Goal: Task Accomplishment & Management: Manage account settings

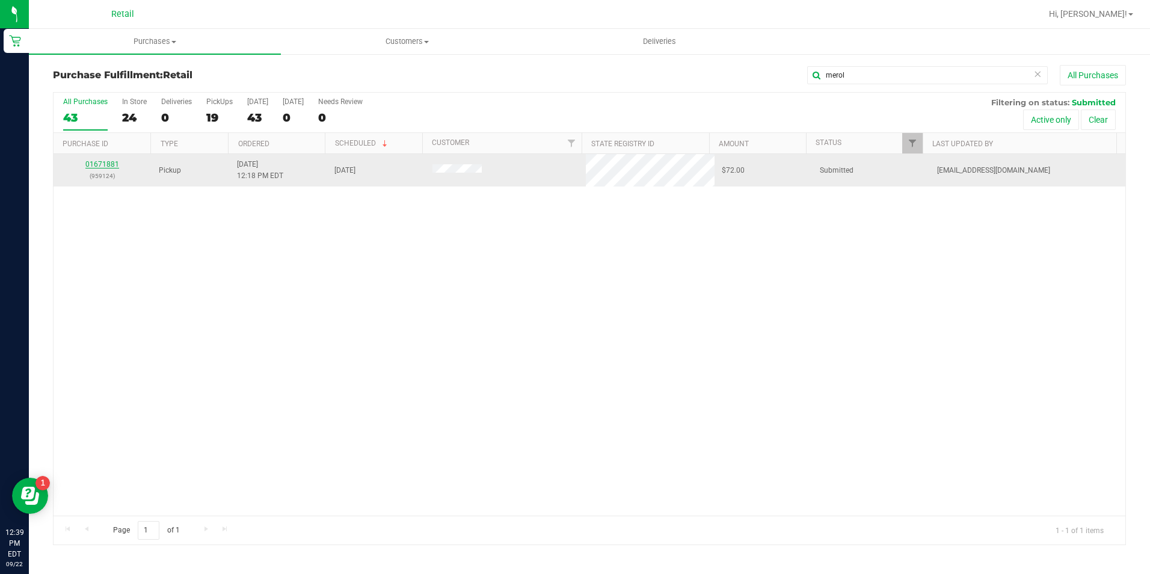
type input "merol"
click at [95, 166] on link "01671881" at bounding box center [102, 164] width 34 height 8
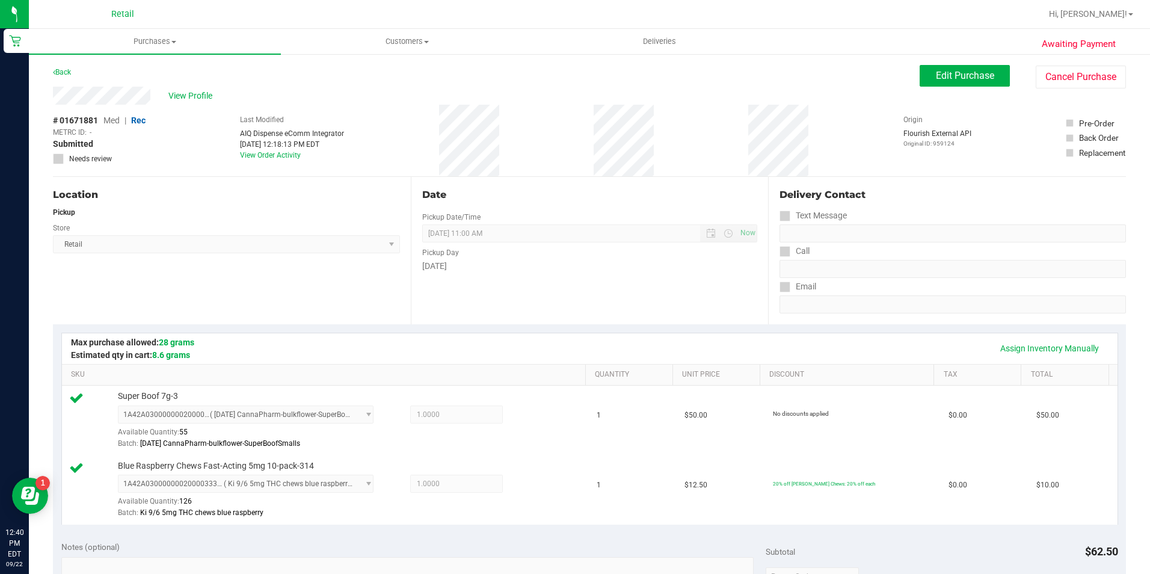
scroll to position [361, 0]
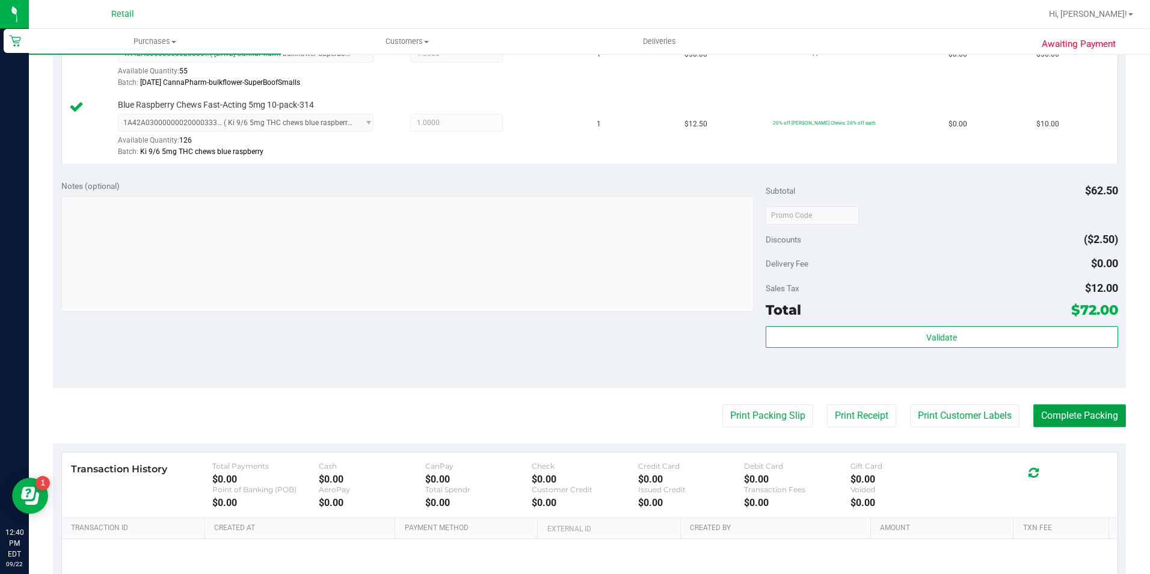
click at [1062, 424] on button "Complete Packing" at bounding box center [1079, 415] width 93 height 23
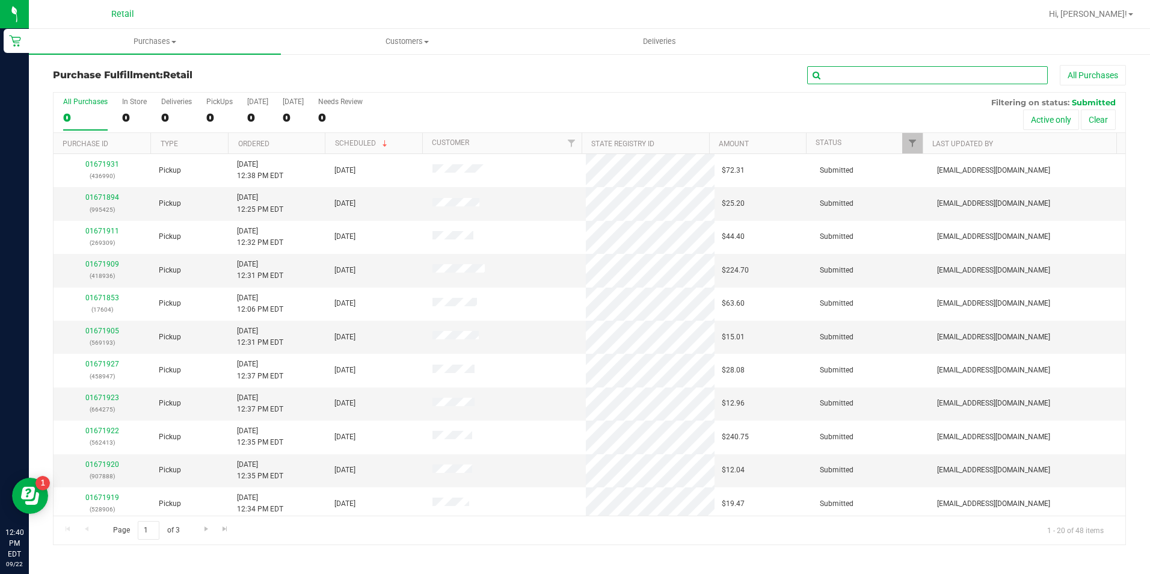
click at [934, 80] on input "text" at bounding box center [927, 75] width 241 height 18
type input "["
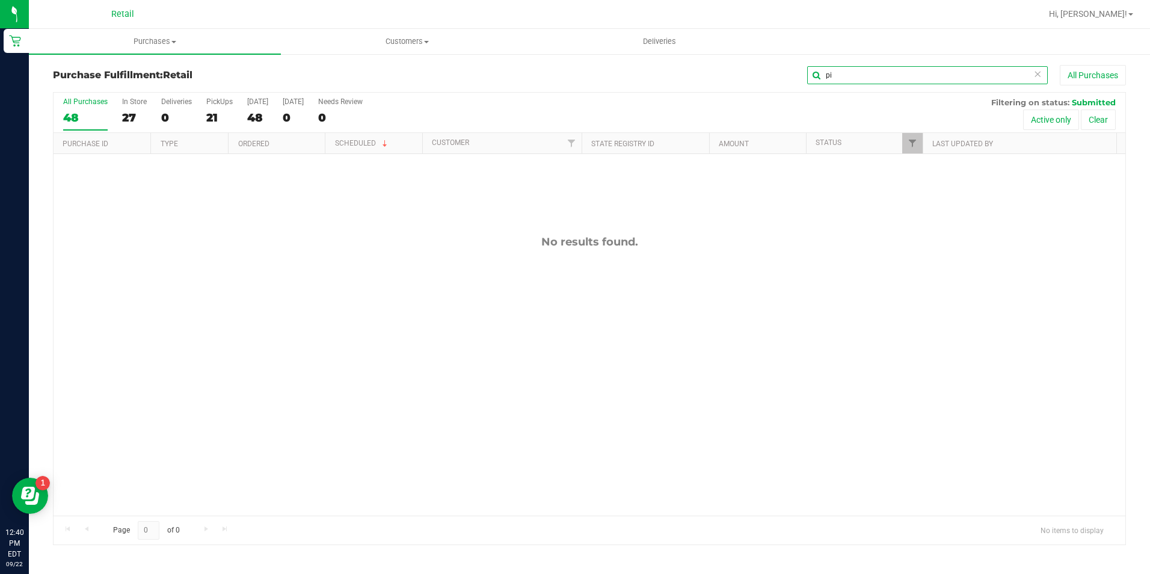
type input "p"
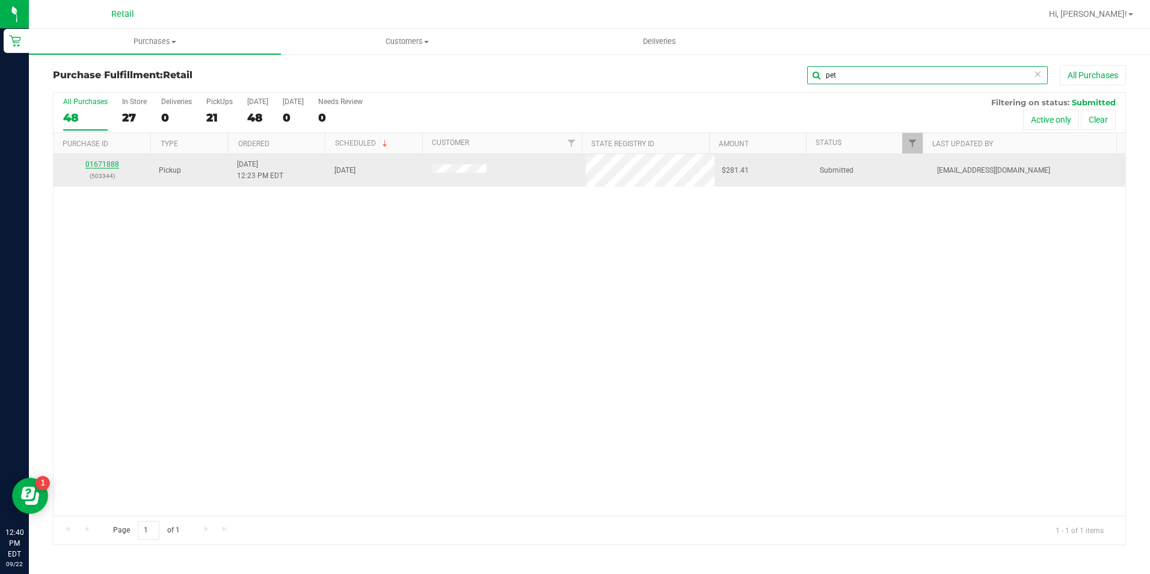
type input "pet"
click at [107, 161] on link "01671888" at bounding box center [102, 164] width 34 height 8
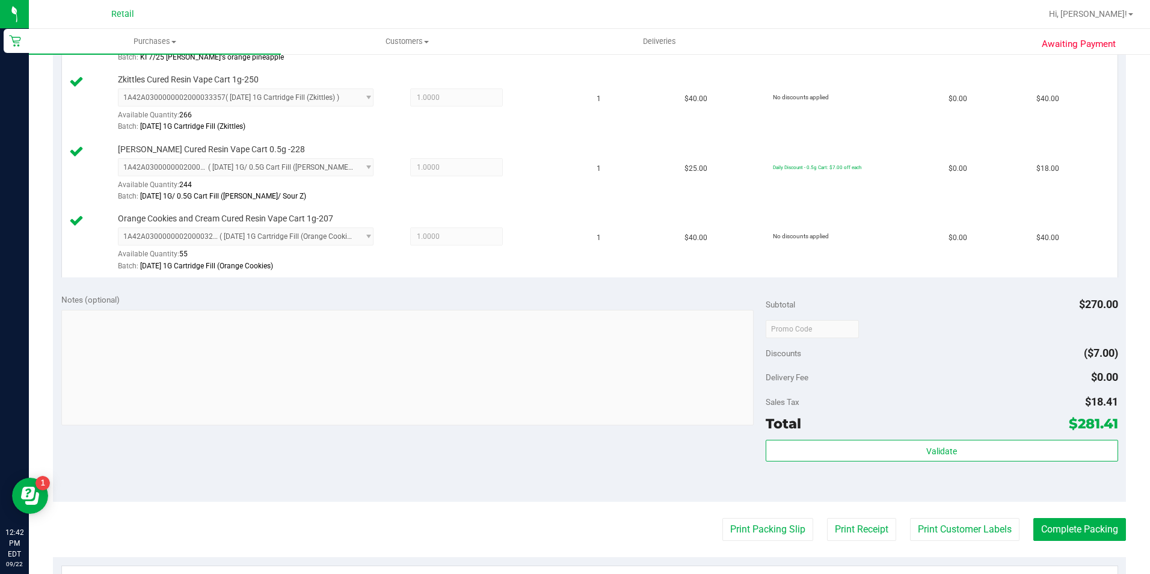
scroll to position [541, 0]
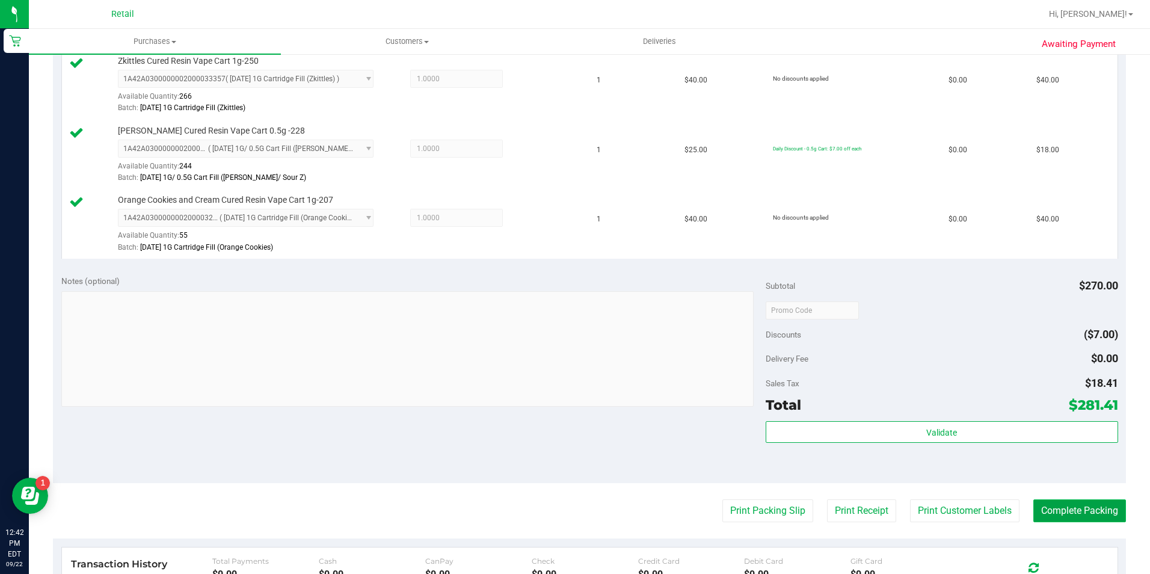
drag, startPoint x: 1069, startPoint y: 517, endPoint x: 1093, endPoint y: 516, distance: 24.7
click at [1069, 517] on button "Complete Packing" at bounding box center [1079, 510] width 93 height 23
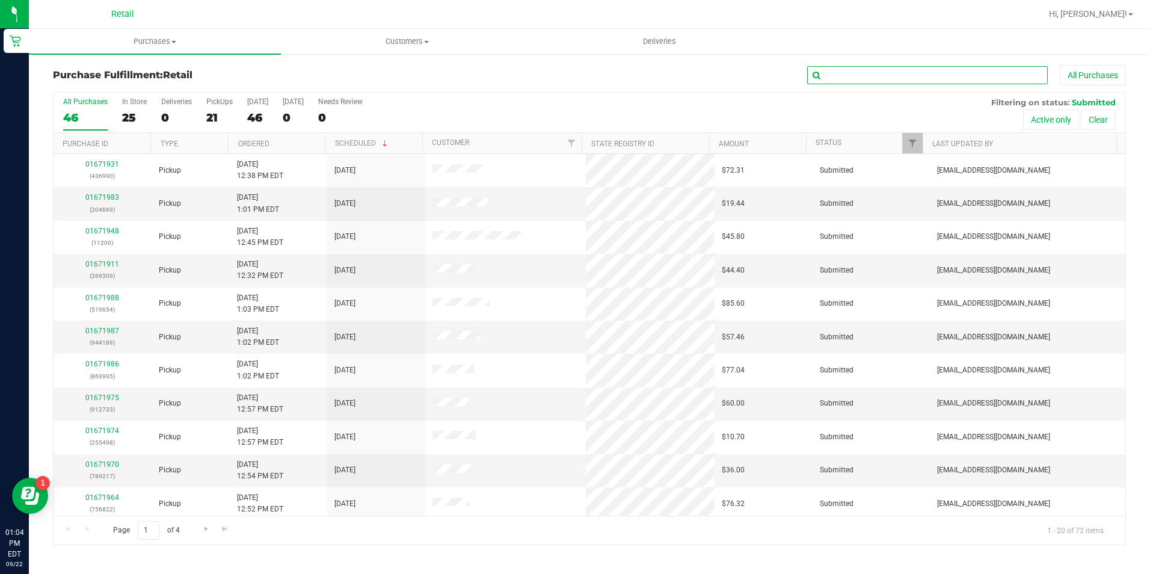
click at [853, 76] on input "text" at bounding box center [927, 75] width 241 height 18
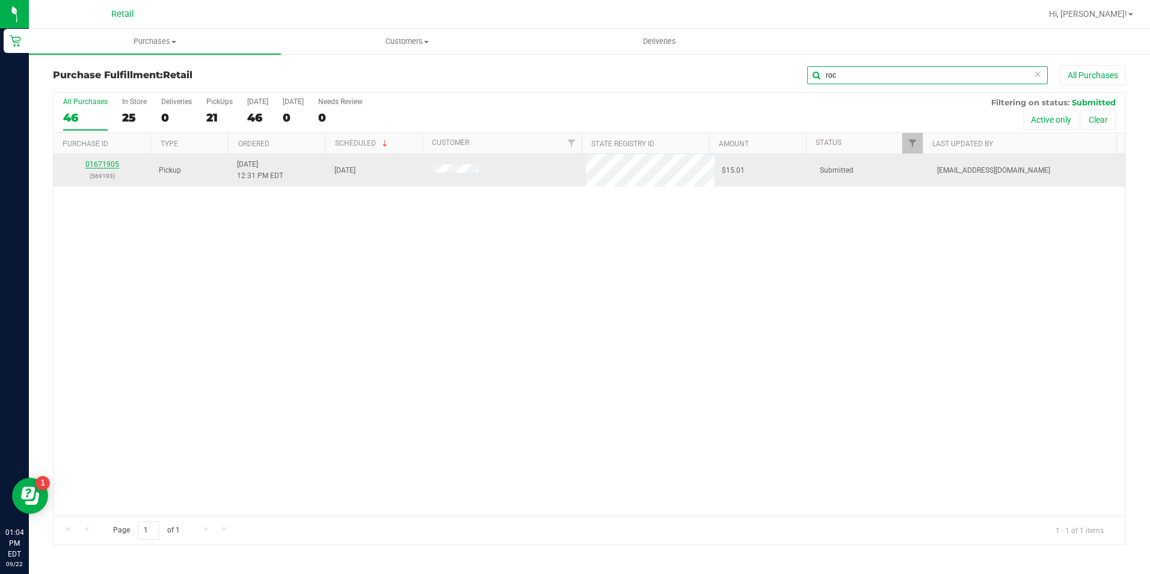
type input "roc"
click at [115, 167] on link "01671905" at bounding box center [102, 164] width 34 height 8
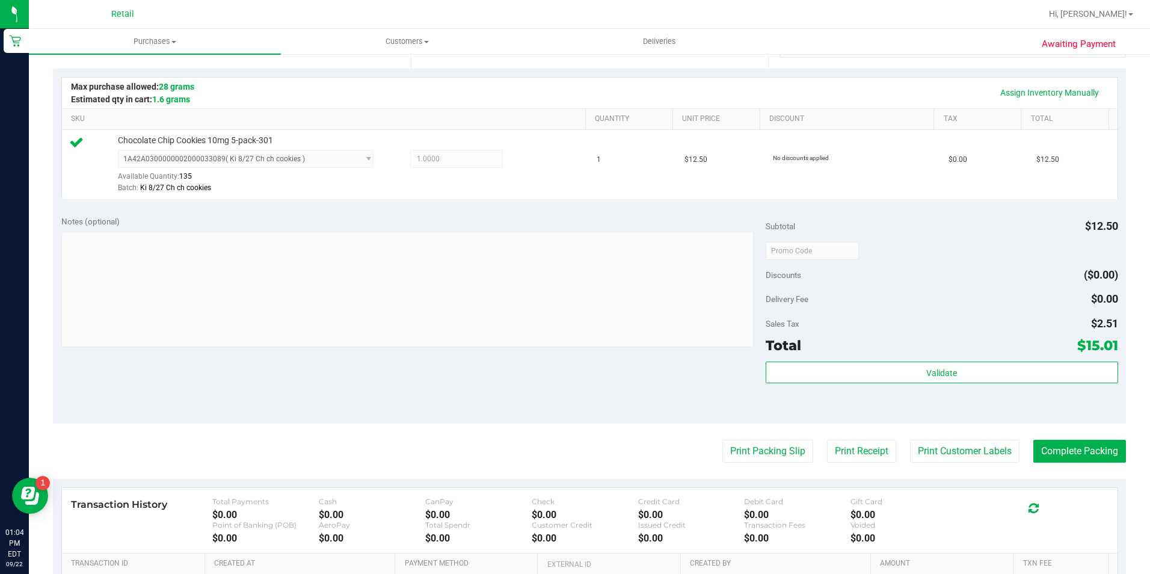
scroll to position [301, 0]
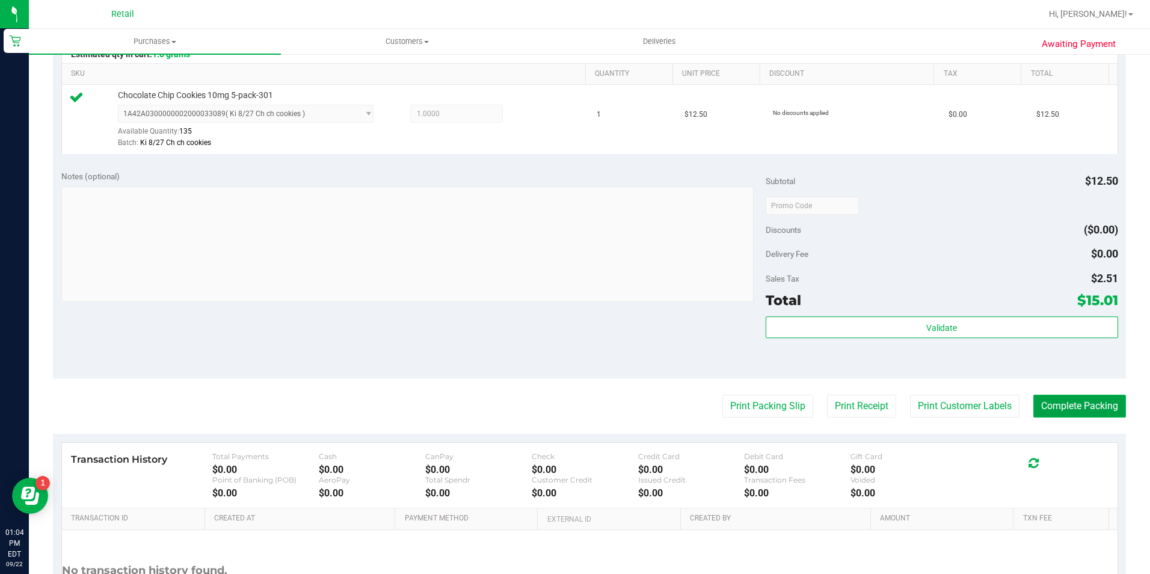
click at [1090, 411] on button "Complete Packing" at bounding box center [1079, 406] width 93 height 23
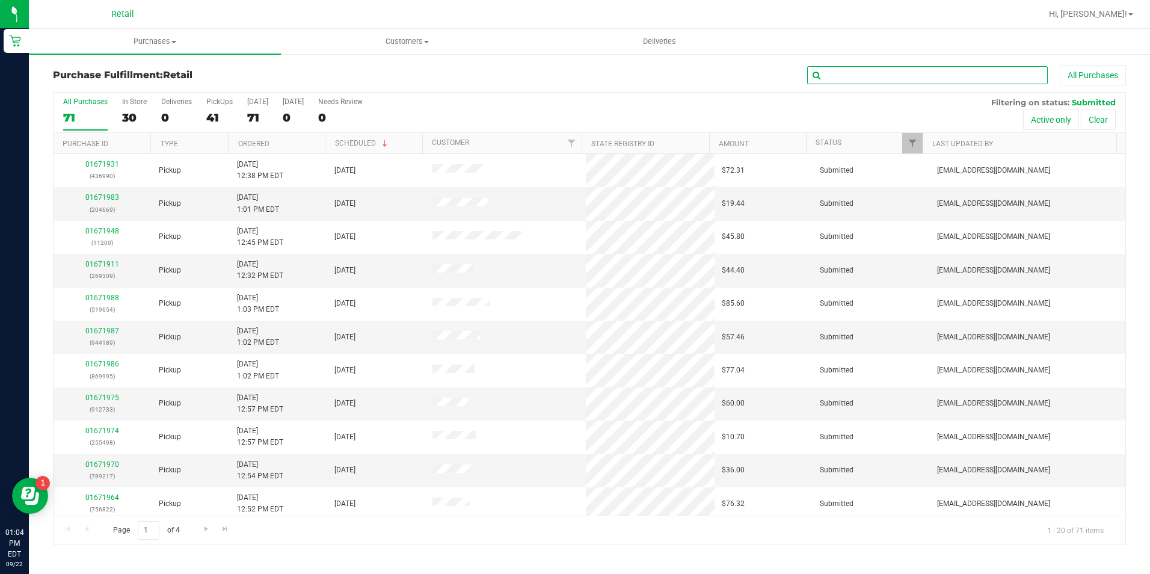
click at [879, 71] on input "text" at bounding box center [927, 75] width 241 height 18
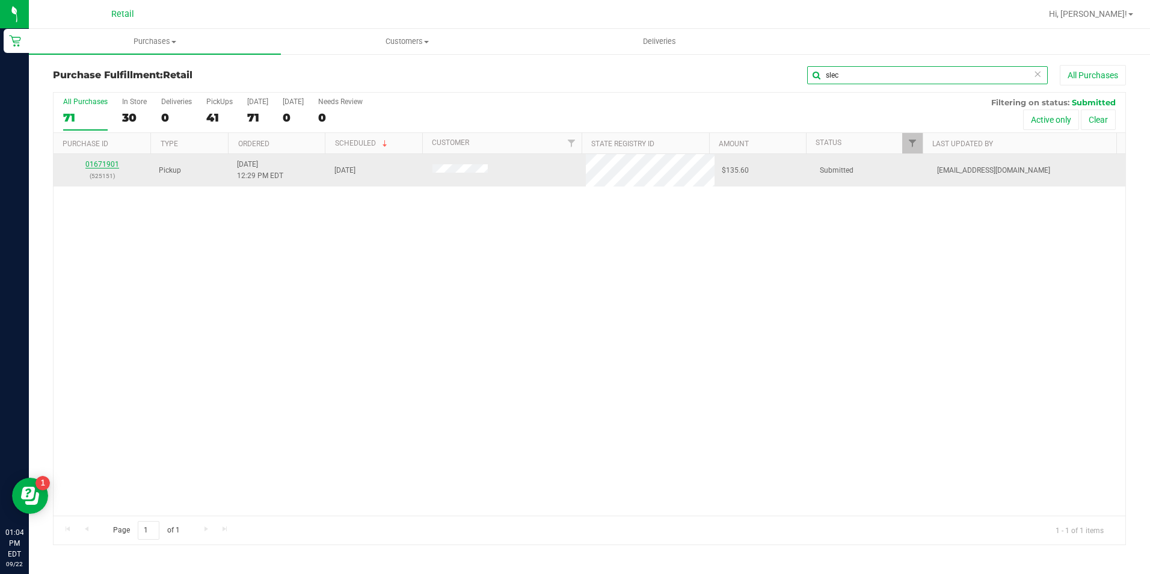
type input "slec"
click at [94, 162] on link "01671901" at bounding box center [102, 164] width 34 height 8
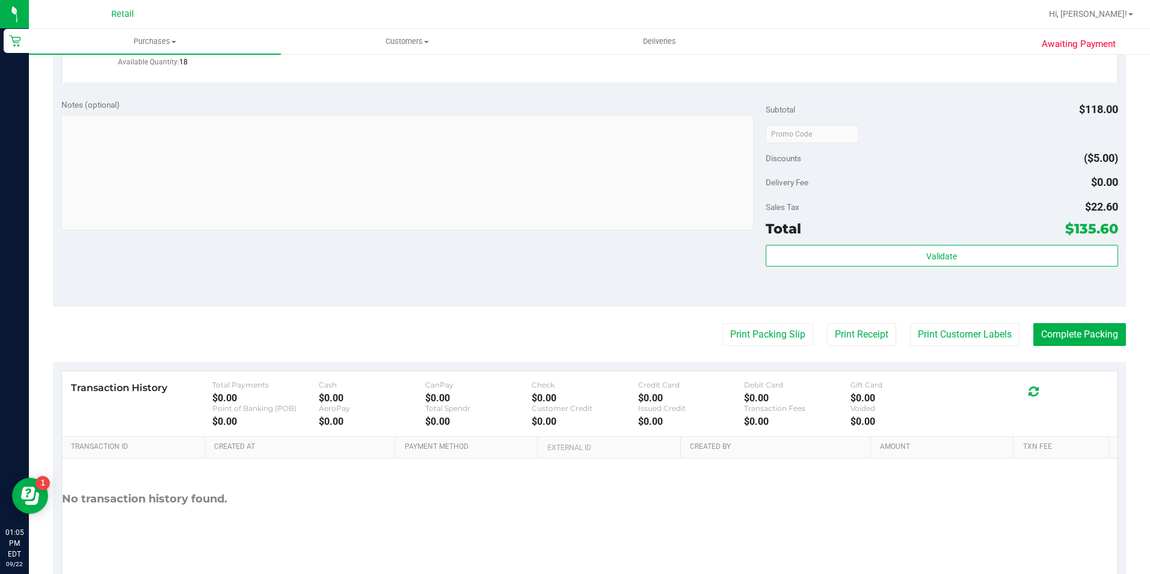
scroll to position [541, 0]
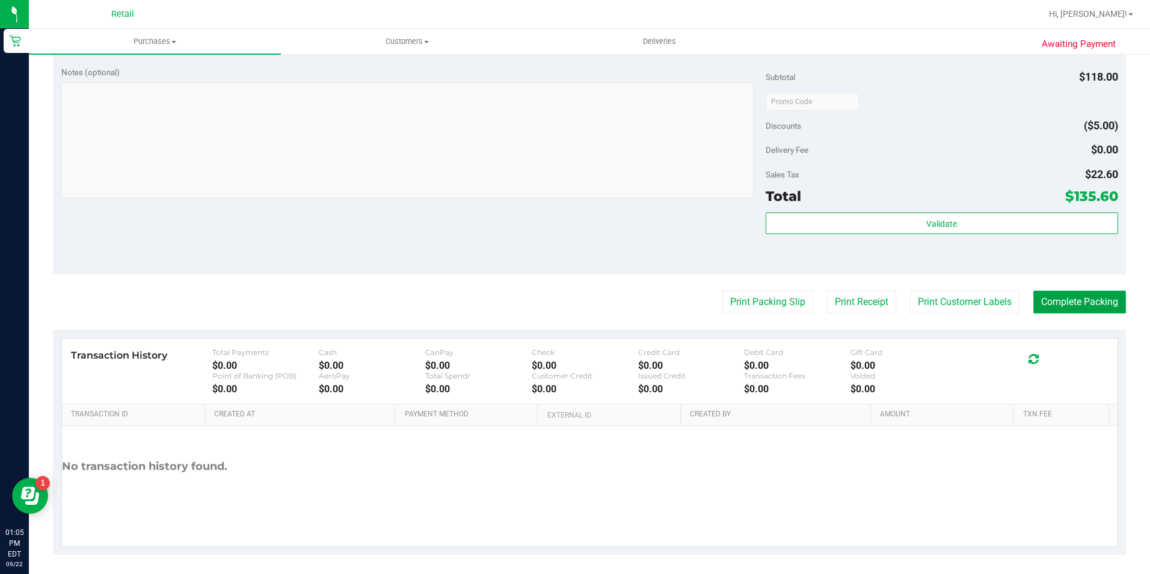
click at [1104, 300] on button "Complete Packing" at bounding box center [1079, 301] width 93 height 23
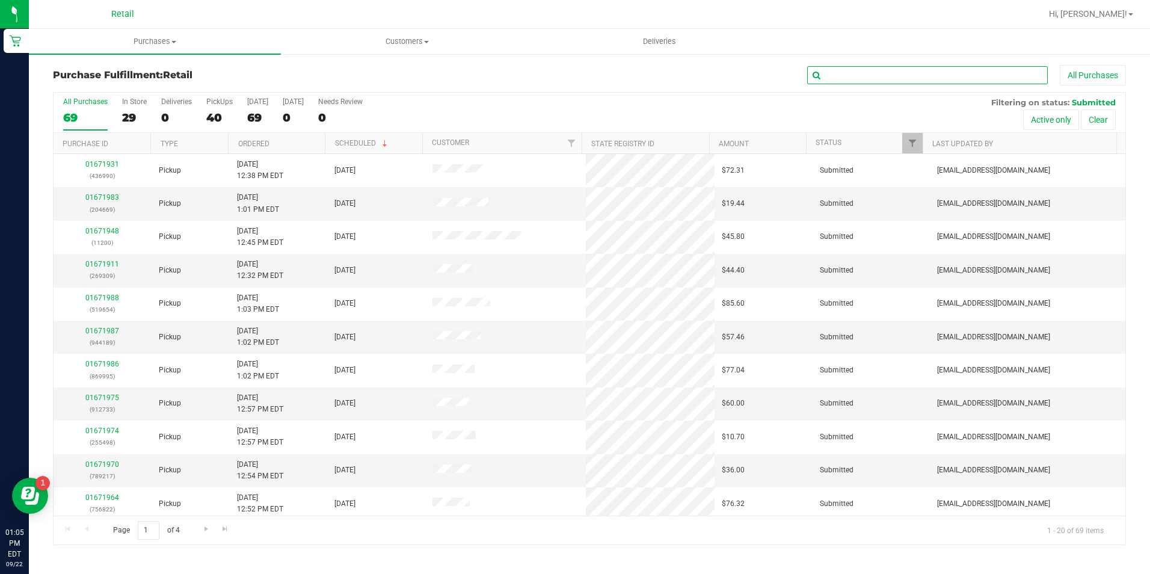
click at [850, 82] on input "text" at bounding box center [927, 75] width 241 height 18
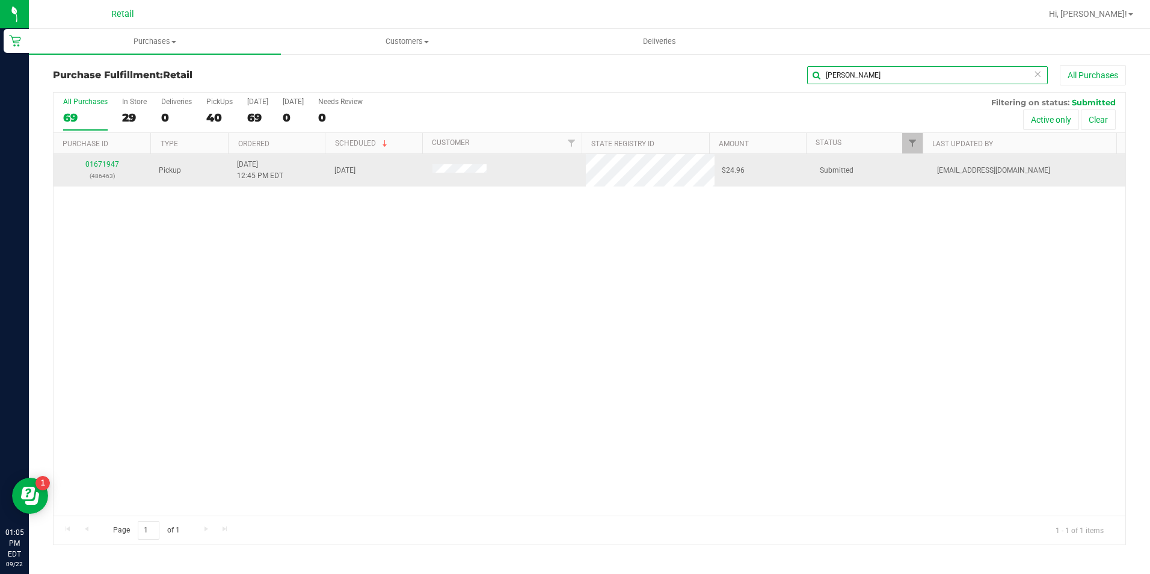
type input "john"
click at [106, 159] on div "01671947 (486463)" at bounding box center [103, 170] width 84 height 23
click at [106, 165] on link "01671947" at bounding box center [102, 164] width 34 height 8
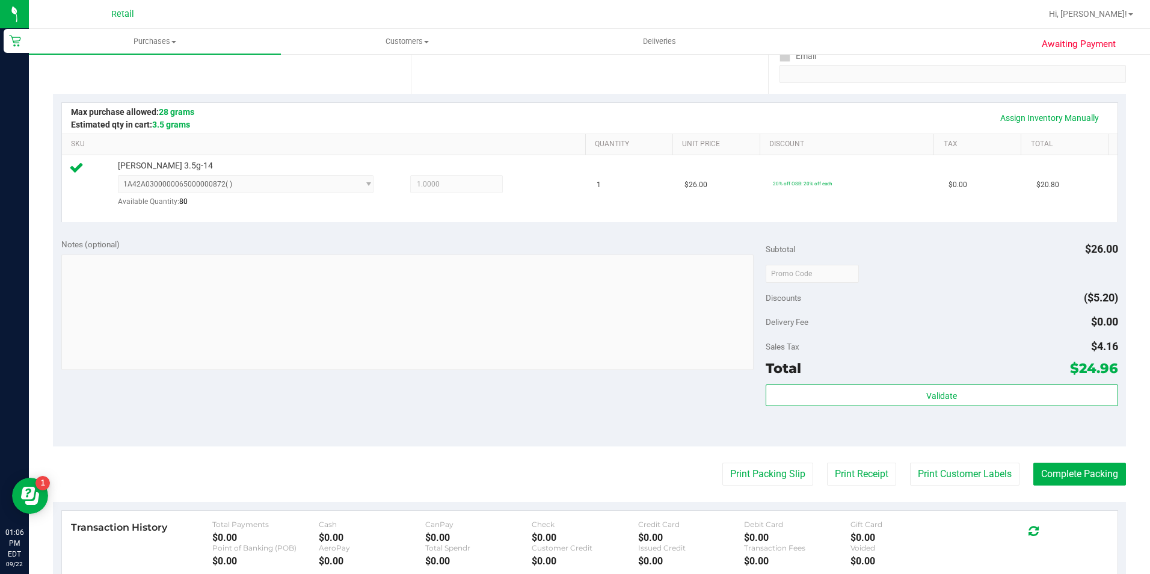
scroll to position [407, 0]
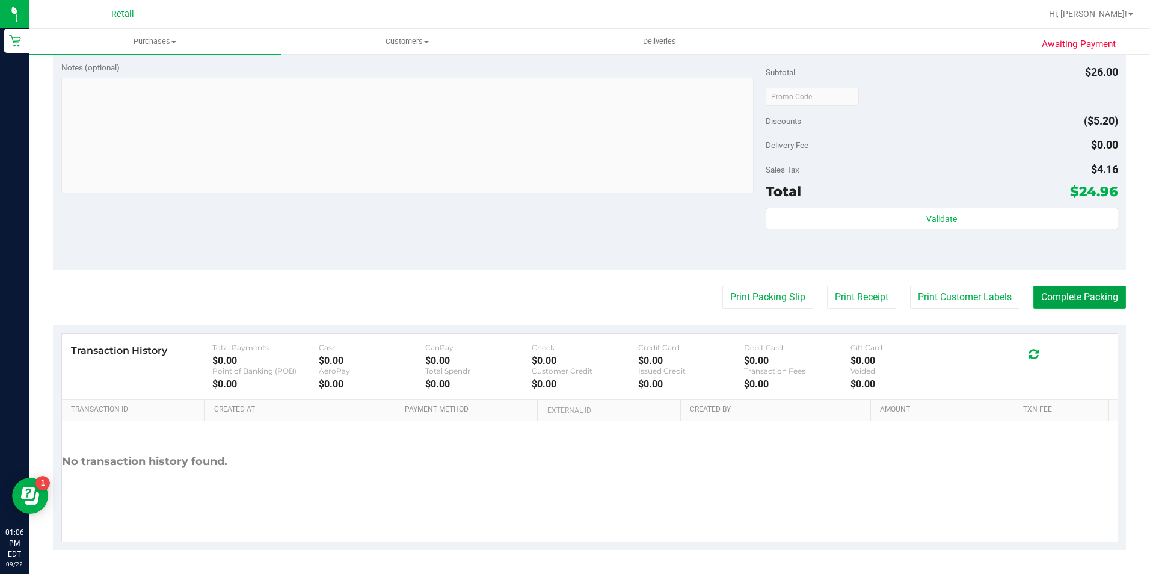
click at [1035, 287] on button "Complete Packing" at bounding box center [1079, 297] width 93 height 23
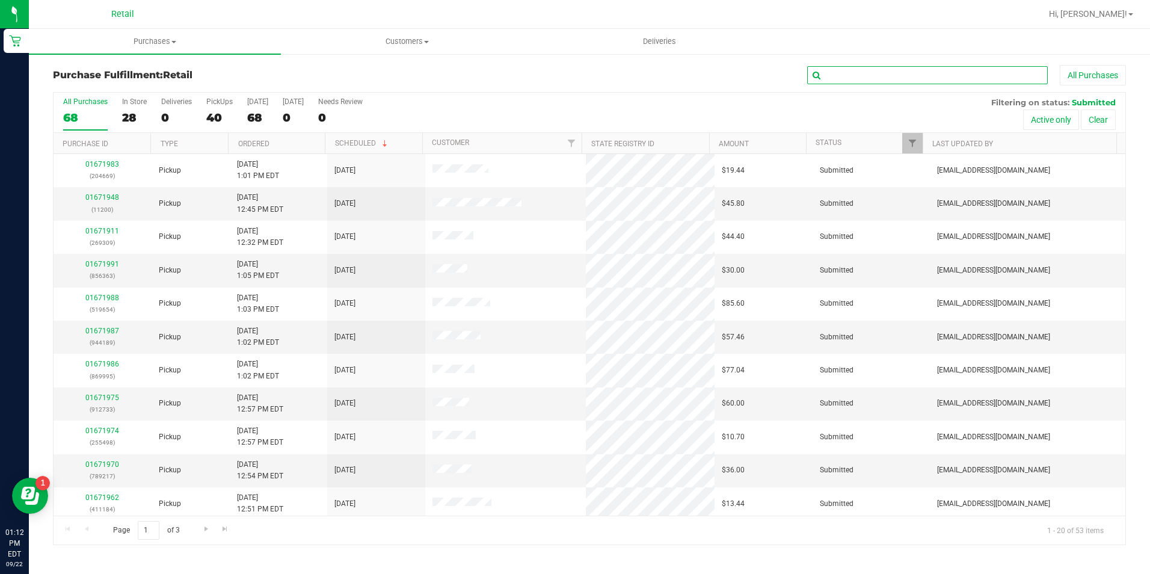
click at [859, 76] on input "text" at bounding box center [927, 75] width 241 height 18
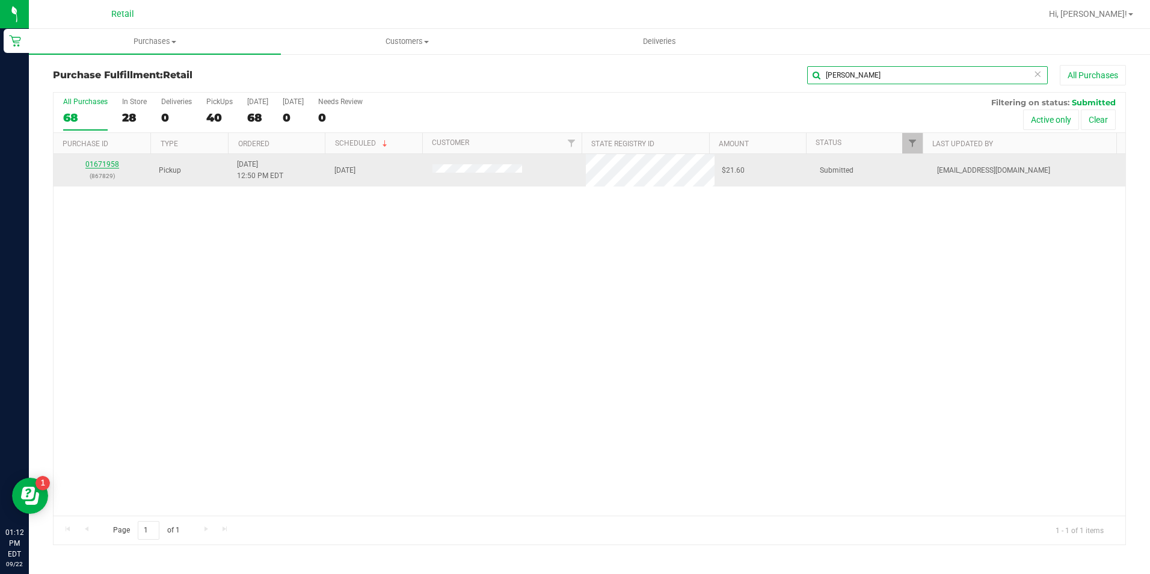
type input "emma"
click at [103, 167] on link "01671958" at bounding box center [102, 164] width 34 height 8
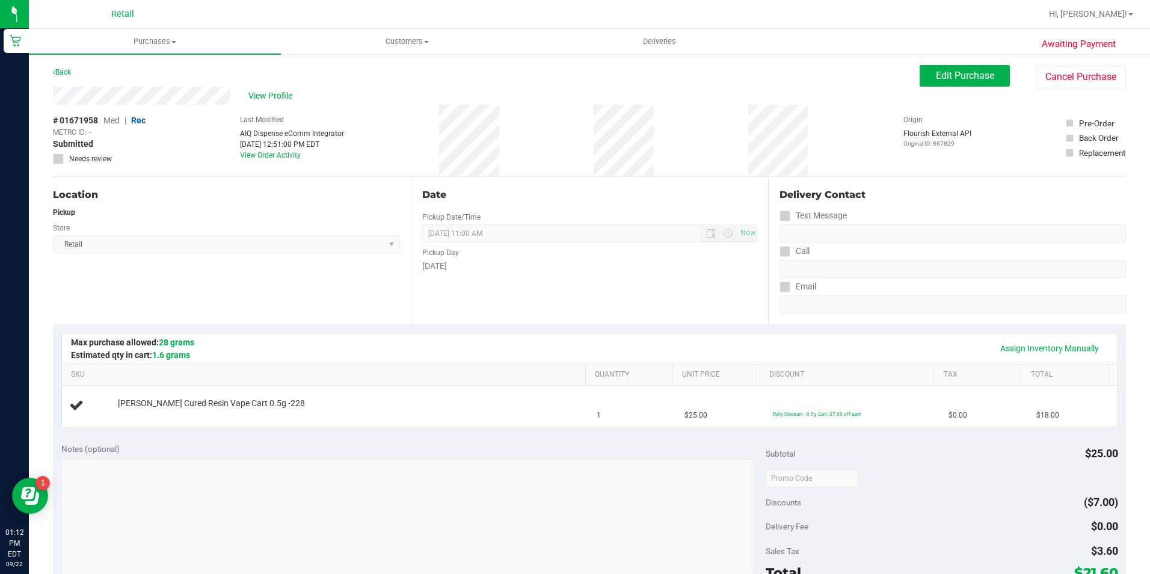
drag, startPoint x: 189, startPoint y: 238, endPoint x: 256, endPoint y: 315, distance: 102.3
click at [251, 310] on purchase-details "Back Edit Purchase Cancel Purchase View Profile # 01671958 Med | Rec METRC ID: …" at bounding box center [589, 498] width 1073 height 866
click at [398, 82] on div "Back Edit Purchase Cancel Purchase" at bounding box center [589, 76] width 1073 height 22
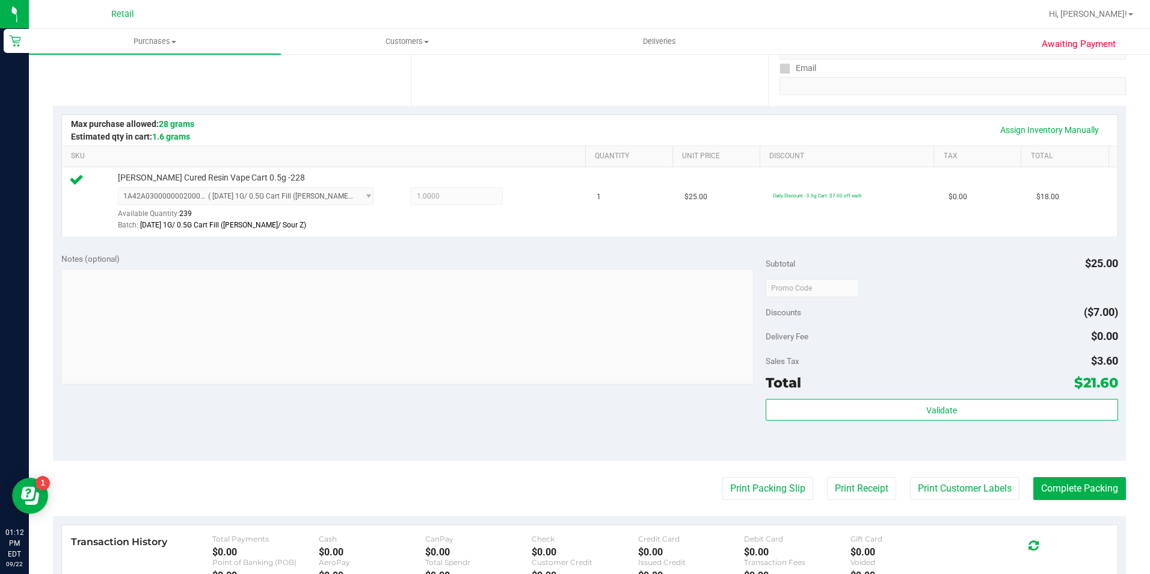
scroll to position [301, 0]
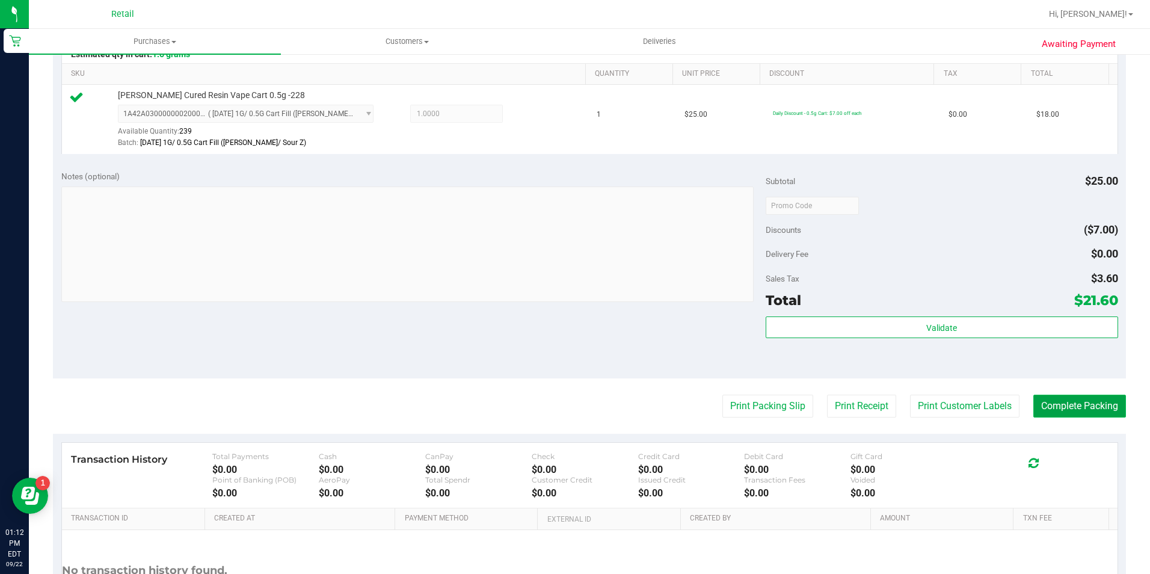
click at [1080, 416] on button "Complete Packing" at bounding box center [1079, 406] width 93 height 23
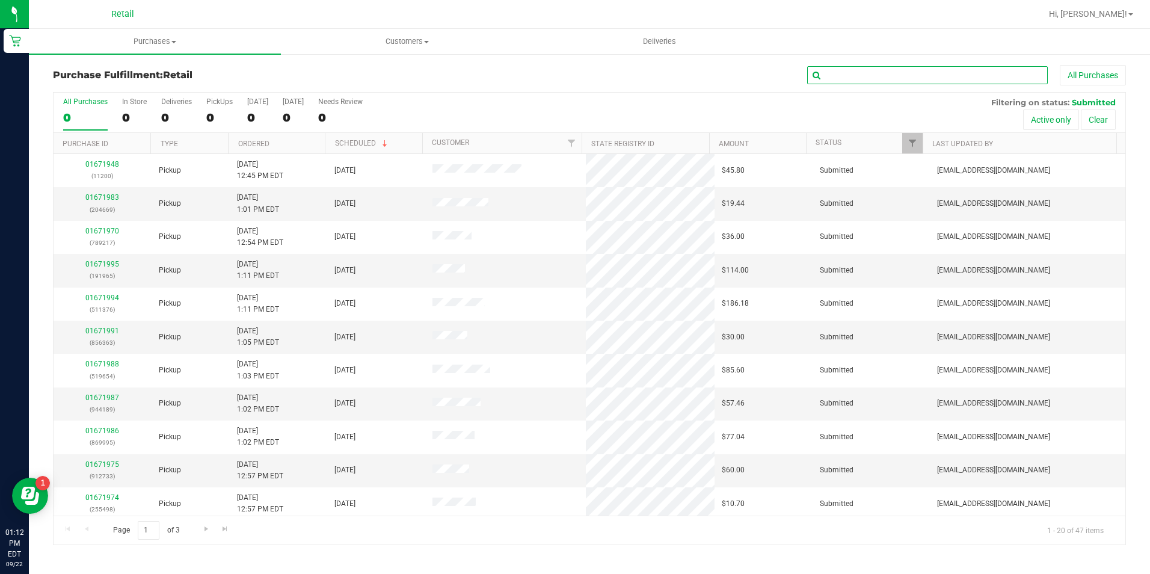
click at [831, 71] on input "text" at bounding box center [927, 75] width 241 height 18
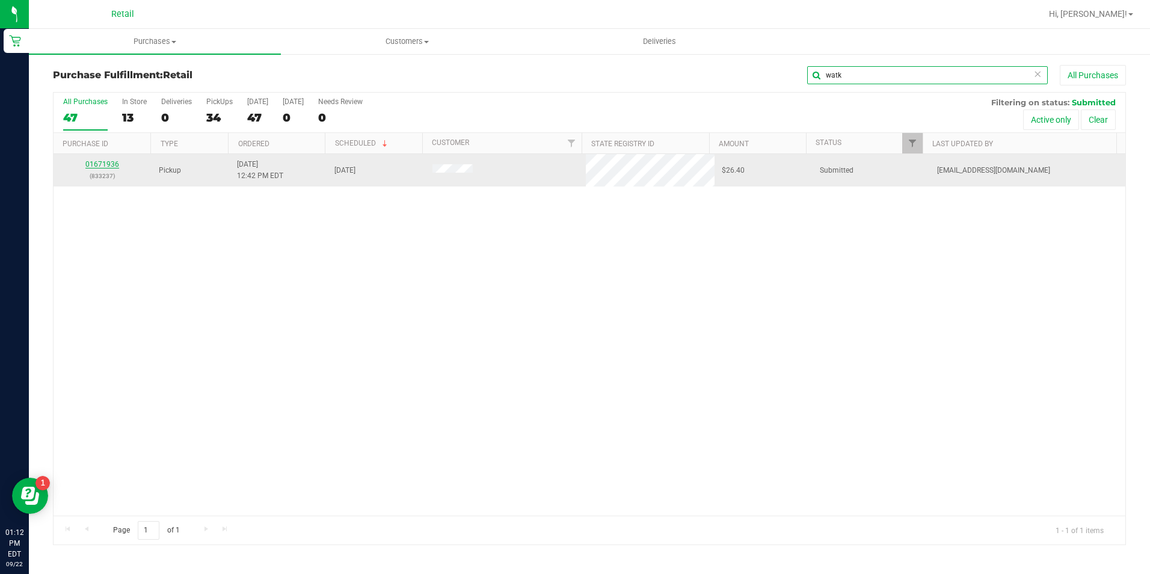
type input "watk"
click at [111, 160] on link "01671936" at bounding box center [102, 164] width 34 height 8
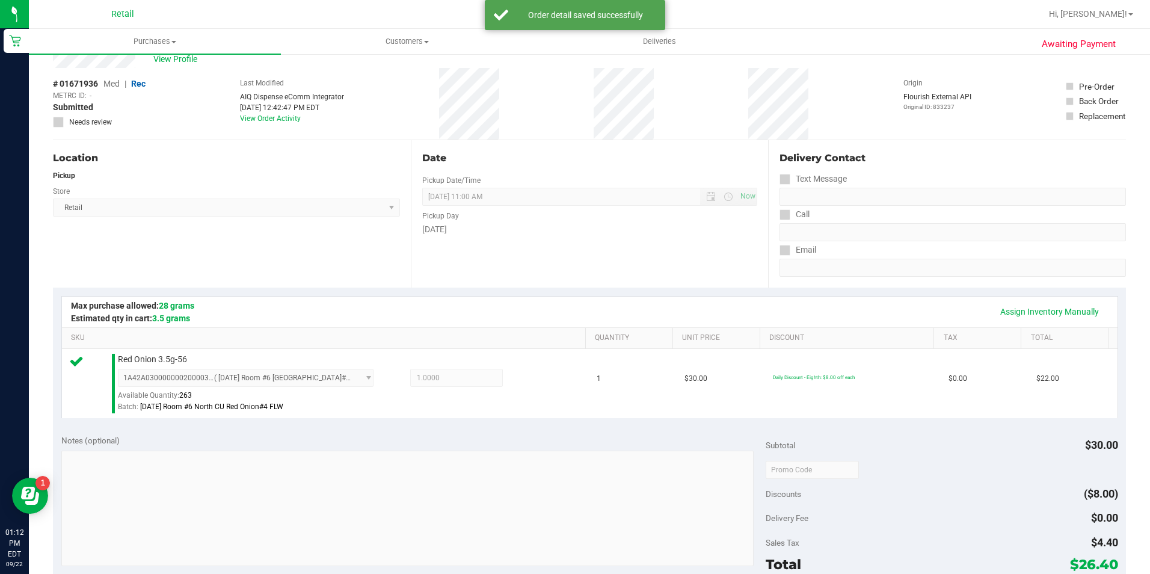
scroll to position [361, 0]
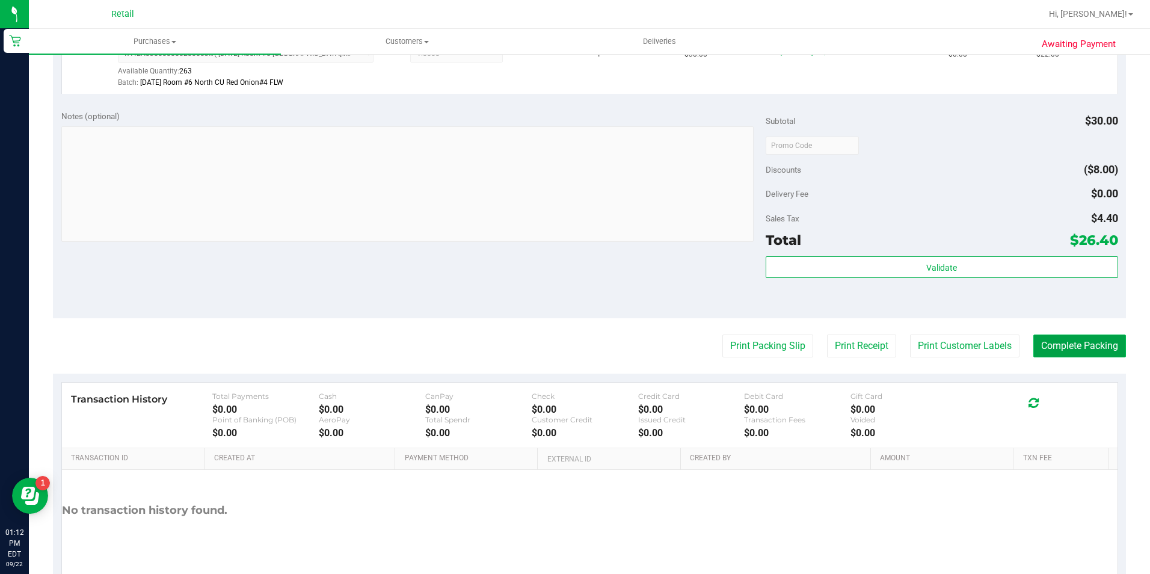
click at [1089, 345] on button "Complete Packing" at bounding box center [1079, 345] width 93 height 23
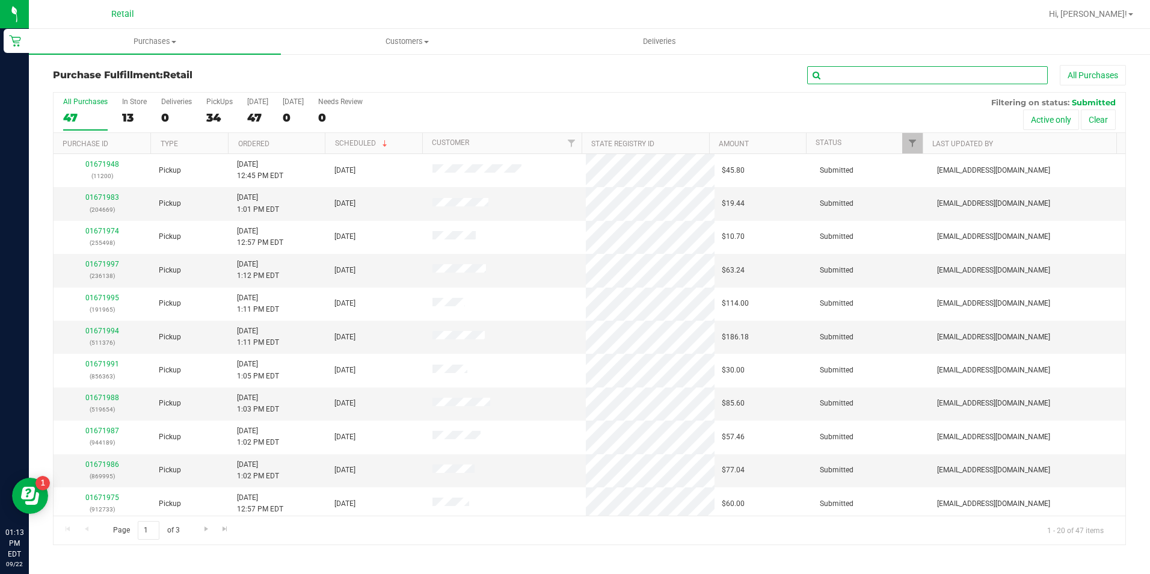
click at [908, 78] on input "text" at bounding box center [927, 75] width 241 height 18
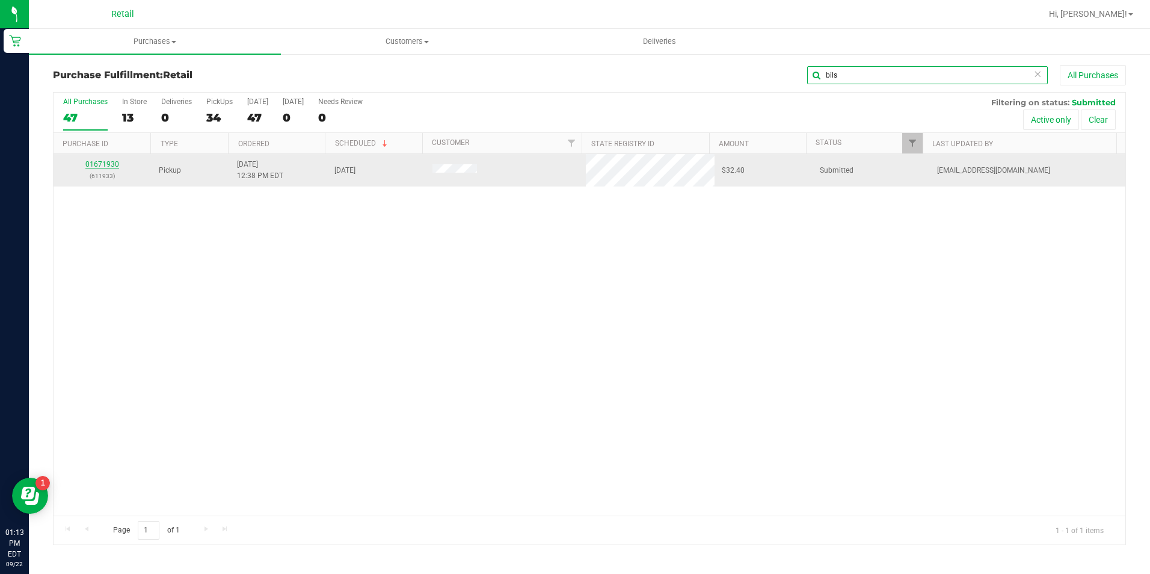
type input "bils"
click at [115, 162] on link "01671930" at bounding box center [102, 164] width 34 height 8
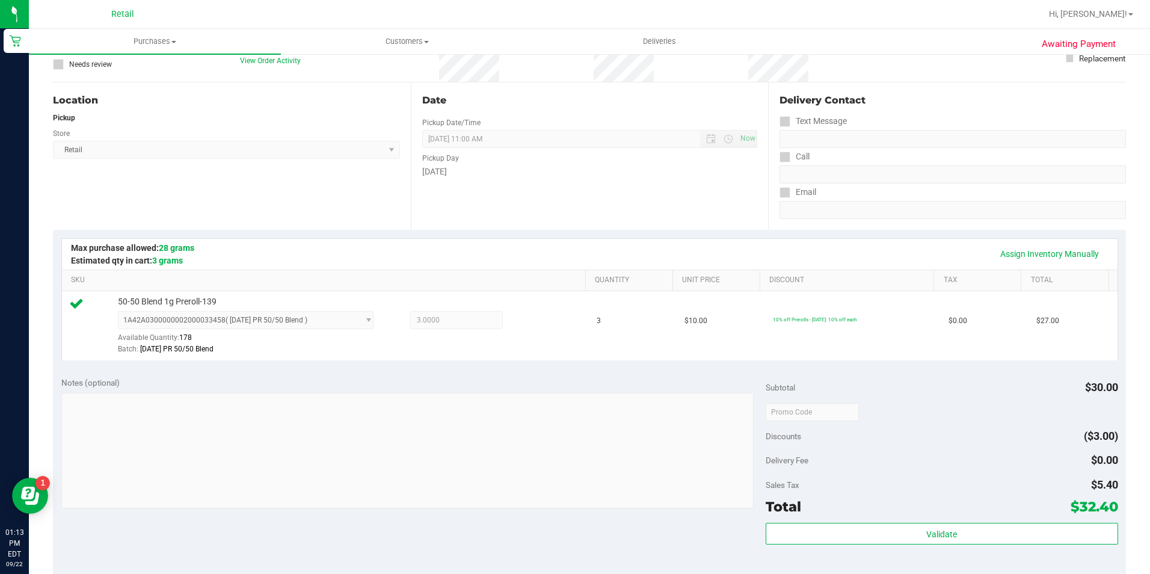
scroll to position [301, 0]
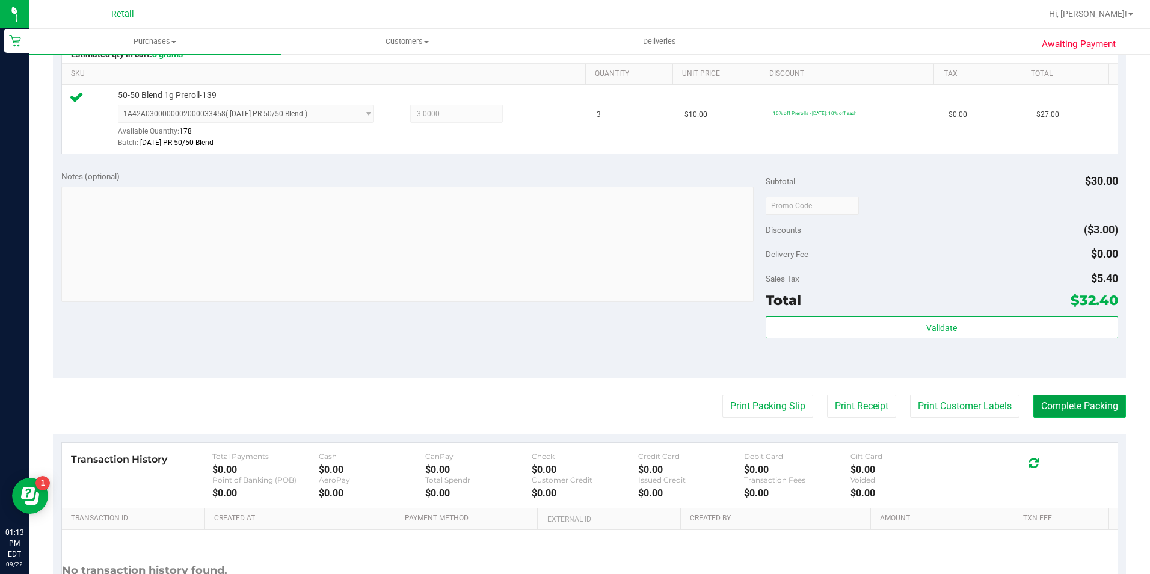
click at [1090, 396] on button "Complete Packing" at bounding box center [1079, 406] width 93 height 23
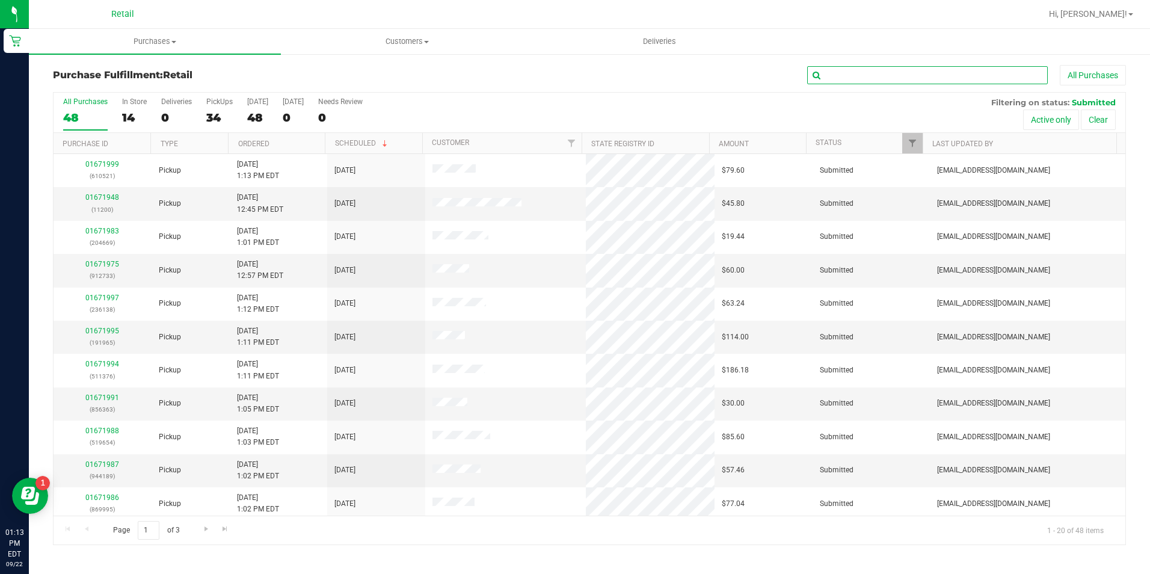
click at [882, 71] on input "text" at bounding box center [927, 75] width 241 height 18
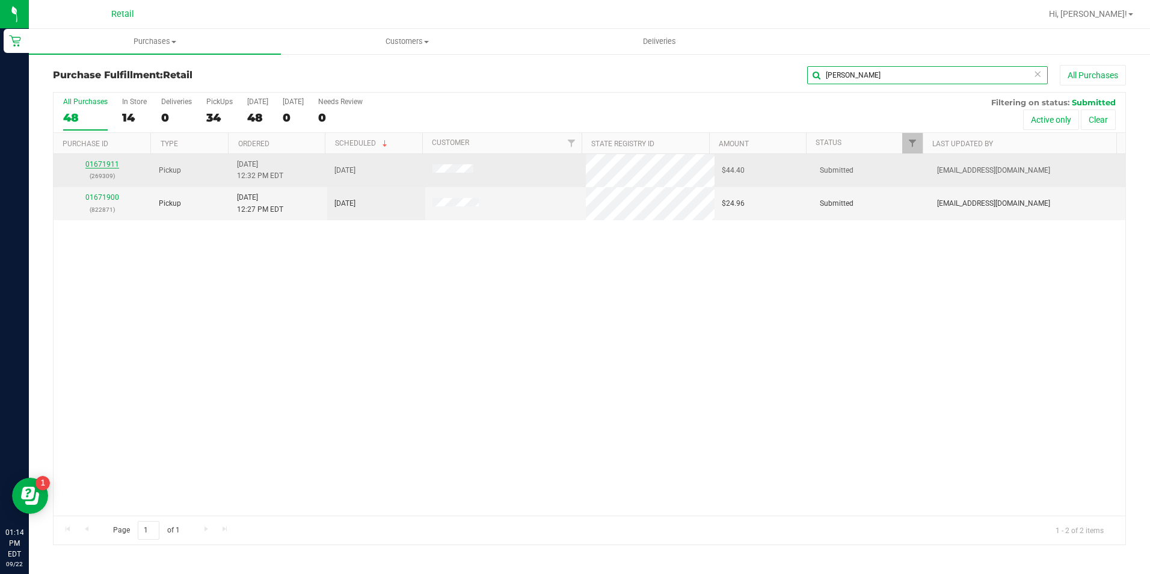
type input "barb"
click at [108, 164] on link "01671911" at bounding box center [102, 164] width 34 height 8
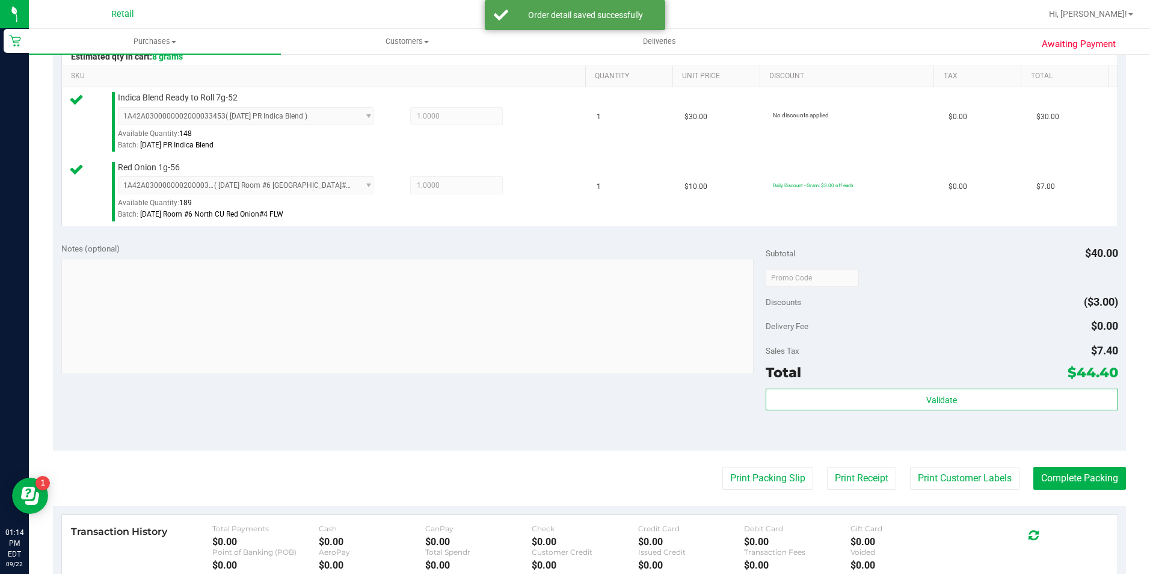
scroll to position [301, 0]
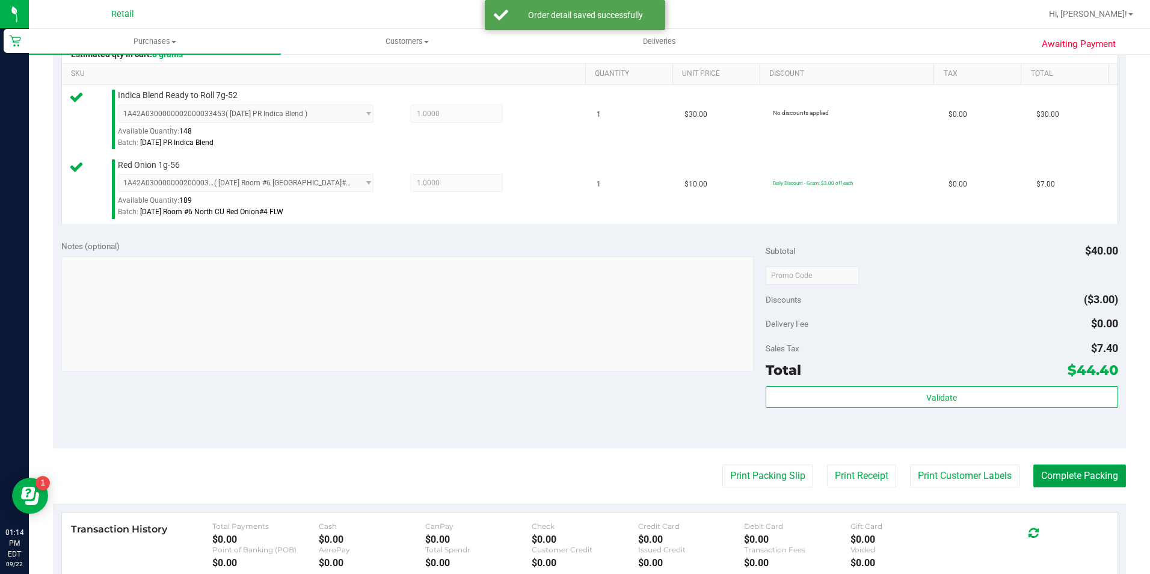
click at [1095, 479] on button "Complete Packing" at bounding box center [1079, 475] width 93 height 23
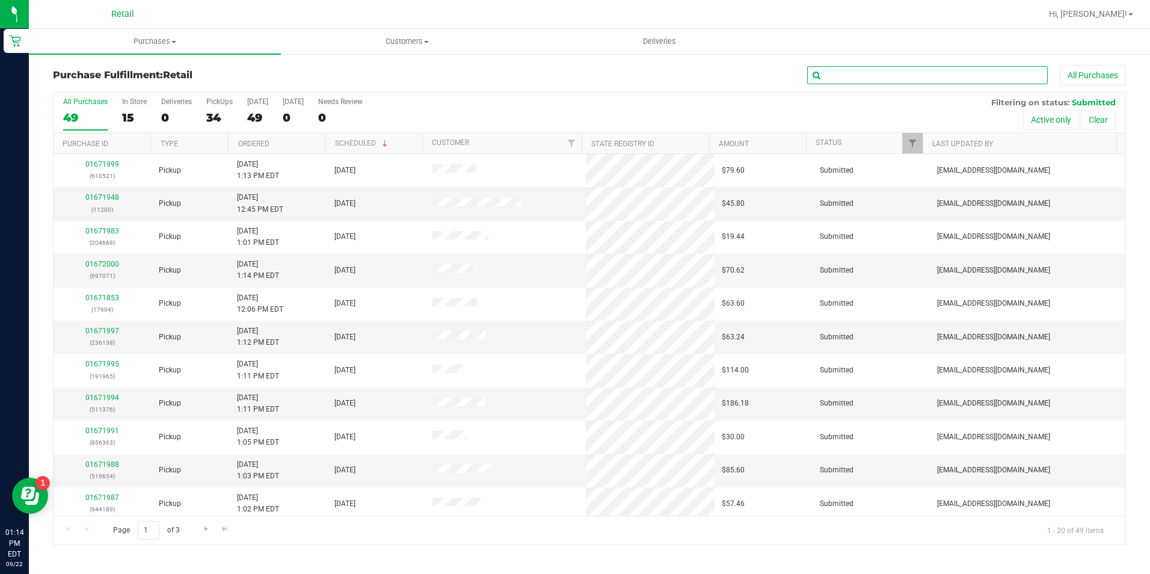
click at [843, 70] on input "text" at bounding box center [927, 75] width 241 height 18
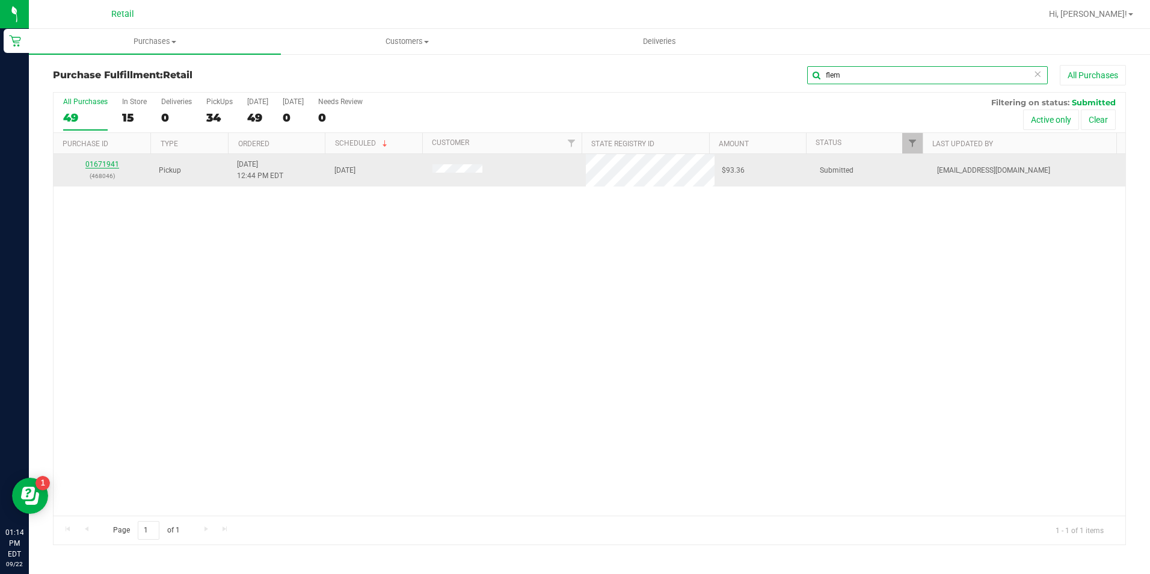
type input "flem"
click at [115, 168] on link "01671941" at bounding box center [102, 164] width 34 height 8
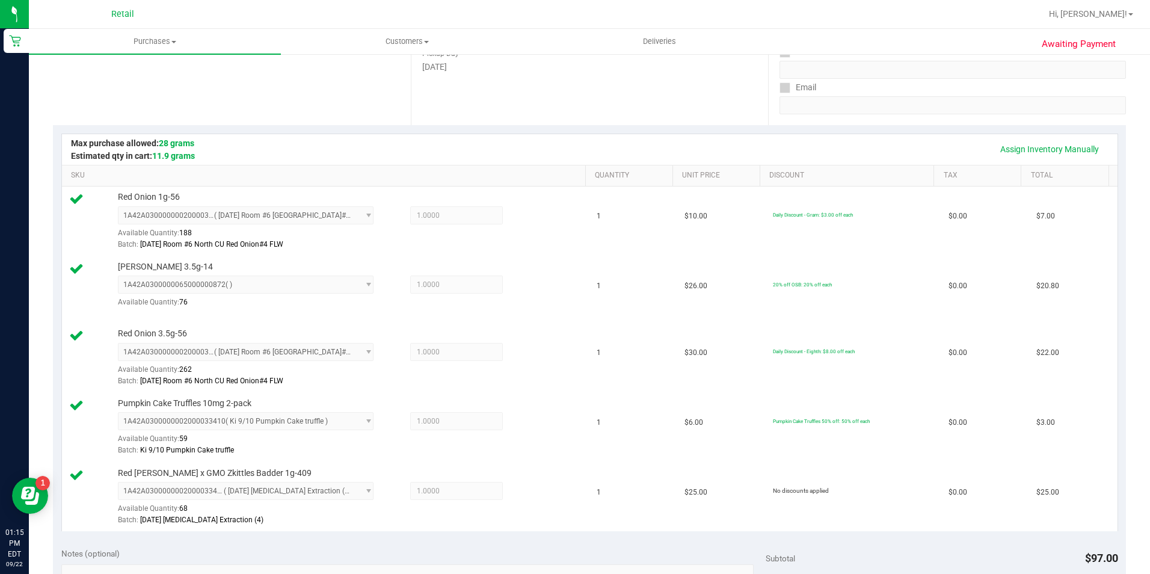
scroll to position [481, 0]
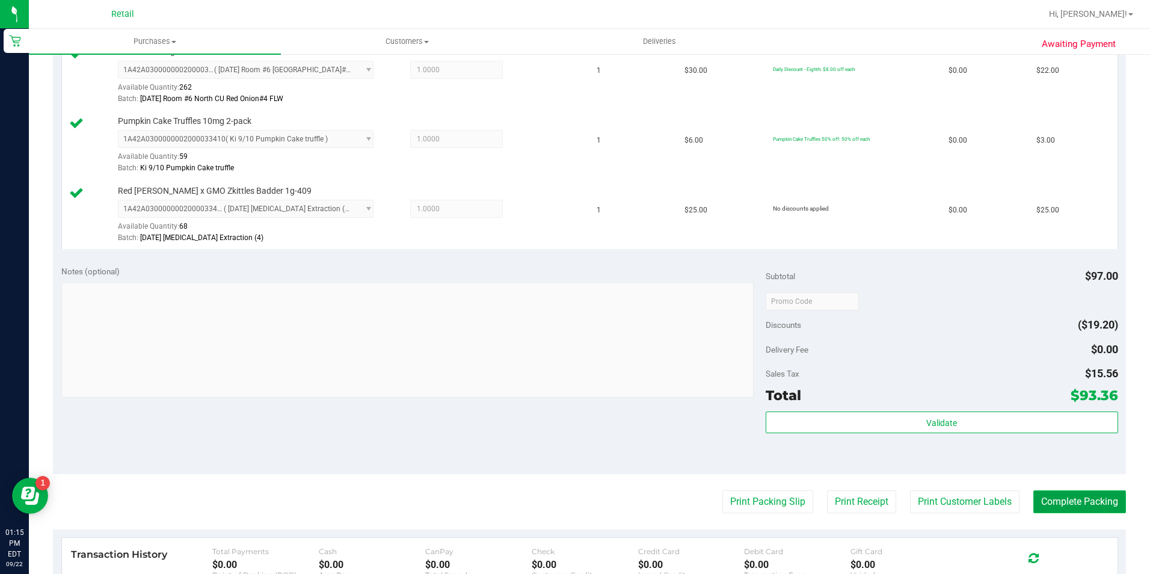
click at [1050, 500] on button "Complete Packing" at bounding box center [1079, 501] width 93 height 23
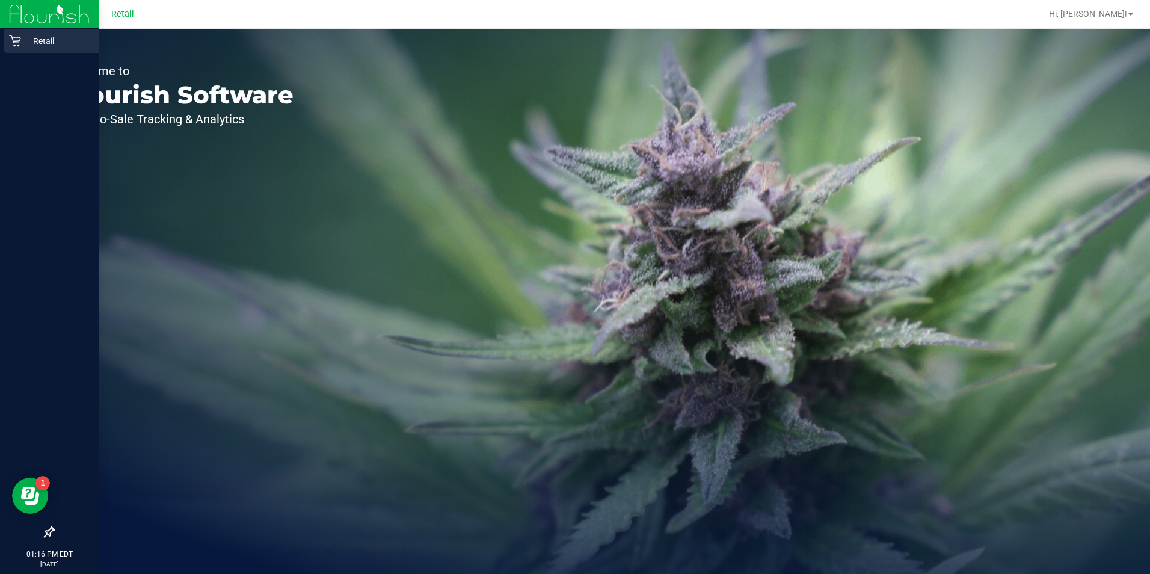
click at [26, 41] on p "Retail" at bounding box center [57, 41] width 72 height 14
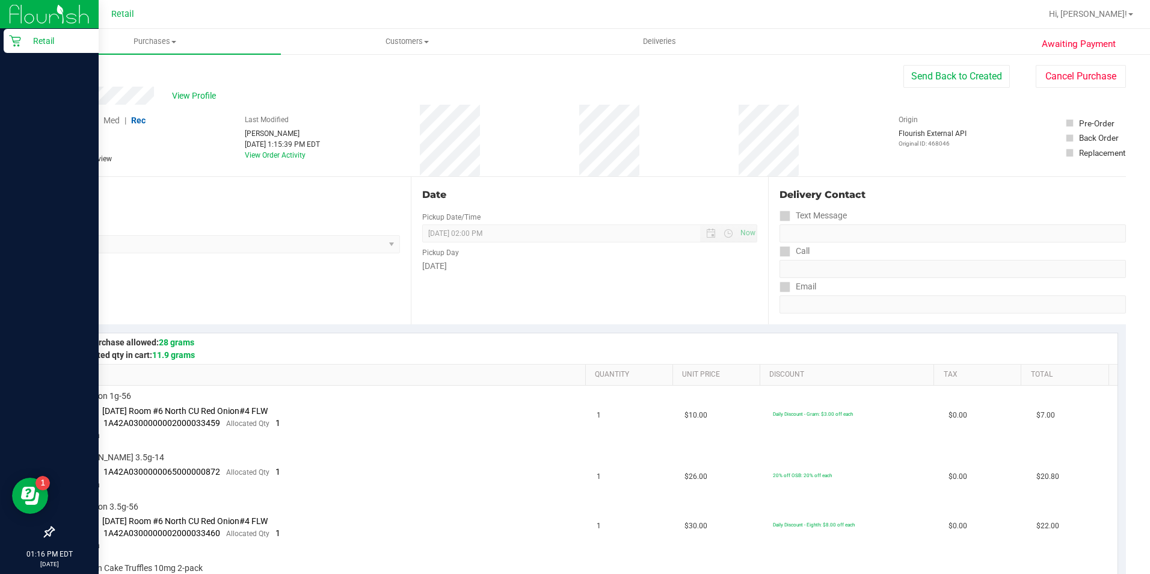
click at [13, 49] on div "Retail" at bounding box center [51, 41] width 95 height 24
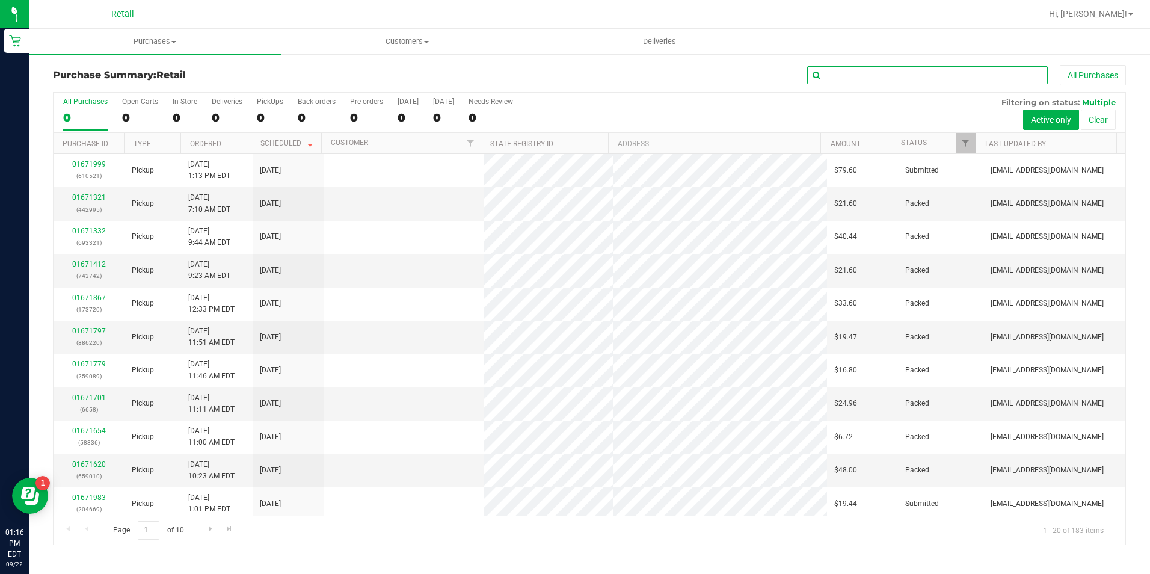
click at [888, 75] on input "text" at bounding box center [927, 75] width 241 height 18
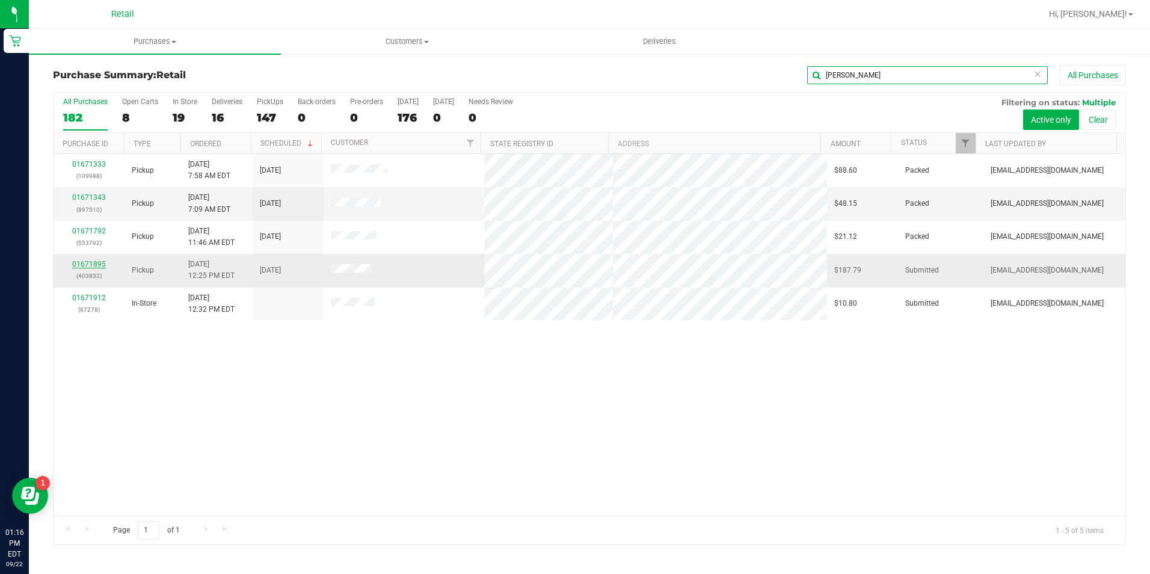
type input "ian"
click at [103, 263] on link "01671895" at bounding box center [89, 264] width 34 height 8
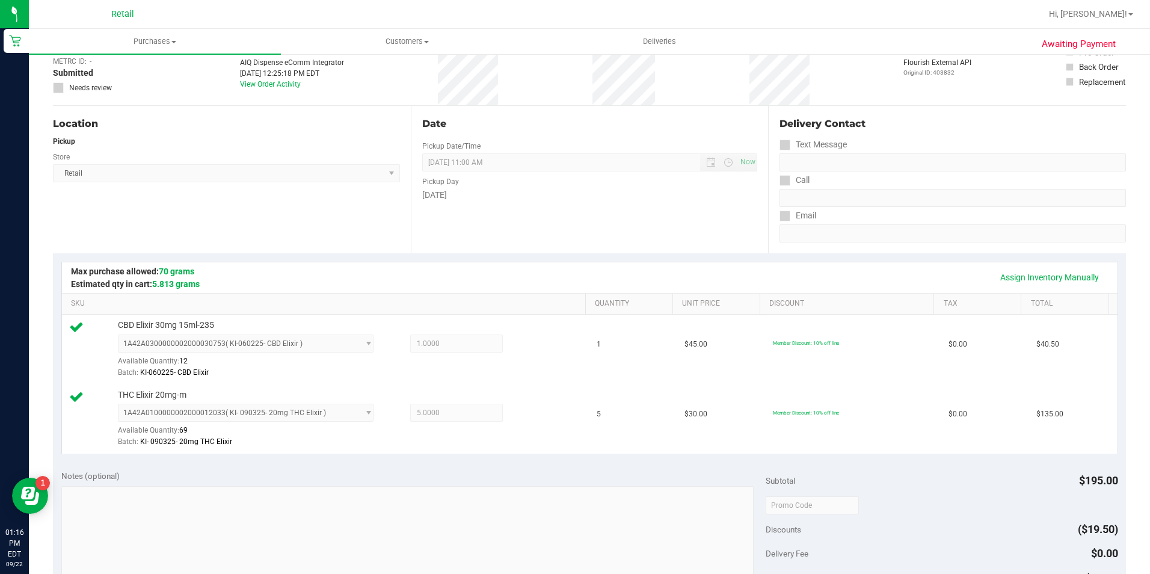
scroll to position [301, 0]
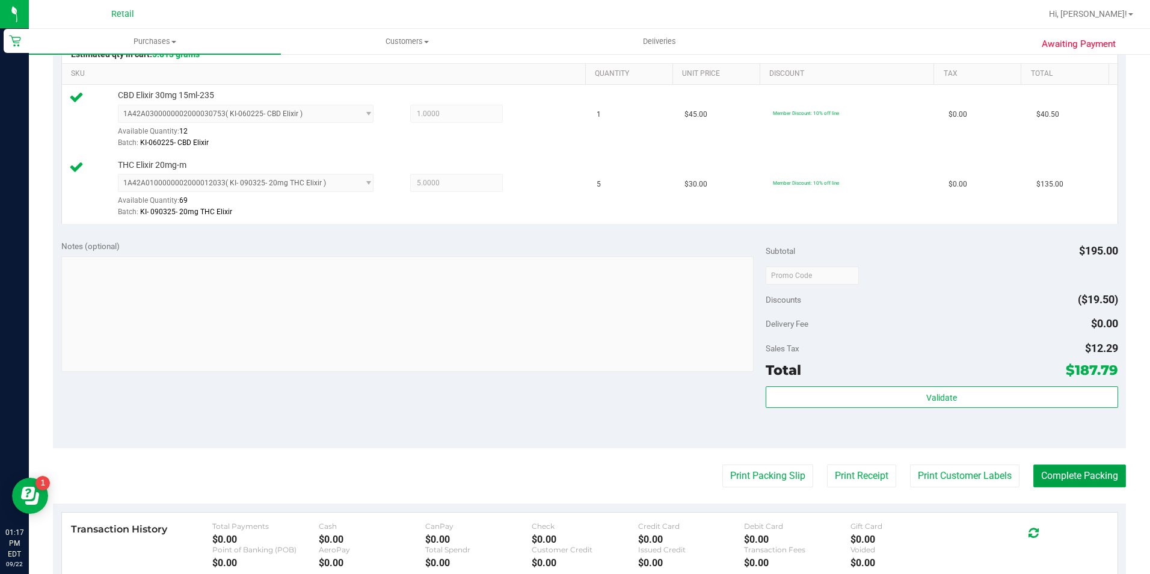
click at [1044, 477] on button "Complete Packing" at bounding box center [1079, 475] width 93 height 23
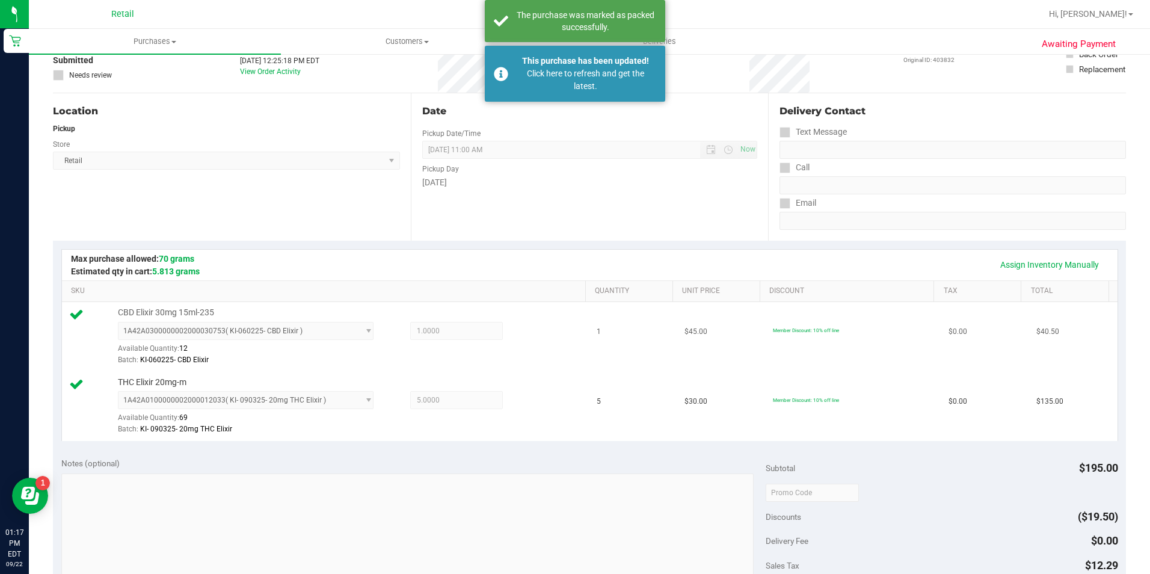
scroll to position [0, 0]
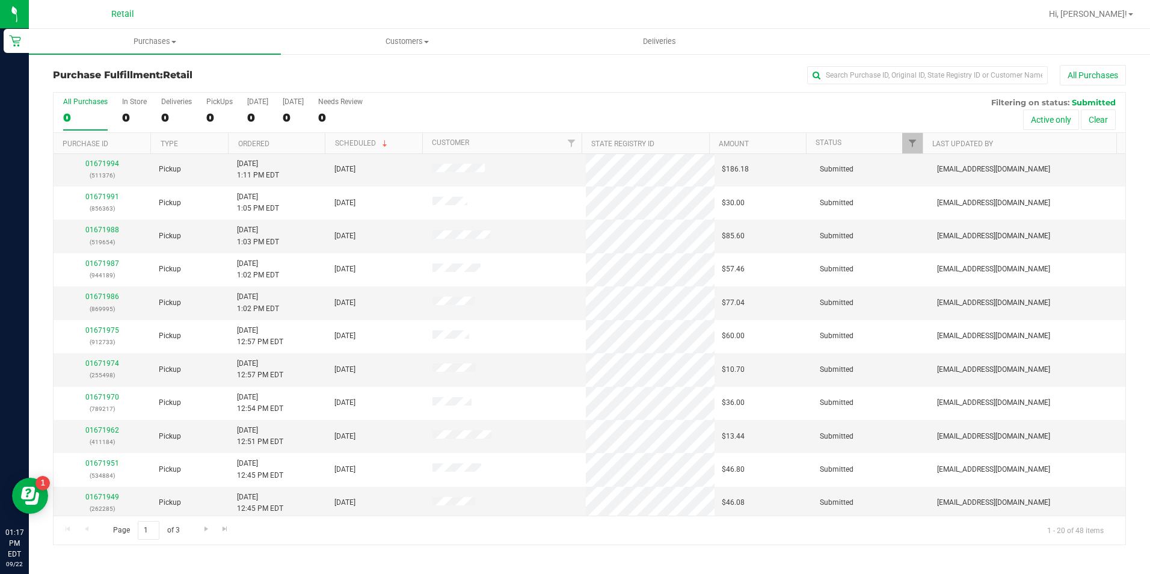
scroll to position [304, 0]
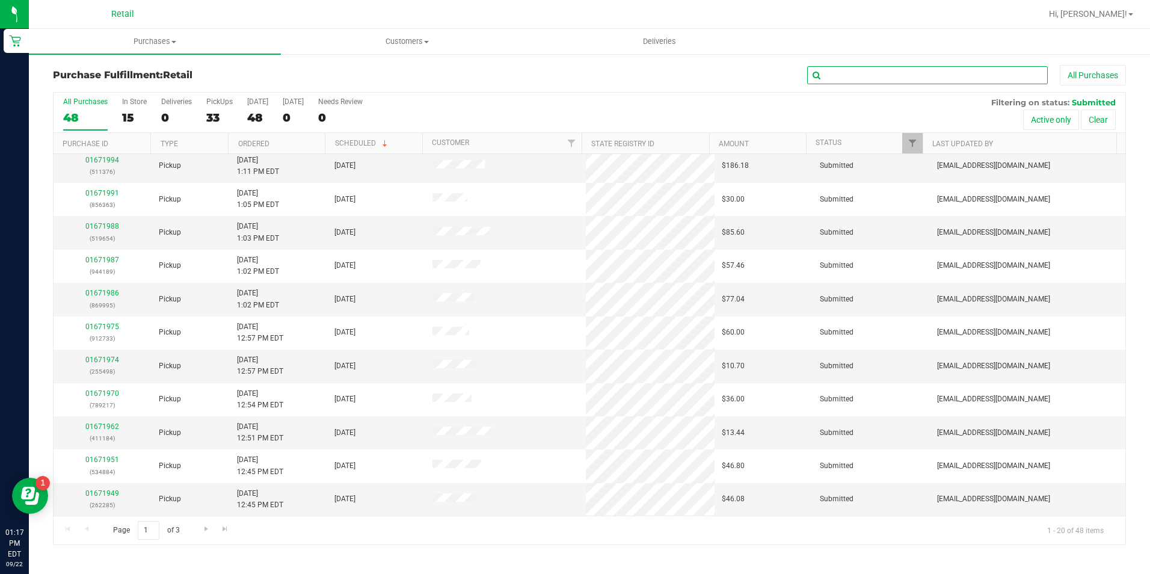
click at [849, 72] on input "text" at bounding box center [927, 75] width 241 height 18
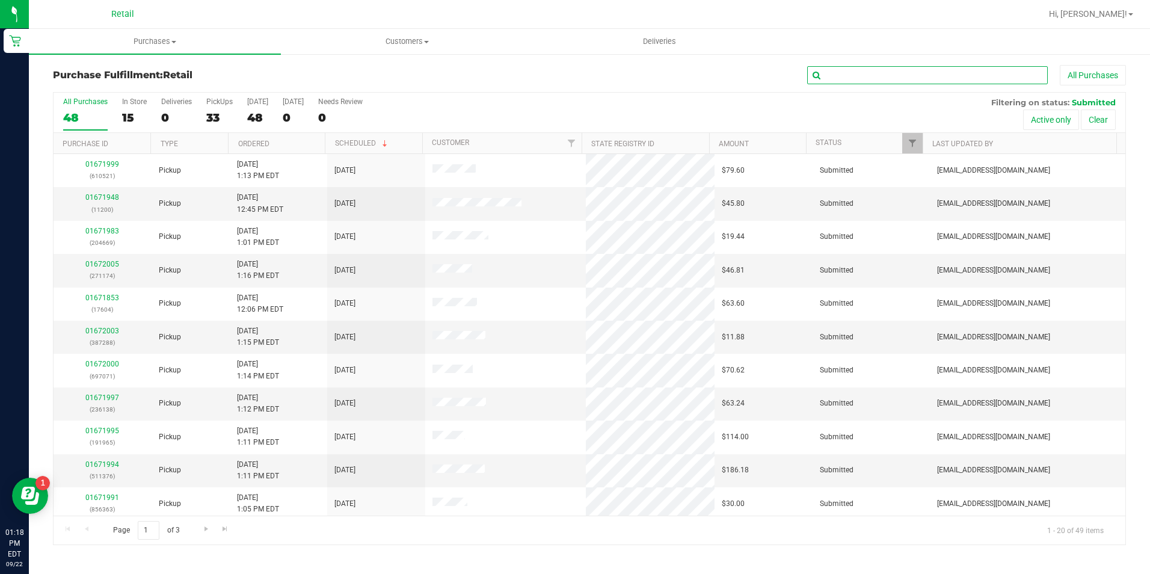
click at [846, 73] on input "text" at bounding box center [927, 75] width 241 height 18
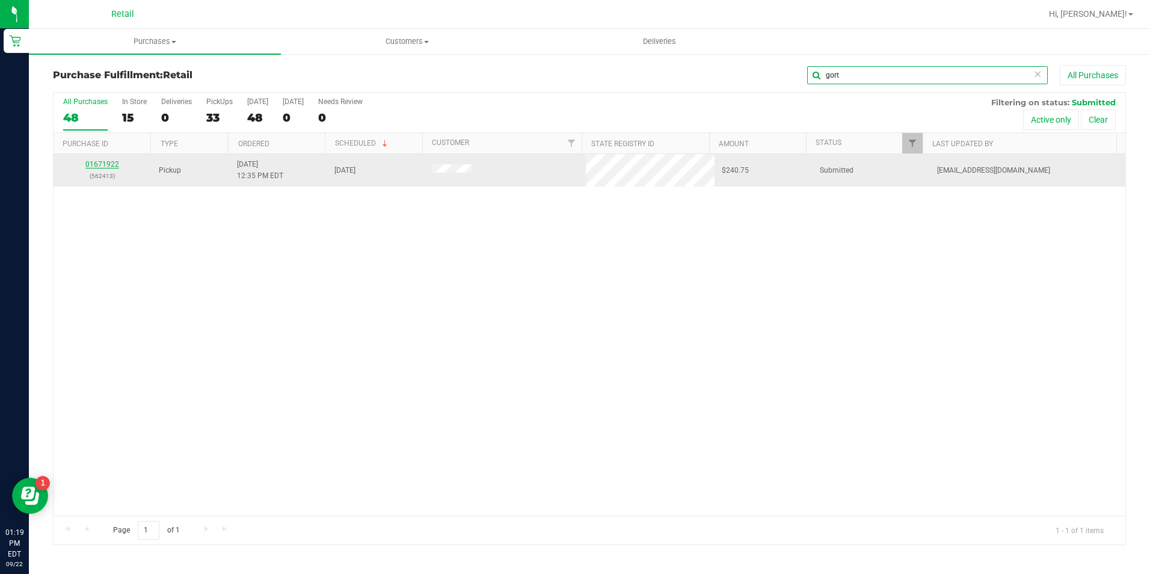
type input "gort"
click at [89, 167] on link "01671922" at bounding box center [102, 164] width 34 height 8
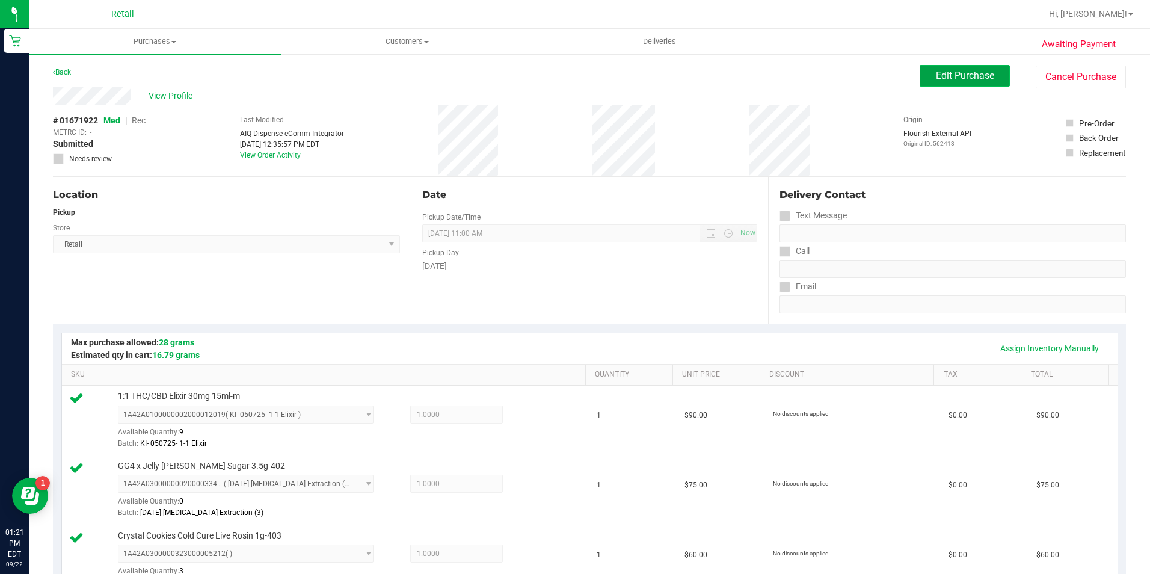
click at [992, 73] on button "Edit Purchase" at bounding box center [965, 76] width 90 height 22
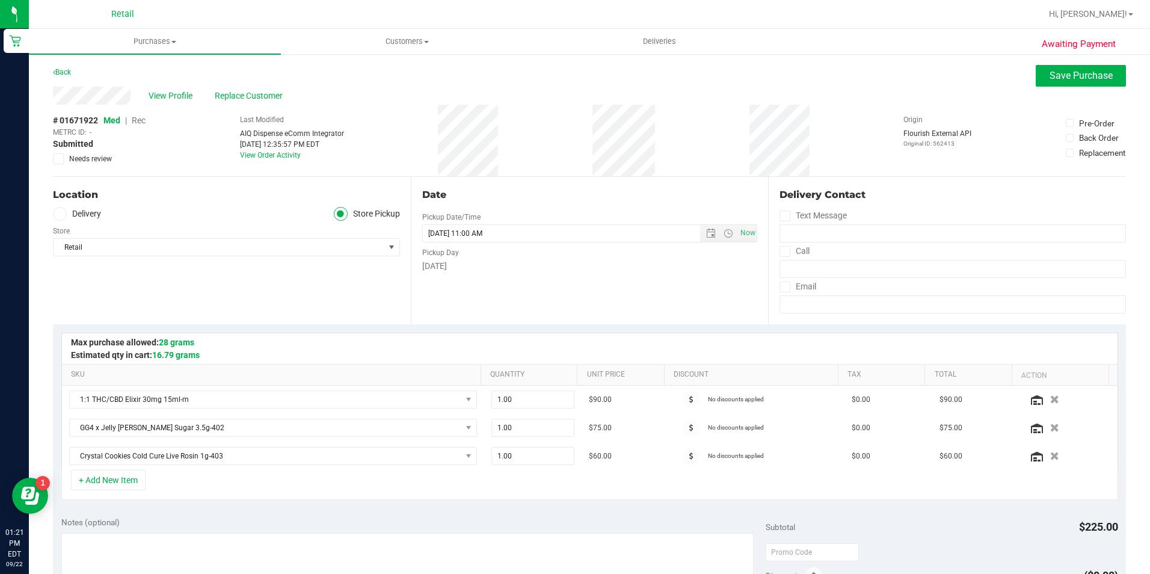
click at [144, 119] on span "Rec" at bounding box center [139, 120] width 14 height 10
click at [109, 121] on span "Med" at bounding box center [111, 120] width 16 height 10
click at [711, 110] on div "# 01671922 Med | Rec METRC ID: - Submitted Needs review Last Modified AIQ Dispe…" at bounding box center [589, 141] width 1073 height 72
click at [1111, 73] on button "Save Purchase" at bounding box center [1081, 76] width 90 height 22
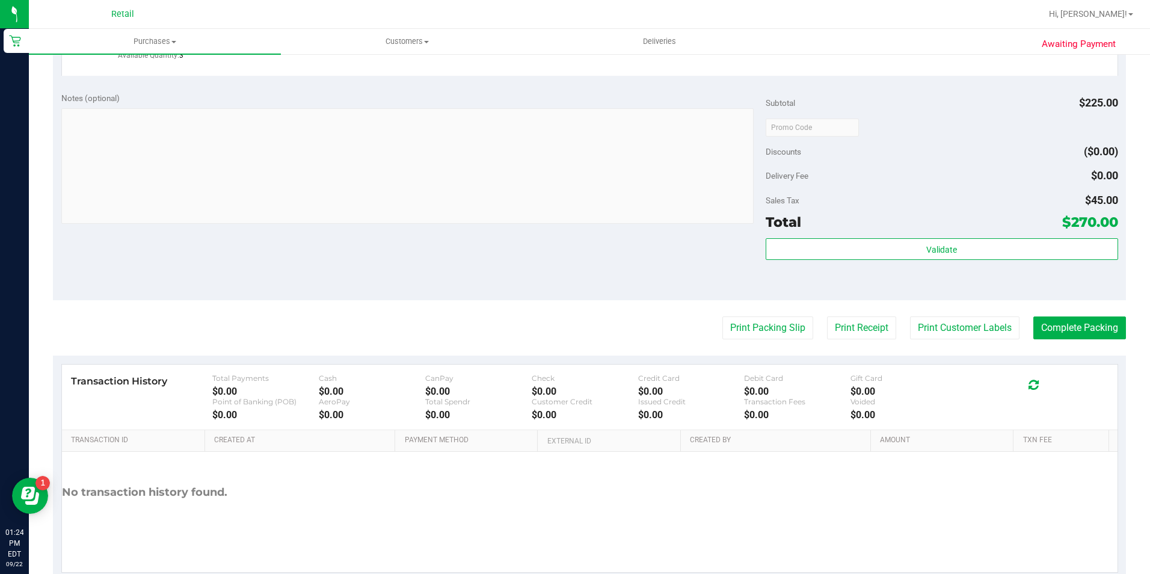
scroll to position [541, 0]
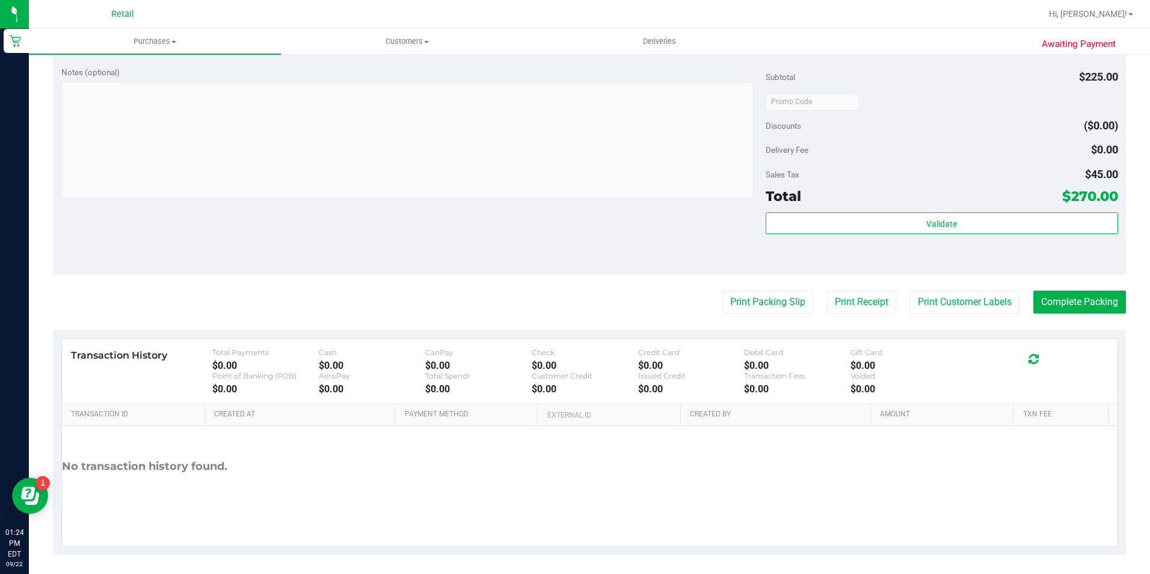
click at [1078, 285] on purchase-details "Back Edit Purchase Cancel Purchase View Profile # 01671922 Med | Rec METRC ID: …" at bounding box center [589, 39] width 1073 height 1031
click at [1078, 291] on button "Complete Packing" at bounding box center [1079, 301] width 93 height 23
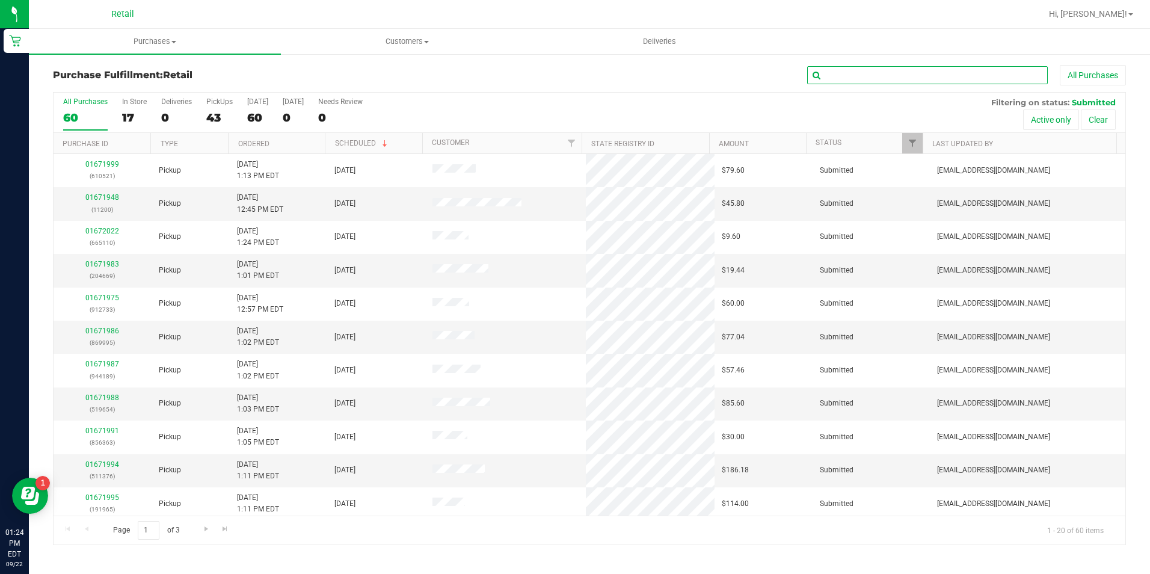
click at [855, 72] on input "text" at bounding box center [927, 75] width 241 height 18
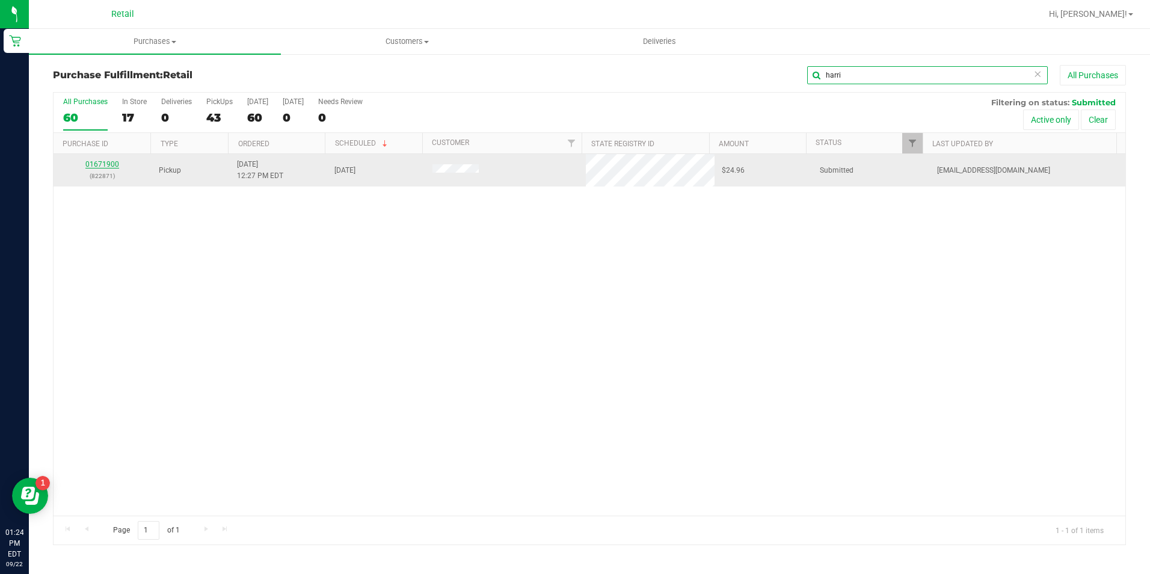
type input "harri"
click at [106, 165] on link "01671900" at bounding box center [102, 164] width 34 height 8
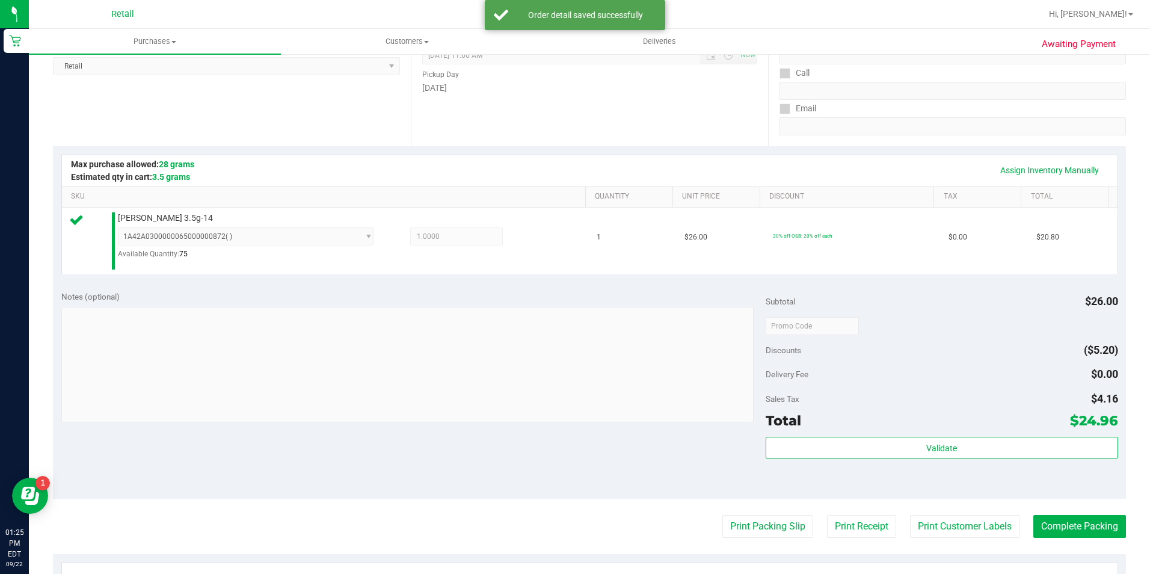
scroll to position [407, 0]
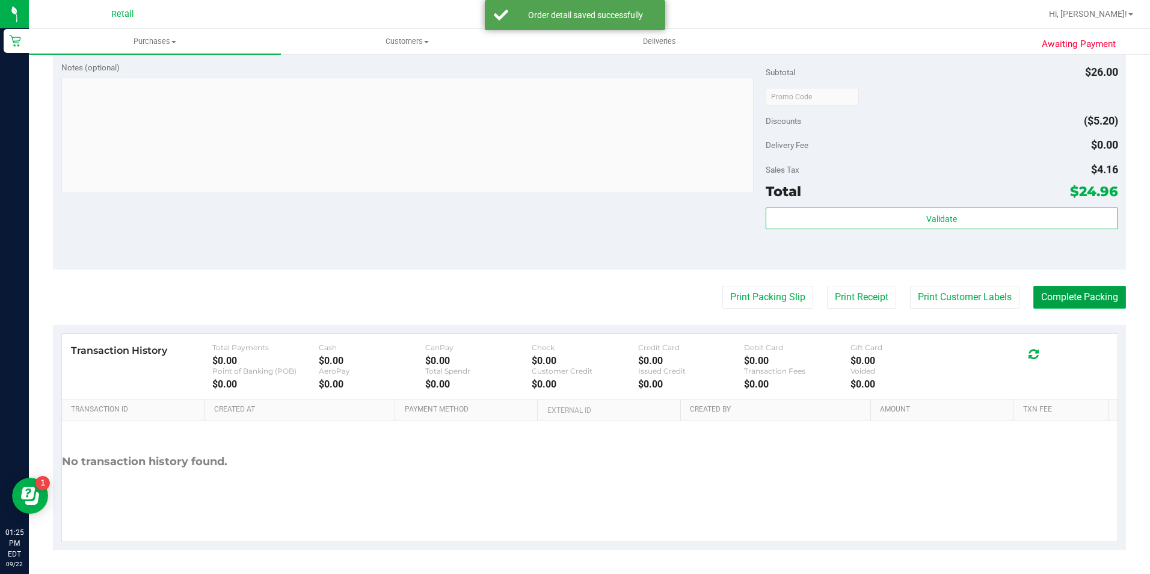
click at [1091, 298] on button "Complete Packing" at bounding box center [1079, 297] width 93 height 23
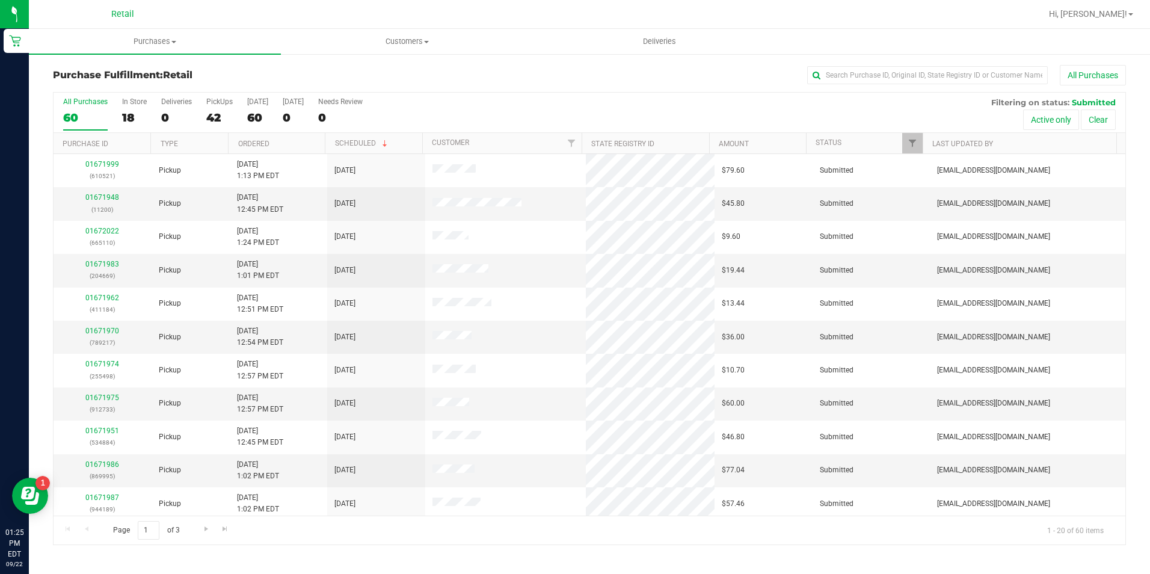
click at [894, 86] on div "Purchase Fulfillment: Retail All Purchases" at bounding box center [589, 78] width 1073 height 26
click at [911, 68] on input "text" at bounding box center [927, 75] width 241 height 18
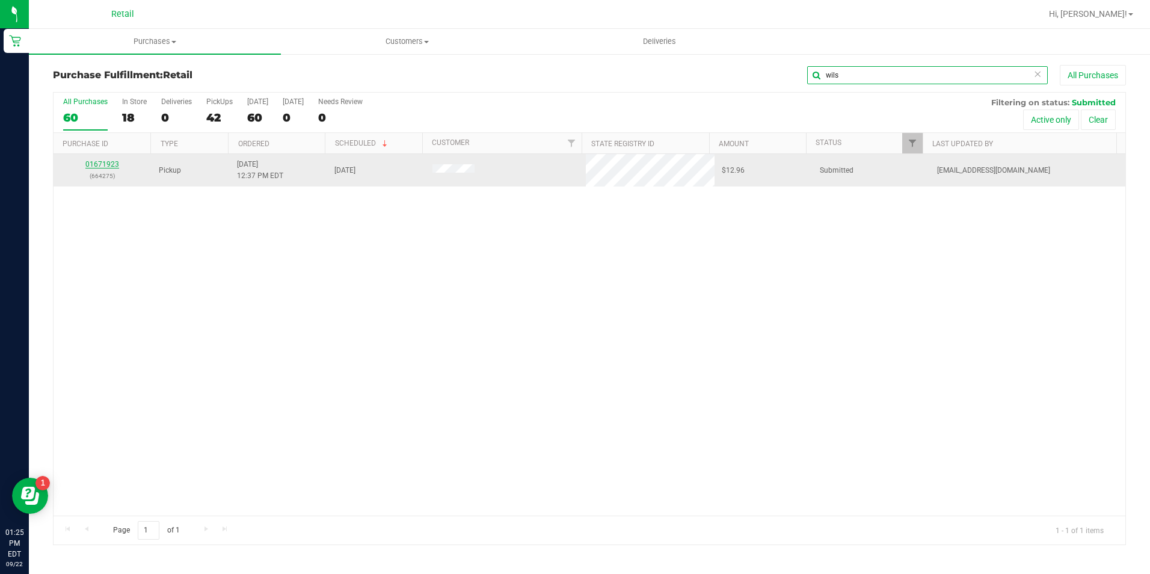
type input "wils"
click at [107, 163] on link "01671923" at bounding box center [102, 164] width 34 height 8
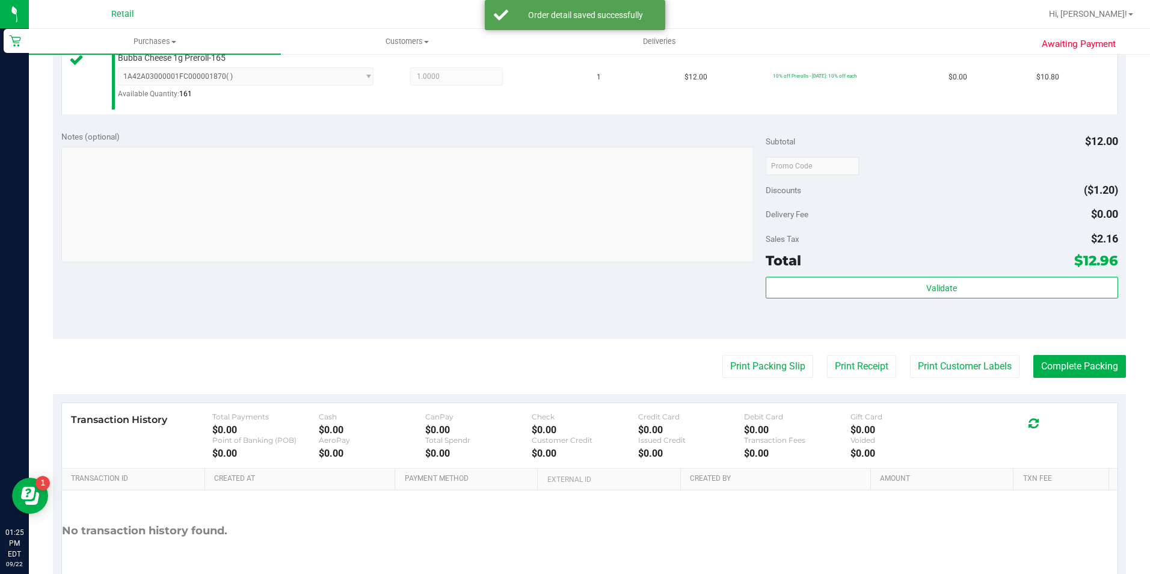
scroll to position [361, 0]
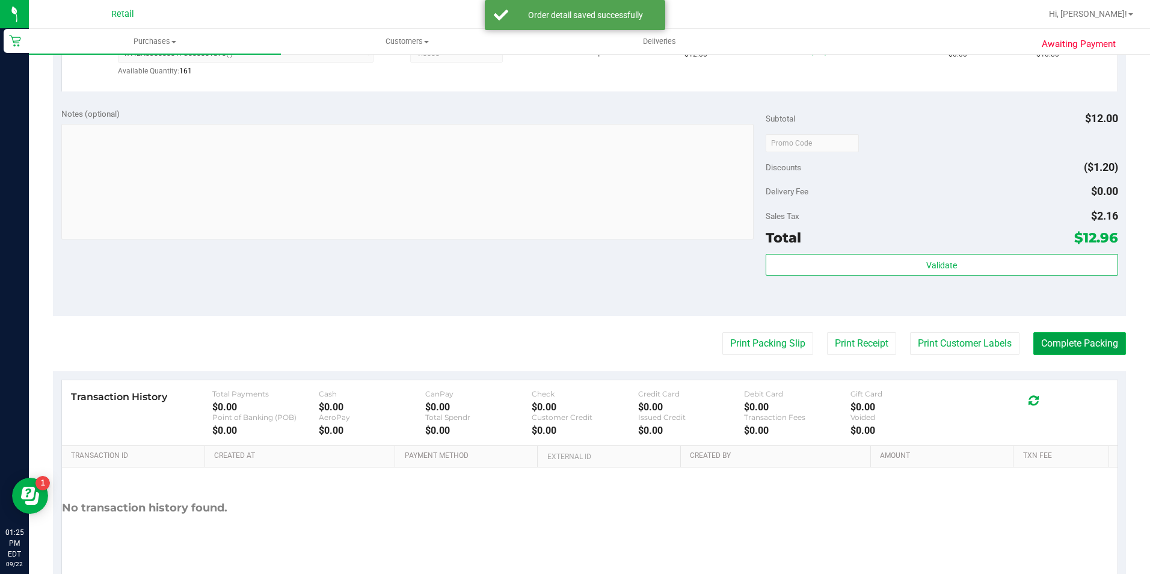
click at [1094, 349] on button "Complete Packing" at bounding box center [1079, 343] width 93 height 23
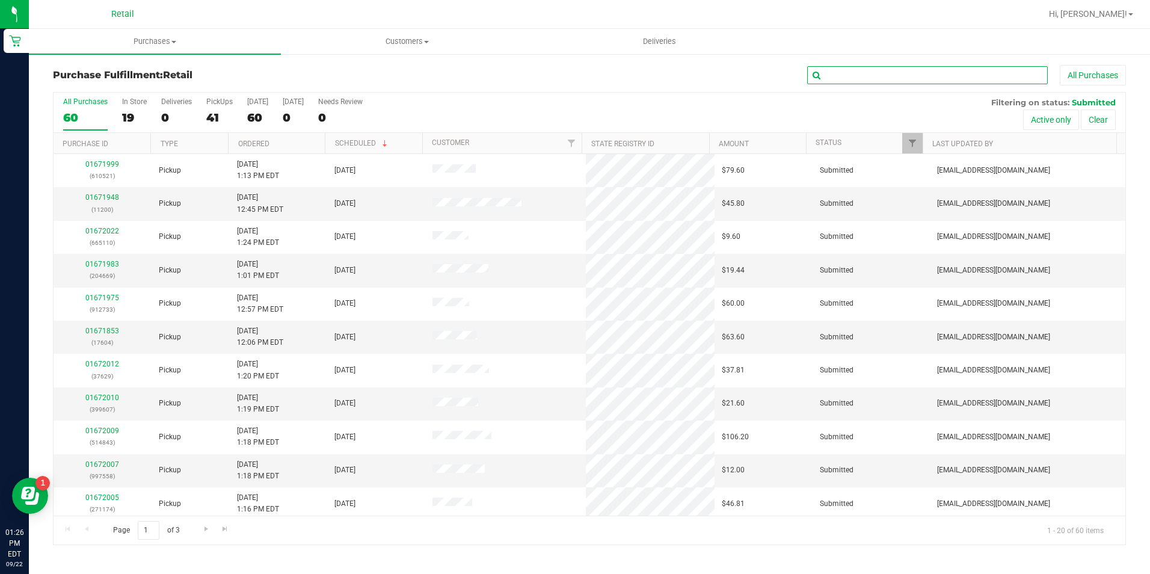
click at [865, 76] on input "text" at bounding box center [927, 75] width 241 height 18
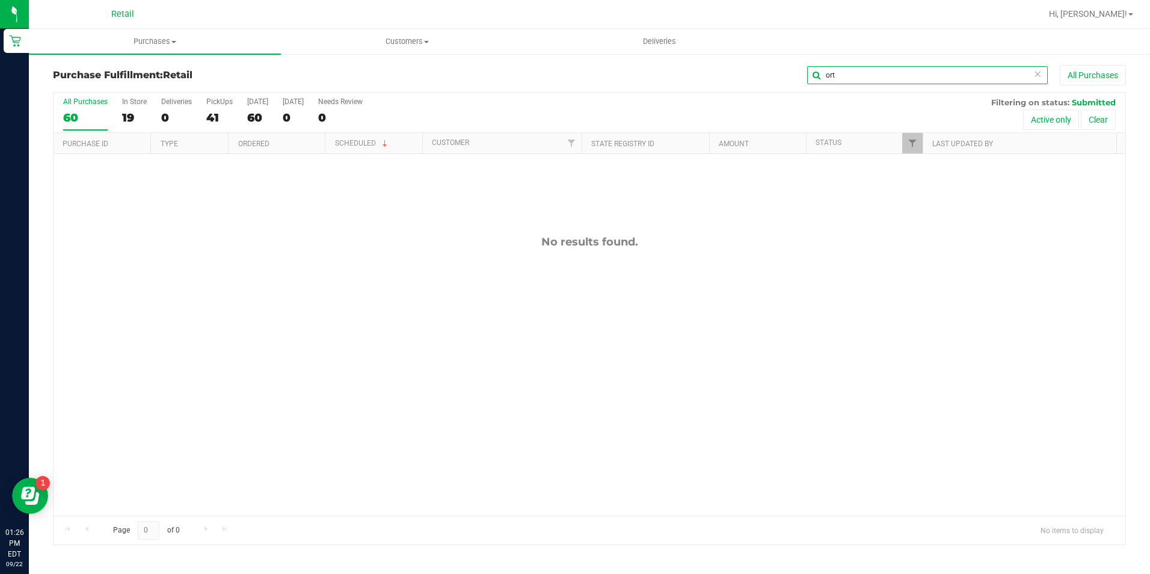
drag, startPoint x: 854, startPoint y: 72, endPoint x: 618, endPoint y: 74, distance: 235.8
click at [618, 74] on div "ort All Purchases" at bounding box center [768, 75] width 715 height 20
drag, startPoint x: 844, startPoint y: 76, endPoint x: 622, endPoint y: 43, distance: 225.1
click at [622, 43] on retail "Purchases Summary of purchases Fulfillment All purchases Customers All customer…" at bounding box center [589, 293] width 1121 height 528
drag, startPoint x: 887, startPoint y: 71, endPoint x: 511, endPoint y: 57, distance: 375.6
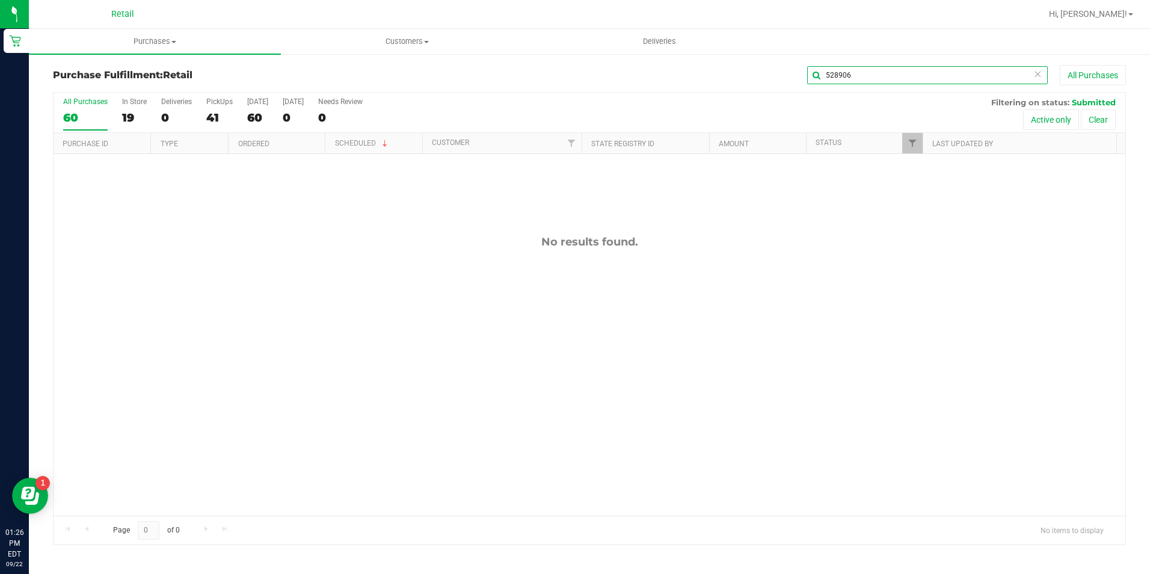
click at [511, 57] on div "Purchase Fulfillment: Retail 528906 All Purchases All Purchases 60 In Store 19 …" at bounding box center [589, 305] width 1121 height 504
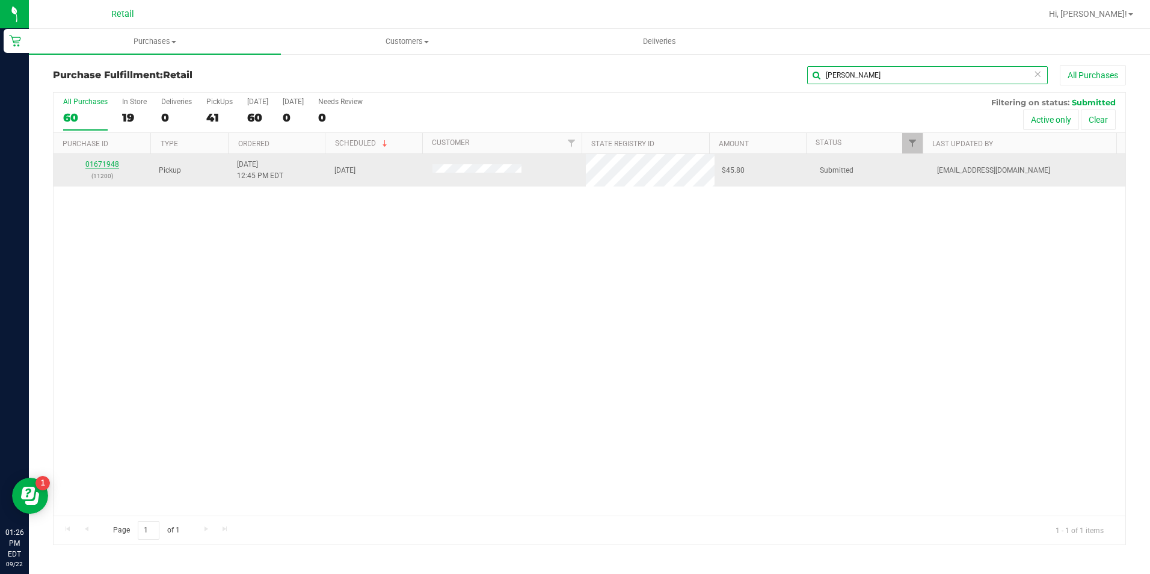
type input "kelly"
click at [111, 162] on link "01671948" at bounding box center [102, 164] width 34 height 8
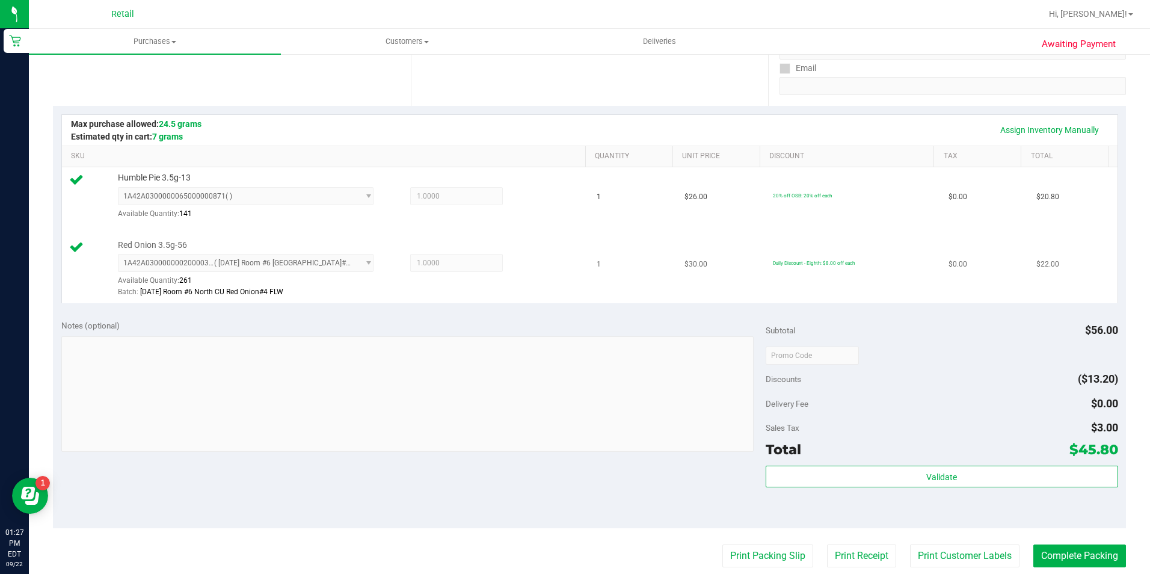
scroll to position [301, 0]
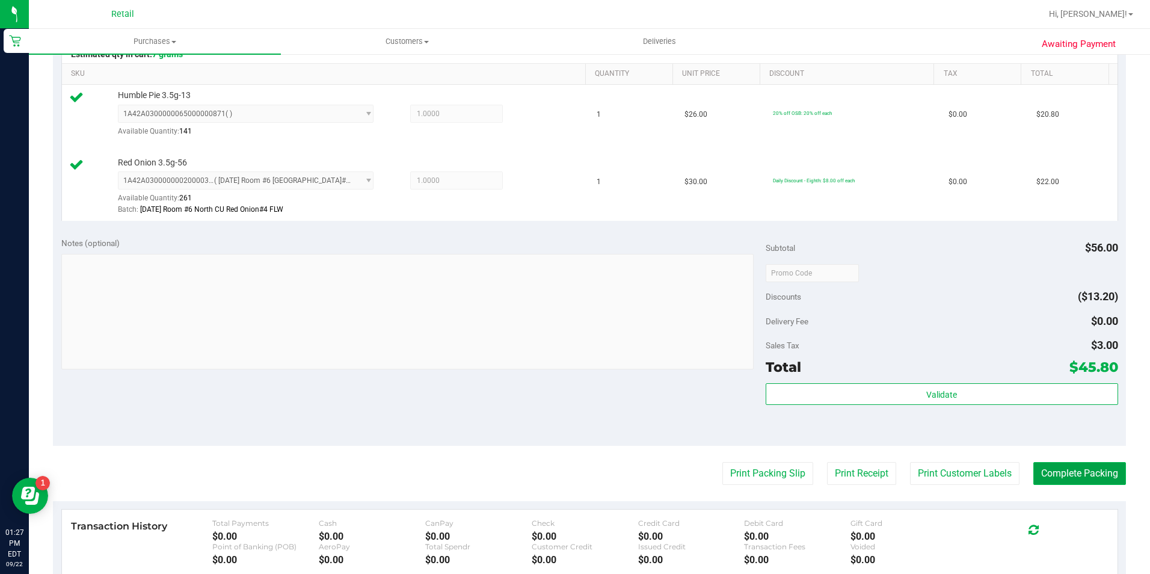
click at [1086, 478] on button "Complete Packing" at bounding box center [1079, 473] width 93 height 23
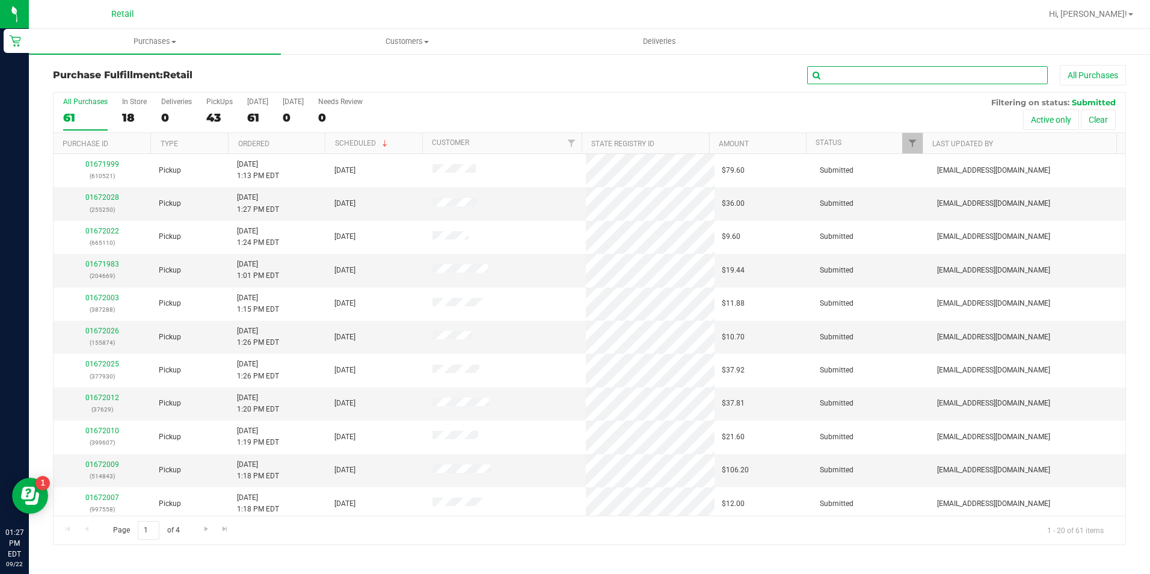
click at [878, 75] on input "text" at bounding box center [927, 75] width 241 height 18
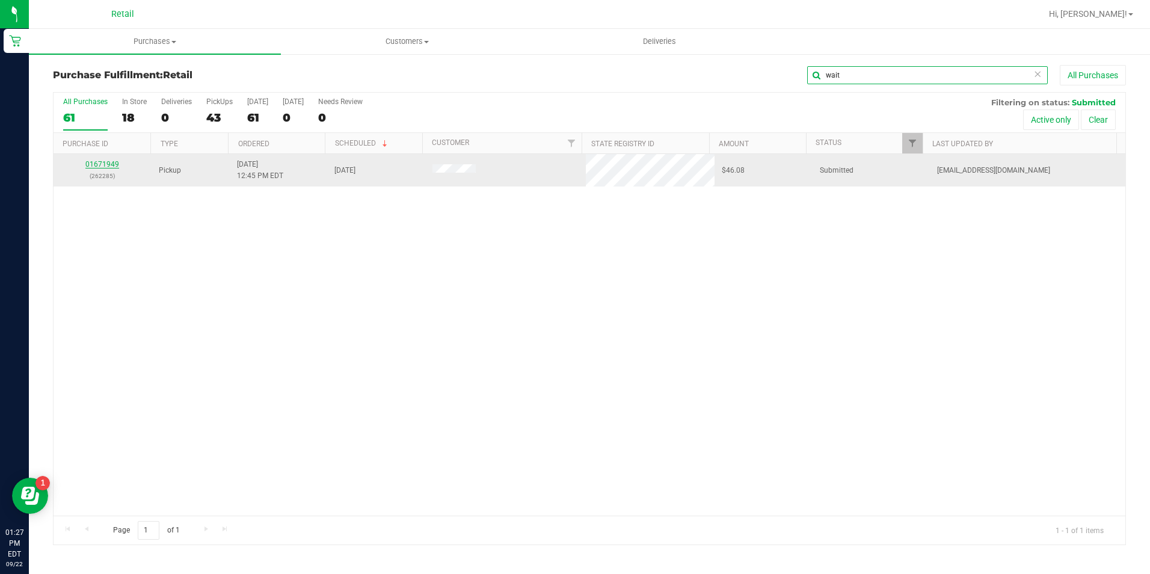
type input "wait"
click at [100, 165] on link "01671949" at bounding box center [102, 164] width 34 height 8
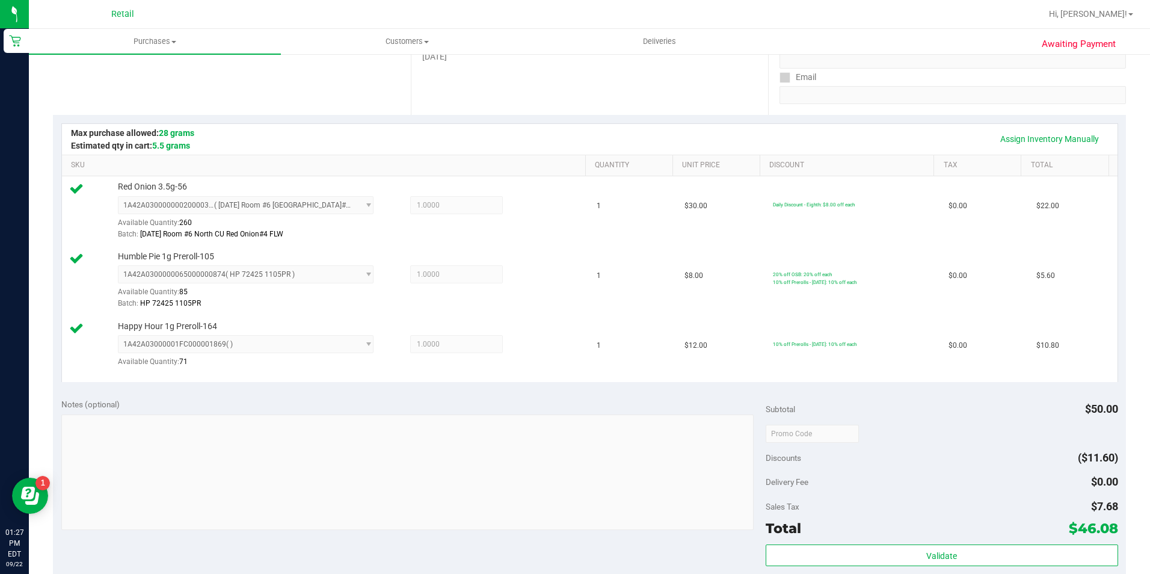
scroll to position [301, 0]
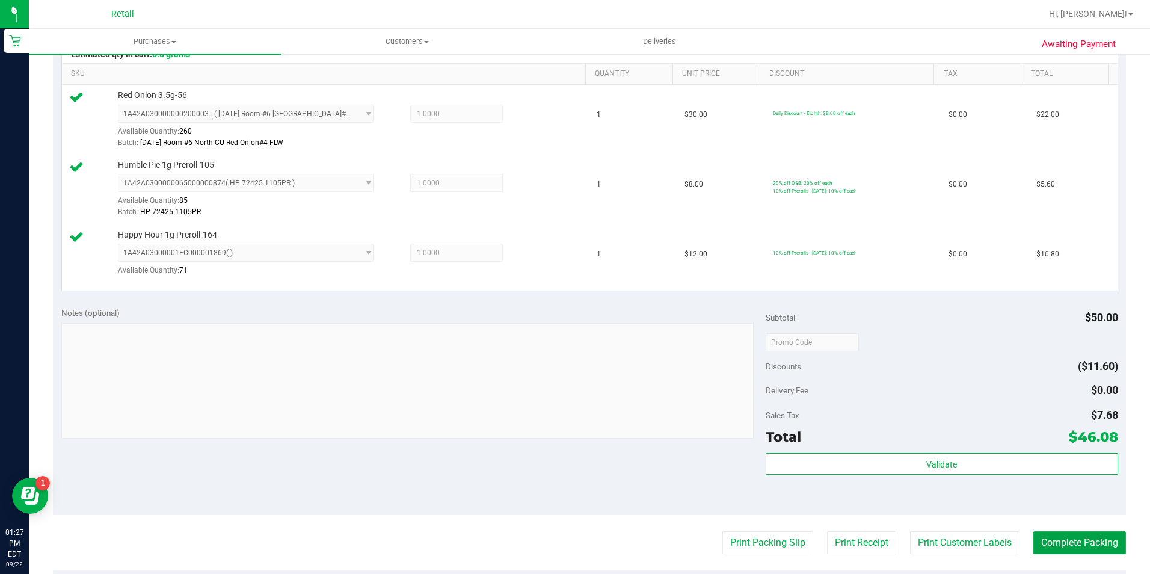
click at [1090, 547] on button "Complete Packing" at bounding box center [1079, 542] width 93 height 23
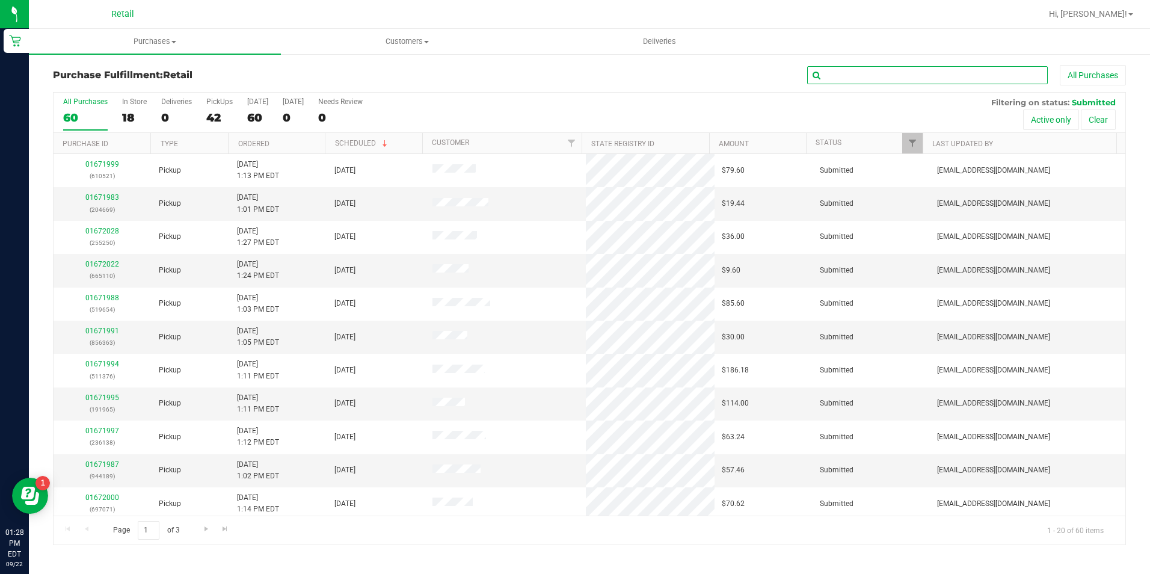
click at [933, 67] on input "text" at bounding box center [927, 75] width 241 height 18
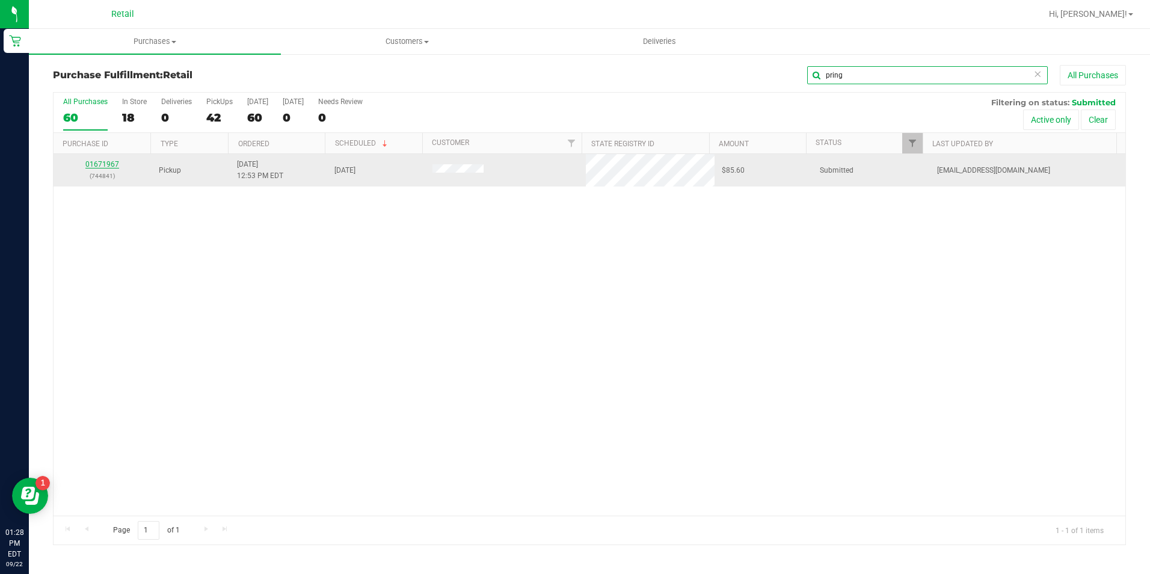
type input "pring"
click at [95, 168] on link "01671967" at bounding box center [102, 164] width 34 height 8
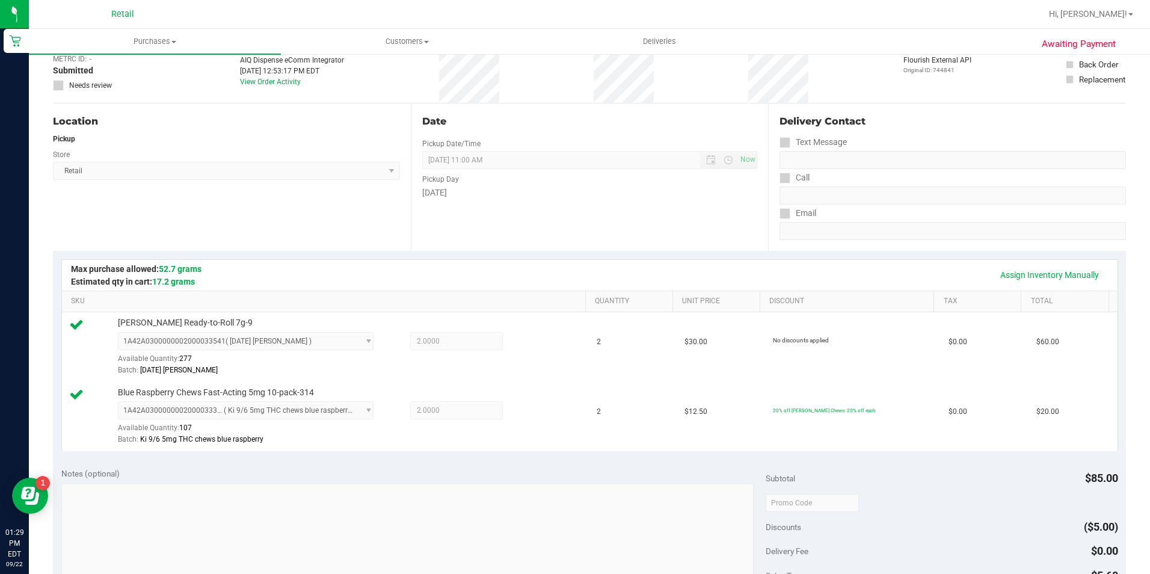
scroll to position [301, 0]
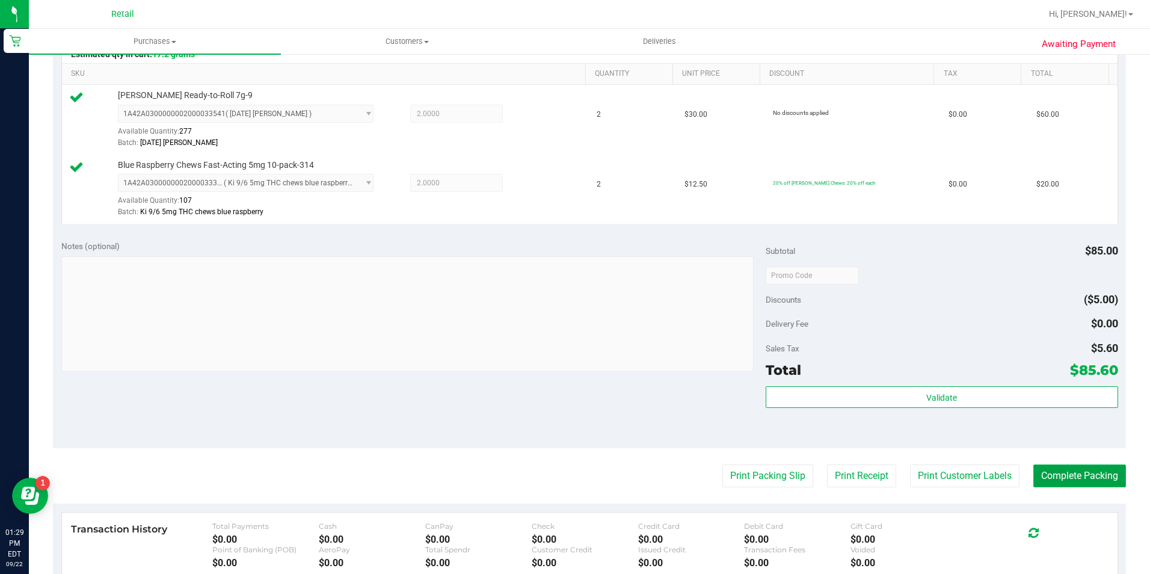
click at [1060, 478] on button "Complete Packing" at bounding box center [1079, 475] width 93 height 23
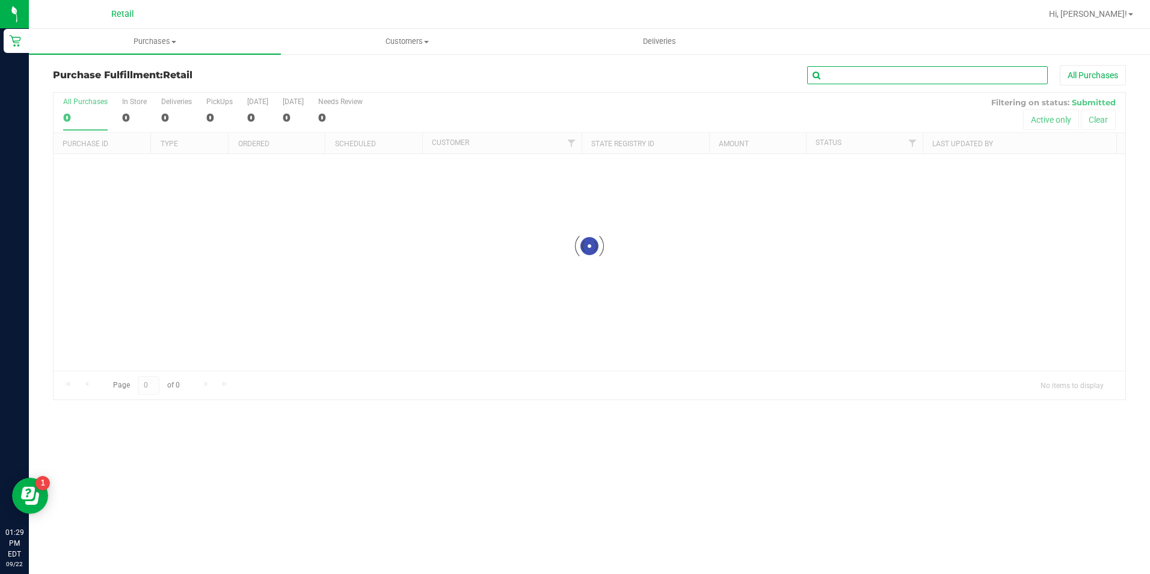
click at [885, 77] on input "text" at bounding box center [927, 75] width 241 height 18
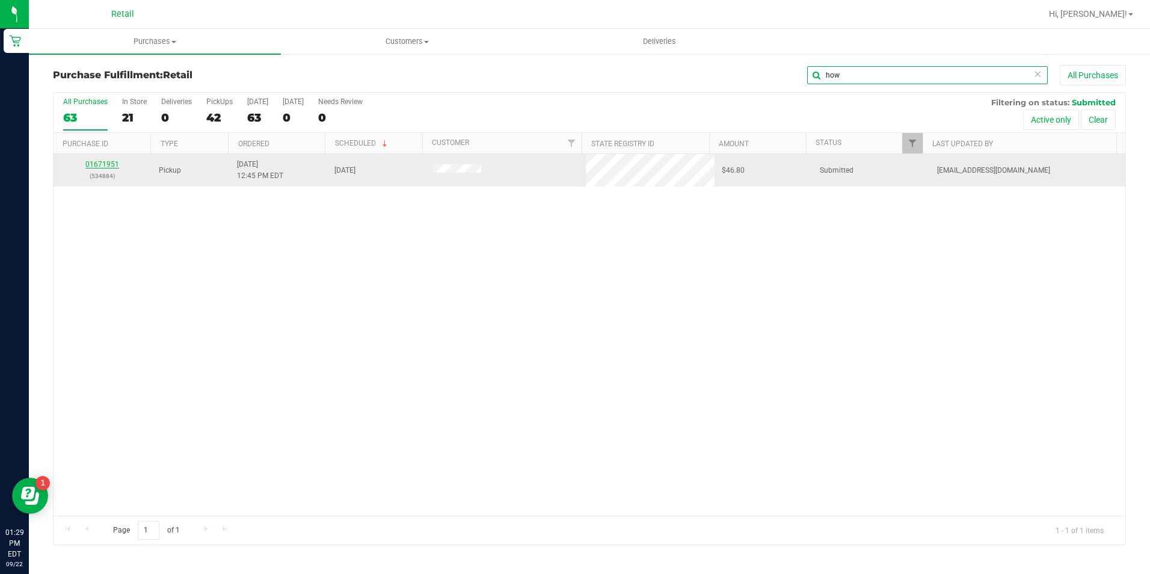
type input "how"
click at [99, 166] on link "01671951" at bounding box center [102, 164] width 34 height 8
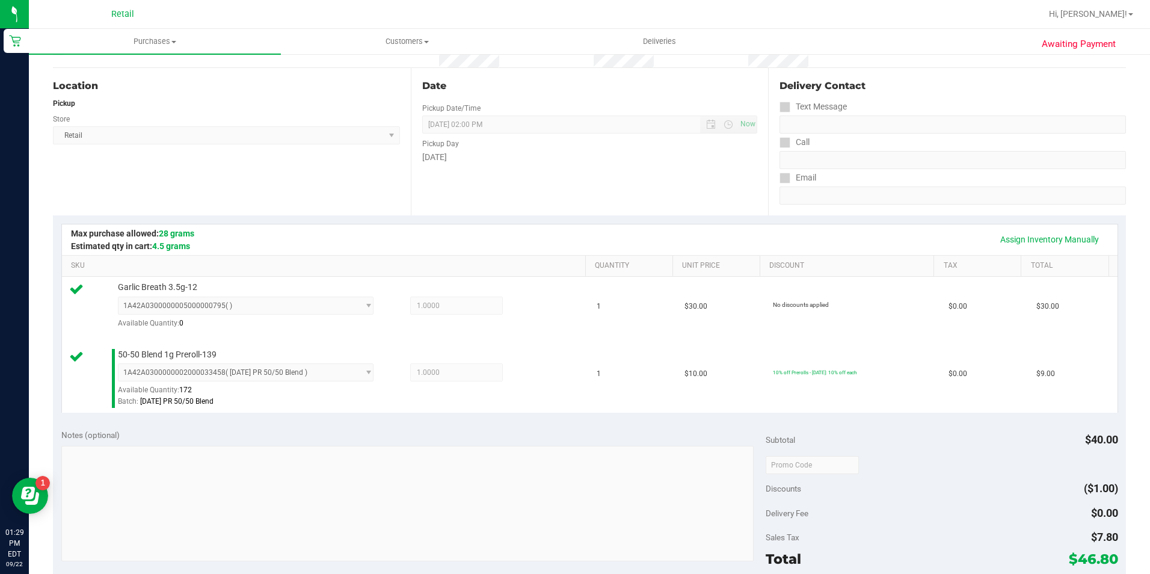
scroll to position [241, 0]
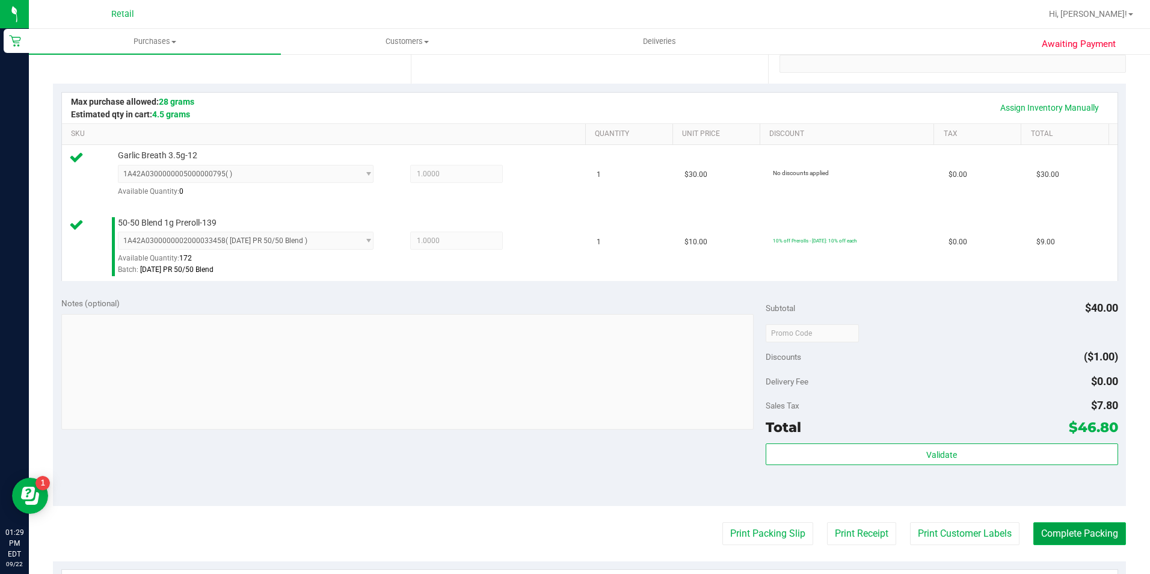
click at [1062, 533] on button "Complete Packing" at bounding box center [1079, 533] width 93 height 23
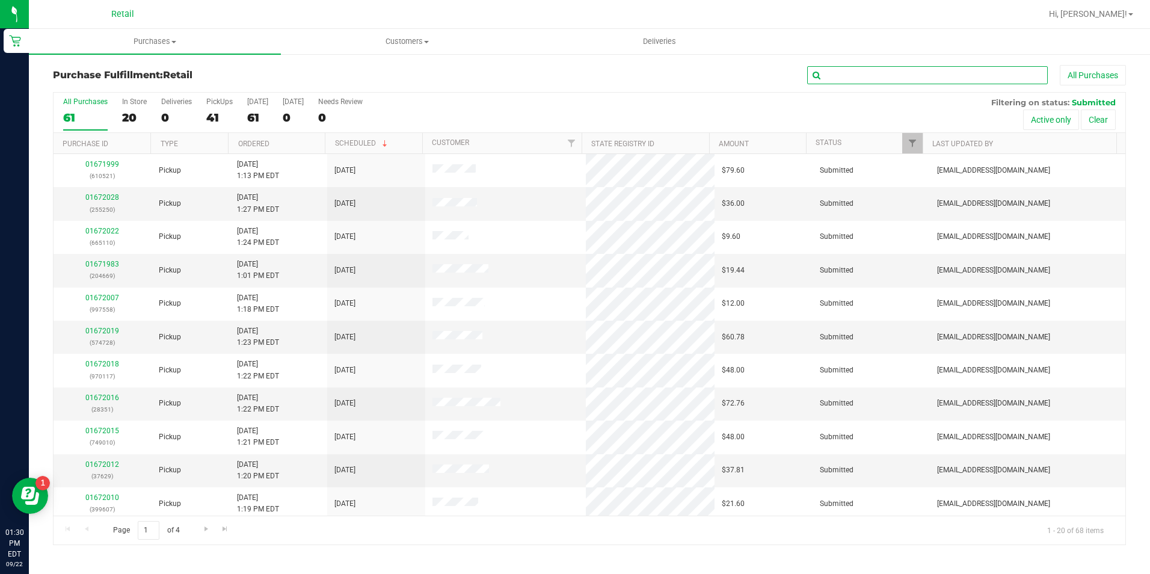
click at [829, 80] on input "text" at bounding box center [927, 75] width 241 height 18
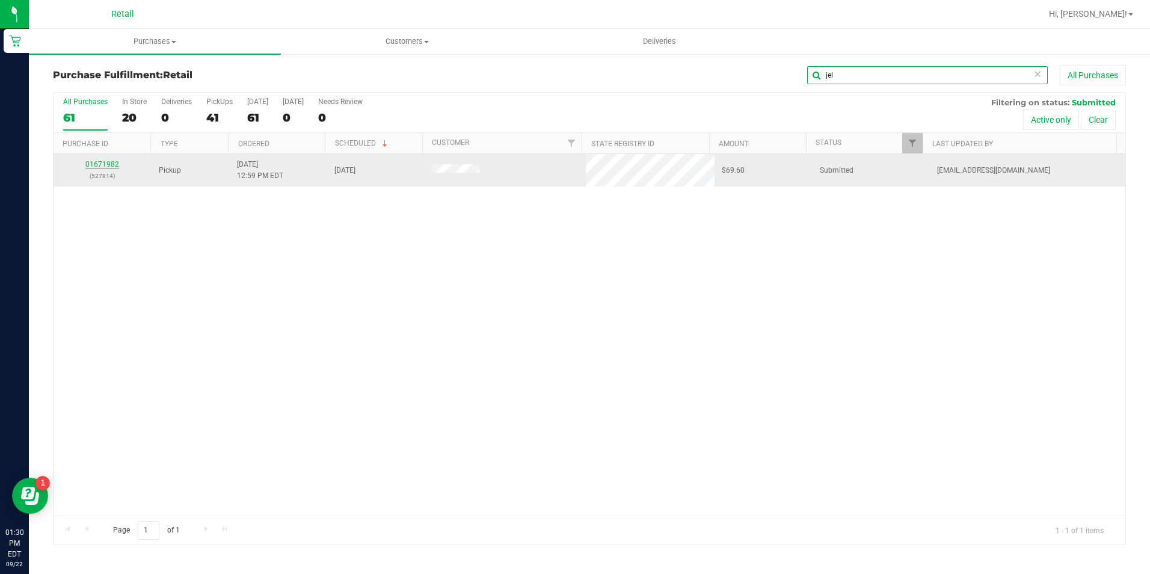
type input "jel"
click at [108, 161] on link "01671982" at bounding box center [102, 164] width 34 height 8
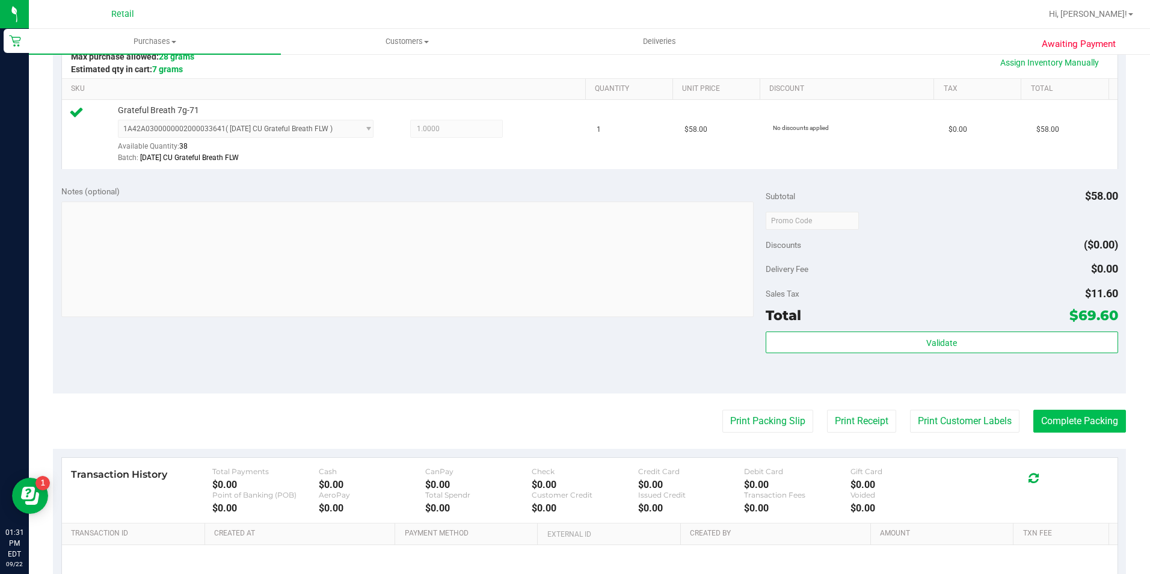
scroll to position [301, 0]
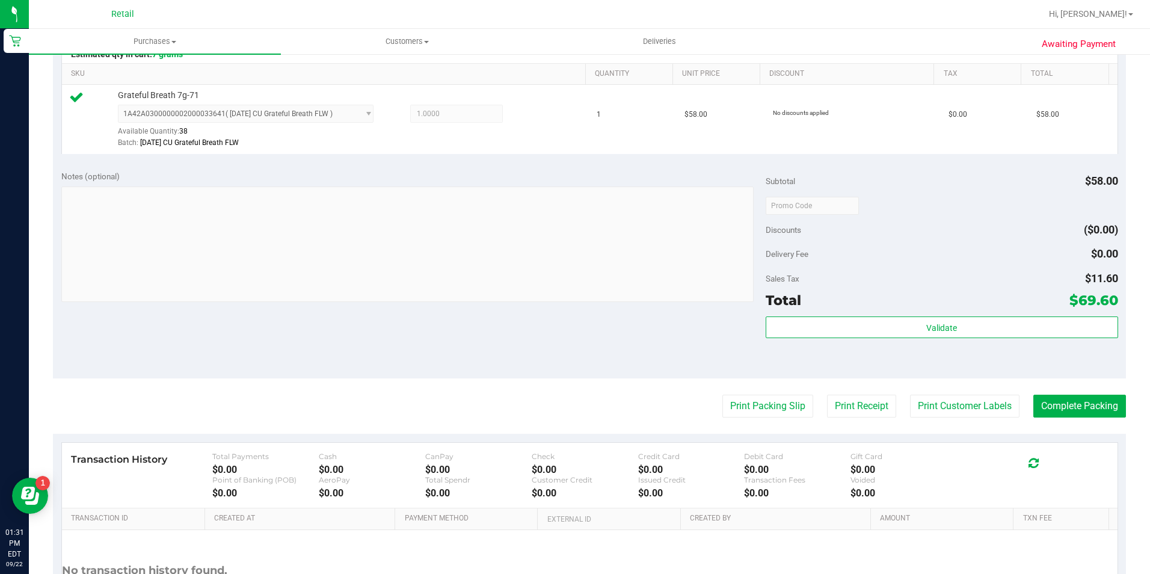
click at [1041, 386] on purchase-details "Back Edit Purchase Cancel Purchase View Profile # 01671982 Med | Rec METRC ID: …" at bounding box center [589, 211] width 1073 height 894
click at [1039, 398] on button "Complete Packing" at bounding box center [1079, 406] width 93 height 23
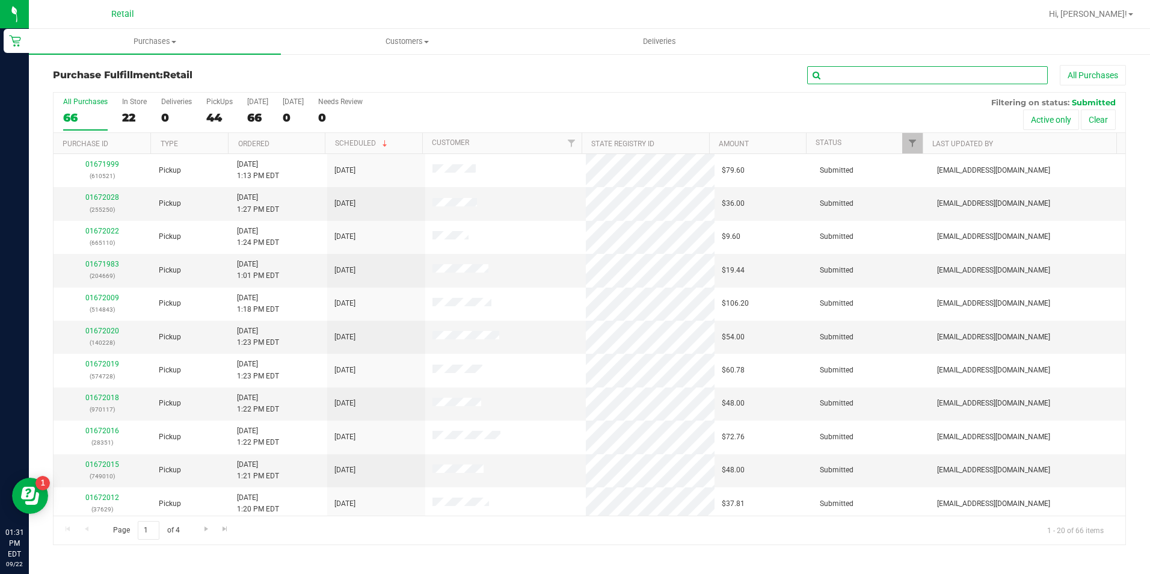
click at [983, 75] on input "text" at bounding box center [927, 75] width 241 height 18
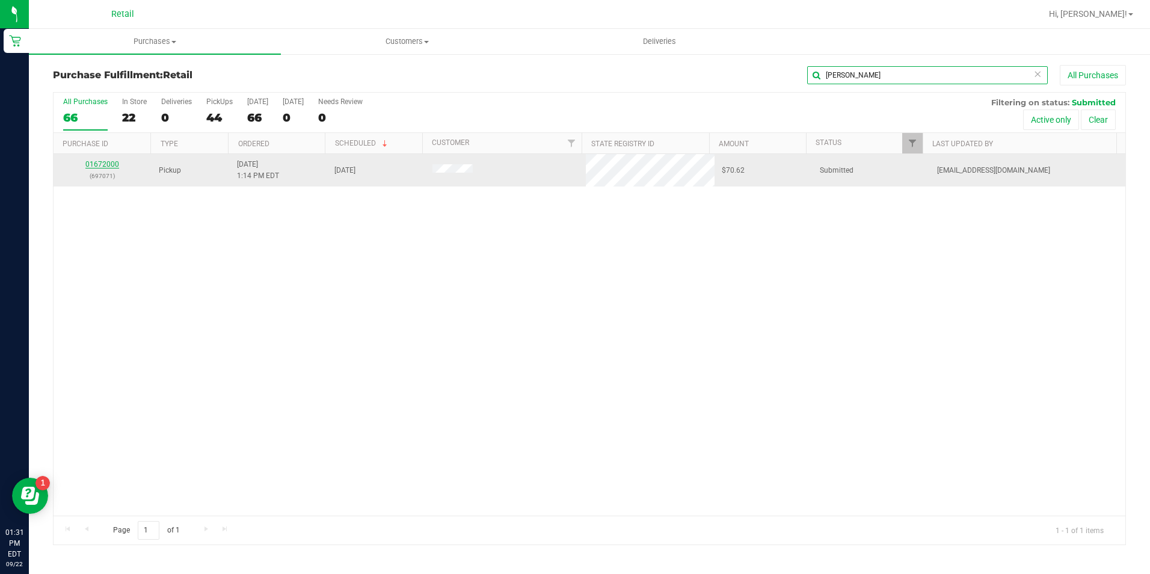
type input "kope"
click at [115, 162] on link "01672000" at bounding box center [102, 164] width 34 height 8
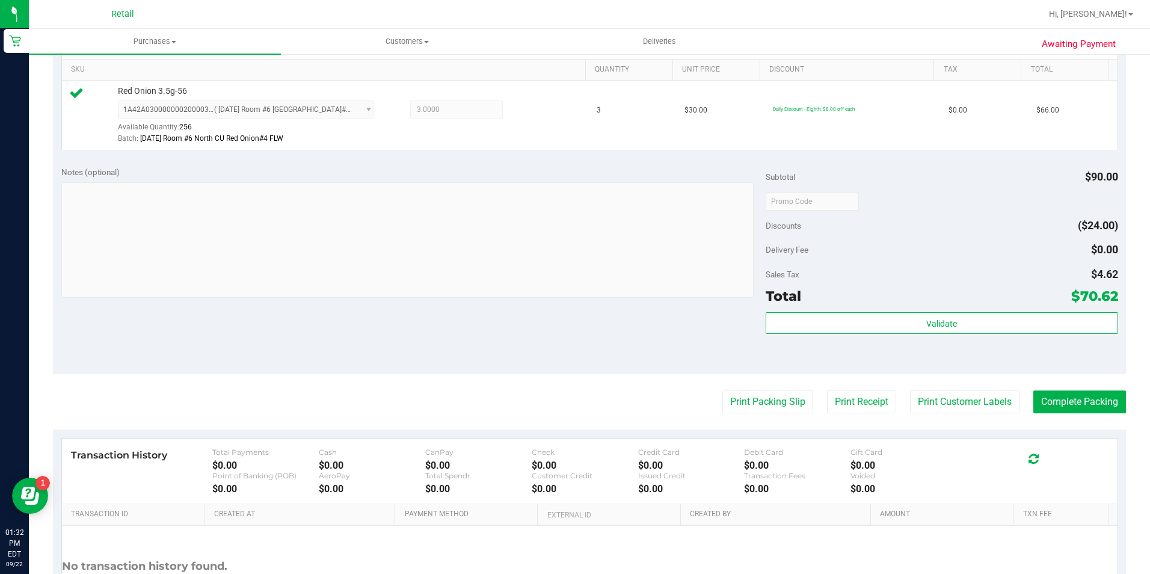
scroll to position [361, 0]
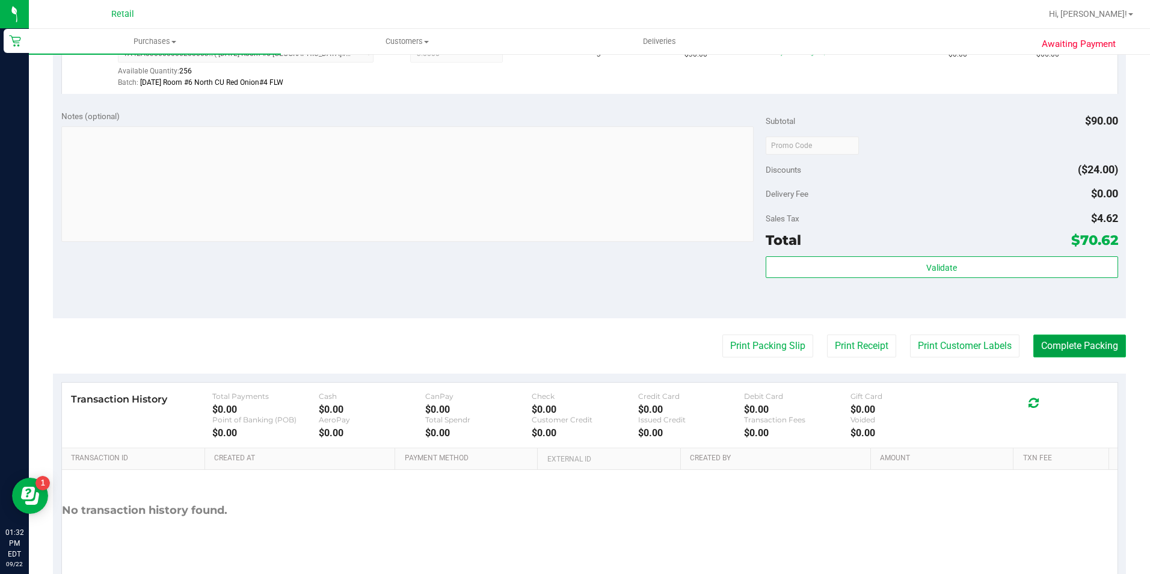
click at [1074, 340] on button "Complete Packing" at bounding box center [1079, 345] width 93 height 23
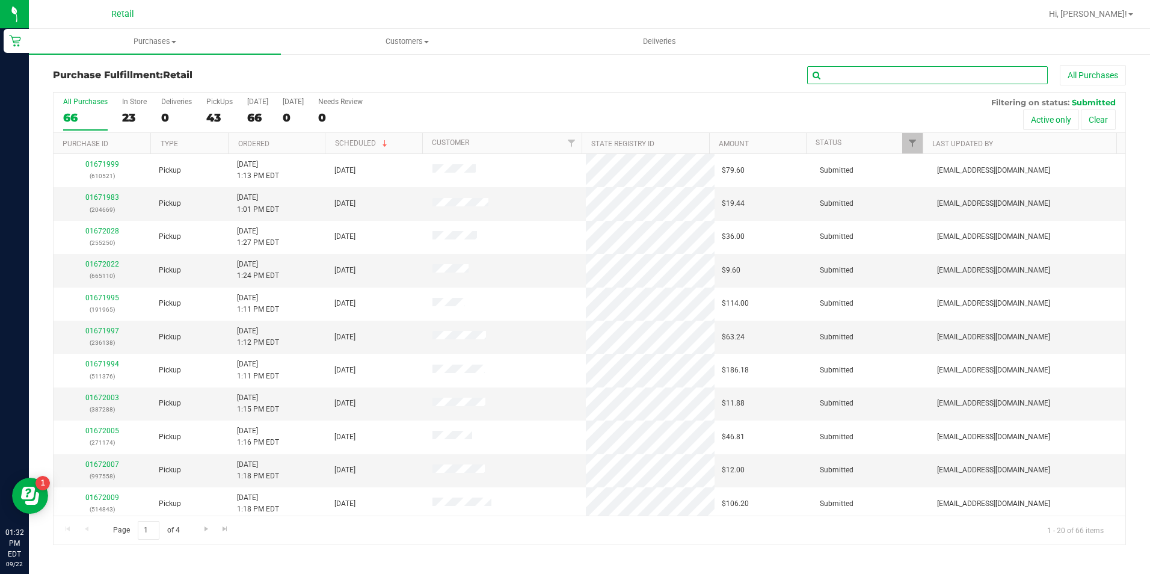
click at [844, 67] on input "text" at bounding box center [927, 75] width 241 height 18
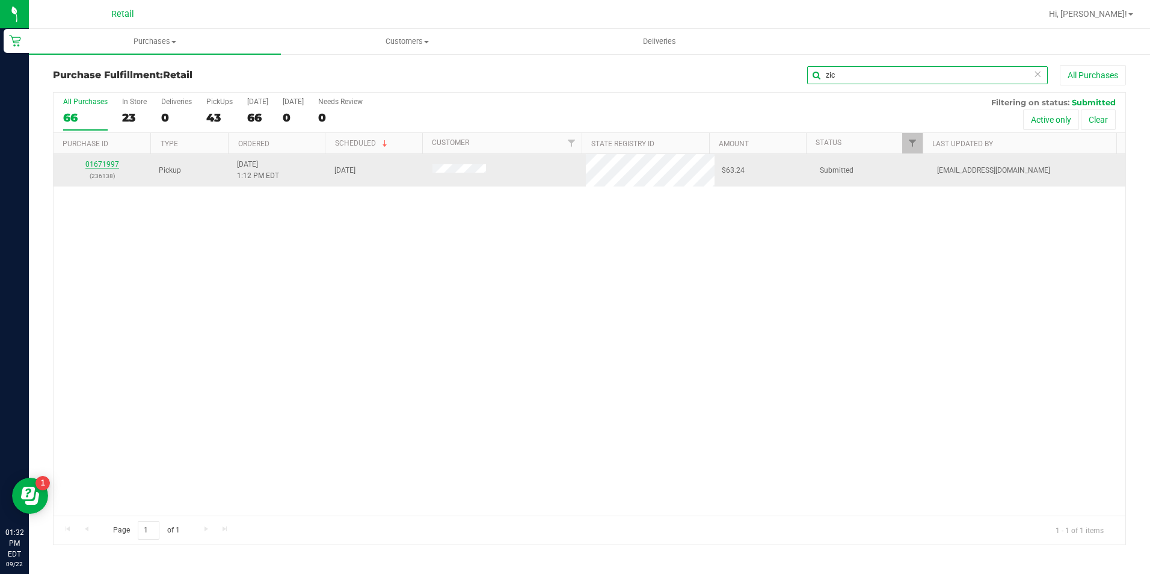
type input "zic"
click at [87, 164] on link "01671997" at bounding box center [102, 164] width 34 height 8
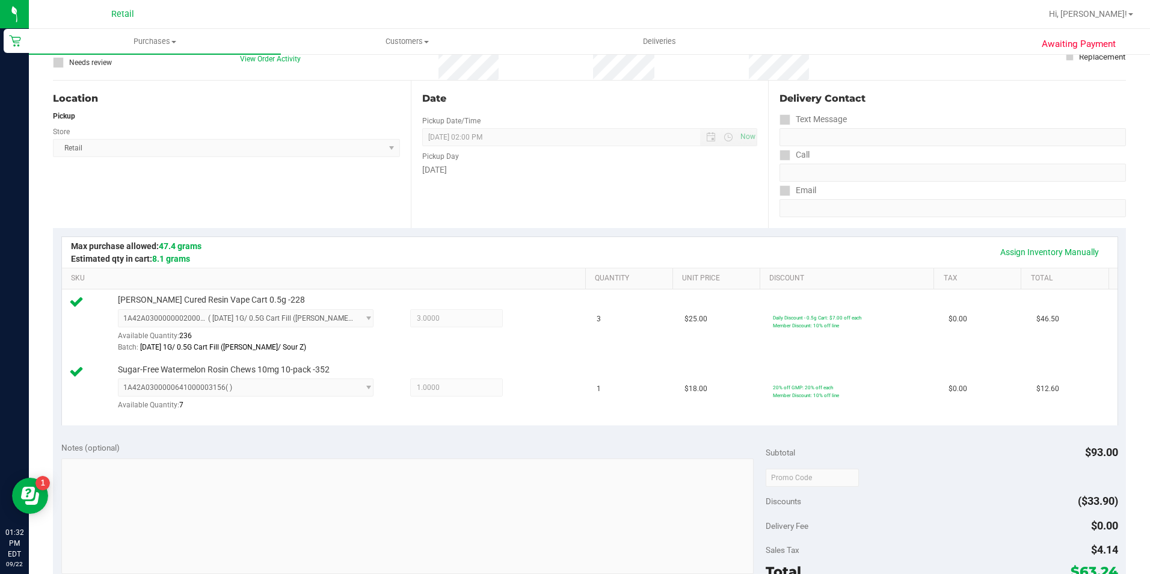
scroll to position [241, 0]
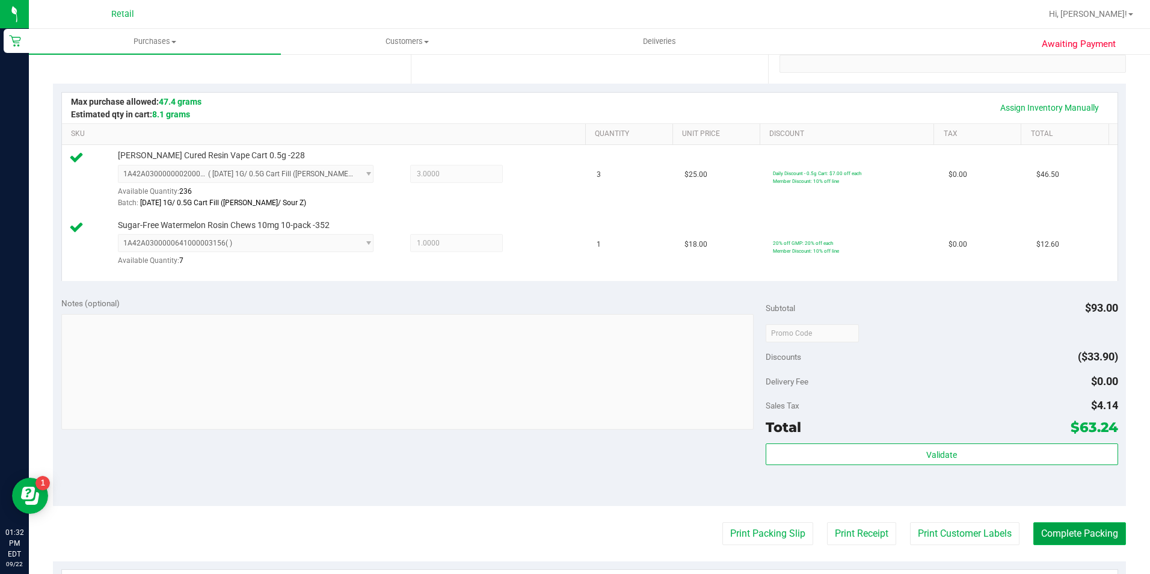
click at [1090, 530] on button "Complete Packing" at bounding box center [1079, 533] width 93 height 23
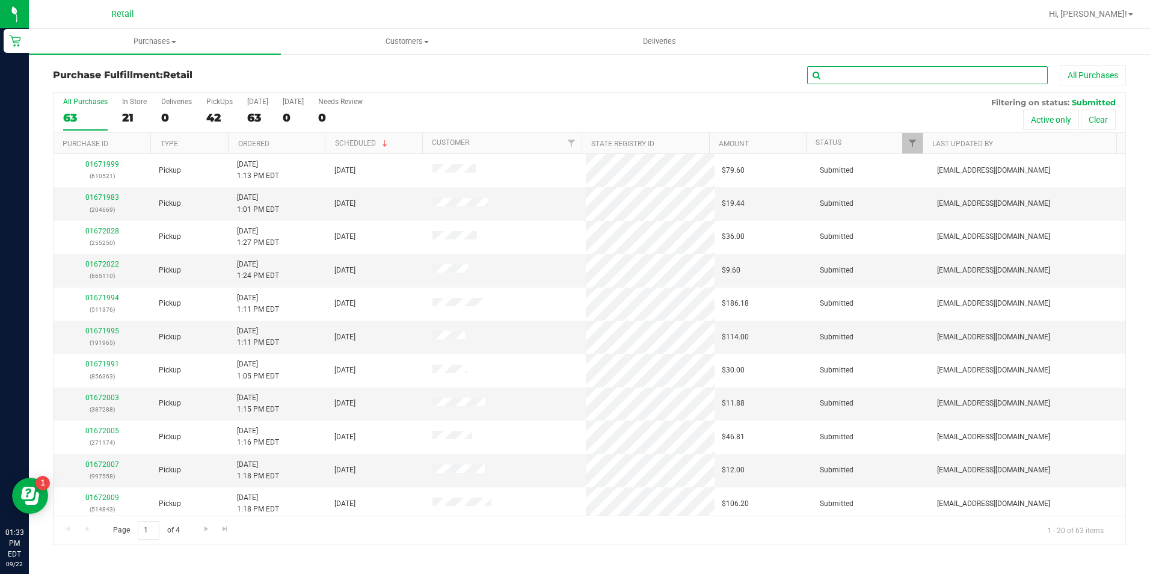
click at [858, 70] on input "text" at bounding box center [927, 75] width 241 height 18
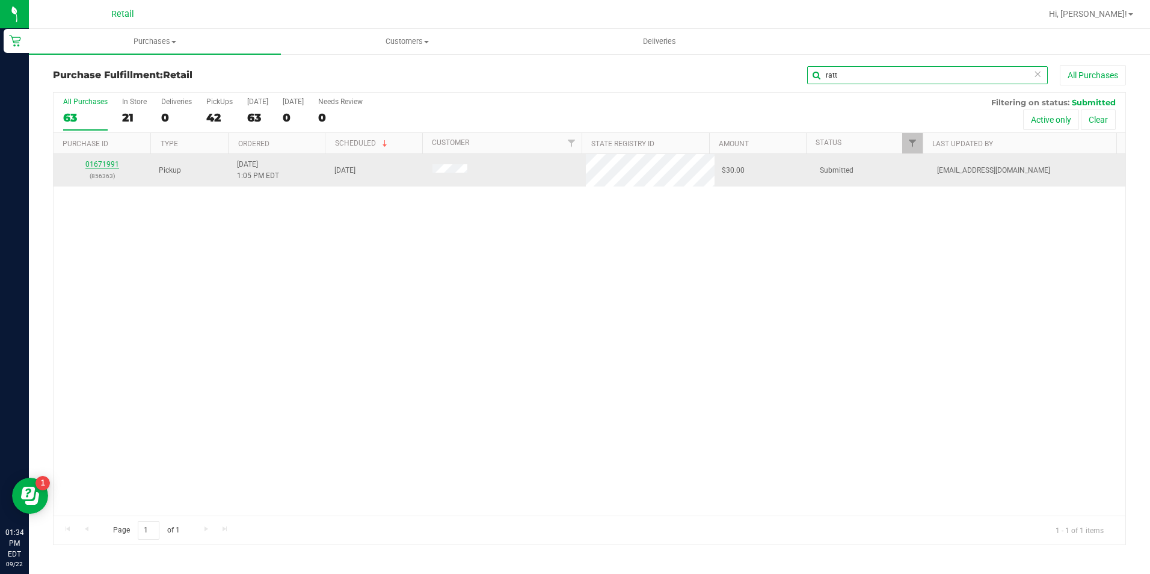
type input "ratt"
click at [105, 166] on link "01671991" at bounding box center [102, 164] width 34 height 8
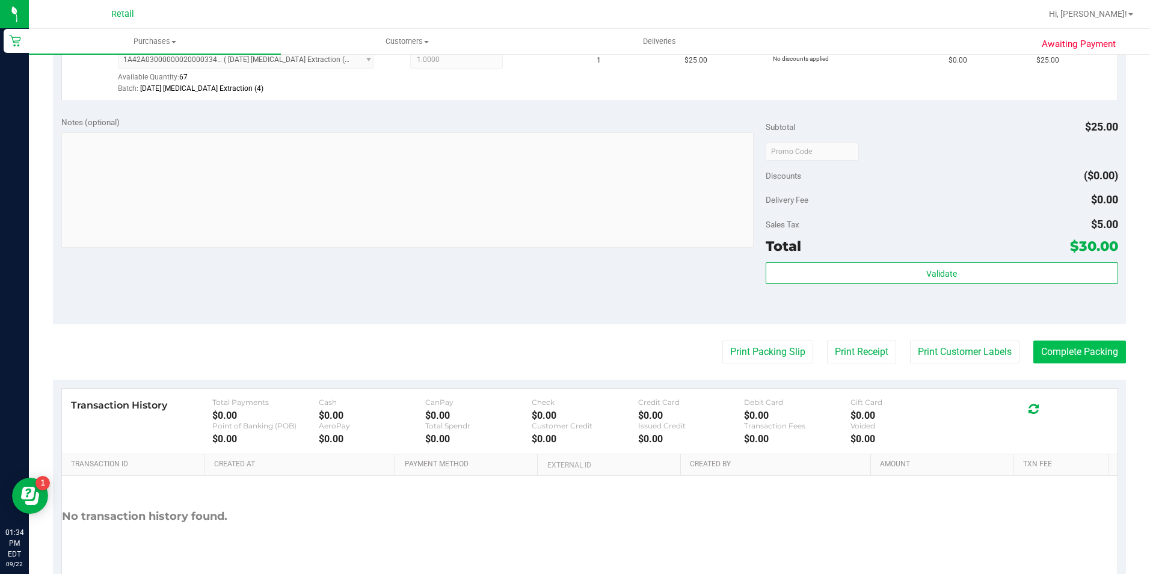
scroll to position [361, 0]
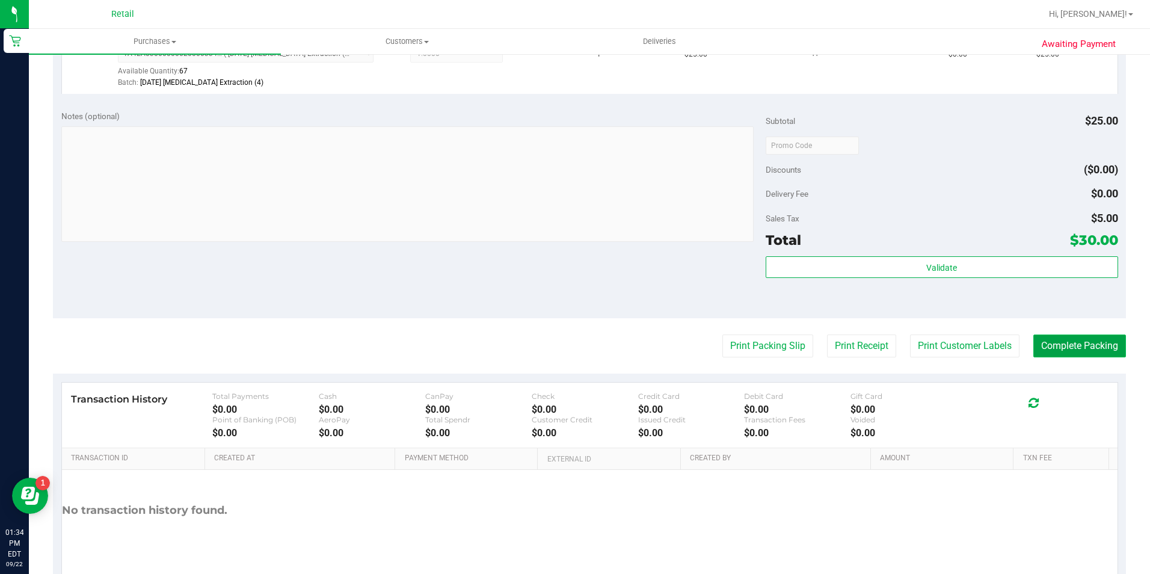
click at [1054, 349] on button "Complete Packing" at bounding box center [1079, 345] width 93 height 23
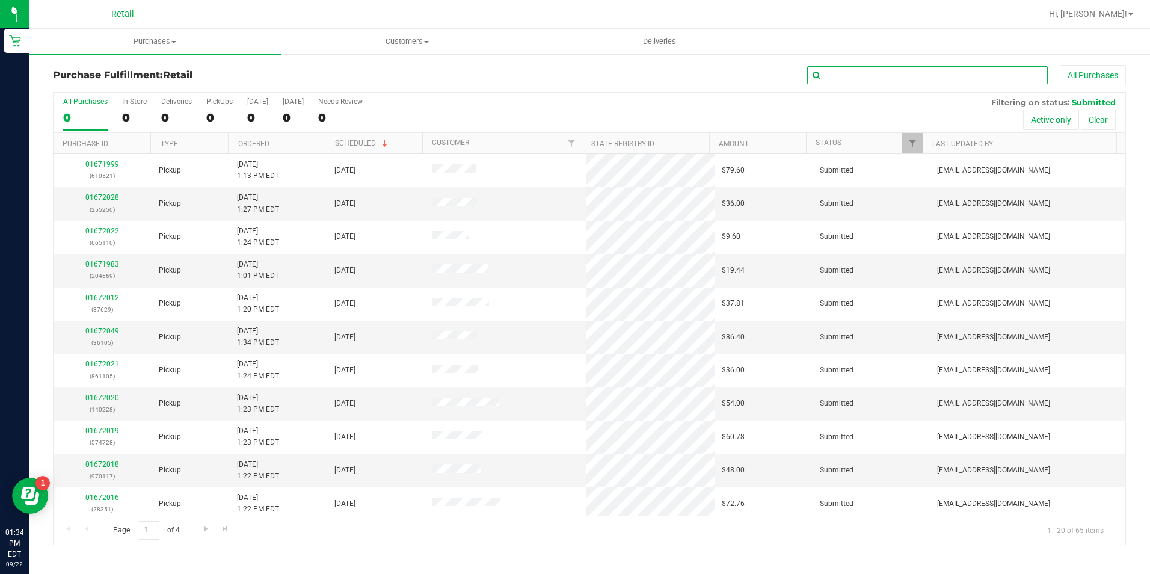
click at [901, 74] on input "text" at bounding box center [927, 75] width 241 height 18
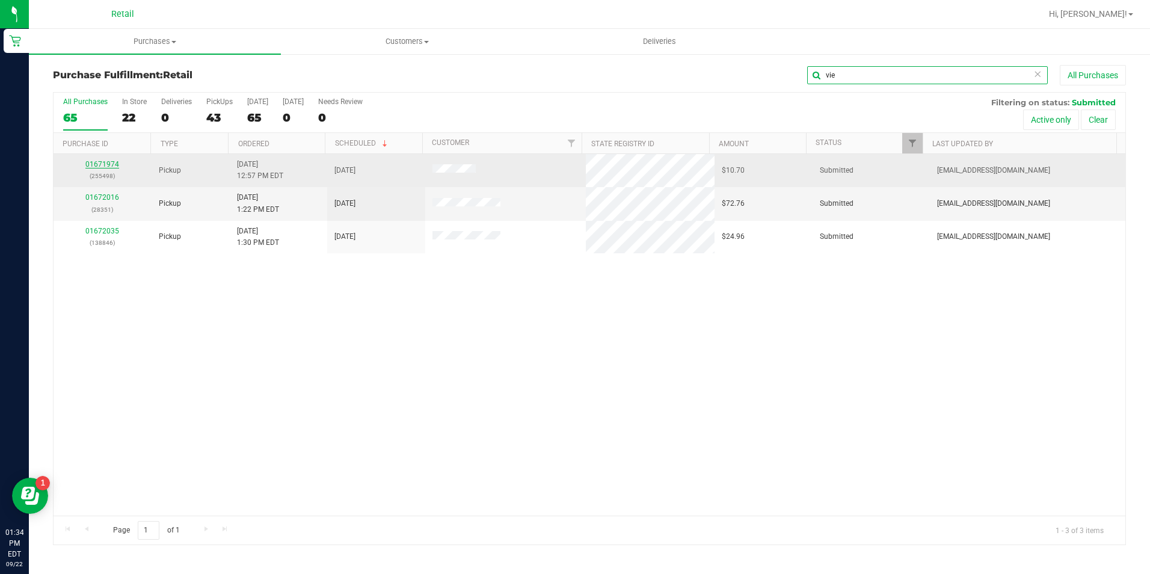
type input "vie"
click at [95, 160] on link "01671974" at bounding box center [102, 164] width 34 height 8
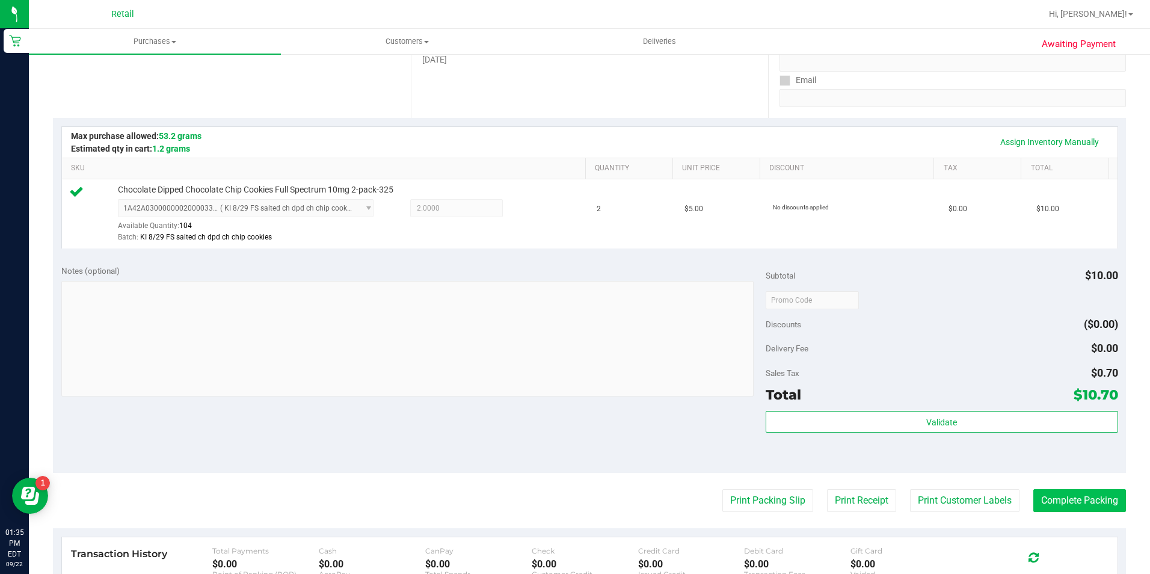
scroll to position [410, 0]
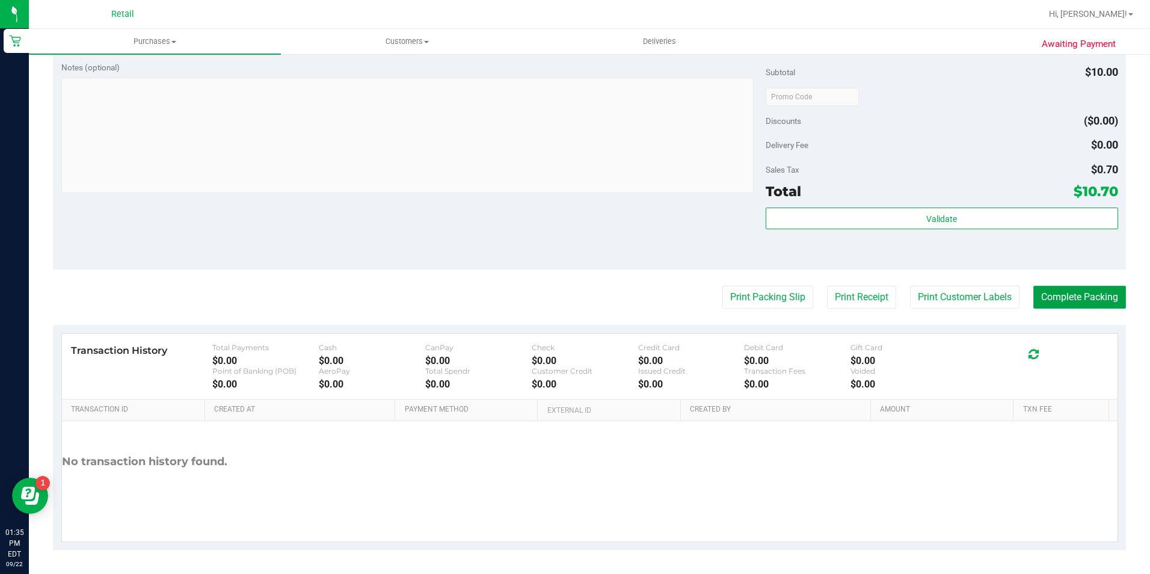
click at [1077, 299] on button "Complete Packing" at bounding box center [1079, 297] width 93 height 23
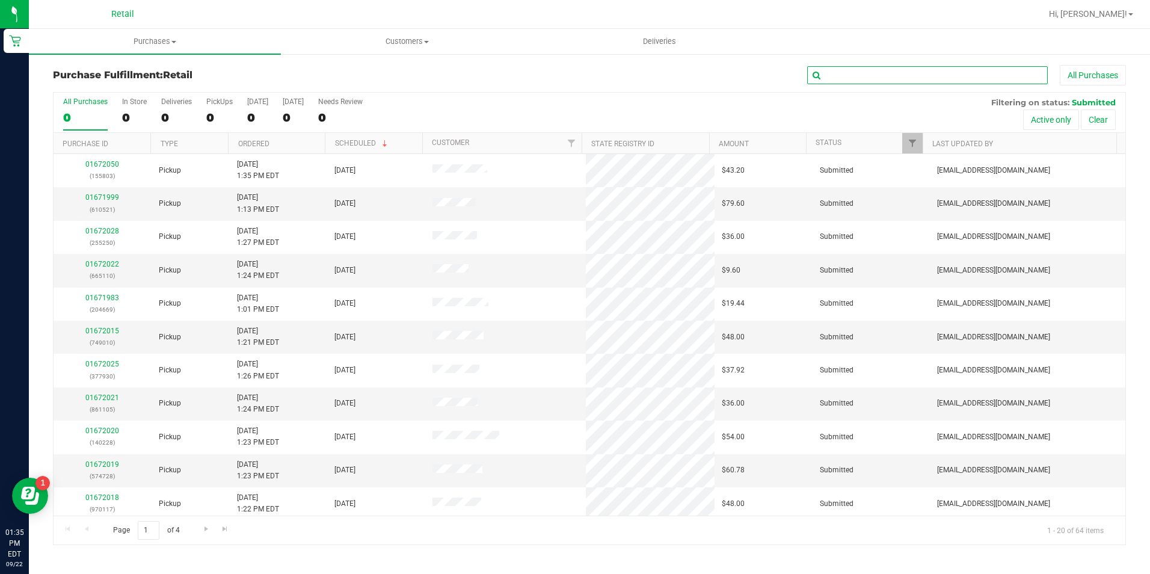
click at [841, 74] on input "text" at bounding box center [927, 75] width 241 height 18
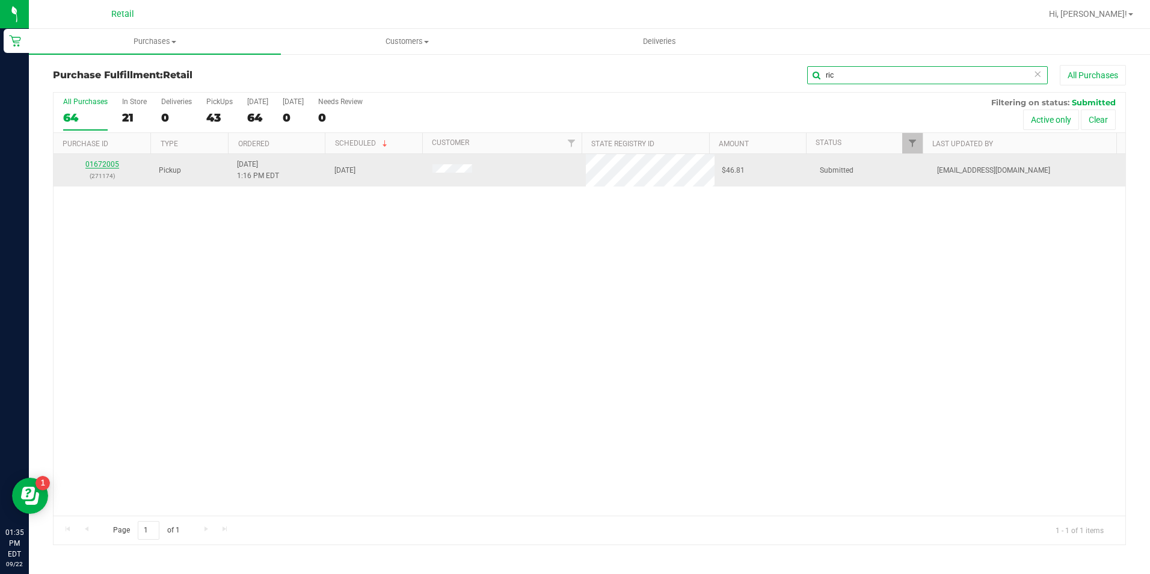
type input "ric"
click at [109, 164] on link "01672005" at bounding box center [102, 164] width 34 height 8
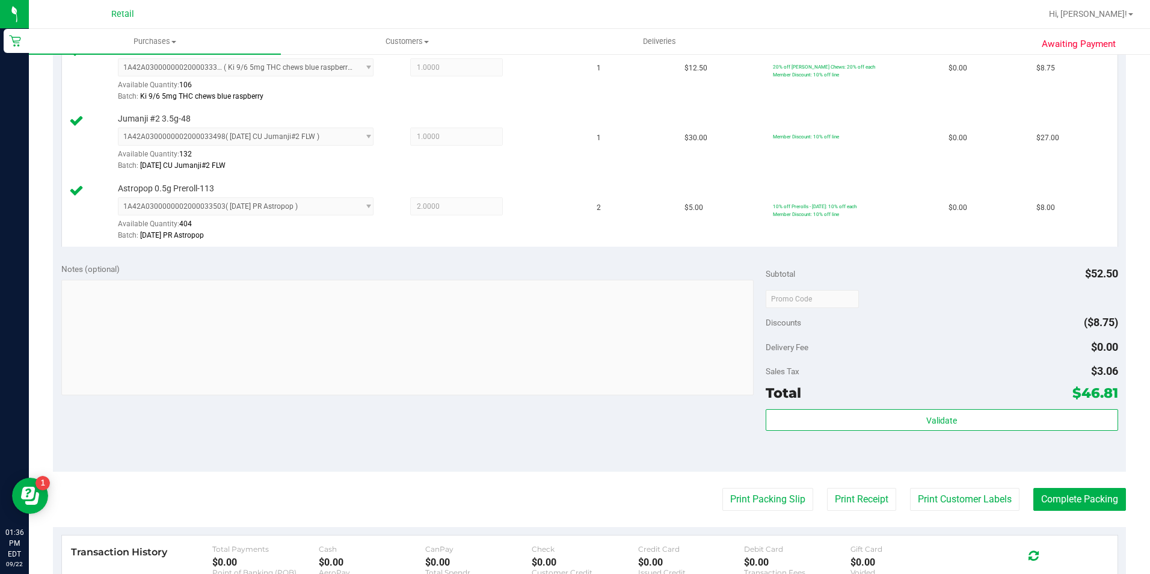
scroll to position [361, 0]
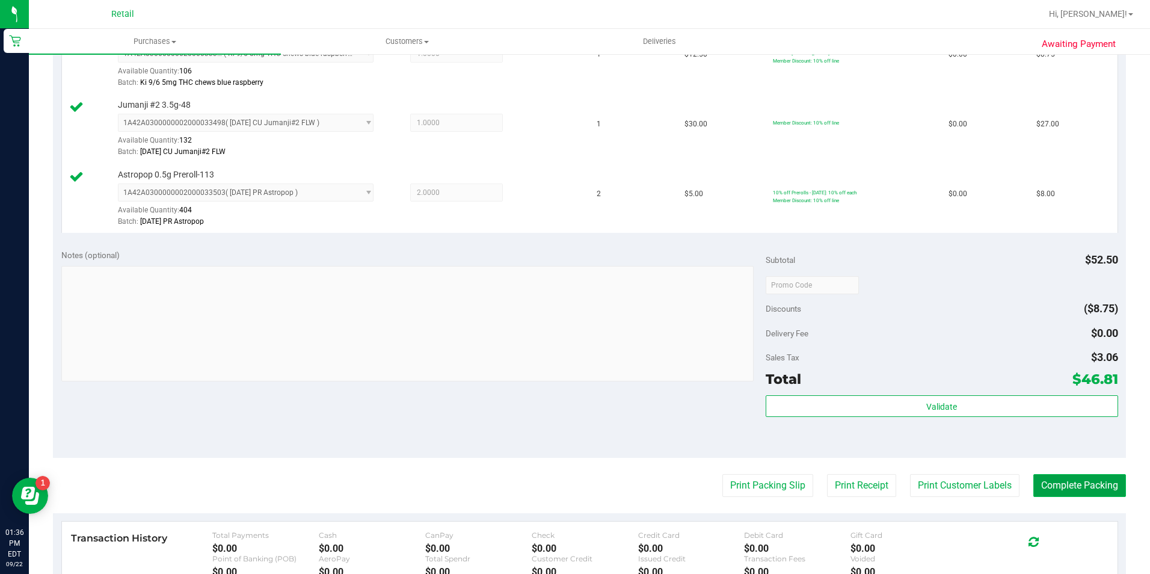
click at [1065, 484] on button "Complete Packing" at bounding box center [1079, 485] width 93 height 23
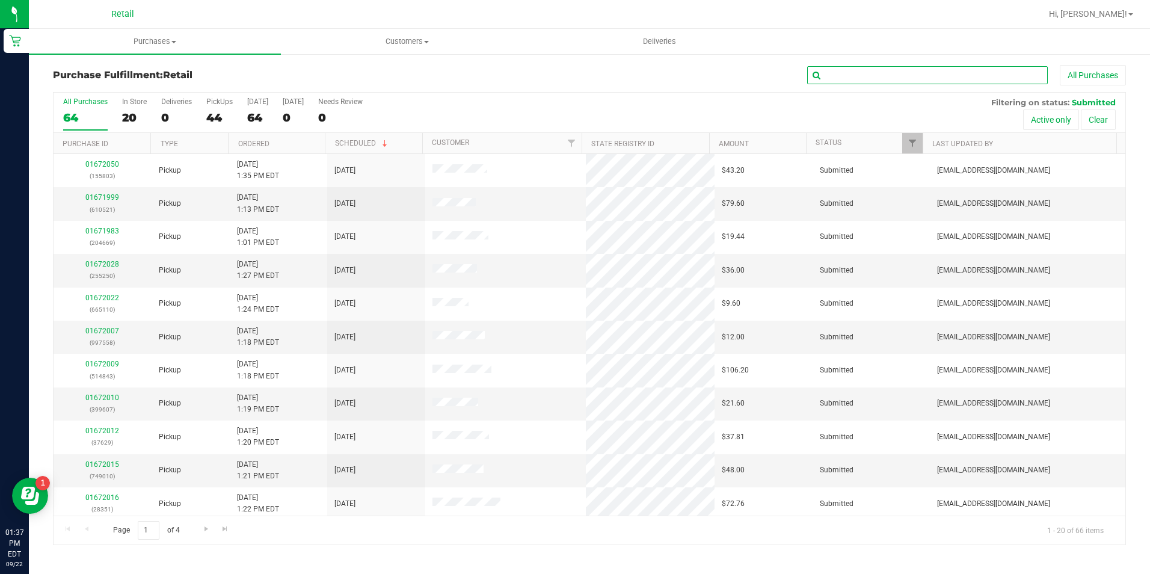
click at [891, 80] on input "text" at bounding box center [927, 75] width 241 height 18
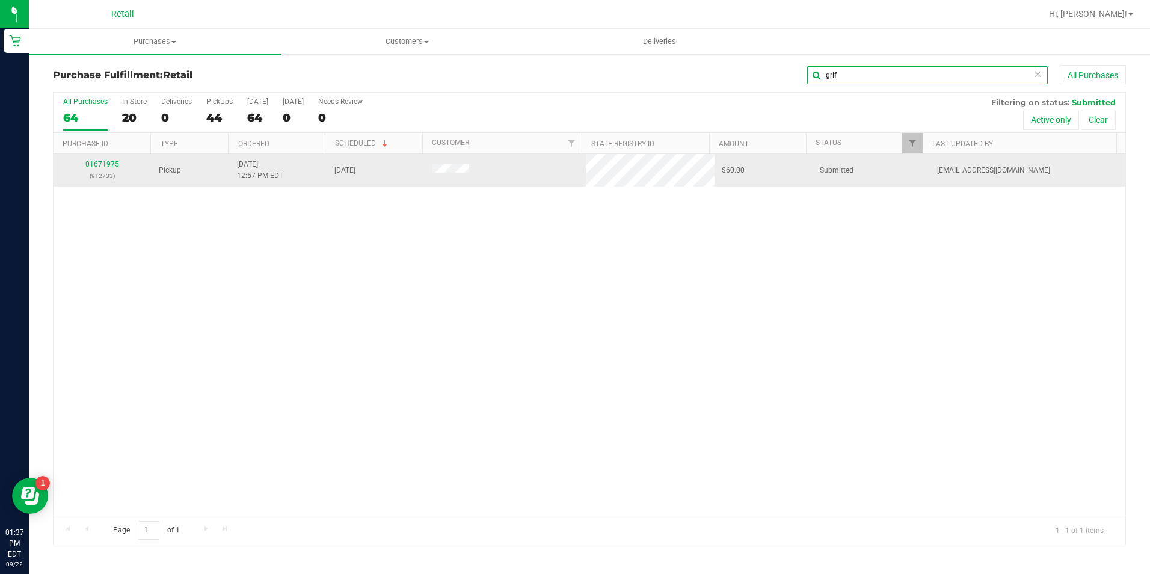
type input "grif"
click at [114, 164] on link "01671975" at bounding box center [102, 164] width 34 height 8
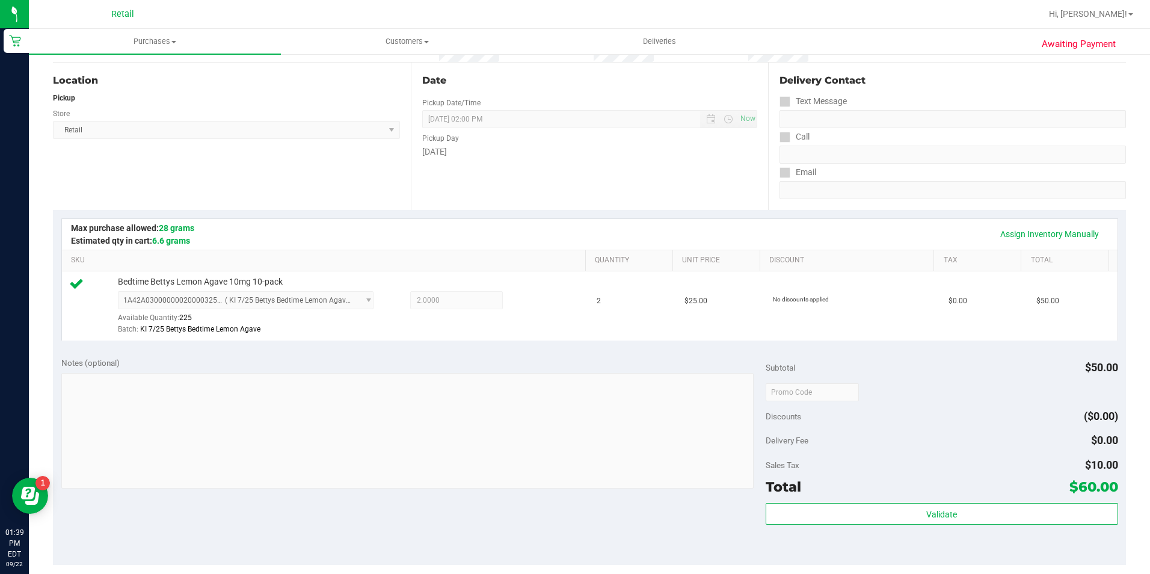
scroll to position [361, 0]
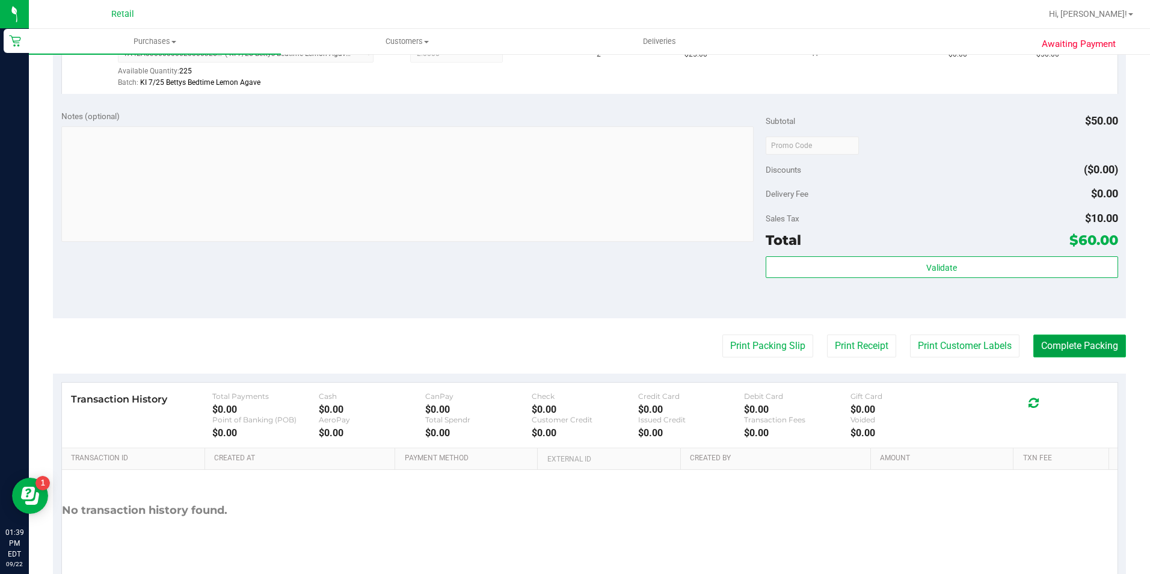
click at [1060, 352] on button "Complete Packing" at bounding box center [1079, 345] width 93 height 23
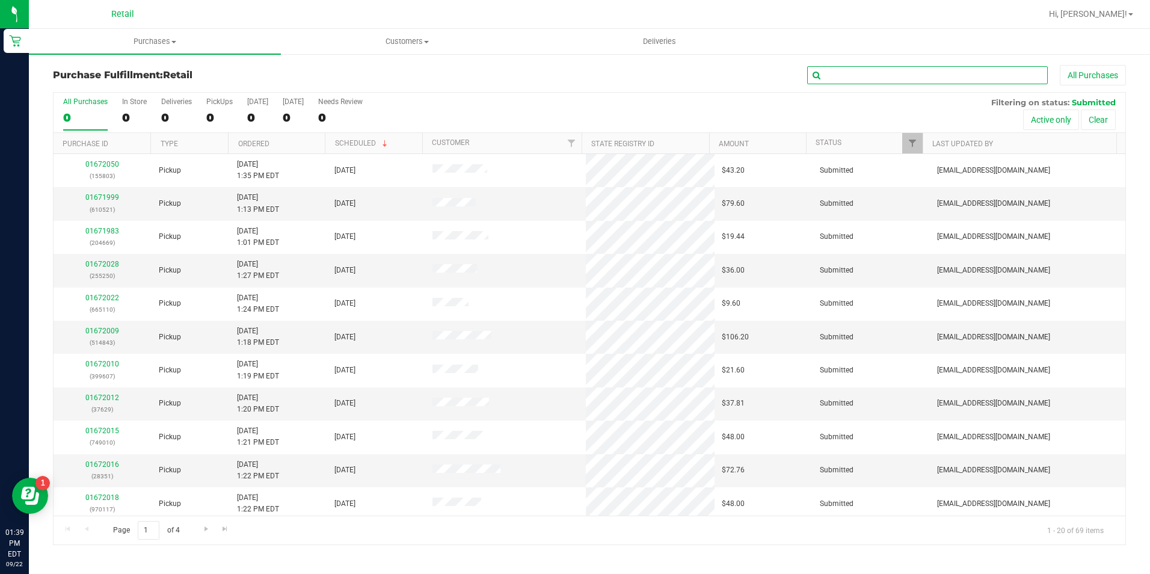
click at [894, 74] on input "text" at bounding box center [927, 75] width 241 height 18
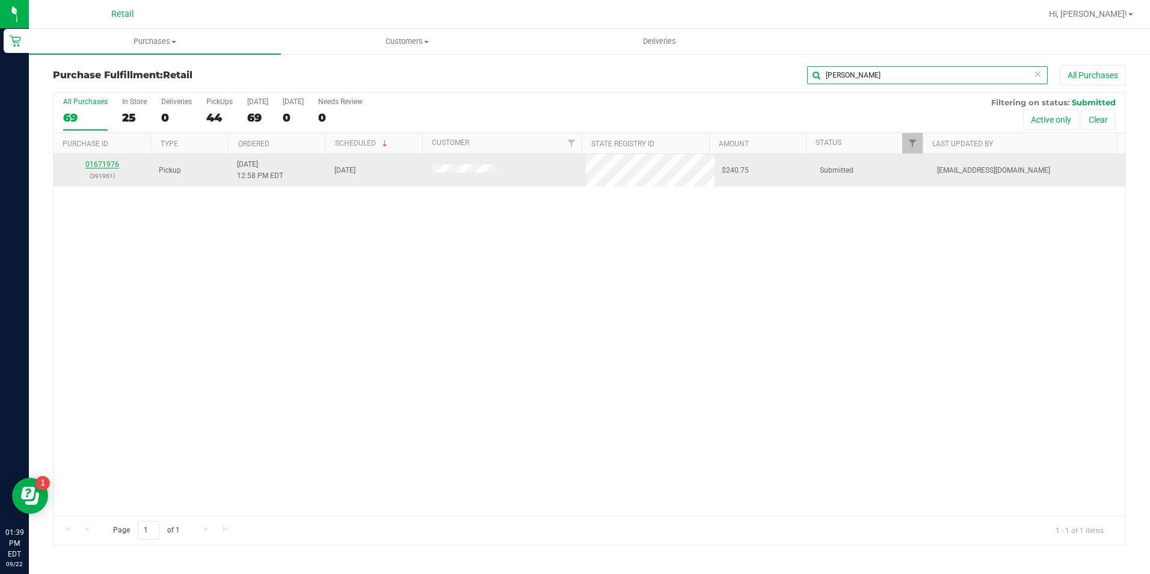
type input "haber"
click at [98, 165] on link "01671976" at bounding box center [102, 164] width 34 height 8
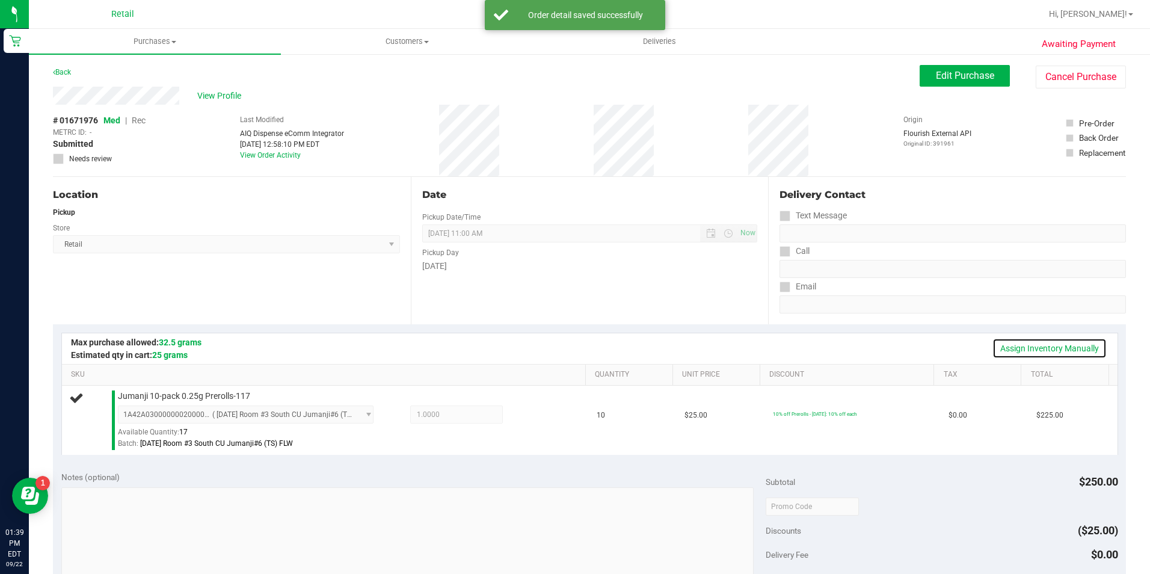
click at [1051, 346] on link "Assign Inventory Manually" at bounding box center [1049, 348] width 114 height 20
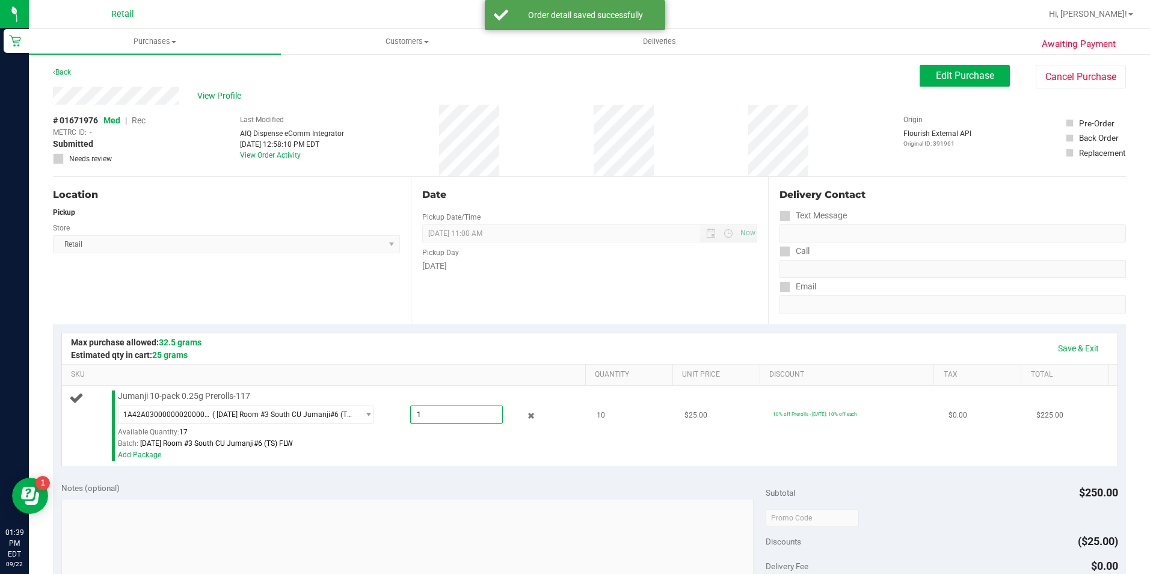
drag, startPoint x: 438, startPoint y: 416, endPoint x: 258, endPoint y: 398, distance: 181.4
click at [258, 398] on div "Jumanji 10-pack 0.25g Prerolls-117 1A42A0300000002000033310 ( 07/21/25 Room #3 …" at bounding box center [346, 425] width 468 height 70
type input "10"
type input "10.0000"
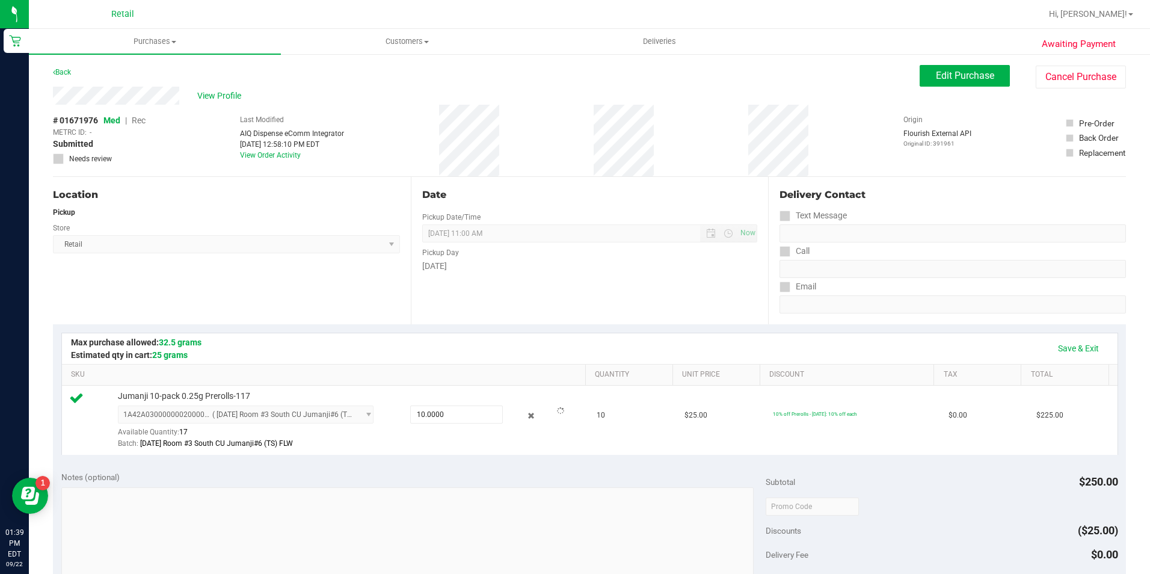
click at [701, 280] on div "Date Pickup Date/Time 09/22/2025 Now 09/22/2025 11:00 AM Now Pickup Day Monday" at bounding box center [590, 250] width 358 height 147
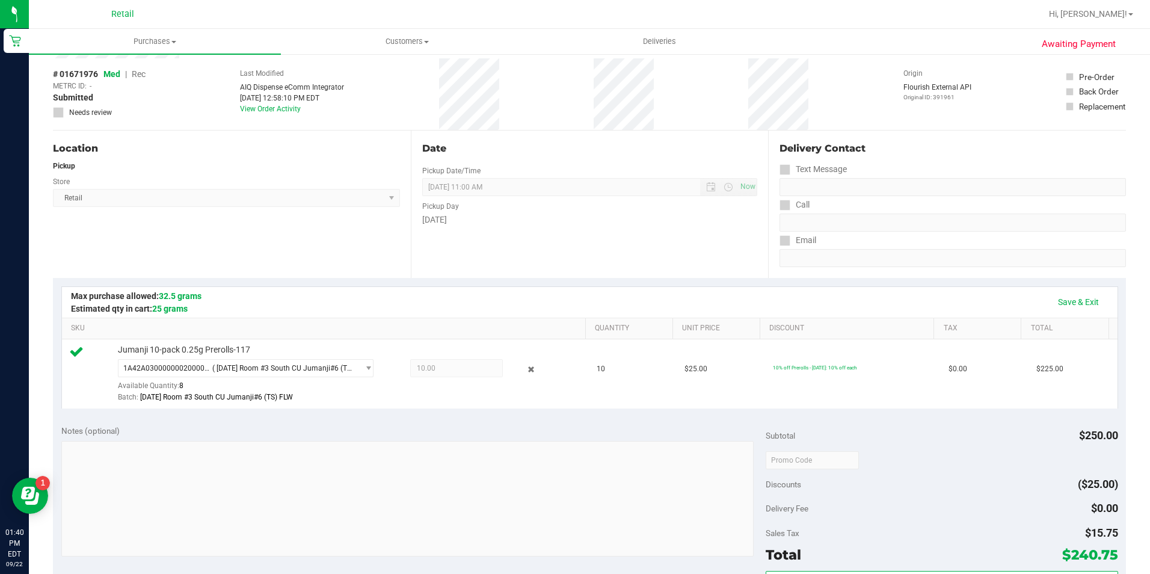
scroll to position [241, 0]
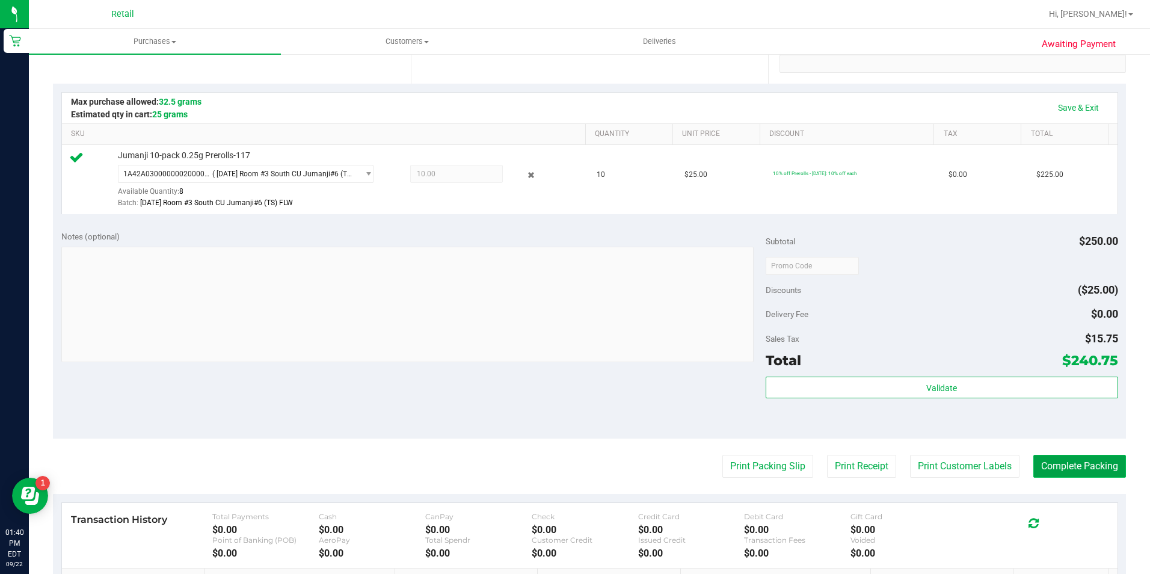
click at [1076, 456] on button "Complete Packing" at bounding box center [1079, 466] width 93 height 23
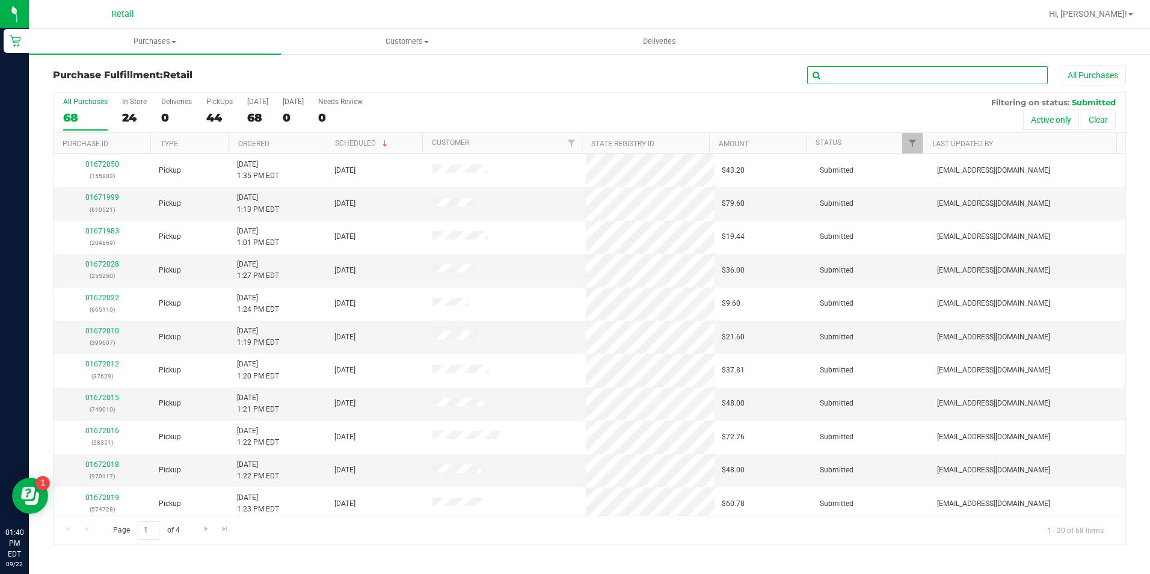
click at [905, 69] on input "text" at bounding box center [927, 75] width 241 height 18
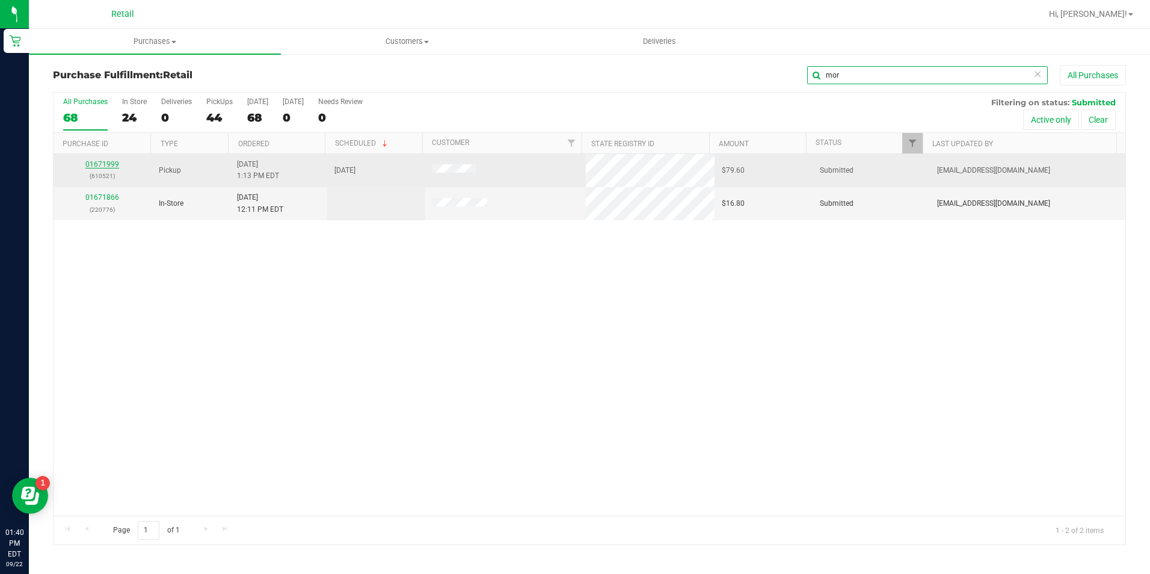
type input "mor"
click at [114, 162] on link "01671999" at bounding box center [102, 164] width 34 height 8
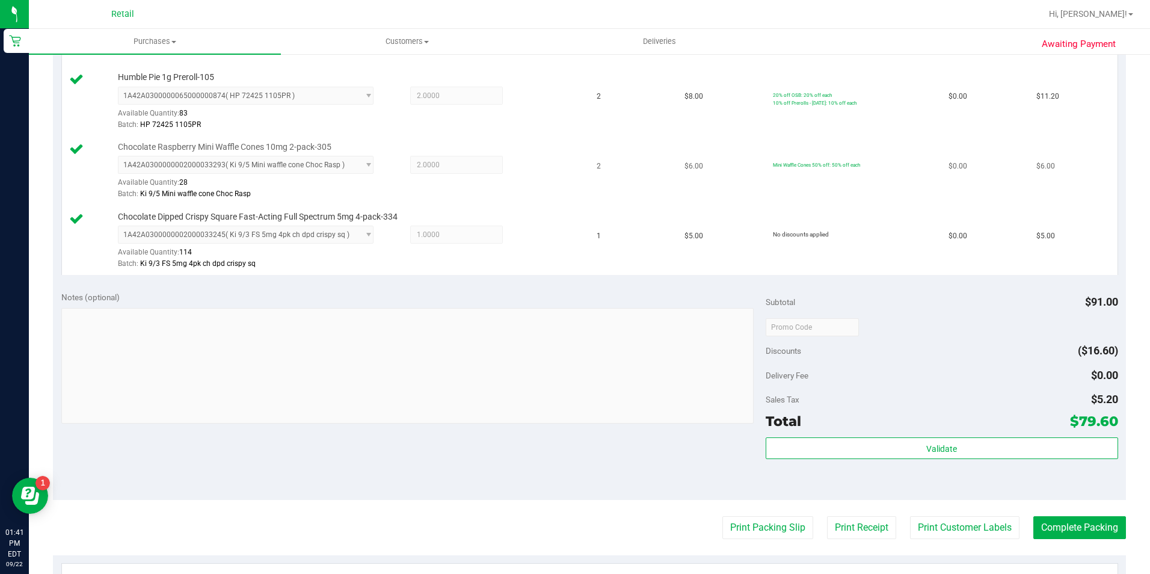
scroll to position [541, 0]
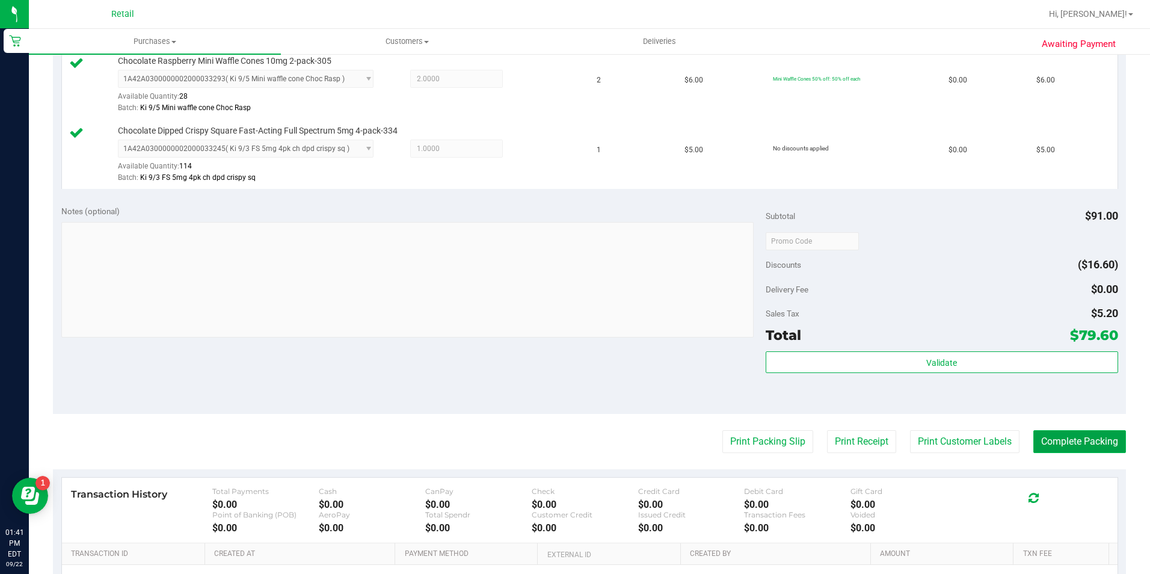
click at [1050, 437] on button "Complete Packing" at bounding box center [1079, 441] width 93 height 23
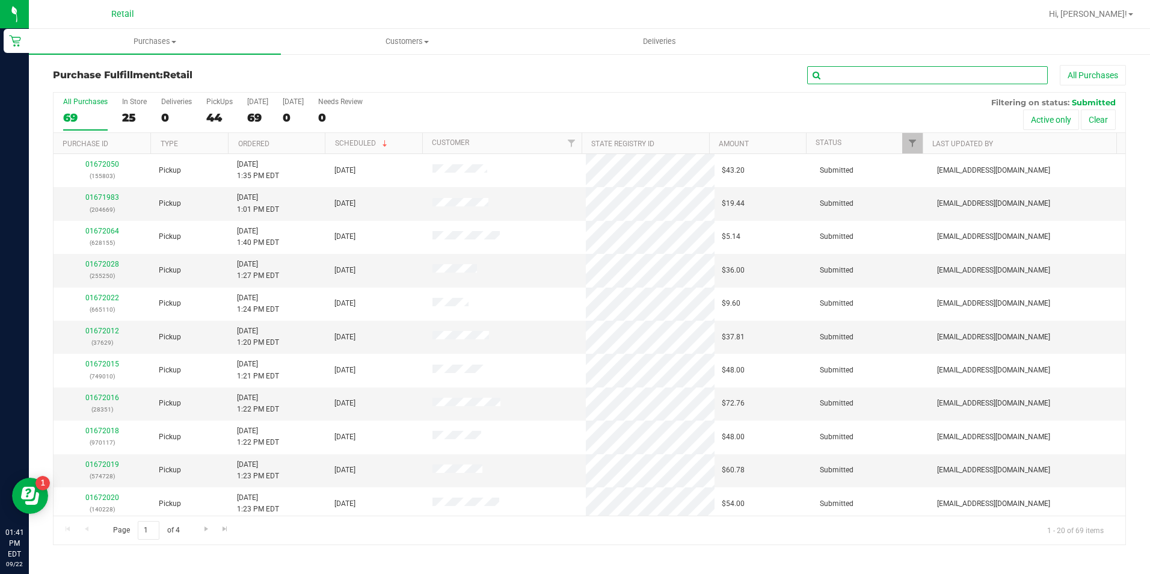
click at [915, 81] on input "text" at bounding box center [927, 75] width 241 height 18
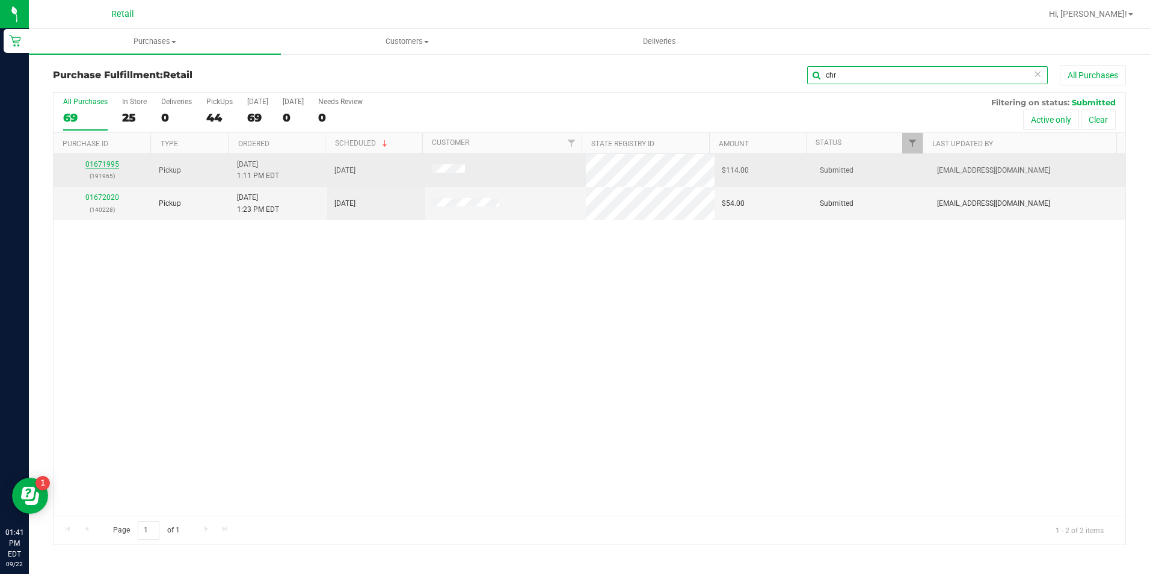
type input "chr"
click at [94, 163] on link "01671995" at bounding box center [102, 164] width 34 height 8
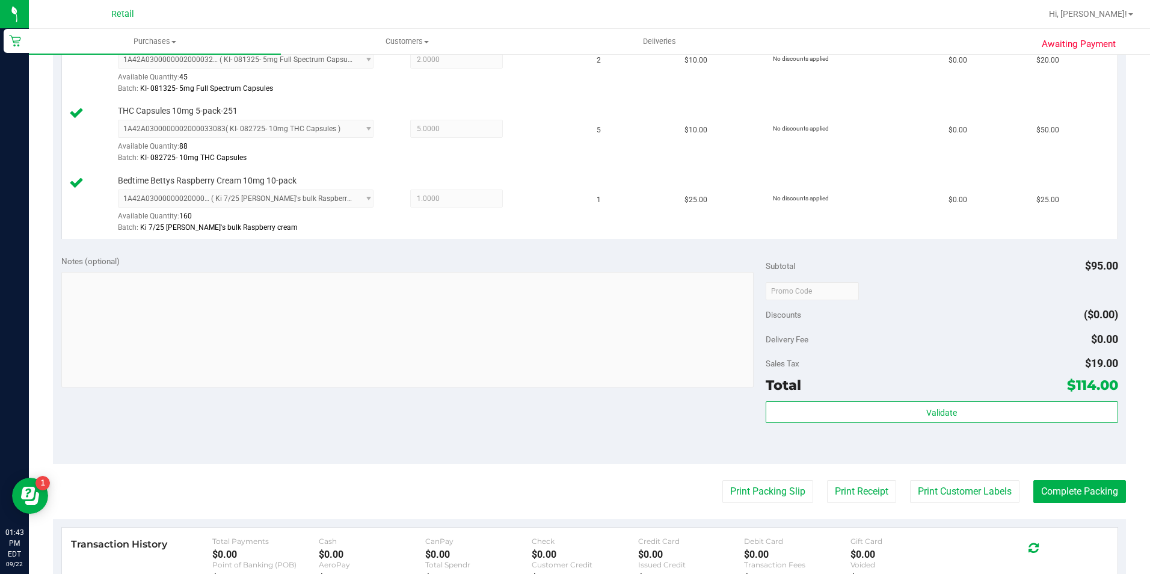
scroll to position [541, 0]
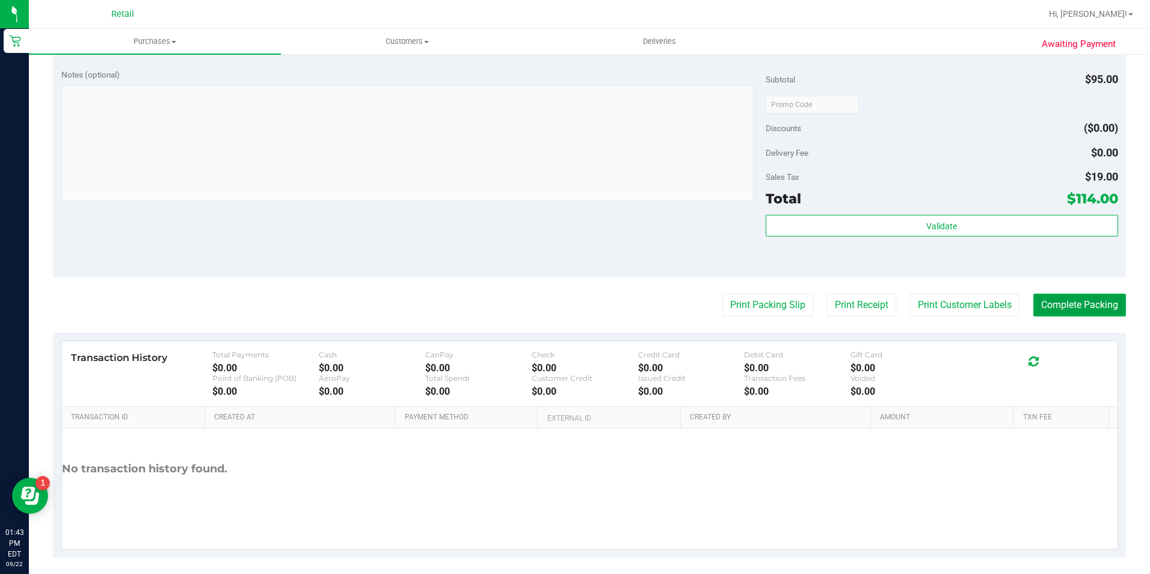
click at [1069, 309] on button "Complete Packing" at bounding box center [1079, 305] width 93 height 23
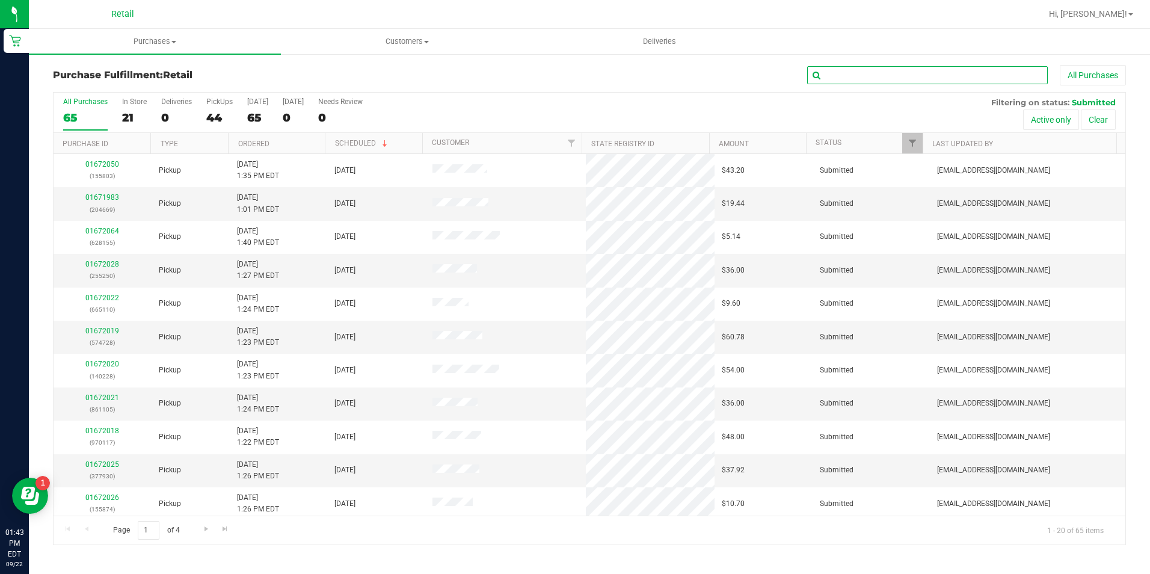
click at [950, 76] on input "text" at bounding box center [927, 75] width 241 height 18
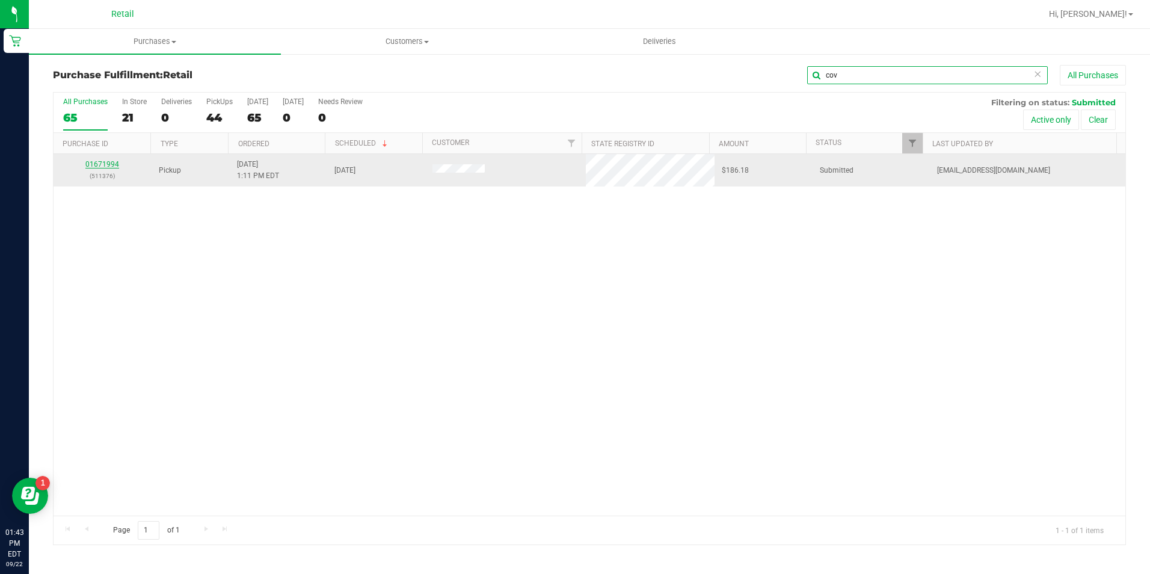
type input "cov"
click at [102, 164] on link "01671994" at bounding box center [102, 164] width 34 height 8
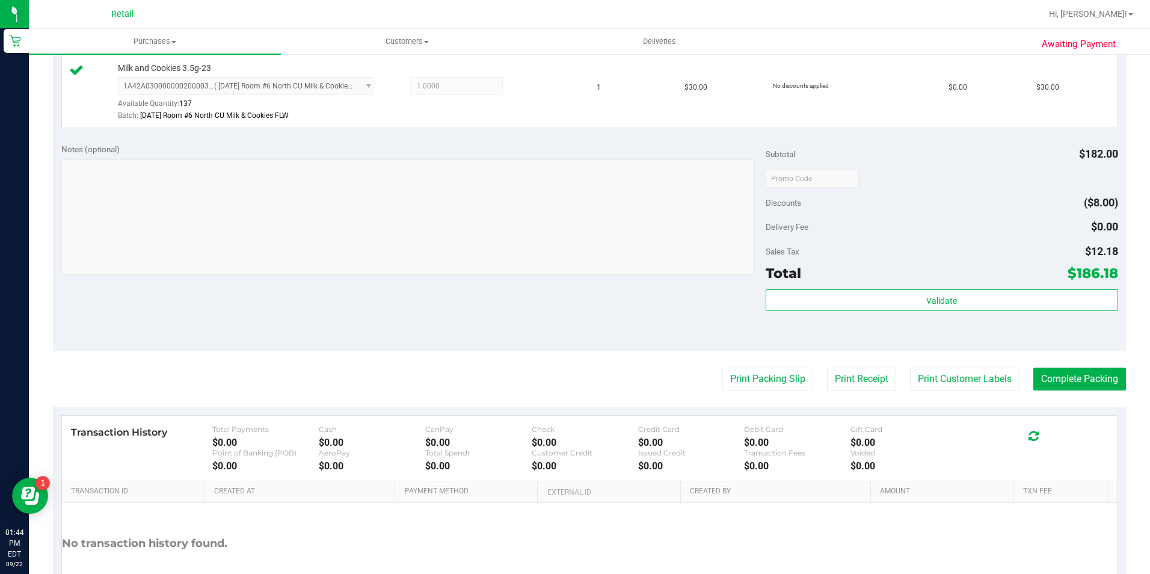
scroll to position [722, 0]
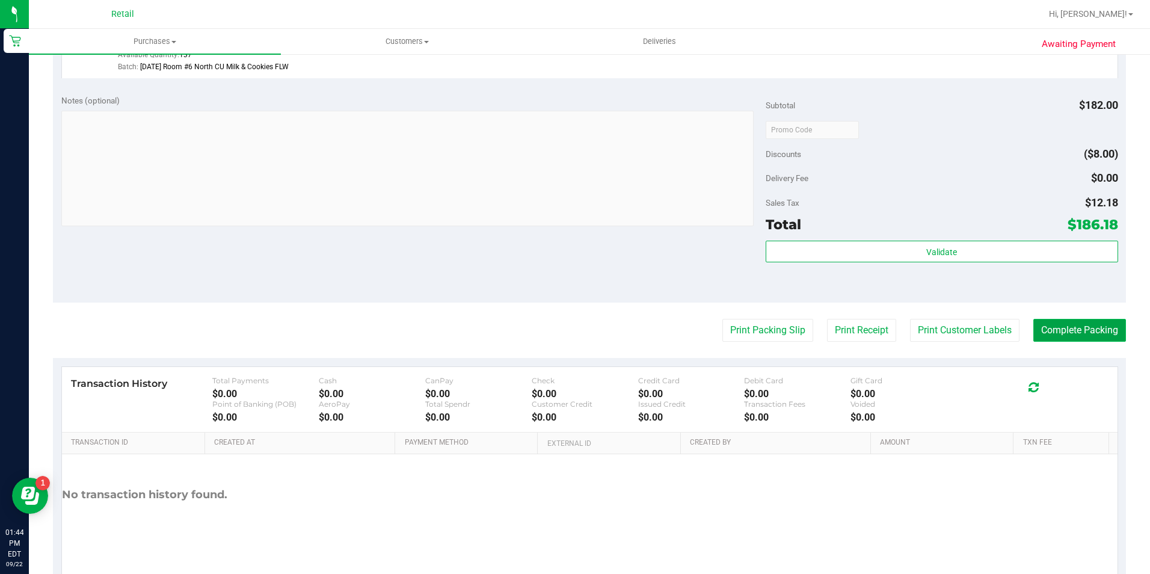
click at [1073, 328] on button "Complete Packing" at bounding box center [1079, 330] width 93 height 23
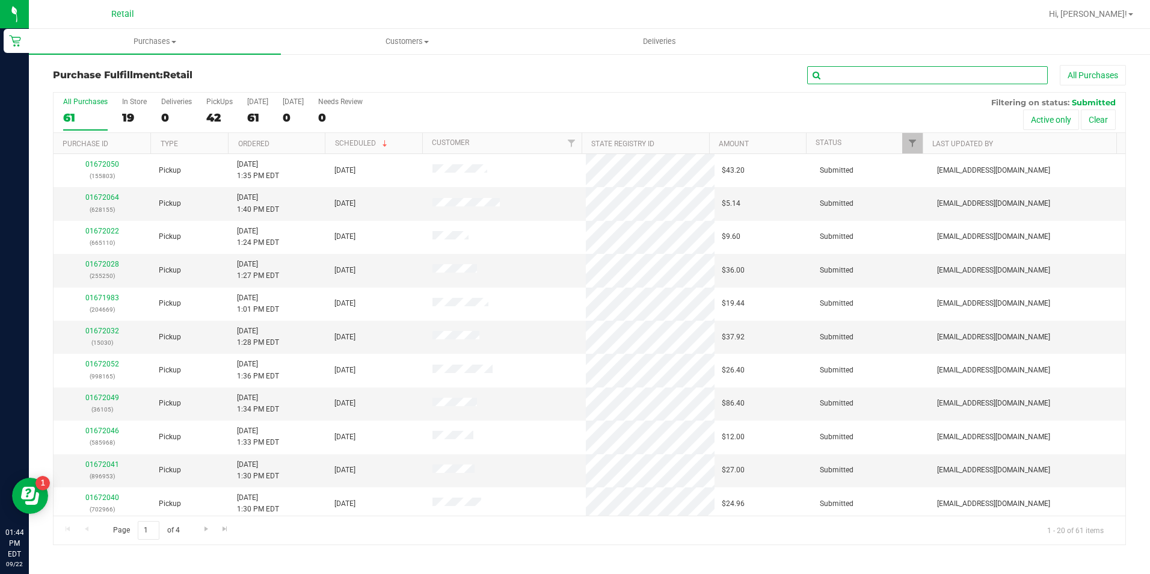
click at [835, 69] on input "text" at bounding box center [927, 75] width 241 height 18
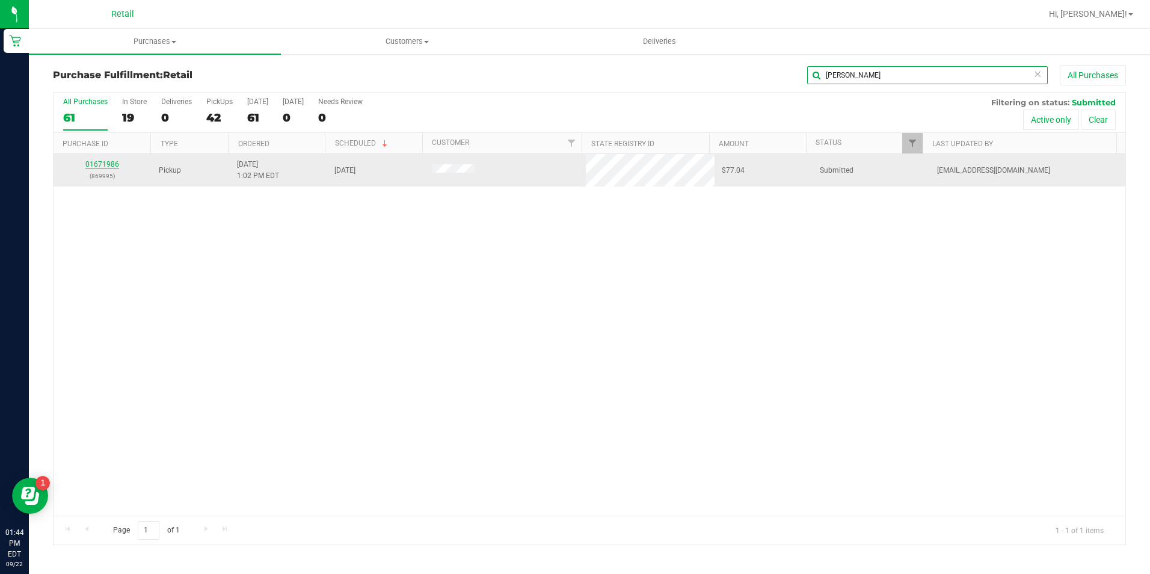
type input "ross"
click at [108, 166] on link "01671986" at bounding box center [102, 164] width 34 height 8
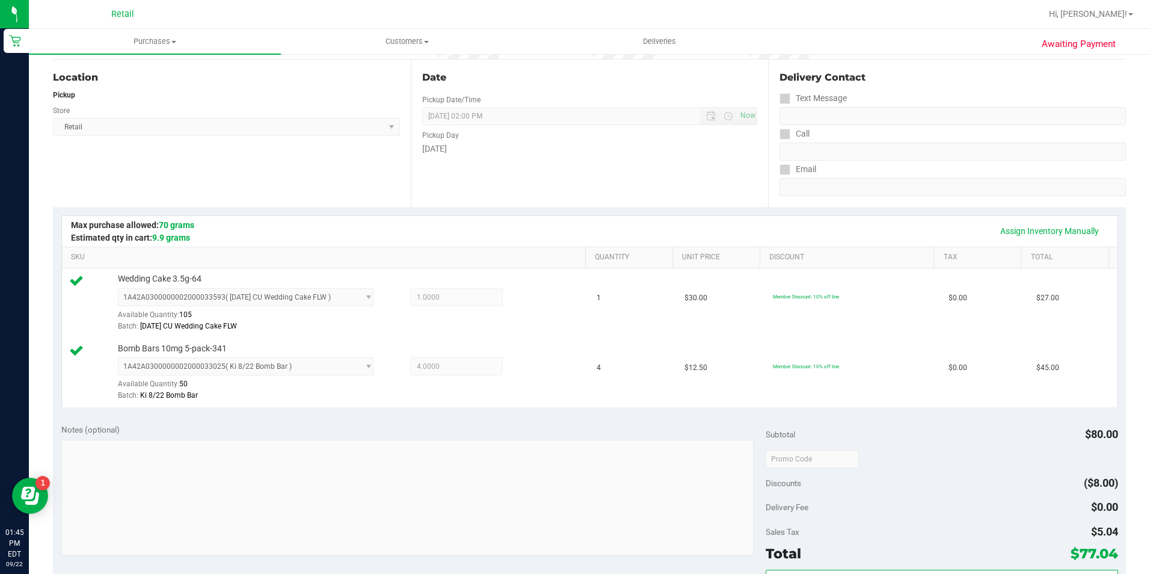
scroll to position [301, 0]
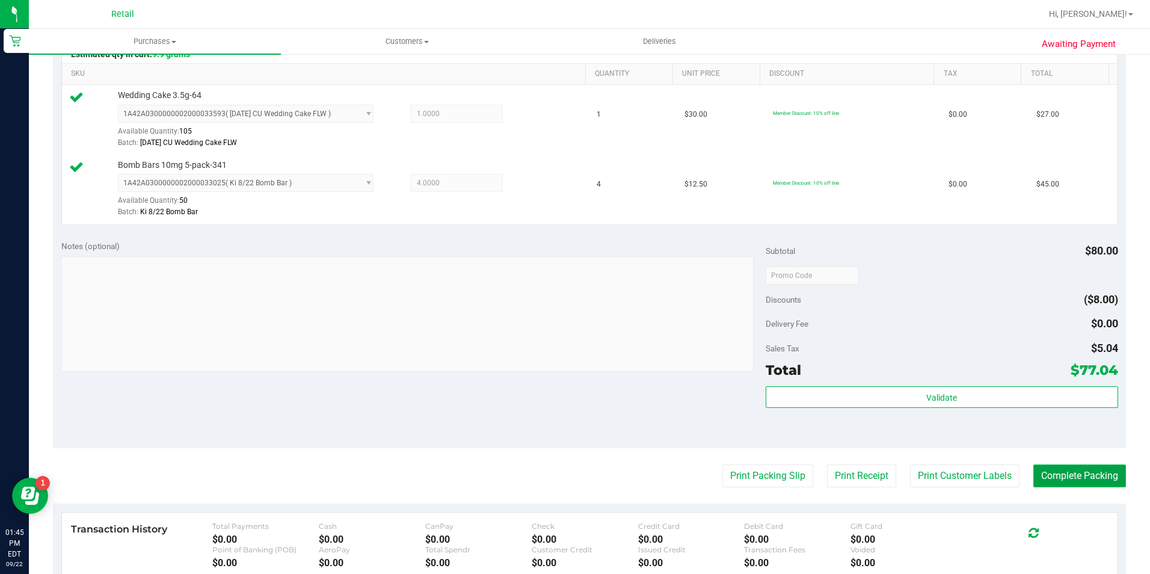
click at [1052, 475] on button "Complete Packing" at bounding box center [1079, 475] width 93 height 23
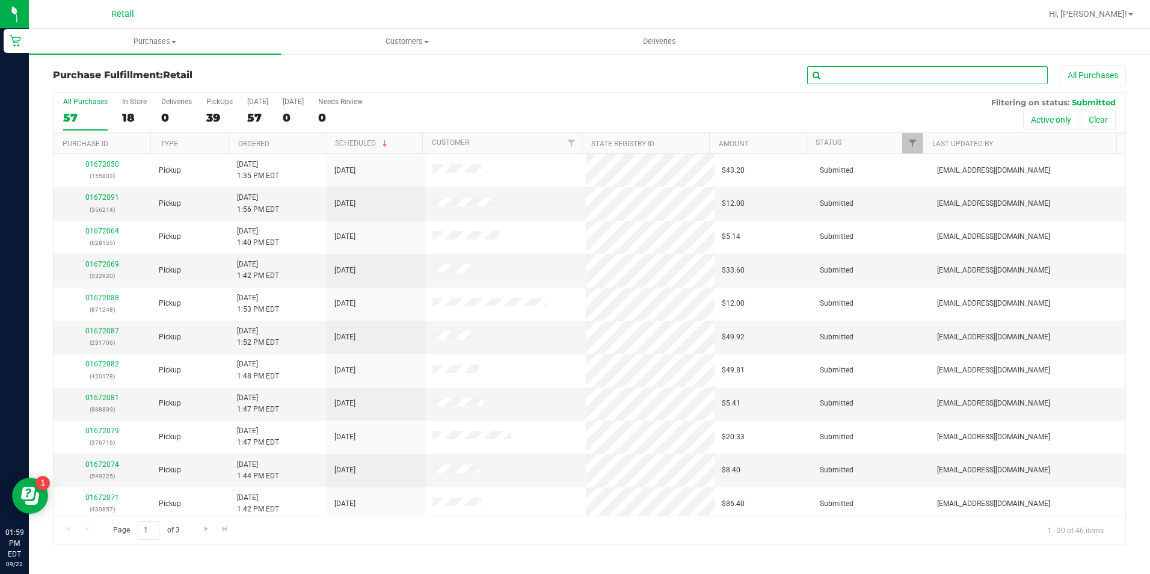
click at [889, 76] on input "text" at bounding box center [927, 75] width 241 height 18
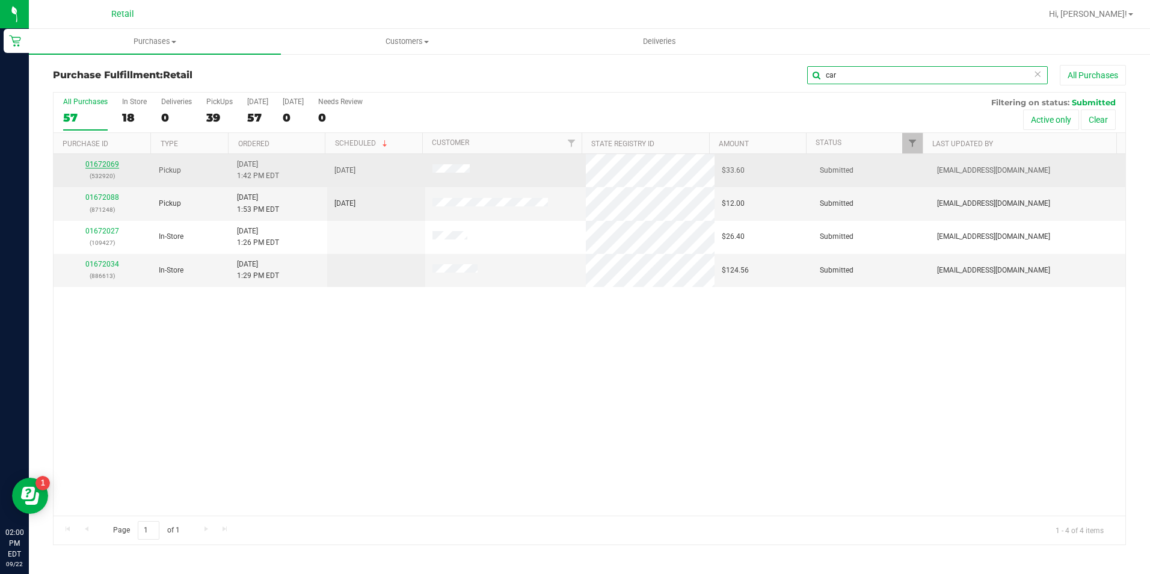
type input "car"
click at [91, 168] on link "01672069" at bounding box center [102, 164] width 34 height 8
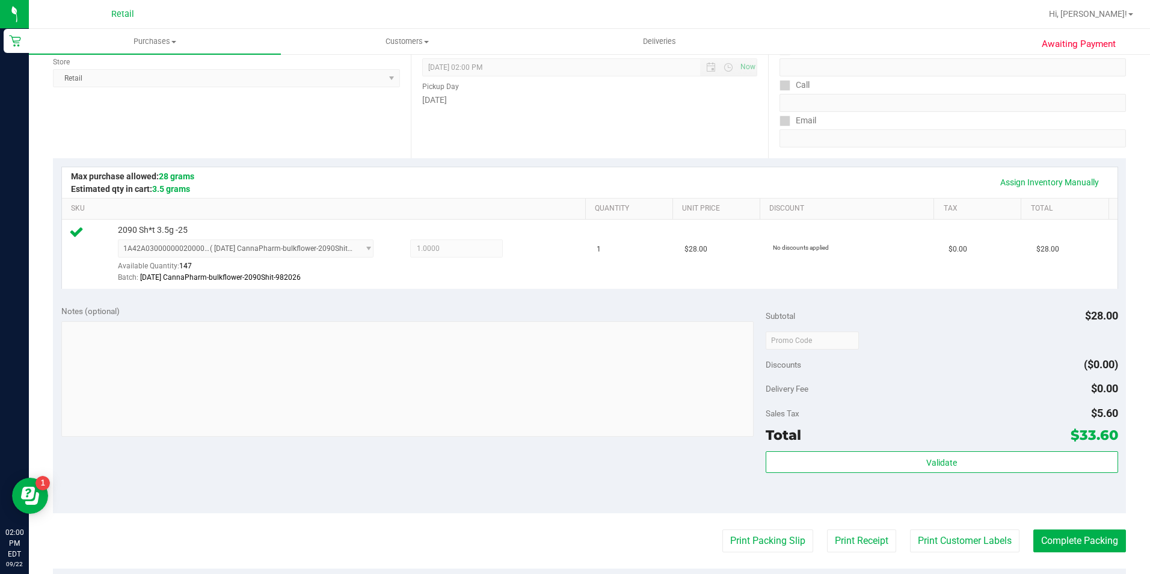
scroll to position [301, 0]
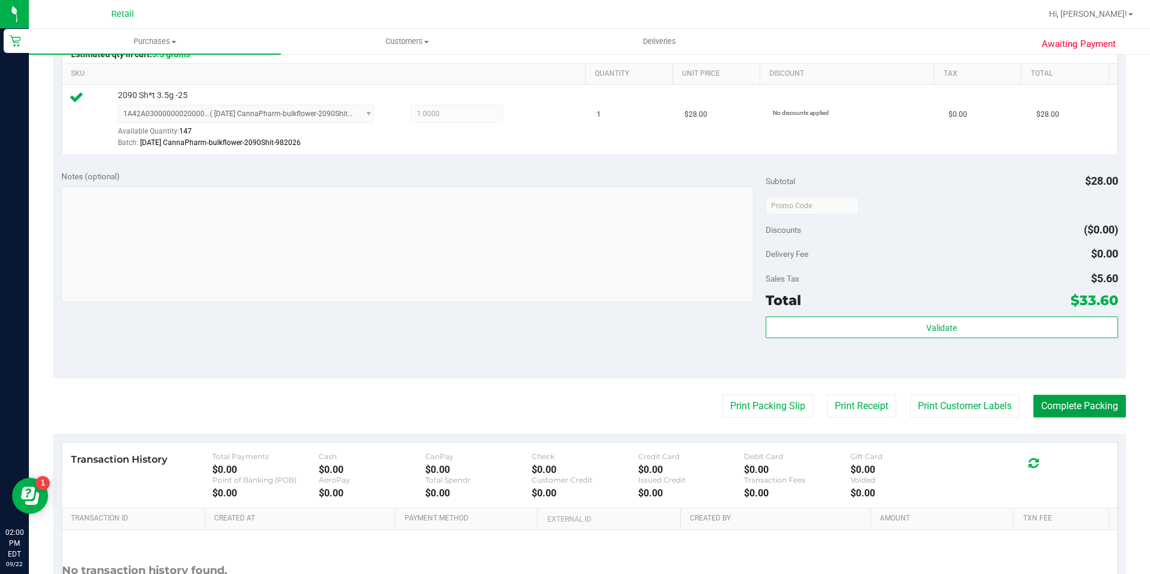
click at [1069, 404] on button "Complete Packing" at bounding box center [1079, 406] width 93 height 23
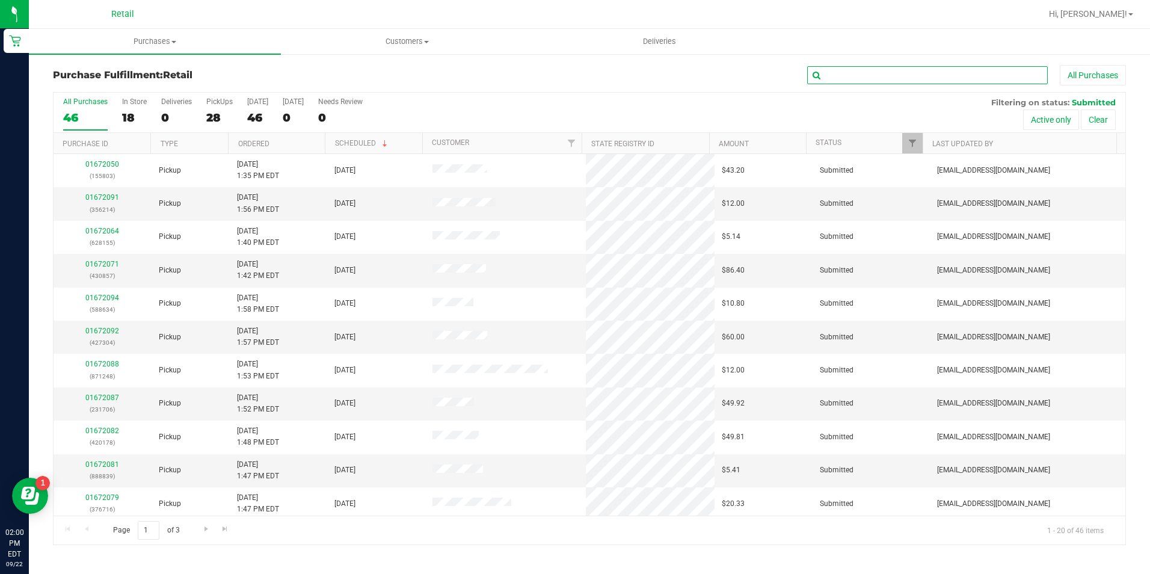
click at [907, 73] on input "text" at bounding box center [927, 75] width 241 height 18
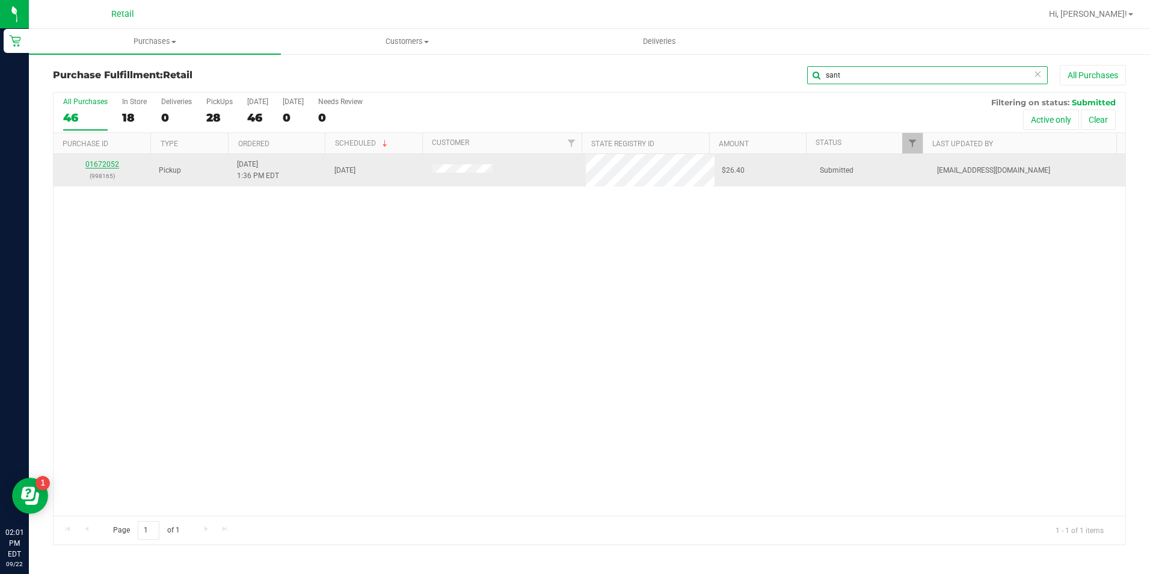
type input "sant"
click at [103, 162] on link "01672052" at bounding box center [102, 164] width 34 height 8
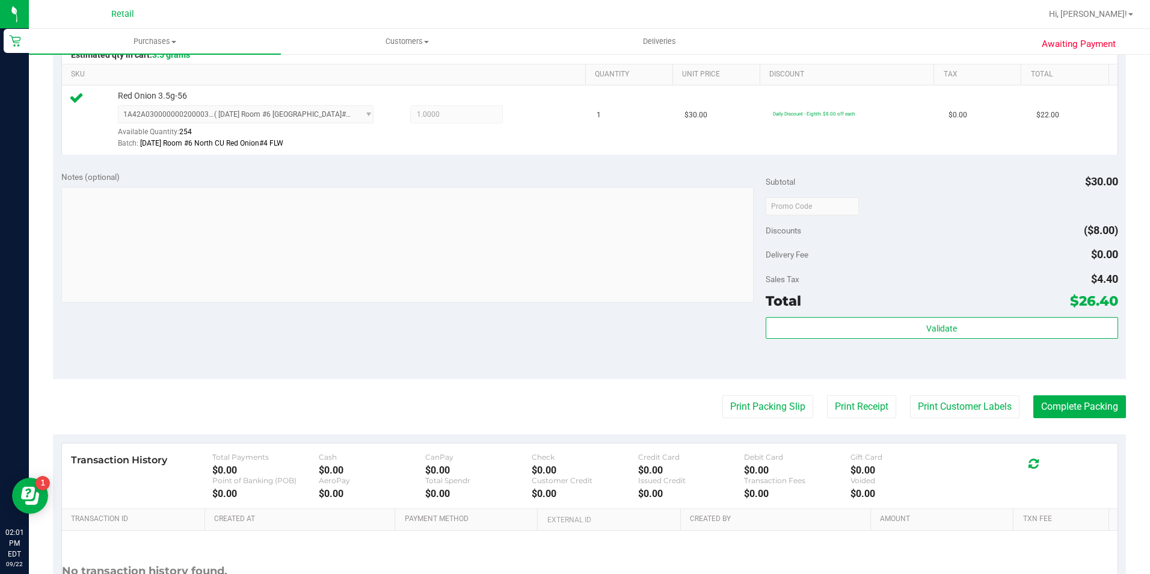
scroll to position [301, 0]
click at [1098, 401] on button "Complete Packing" at bounding box center [1079, 406] width 93 height 23
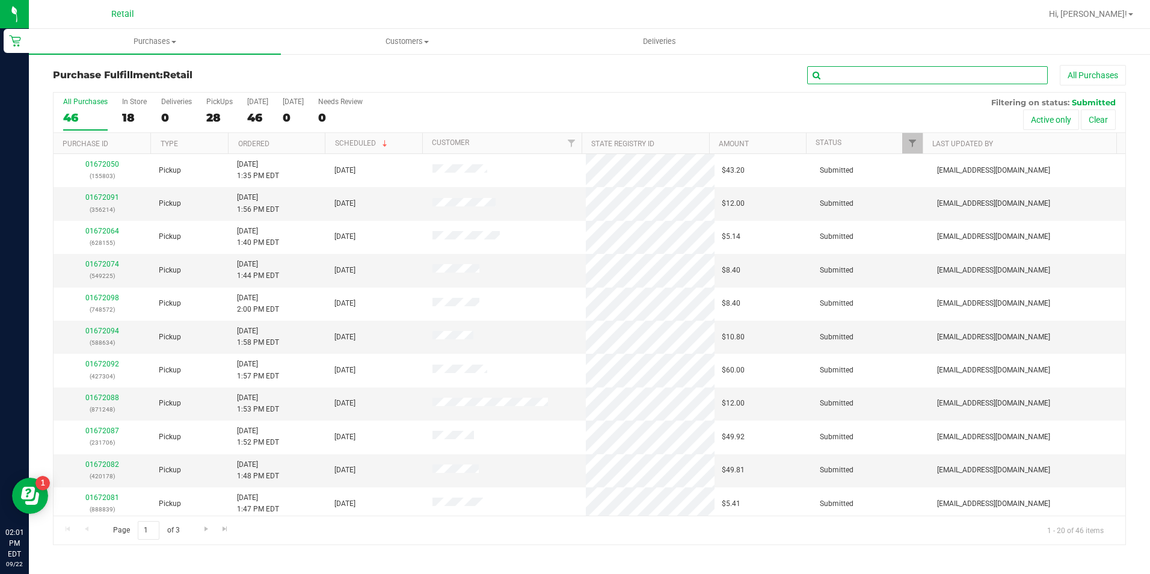
click at [850, 78] on input "text" at bounding box center [927, 75] width 241 height 18
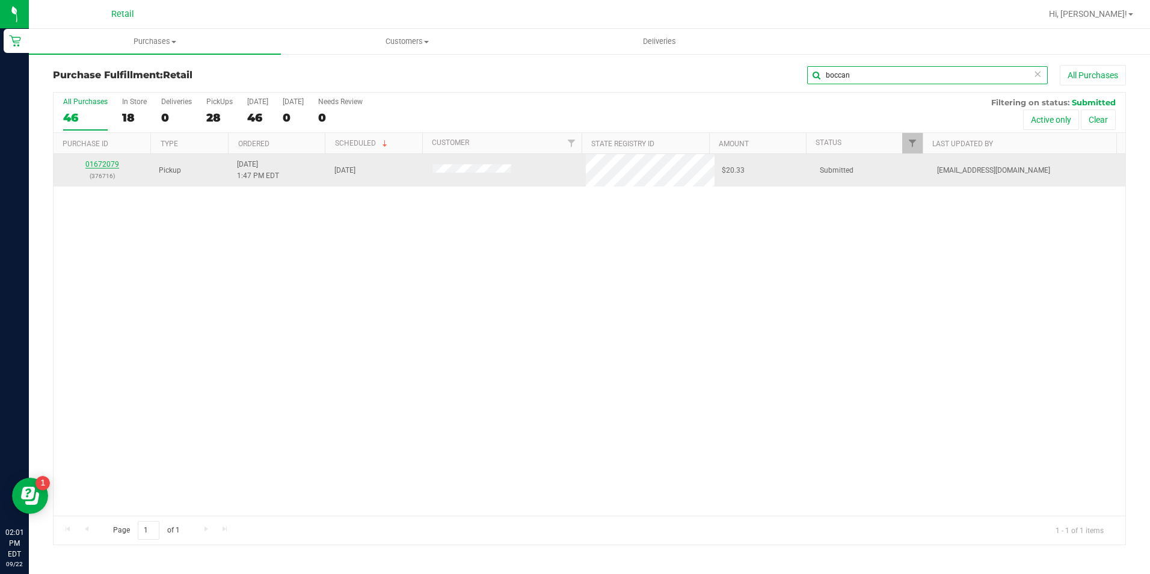
type input "boccan"
click at [95, 161] on link "01672079" at bounding box center [102, 164] width 34 height 8
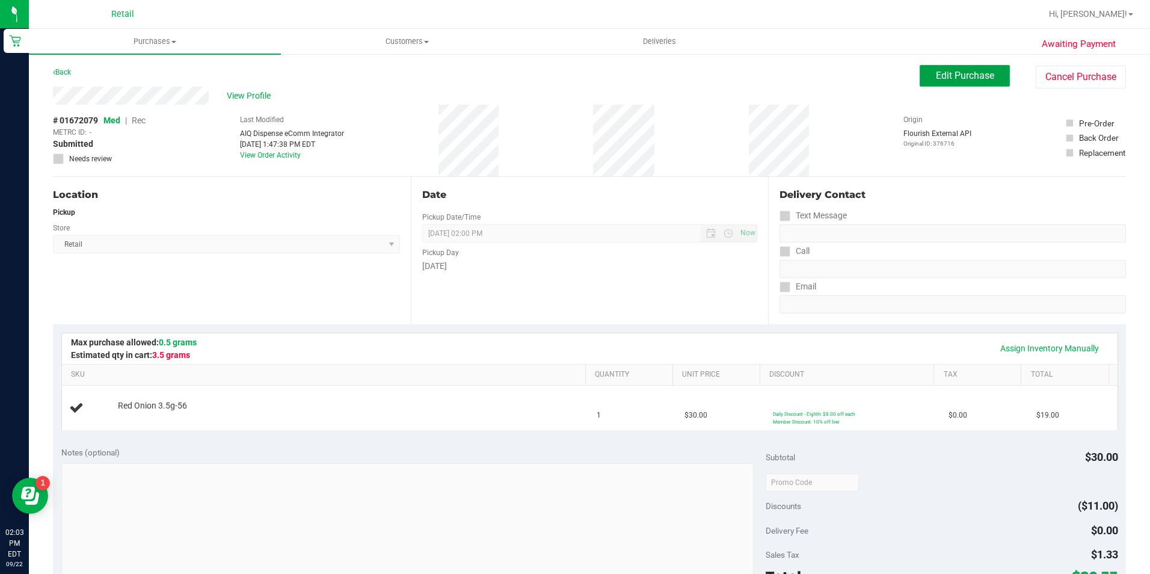
click at [936, 74] on span "Edit Purchase" at bounding box center [965, 75] width 58 height 11
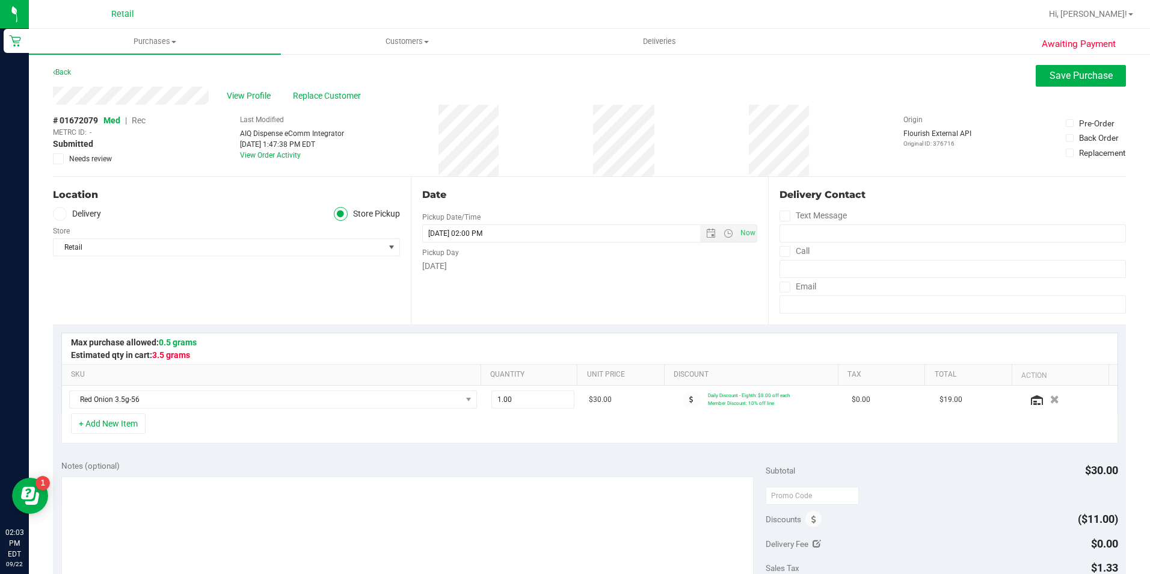
click at [140, 122] on span "Rec" at bounding box center [139, 120] width 14 height 10
click at [1051, 78] on span "Save Purchase" at bounding box center [1081, 75] width 63 height 11
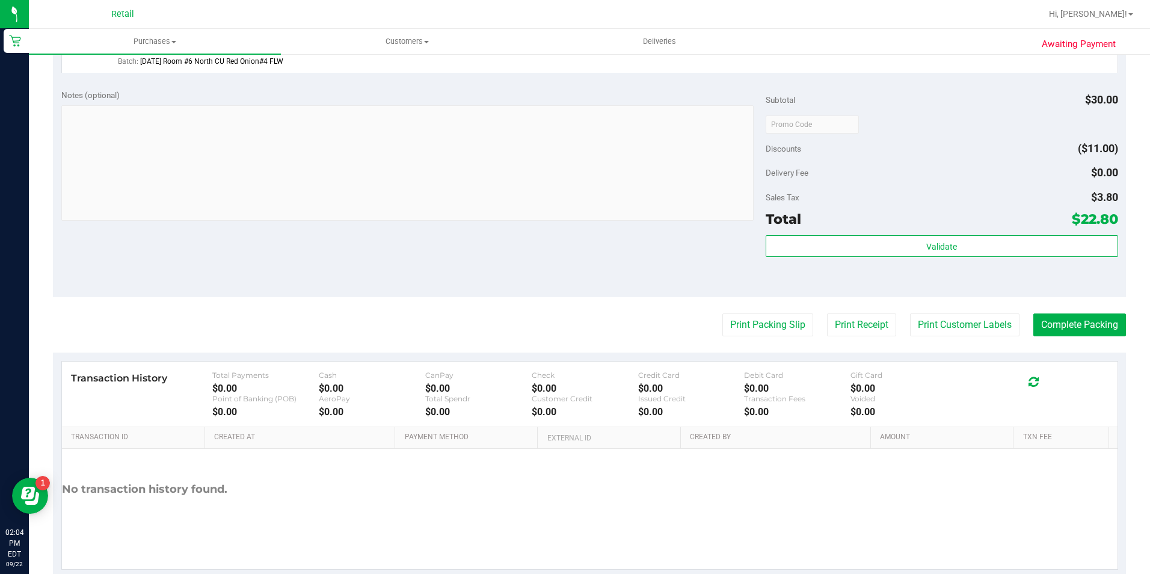
scroll to position [410, 0]
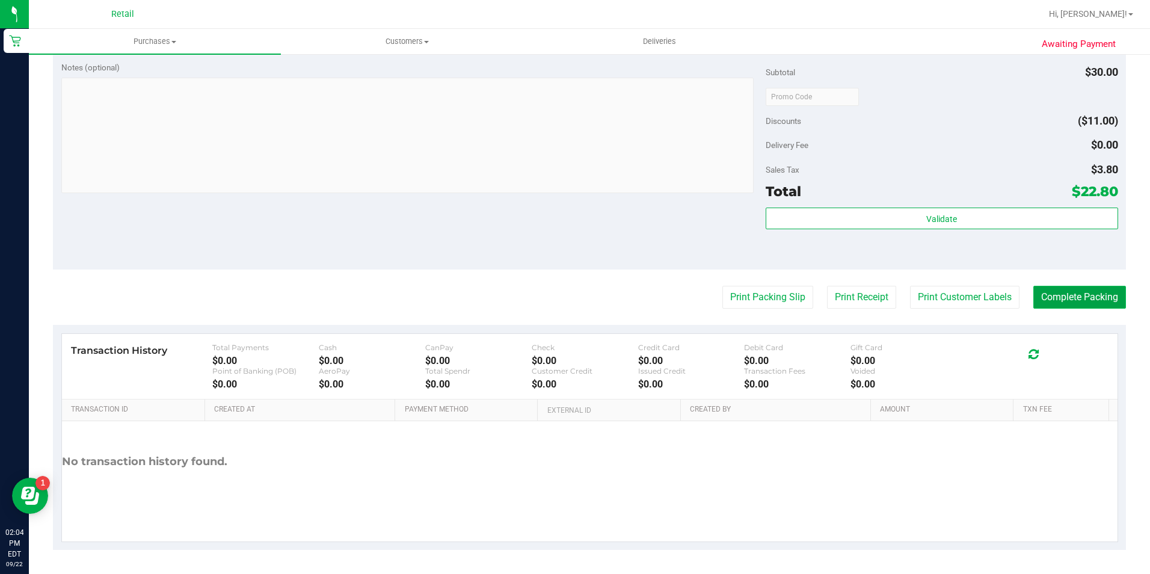
click at [1067, 294] on button "Complete Packing" at bounding box center [1079, 297] width 93 height 23
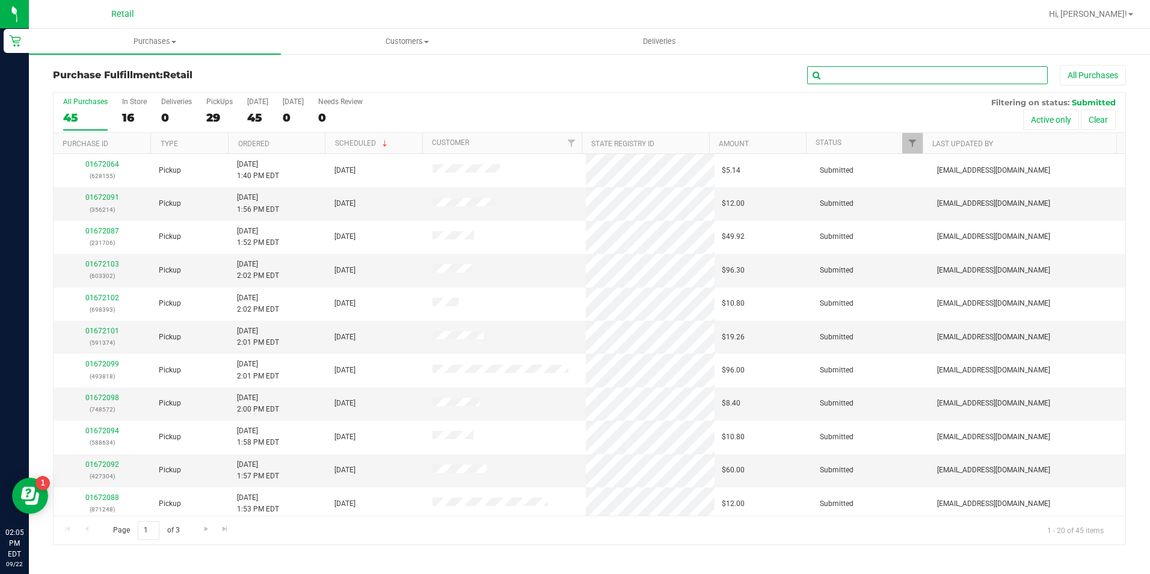
click at [859, 73] on input "text" at bounding box center [927, 75] width 241 height 18
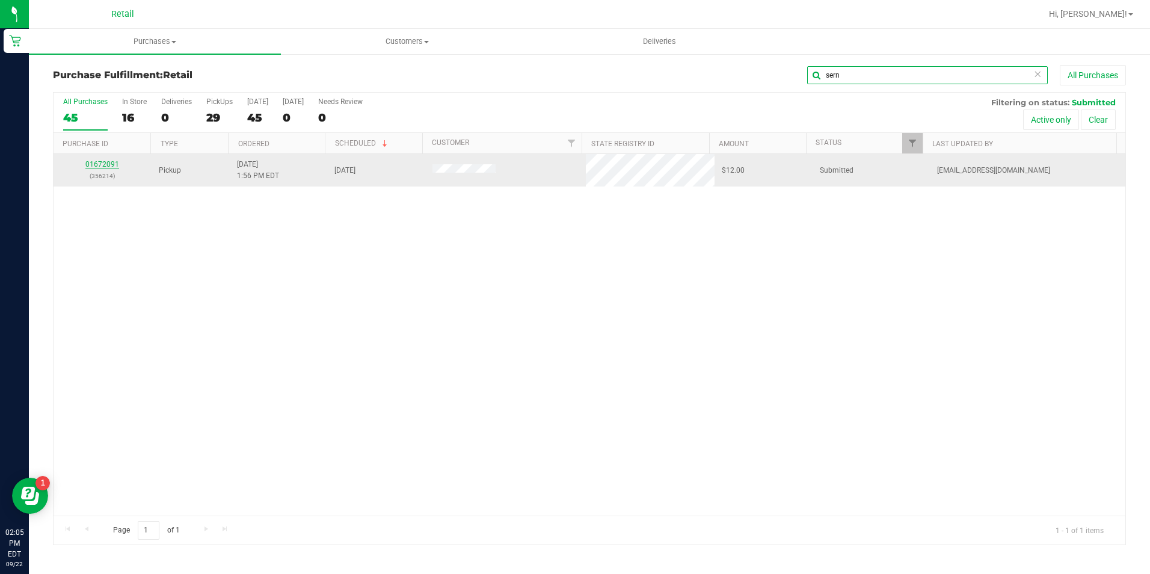
type input "sern"
click at [102, 161] on link "01672091" at bounding box center [102, 164] width 34 height 8
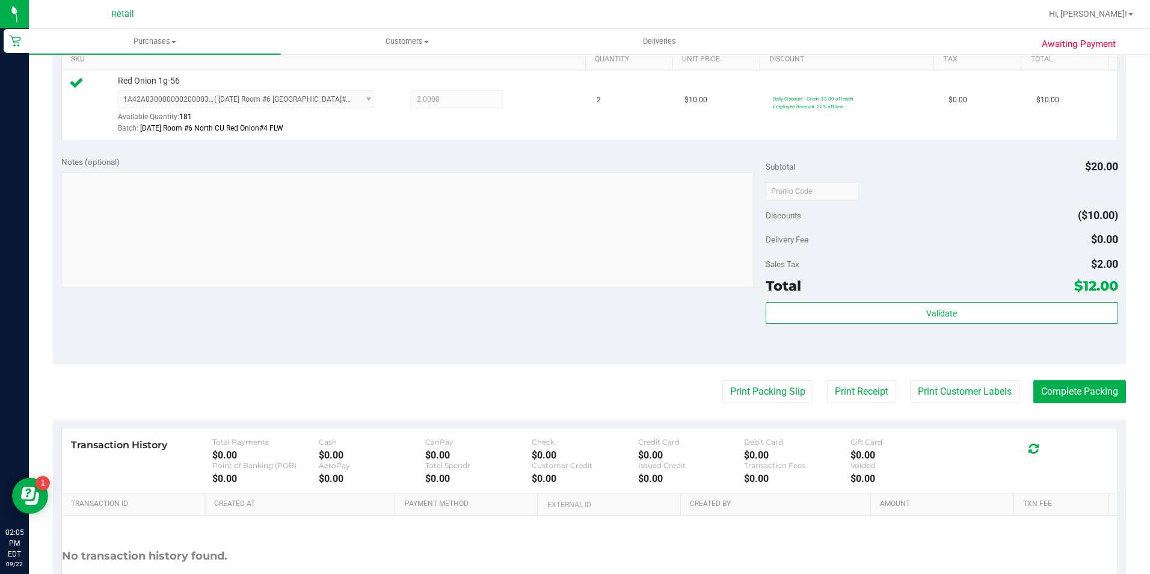
scroll to position [410, 0]
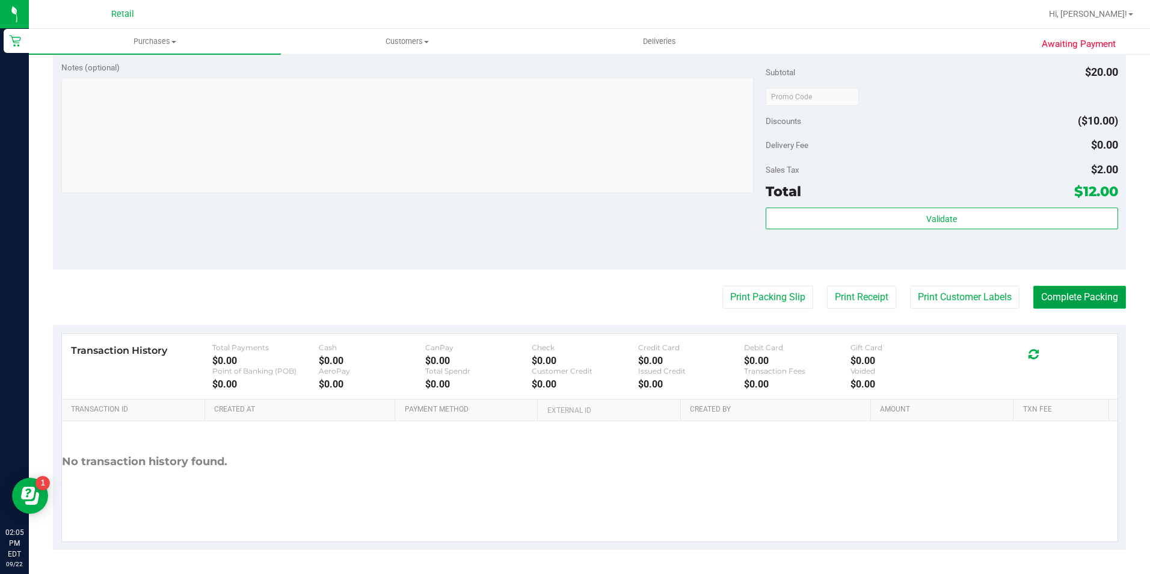
click at [1057, 294] on button "Complete Packing" at bounding box center [1079, 297] width 93 height 23
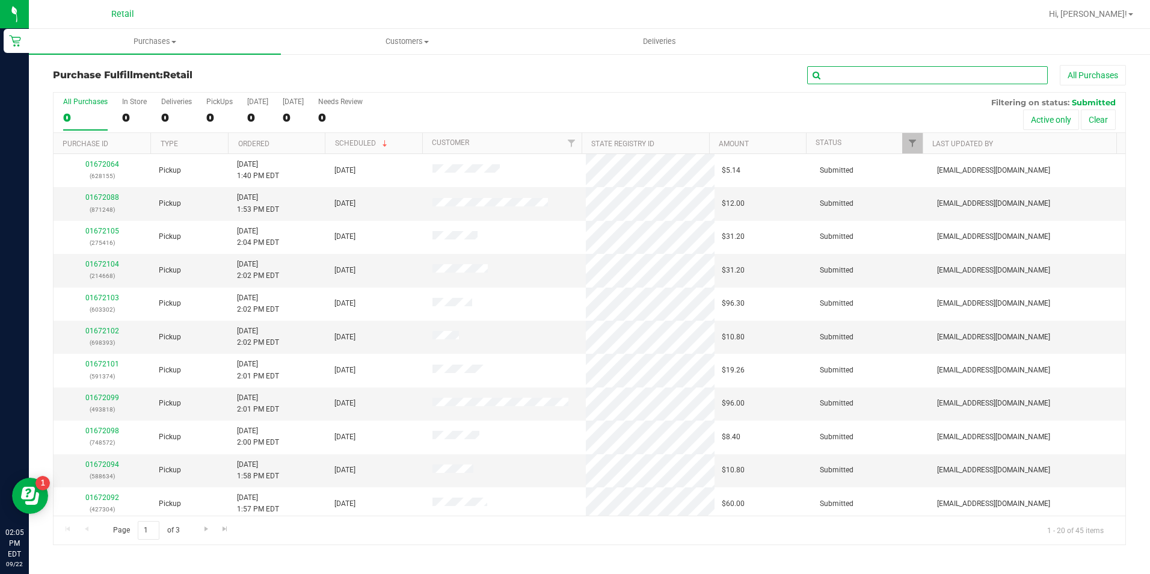
click at [880, 78] on input "text" at bounding box center [927, 75] width 241 height 18
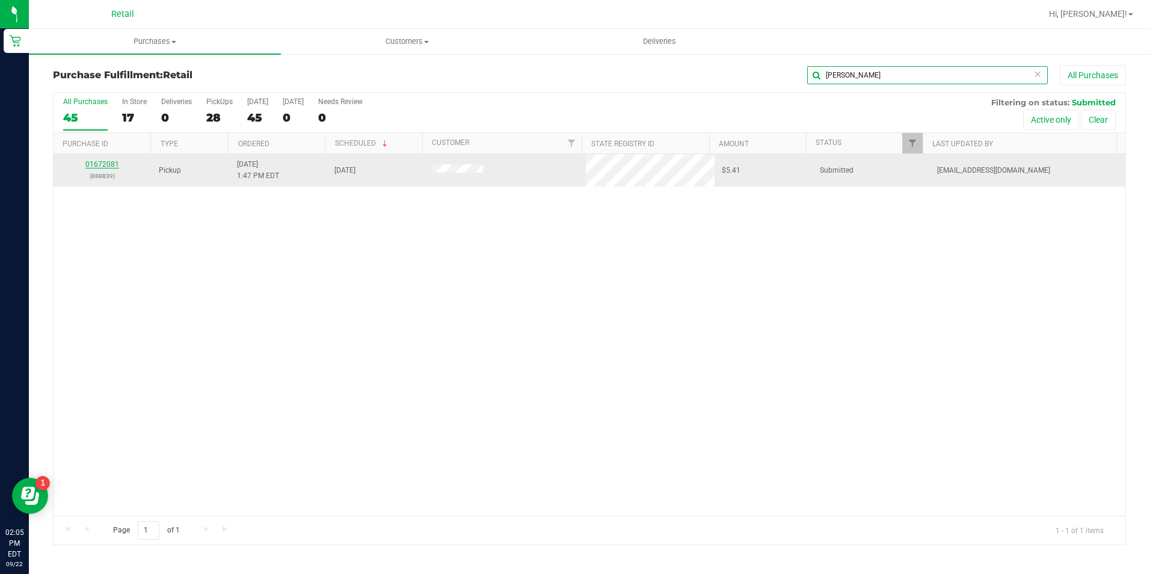
type input "pierce"
click at [111, 163] on link "01672081" at bounding box center [102, 164] width 34 height 8
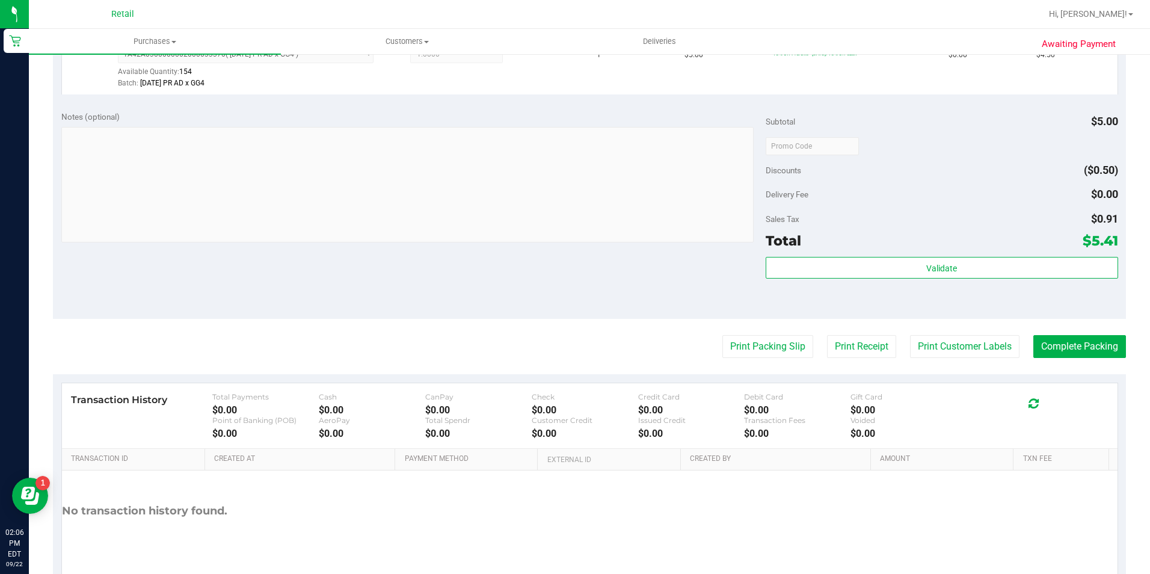
scroll to position [361, 0]
click at [1073, 342] on button "Complete Packing" at bounding box center [1079, 345] width 93 height 23
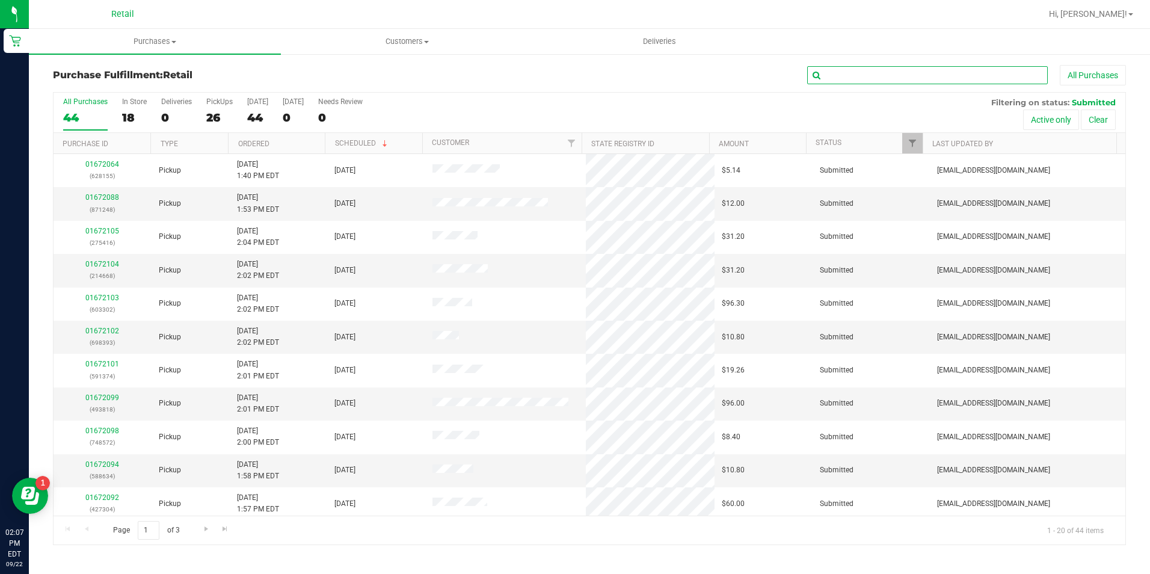
click at [853, 80] on input "text" at bounding box center [927, 75] width 241 height 18
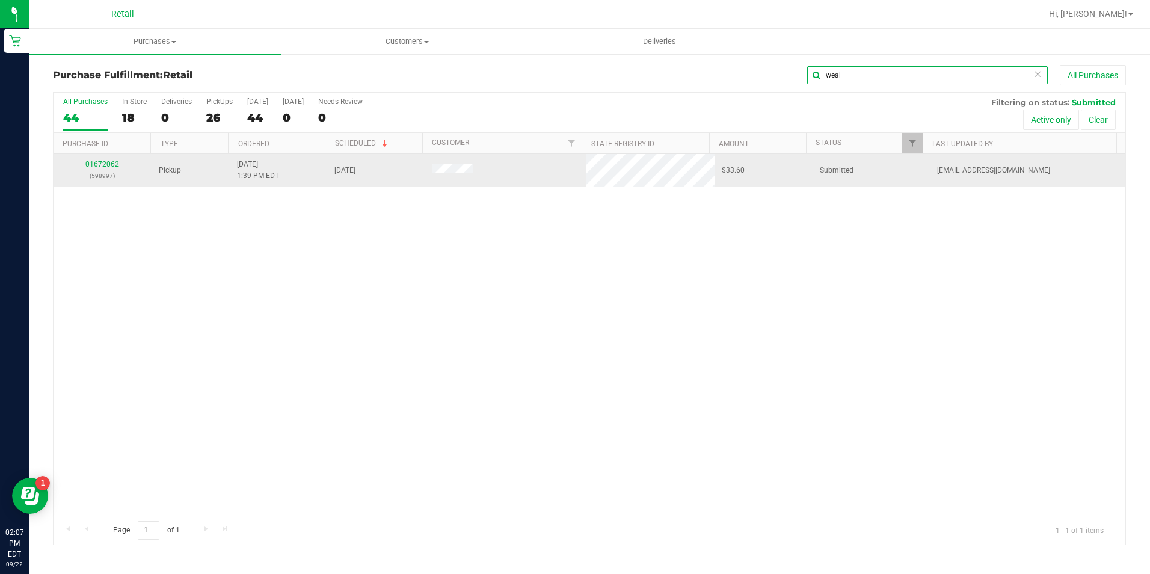
type input "weal"
click at [117, 161] on link "01672062" at bounding box center [102, 164] width 34 height 8
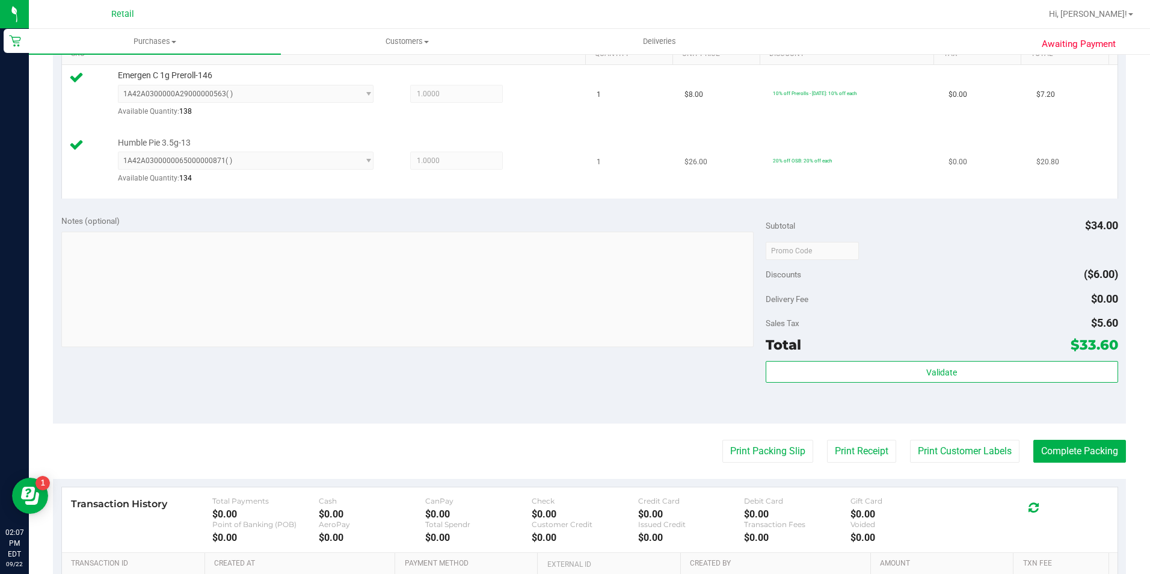
scroll to position [421, 0]
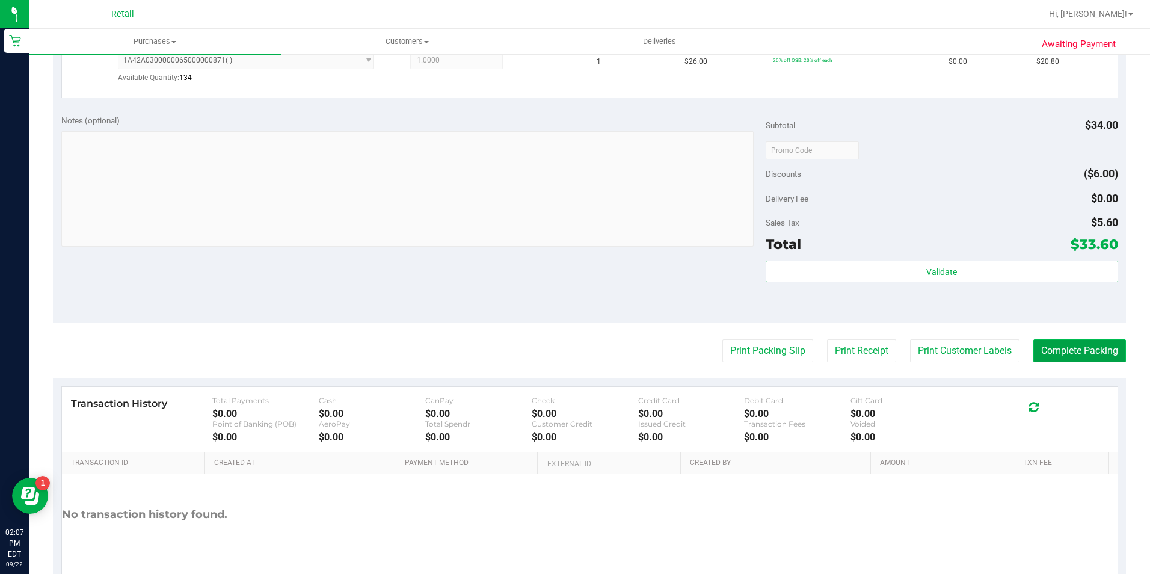
click at [1068, 343] on button "Complete Packing" at bounding box center [1079, 350] width 93 height 23
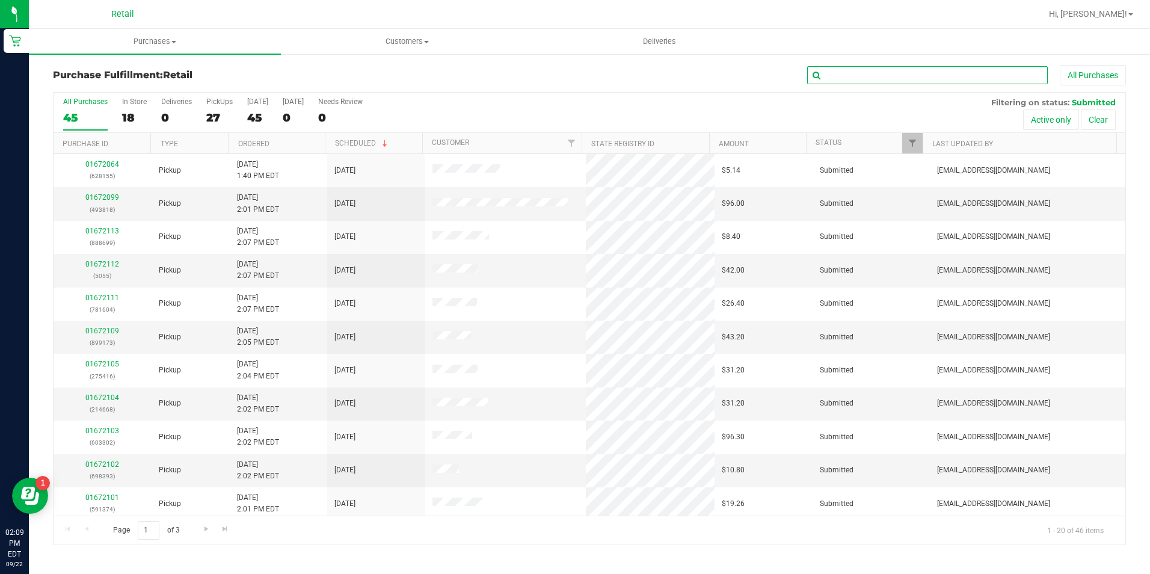
click at [860, 79] on input "text" at bounding box center [927, 75] width 241 height 18
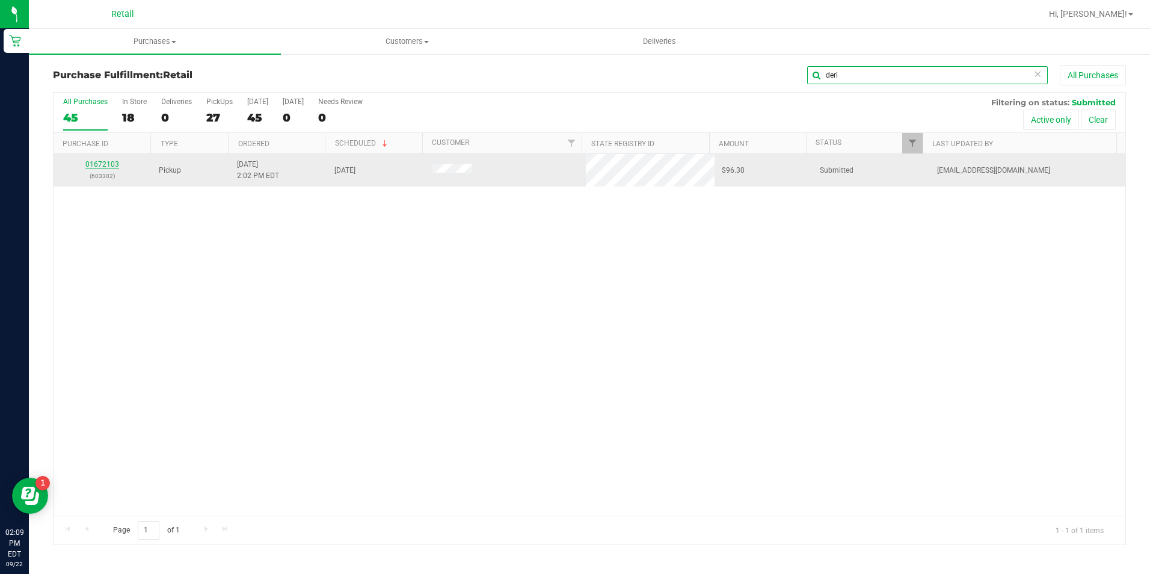
type input "deri"
click at [100, 166] on link "01672103" at bounding box center [102, 164] width 34 height 8
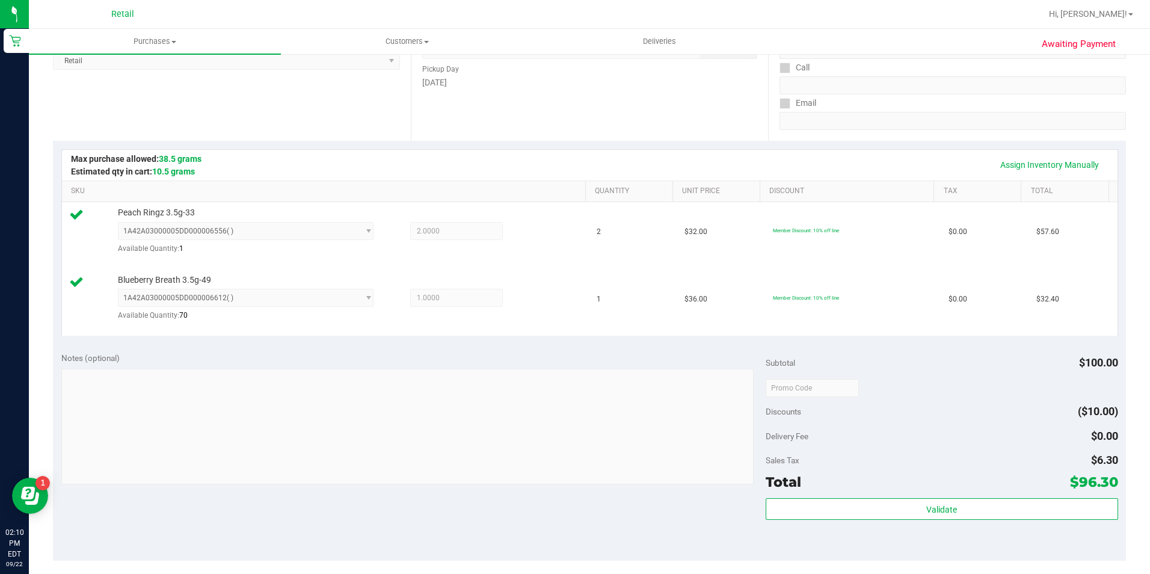
scroll to position [361, 0]
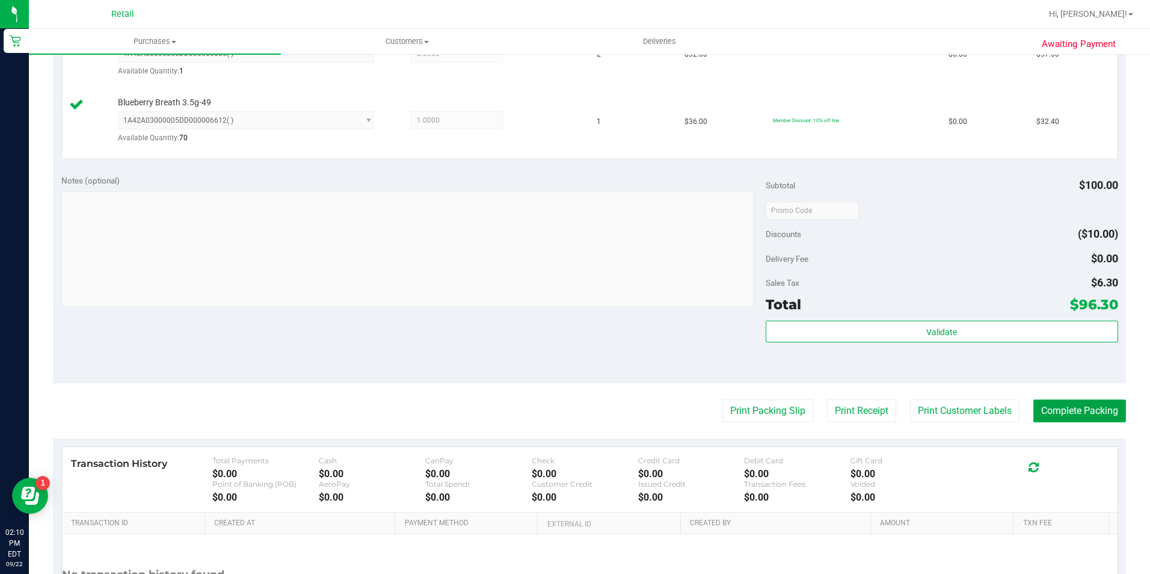
click at [1076, 413] on button "Complete Packing" at bounding box center [1079, 410] width 93 height 23
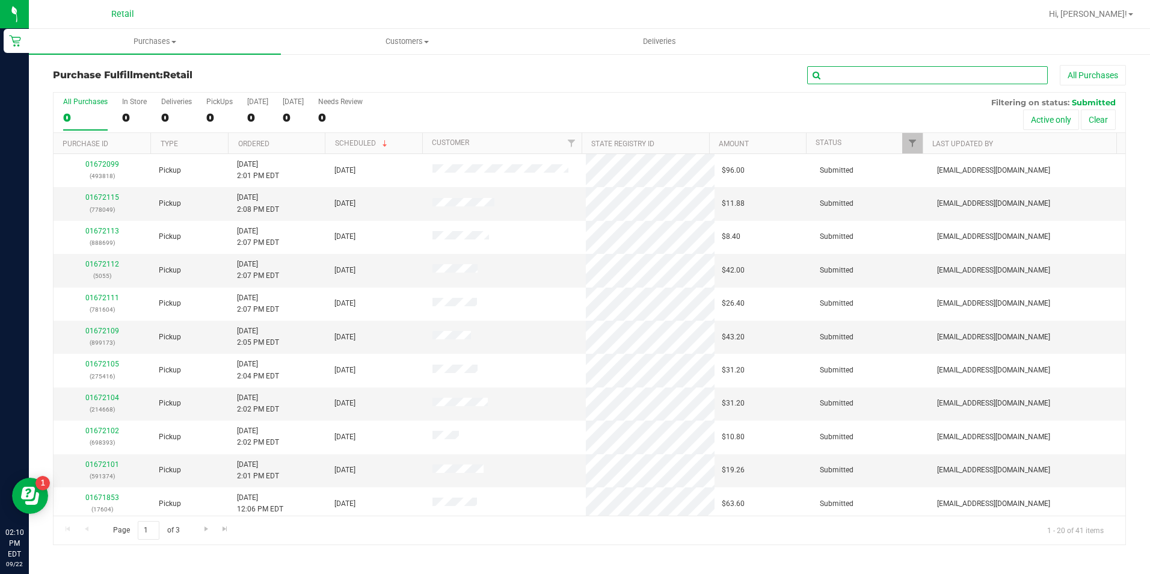
click at [910, 70] on input "text" at bounding box center [927, 75] width 241 height 18
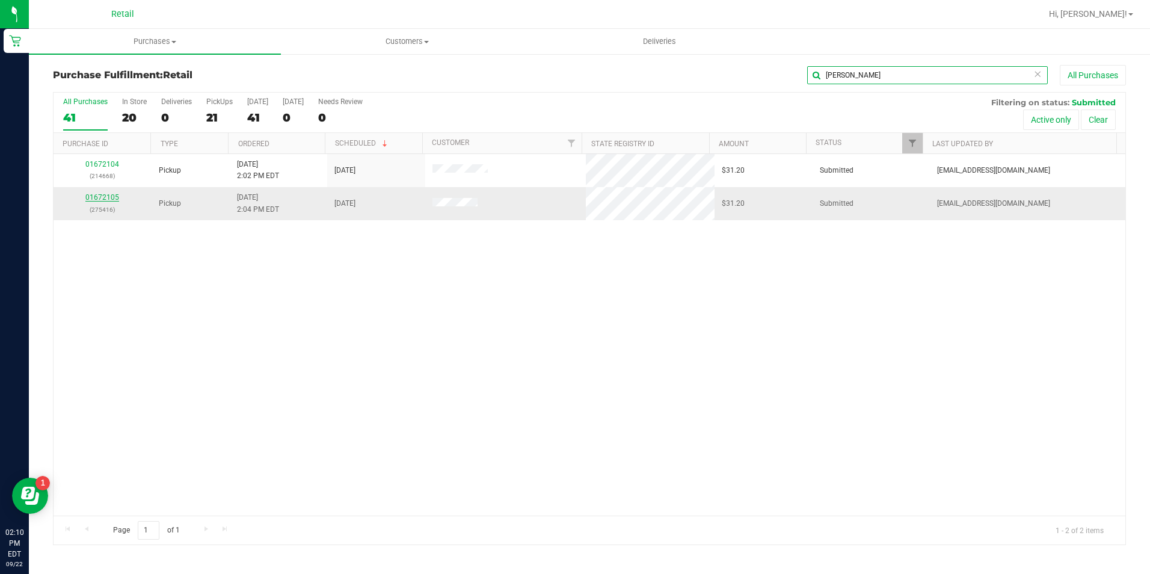
type input "rugg"
click at [93, 193] on link "01672105" at bounding box center [102, 197] width 34 height 8
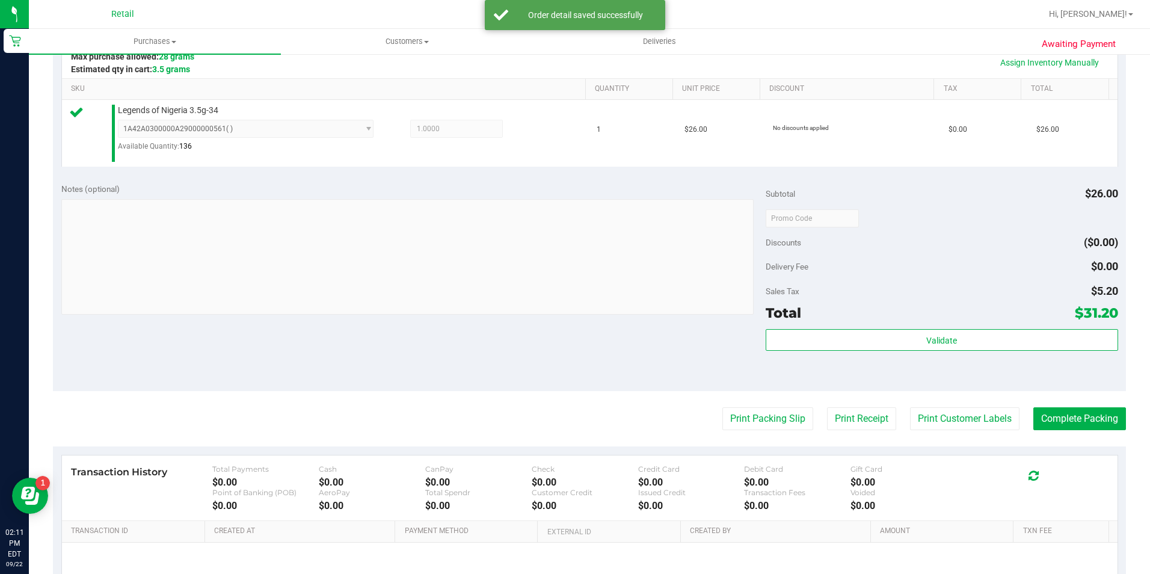
scroll to position [301, 0]
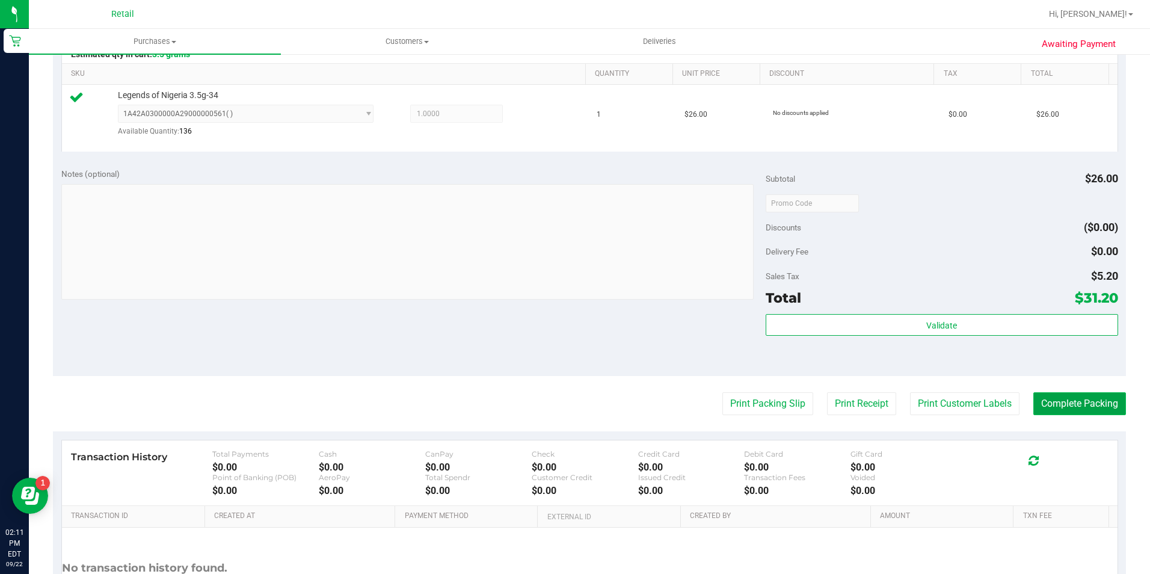
click at [1092, 398] on button "Complete Packing" at bounding box center [1079, 403] width 93 height 23
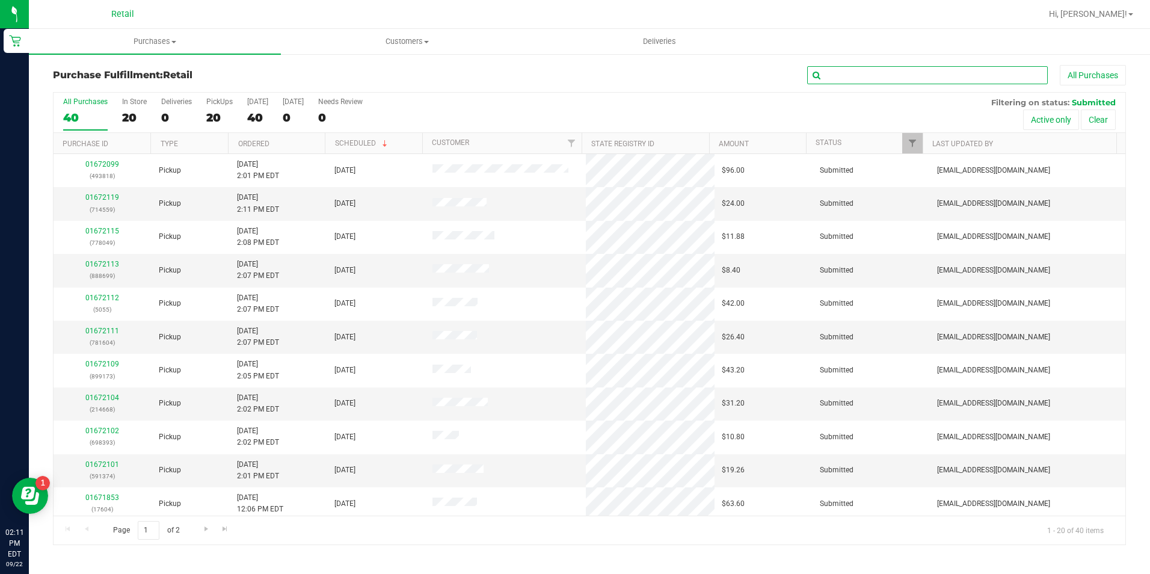
click at [923, 77] on input "text" at bounding box center [927, 75] width 241 height 18
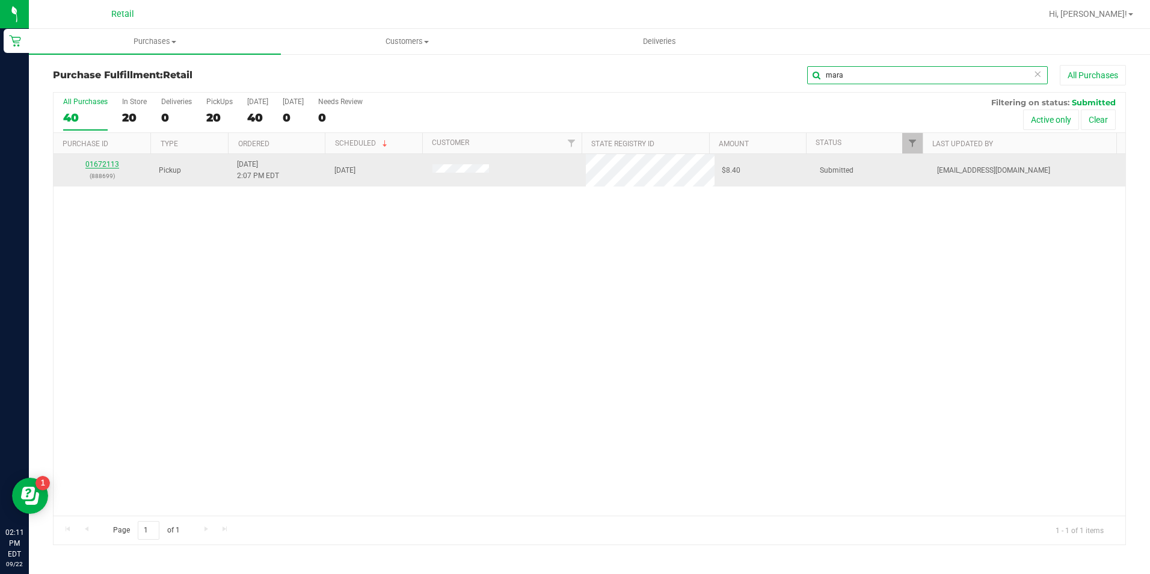
type input "mara"
click at [94, 160] on link "01672113" at bounding box center [102, 164] width 34 height 8
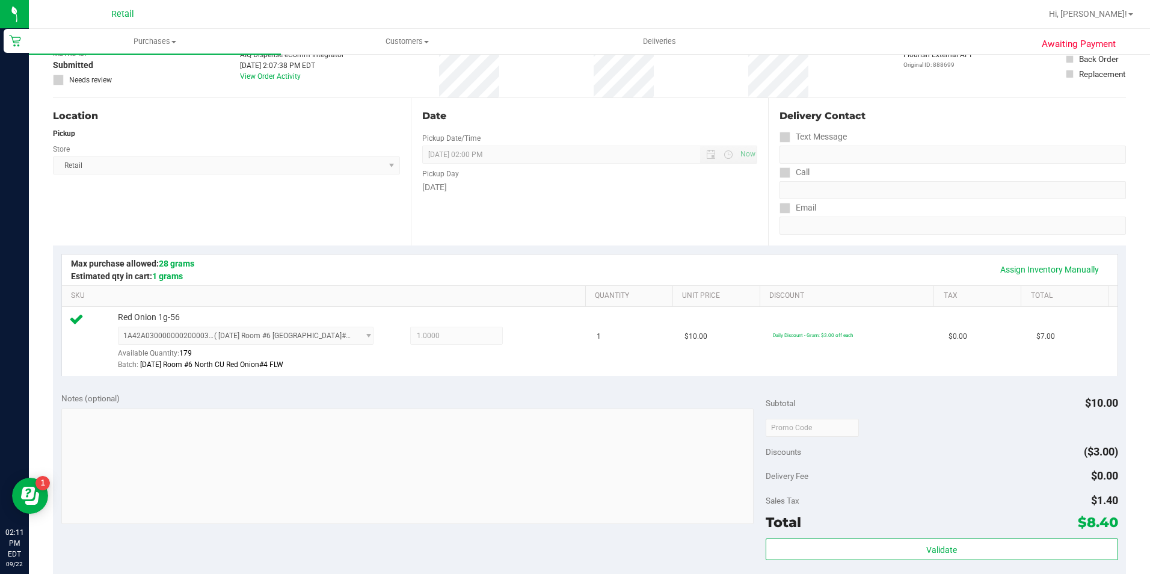
scroll to position [301, 0]
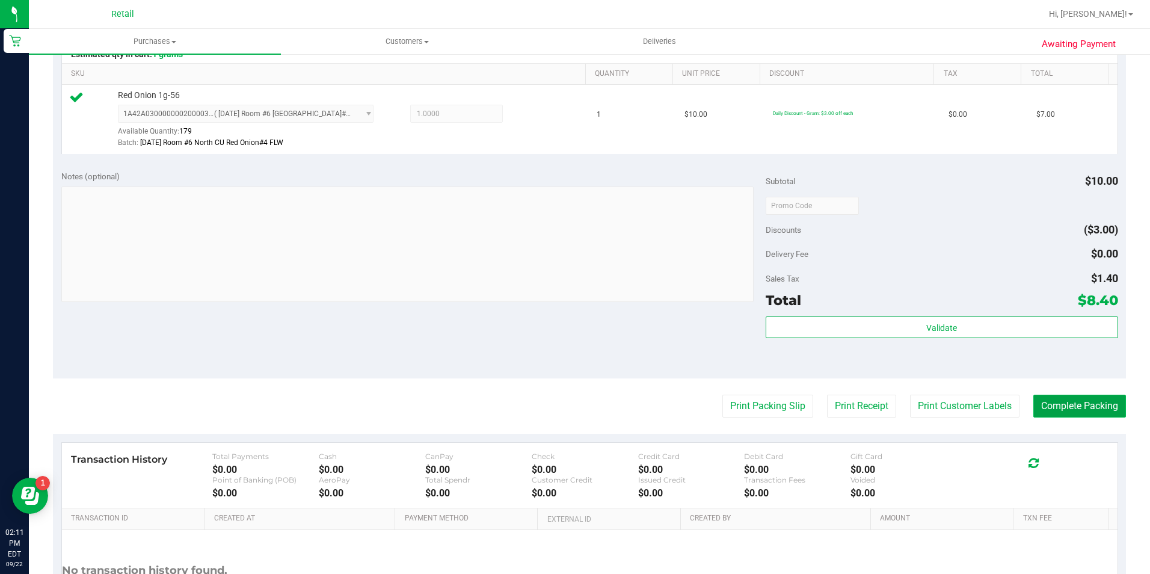
click at [1071, 413] on button "Complete Packing" at bounding box center [1079, 406] width 93 height 23
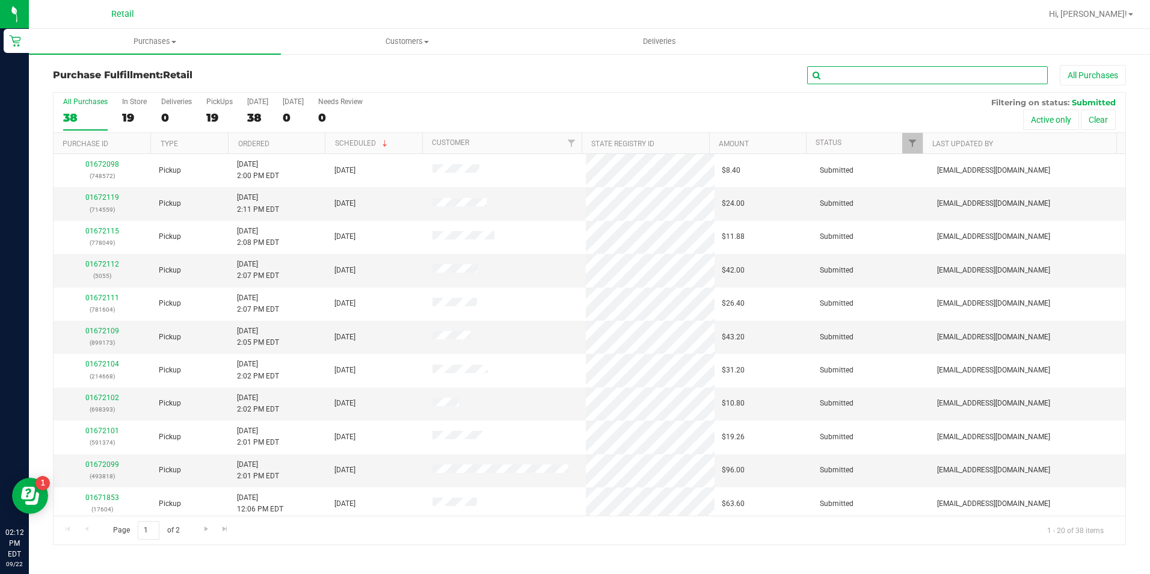
click at [908, 78] on input "text" at bounding box center [927, 75] width 241 height 18
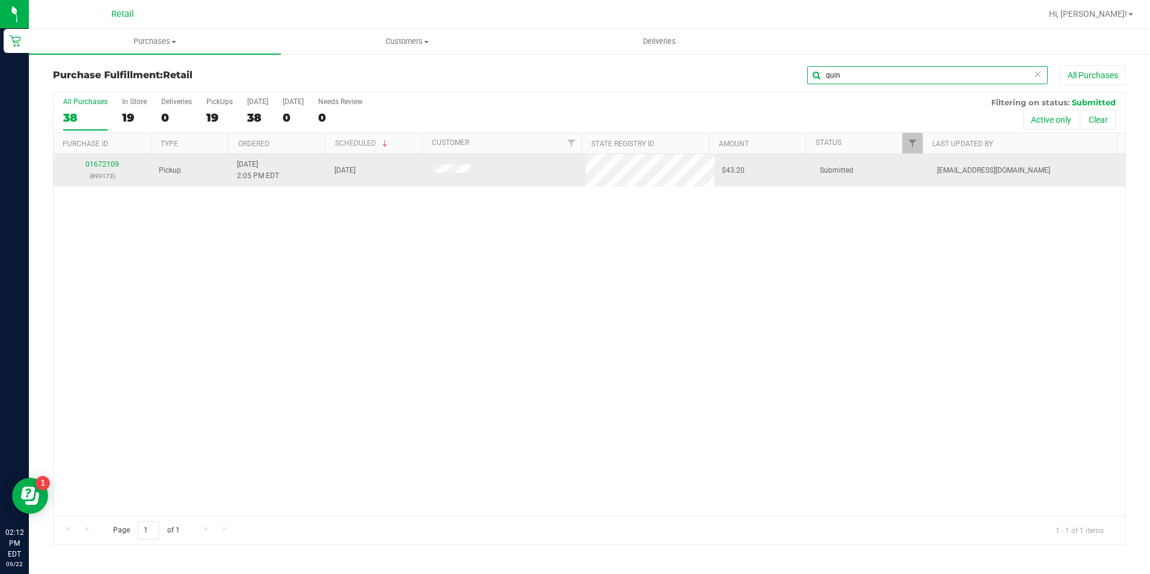
type input "quin"
click at [96, 169] on div "01672109 (899173)" at bounding box center [103, 170] width 84 height 23
click at [99, 162] on link "01672109" at bounding box center [102, 164] width 34 height 8
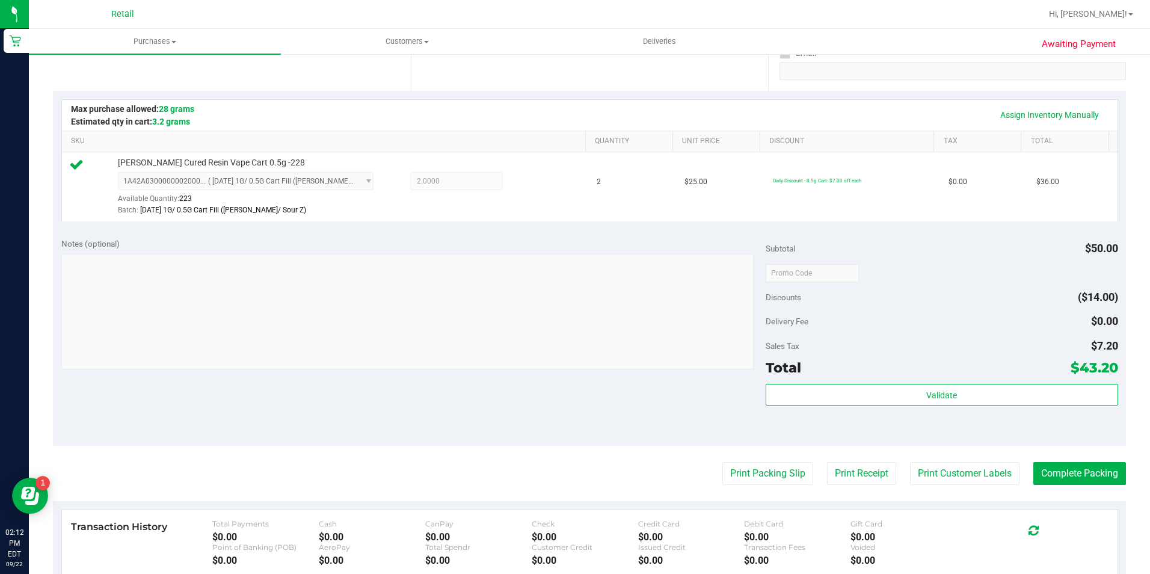
scroll to position [301, 0]
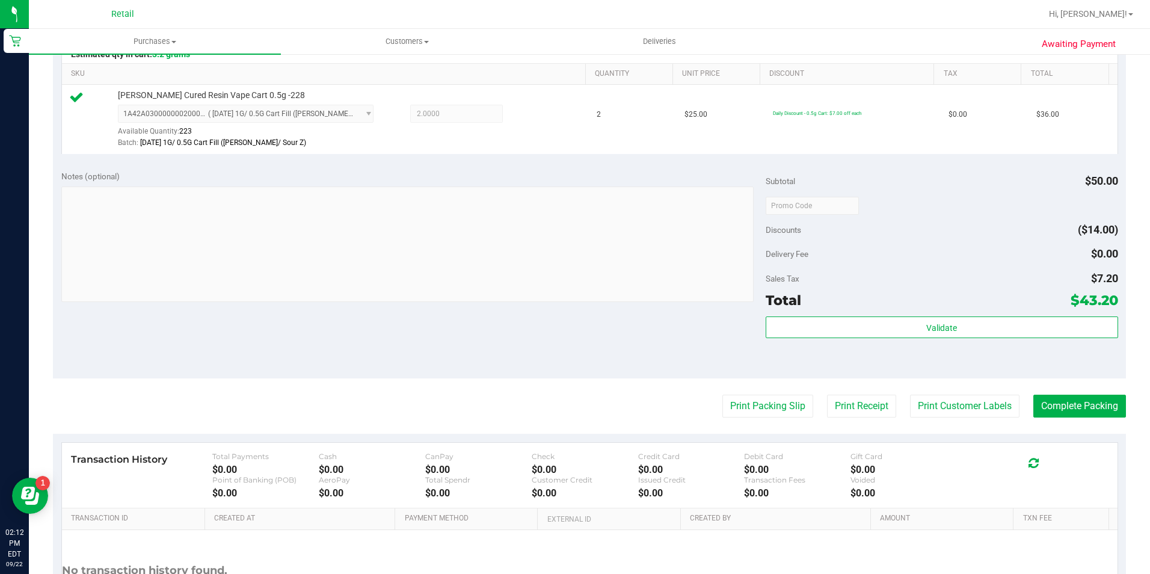
click at [1060, 387] on purchase-details "Back Edit Purchase Cancel Purchase View Profile # 01672109 Med | Rec METRC ID: …" at bounding box center [589, 211] width 1073 height 894
click at [1057, 397] on button "Complete Packing" at bounding box center [1079, 406] width 93 height 23
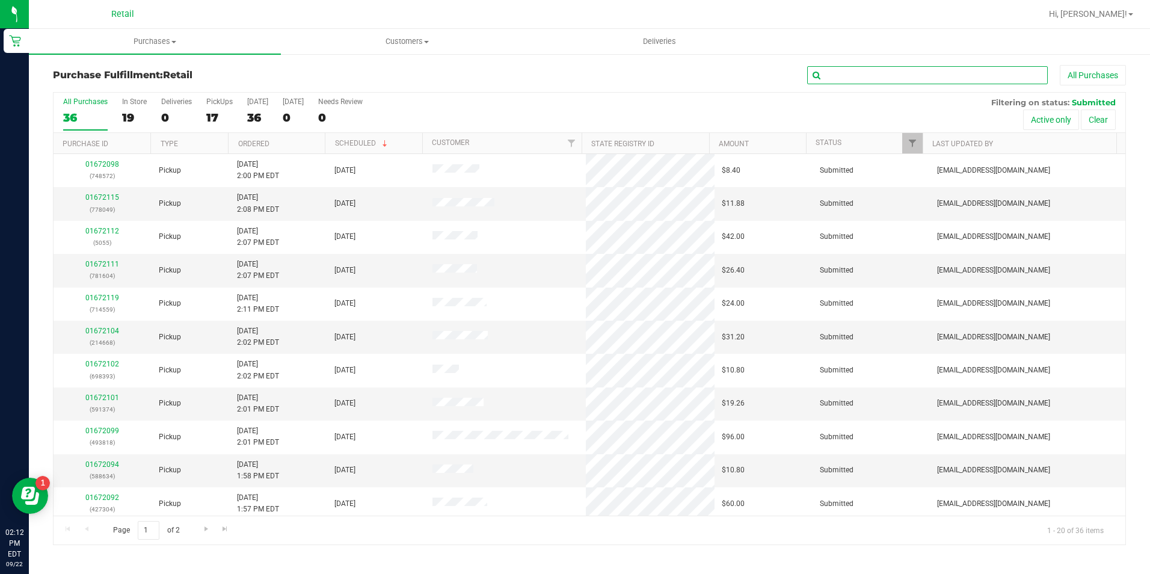
click at [908, 74] on input "text" at bounding box center [927, 75] width 241 height 18
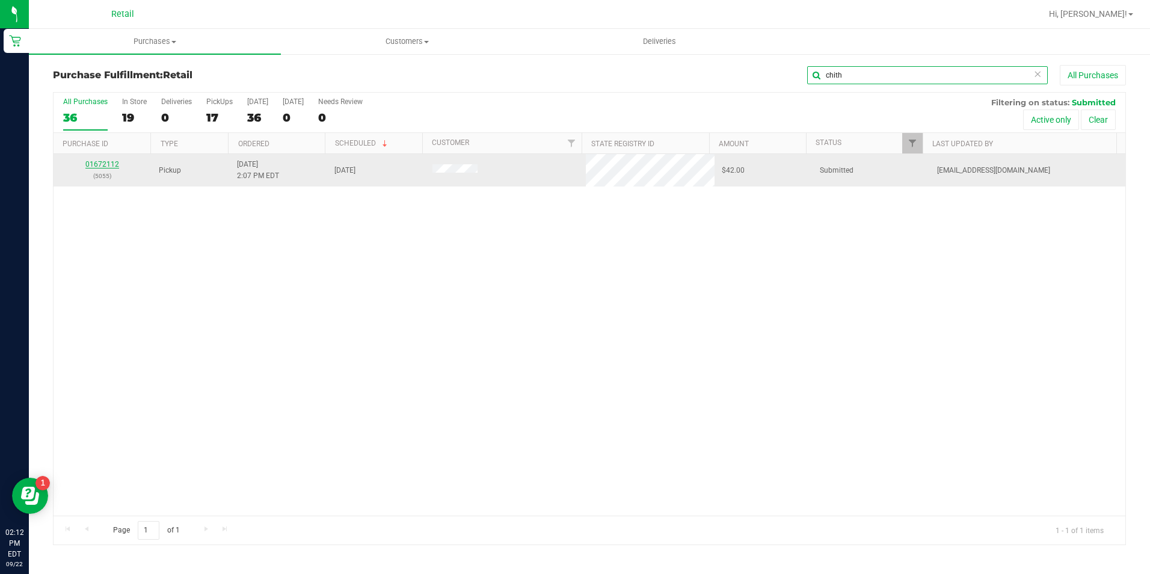
type input "chith"
click at [113, 164] on link "01672112" at bounding box center [102, 164] width 34 height 8
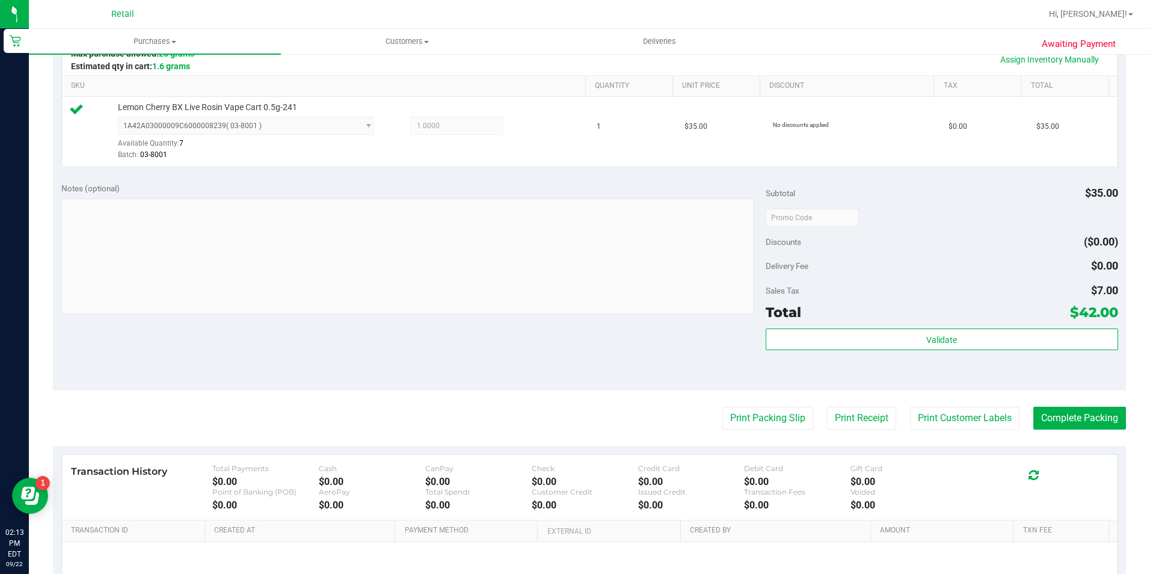
scroll to position [410, 0]
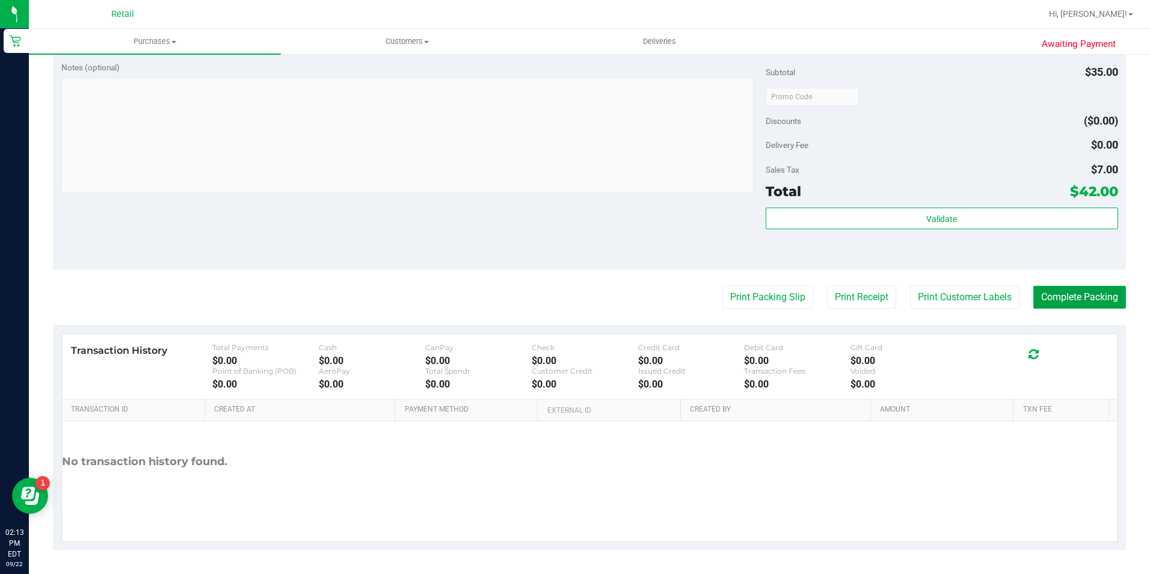
click at [1079, 296] on button "Complete Packing" at bounding box center [1079, 297] width 93 height 23
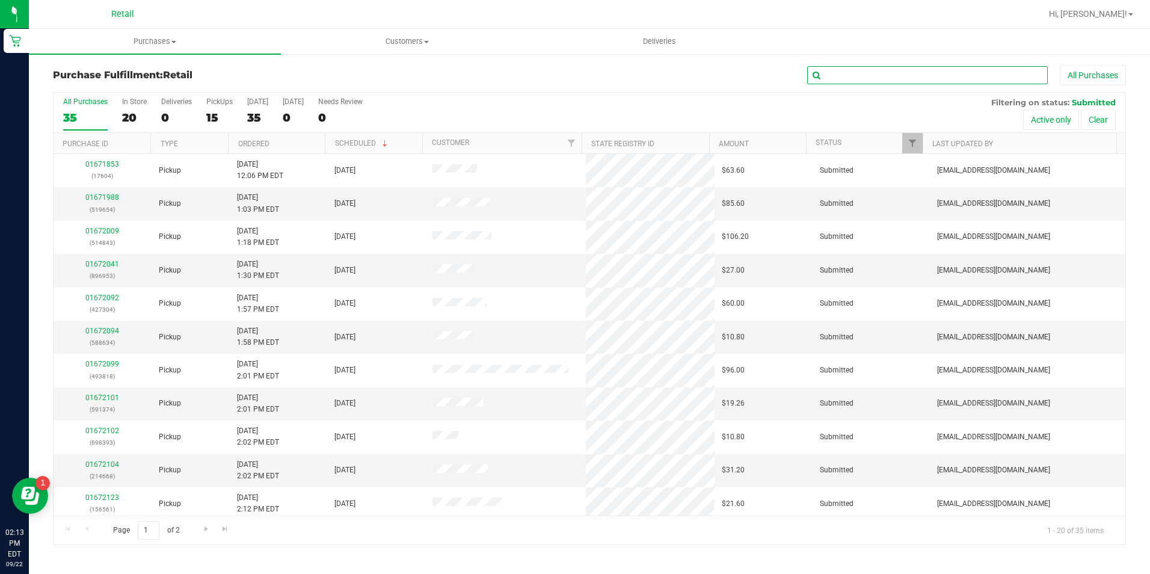
click at [909, 78] on input "text" at bounding box center [927, 75] width 241 height 18
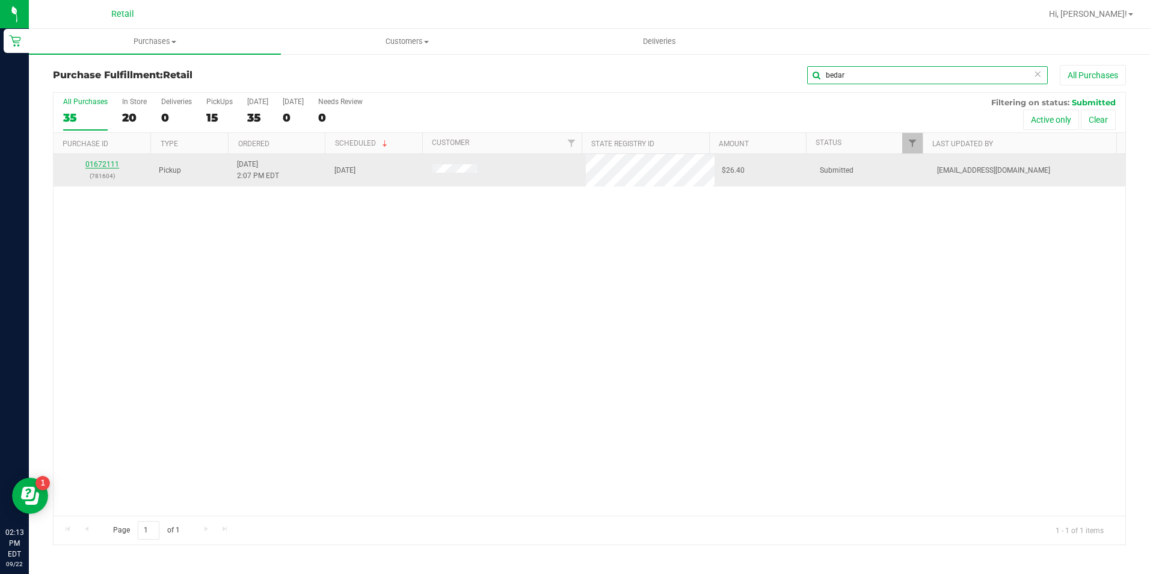
type input "bedar"
click at [109, 166] on link "01672111" at bounding box center [102, 164] width 34 height 8
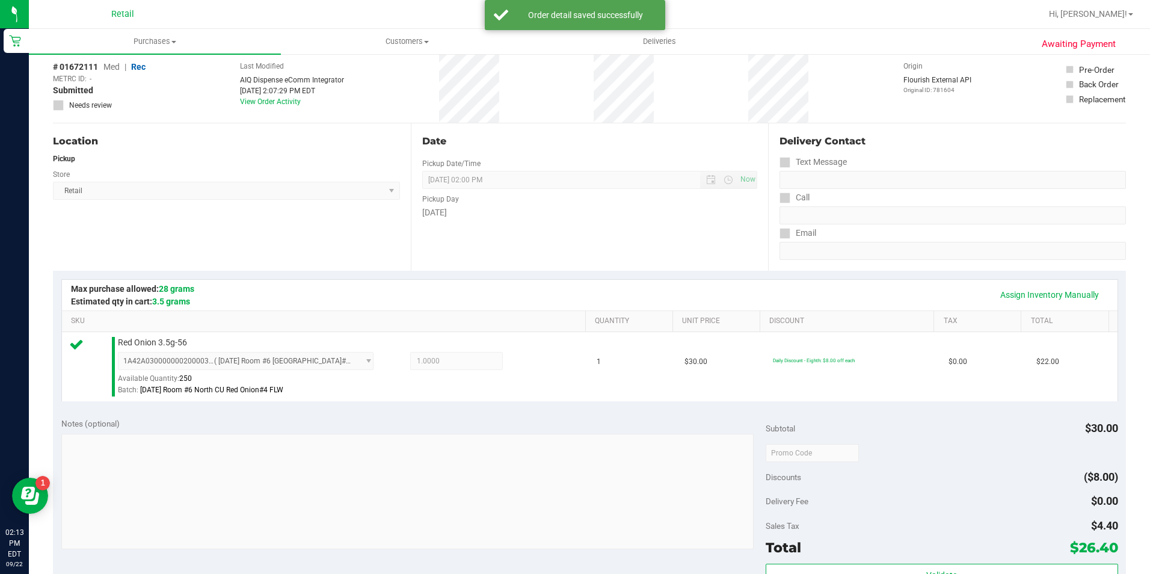
scroll to position [410, 0]
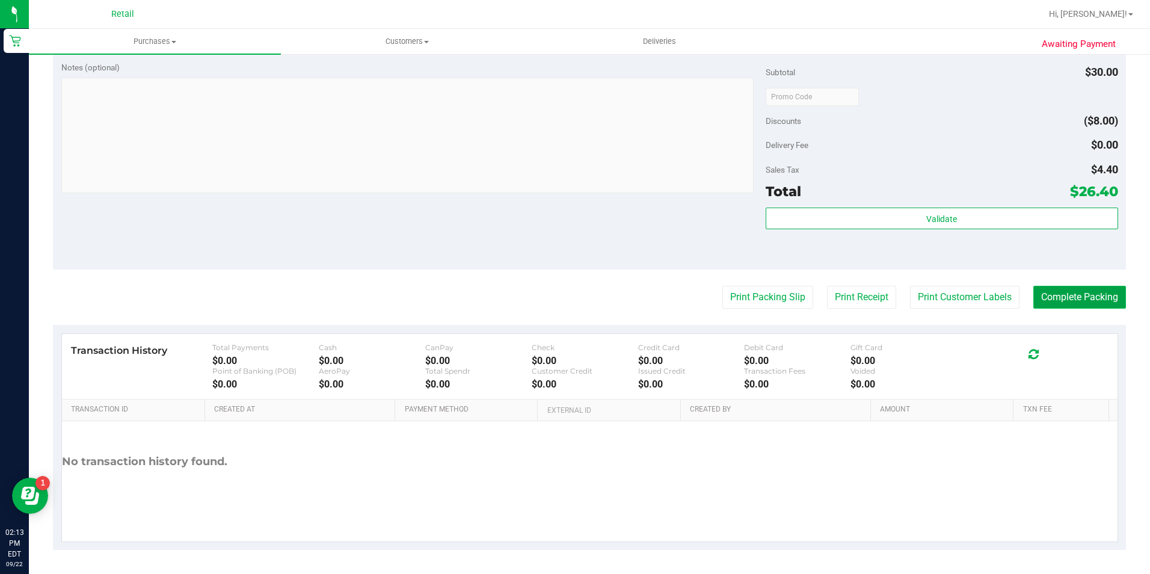
click at [1063, 289] on button "Complete Packing" at bounding box center [1079, 297] width 93 height 23
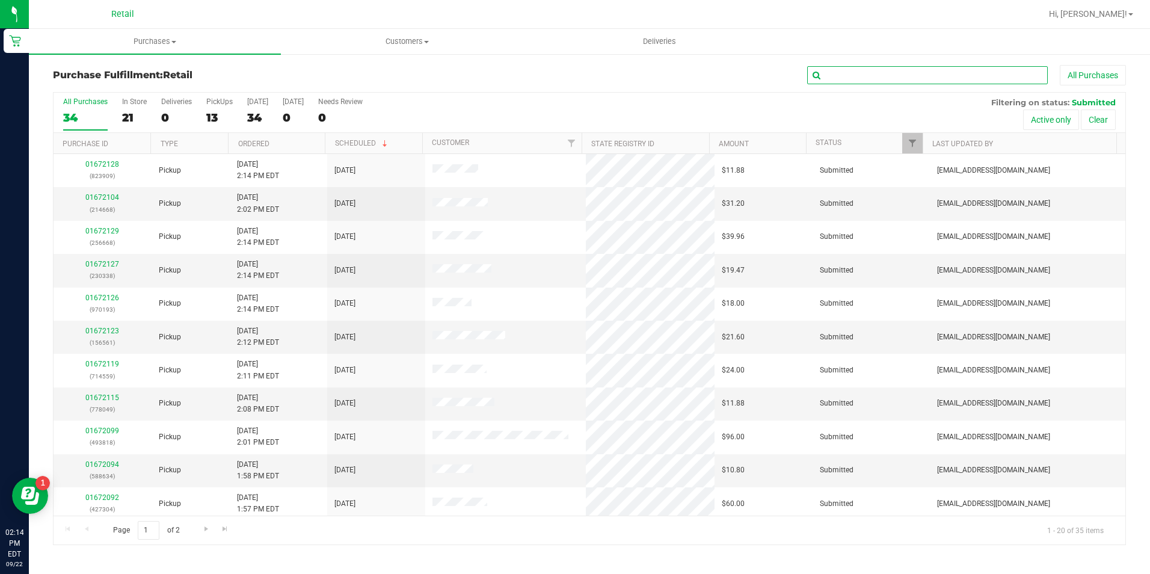
click at [857, 76] on input "text" at bounding box center [927, 75] width 241 height 18
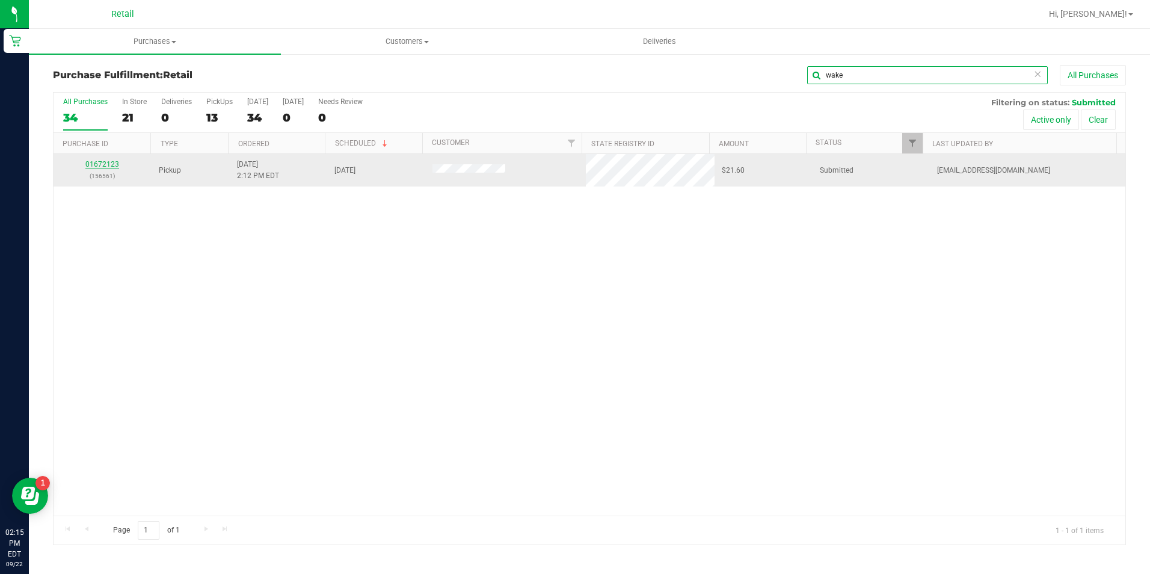
type input "wake"
click at [113, 164] on link "01672123" at bounding box center [102, 164] width 34 height 8
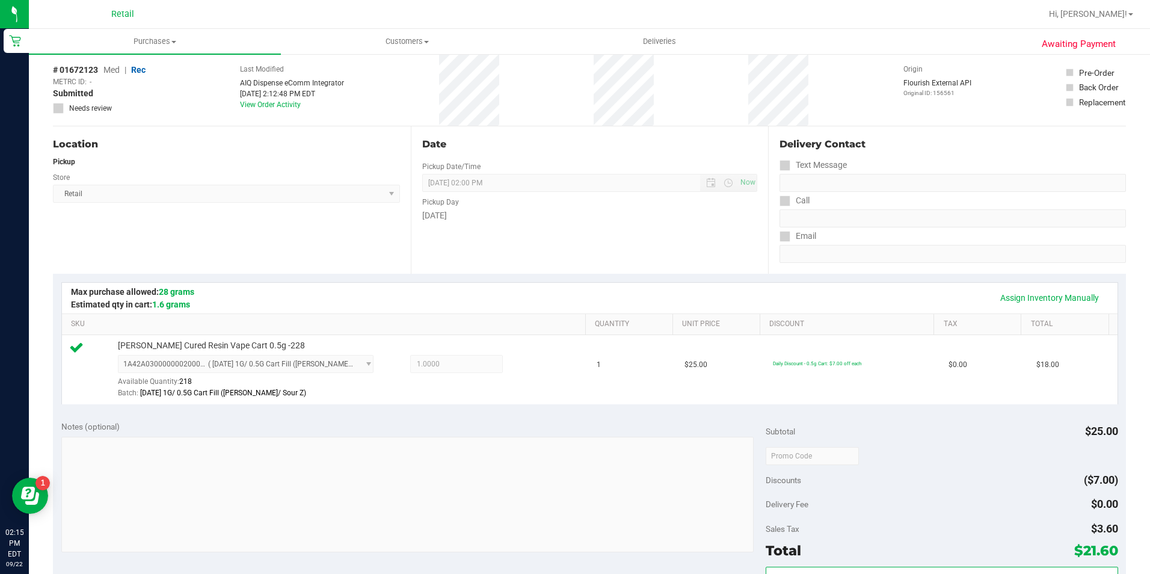
scroll to position [361, 0]
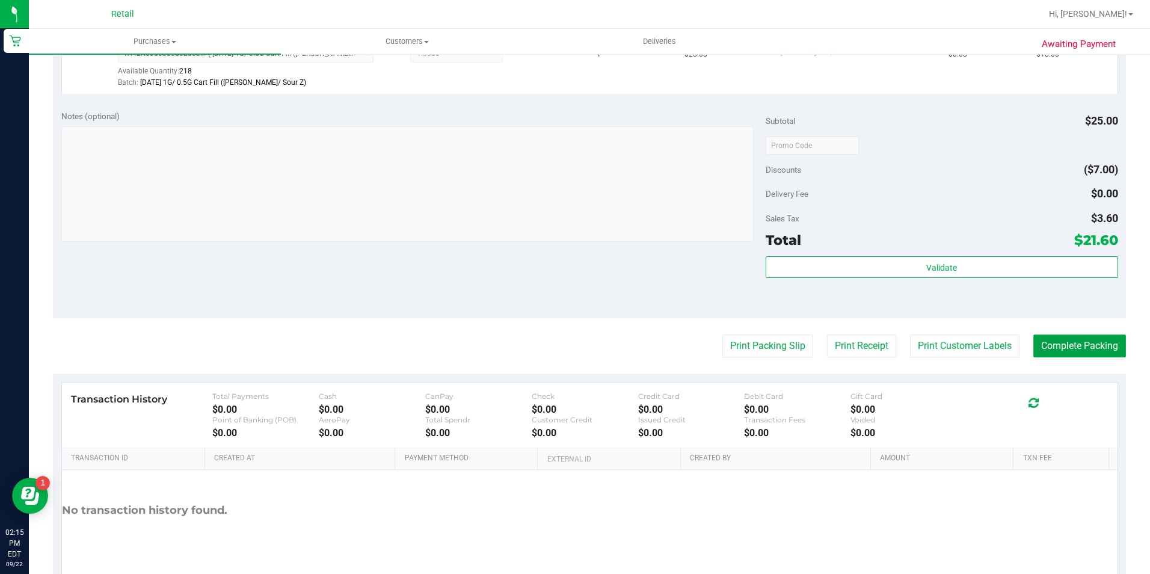
click at [1064, 354] on button "Complete Packing" at bounding box center [1079, 345] width 93 height 23
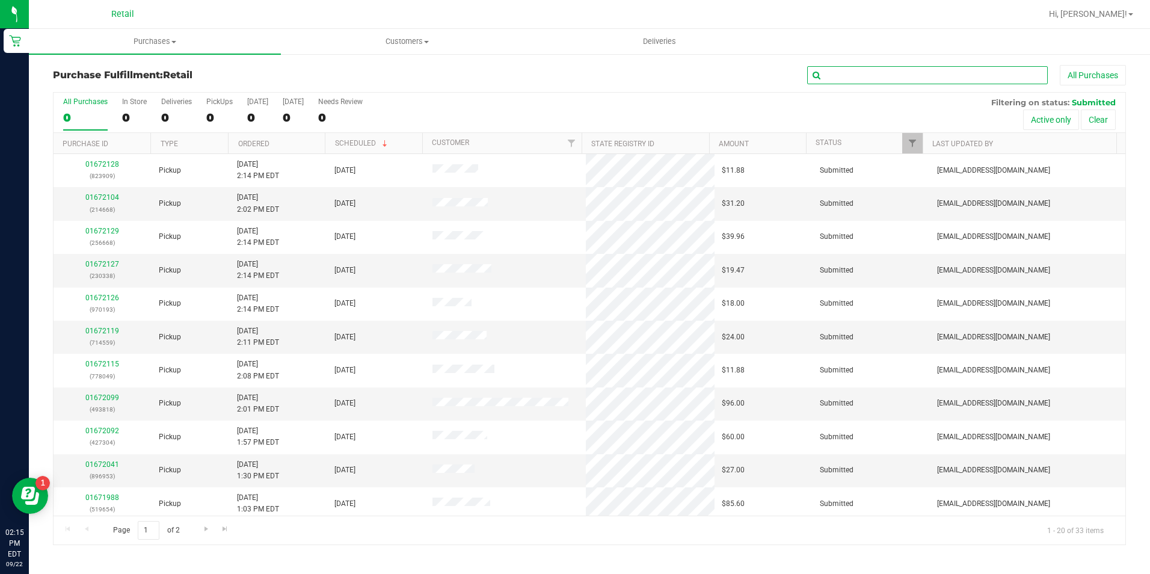
click at [889, 70] on input "text" at bounding box center [927, 75] width 241 height 18
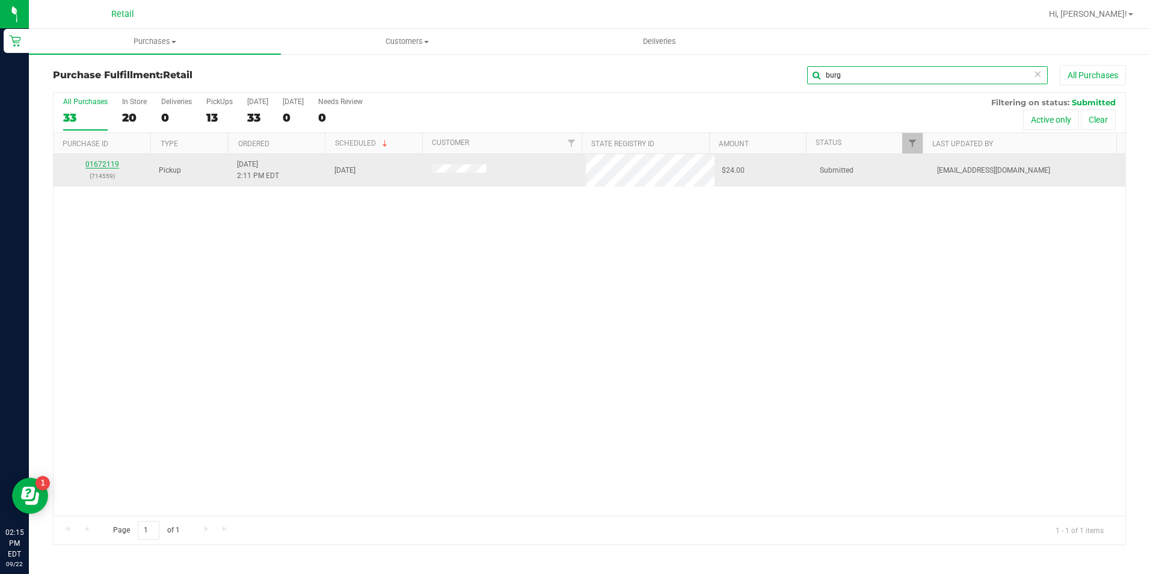
type input "burg"
click at [115, 162] on link "01672119" at bounding box center [102, 164] width 34 height 8
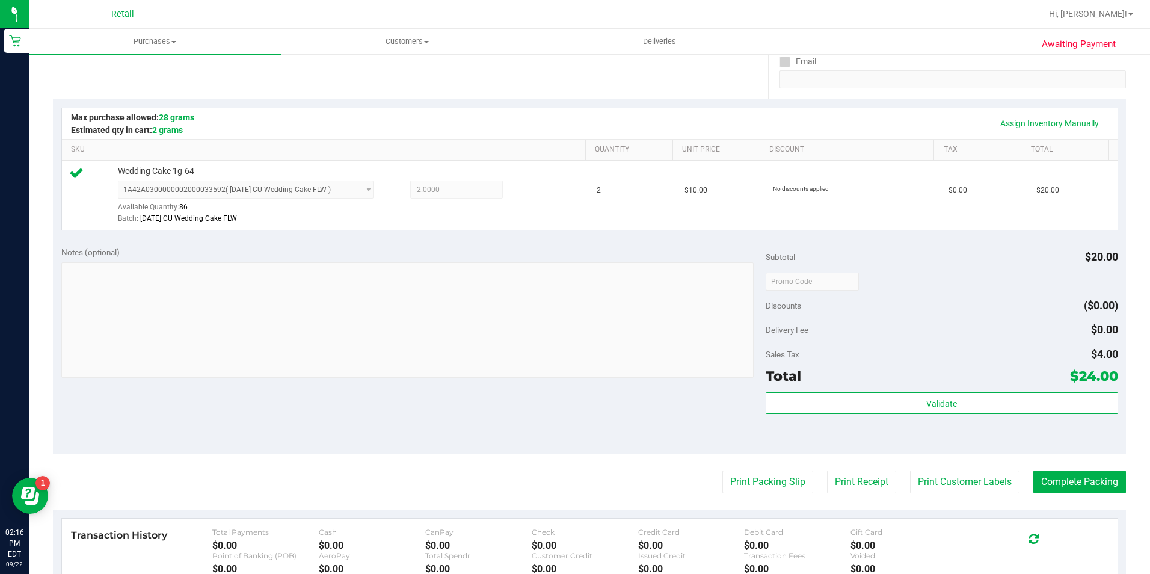
scroll to position [301, 0]
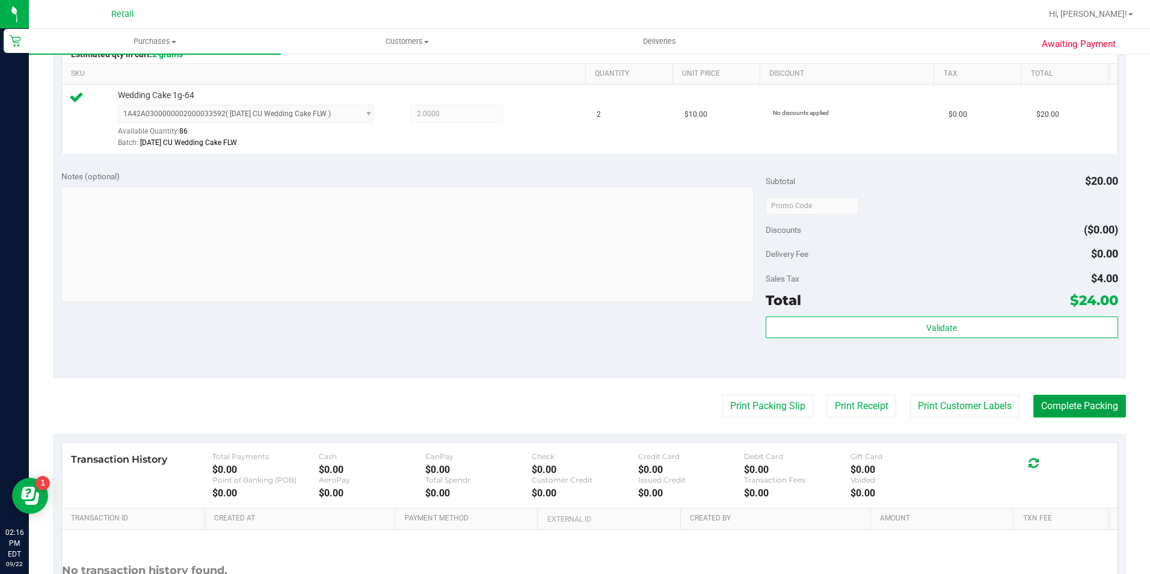
click at [1101, 399] on button "Complete Packing" at bounding box center [1079, 406] width 93 height 23
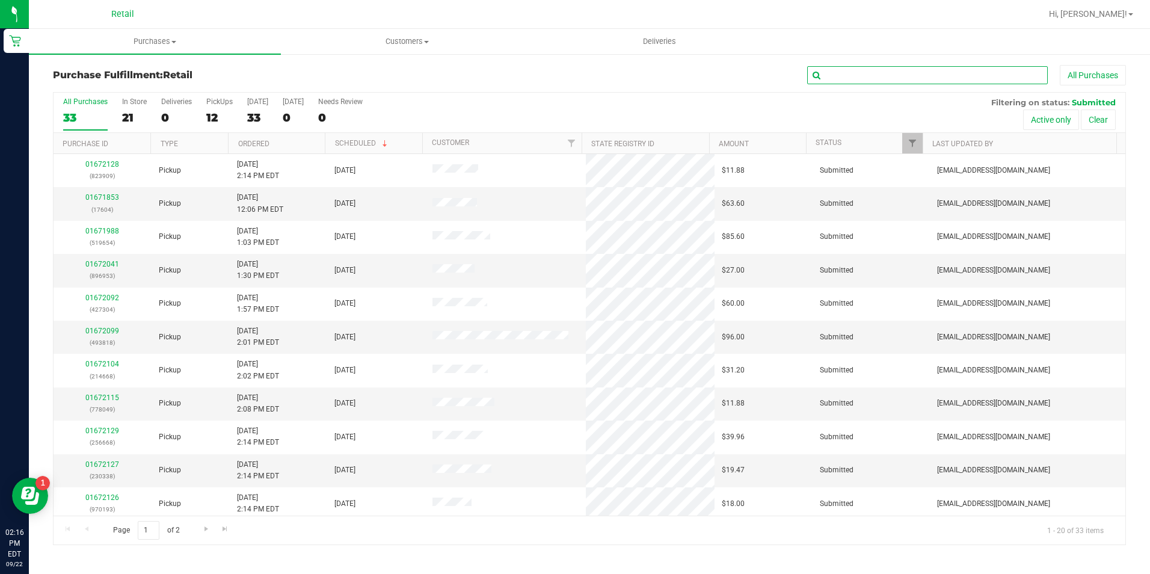
click at [878, 75] on input "text" at bounding box center [927, 75] width 241 height 18
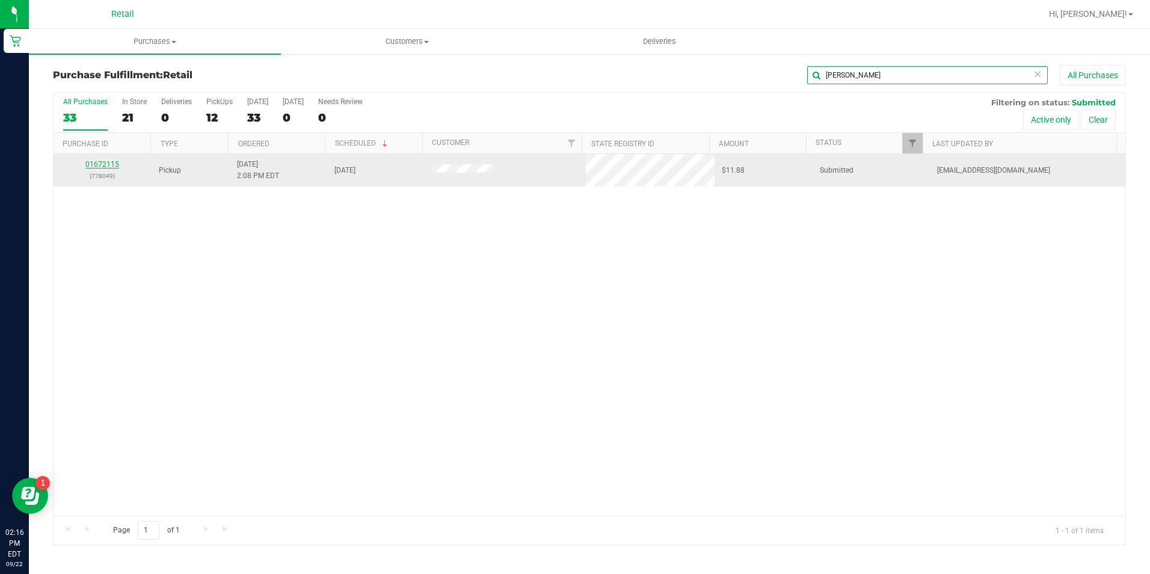
type input "kofi"
click at [93, 165] on link "01672115" at bounding box center [102, 164] width 34 height 8
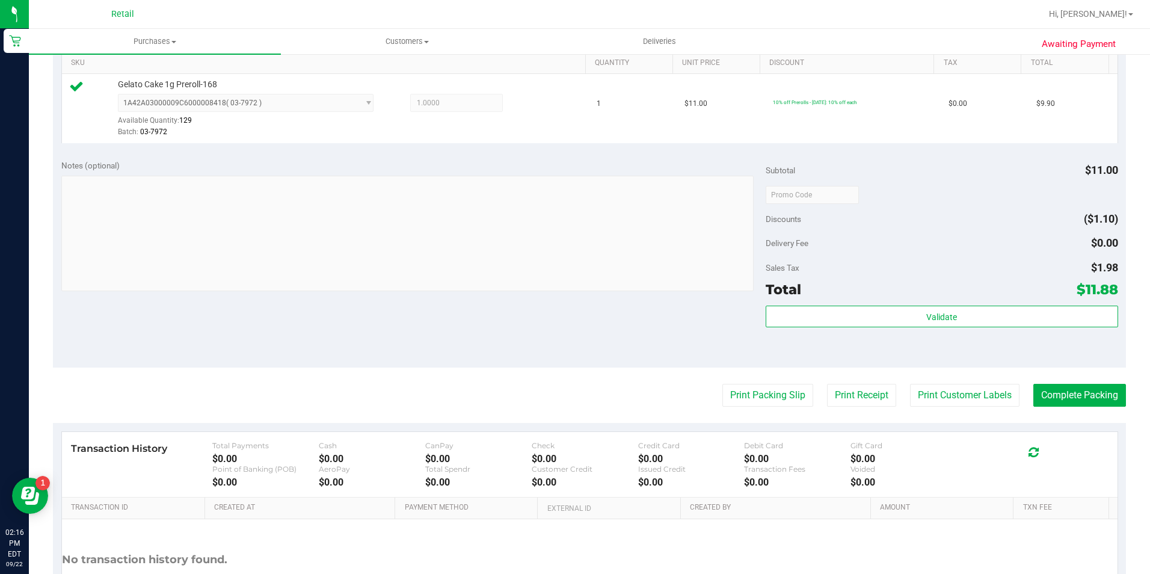
scroll to position [361, 0]
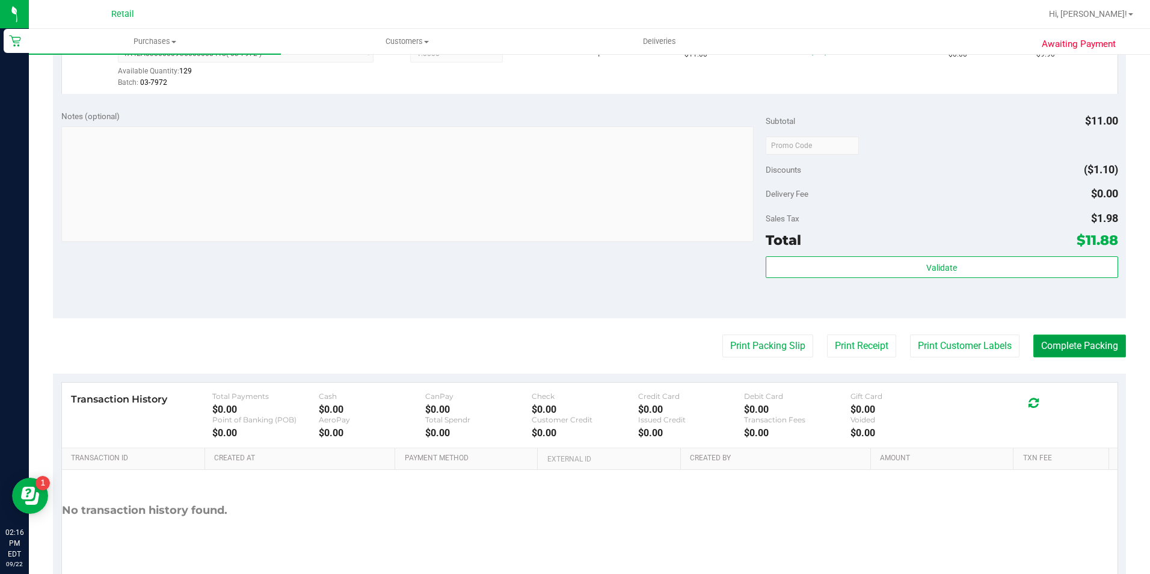
click at [1102, 352] on button "Complete Packing" at bounding box center [1079, 345] width 93 height 23
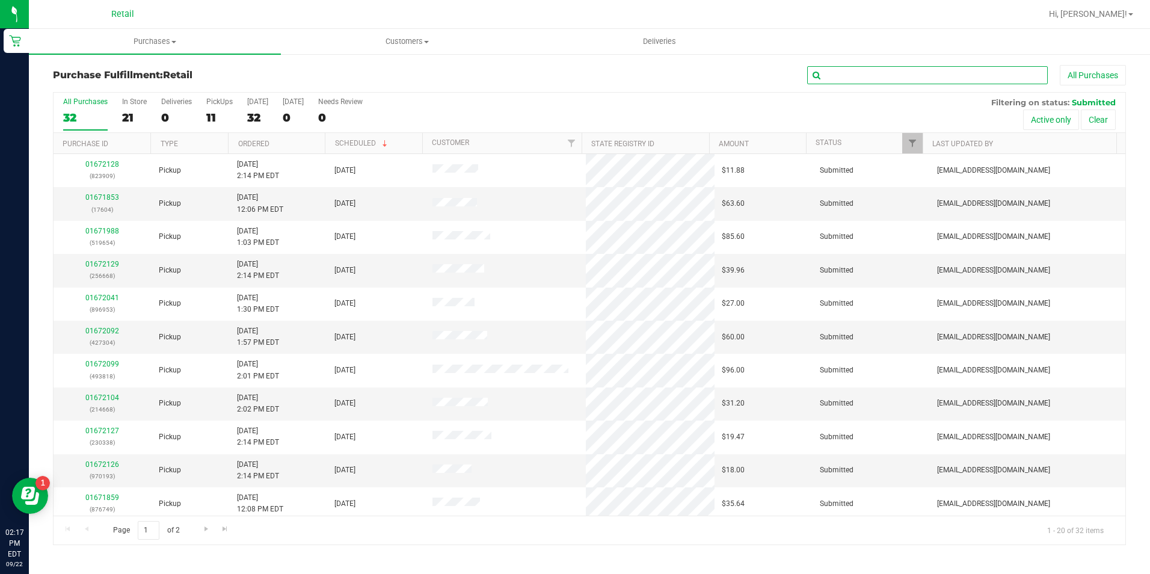
click at [873, 67] on input "text" at bounding box center [927, 75] width 241 height 18
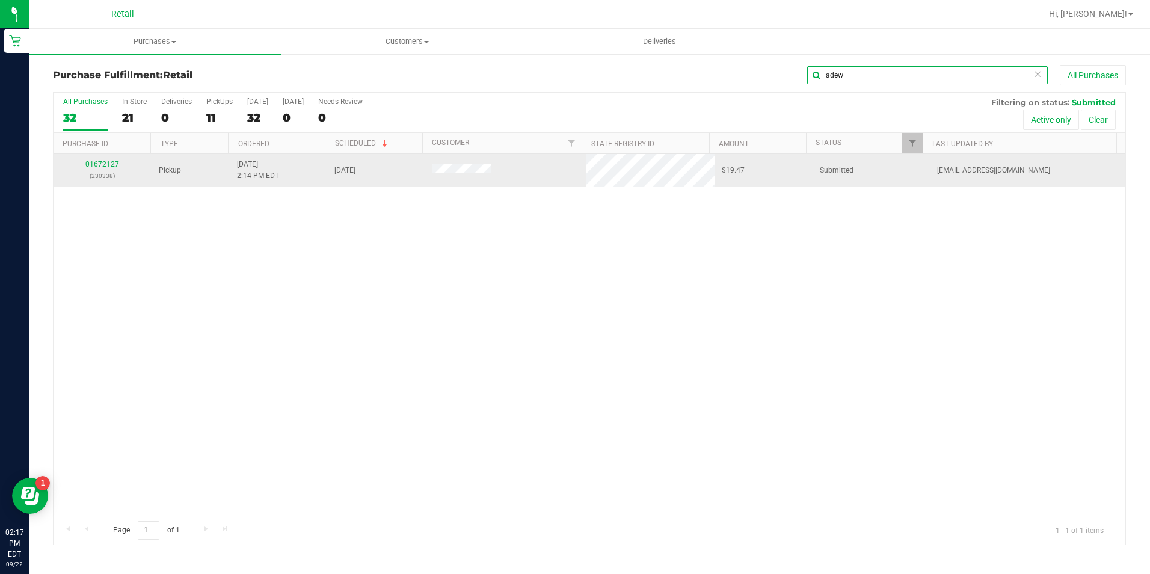
type input "adew"
click at [114, 164] on link "01672127" at bounding box center [102, 164] width 34 height 8
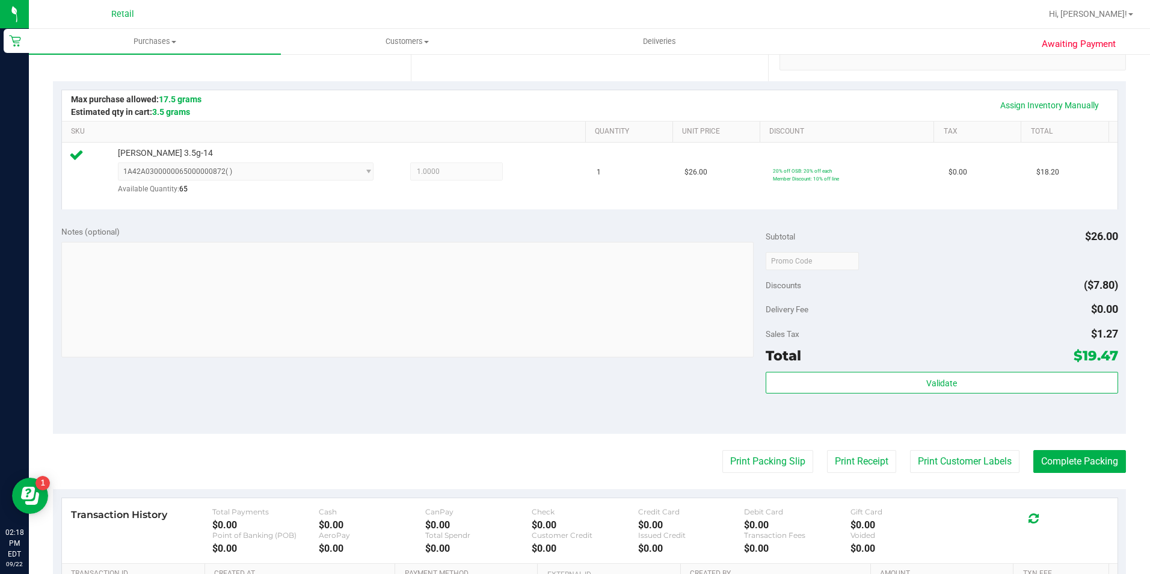
scroll to position [301, 0]
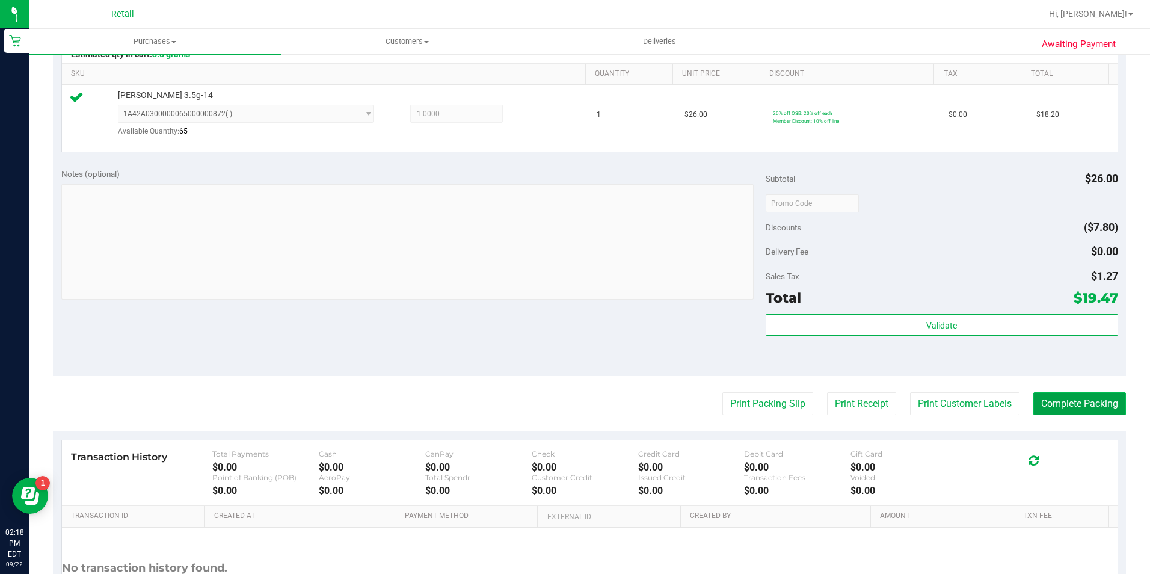
click at [1096, 395] on button "Complete Packing" at bounding box center [1079, 403] width 93 height 23
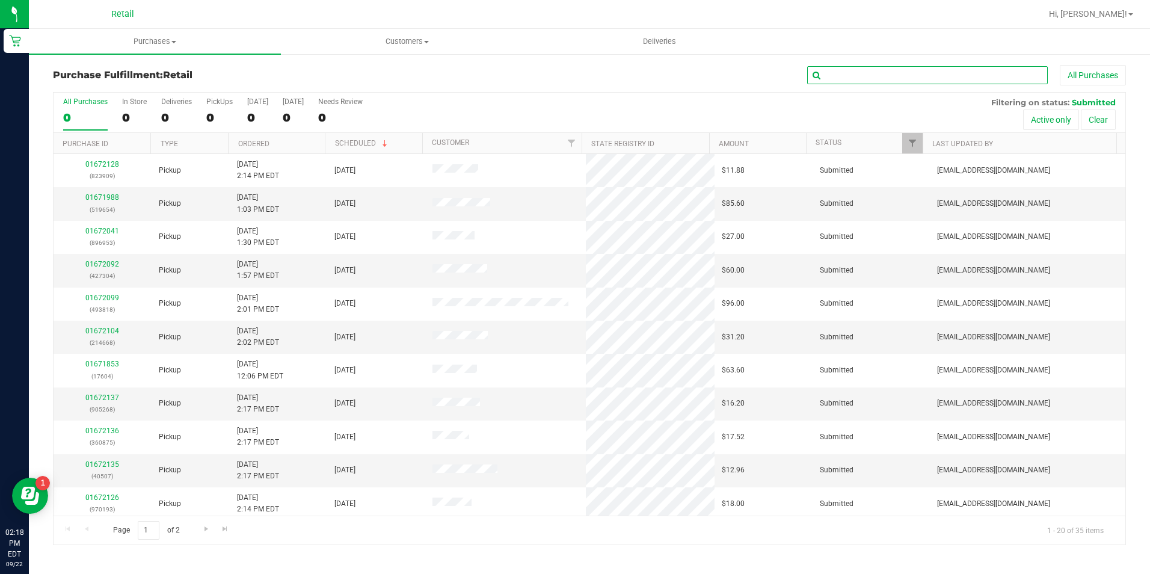
click at [876, 78] on input "text" at bounding box center [927, 75] width 241 height 18
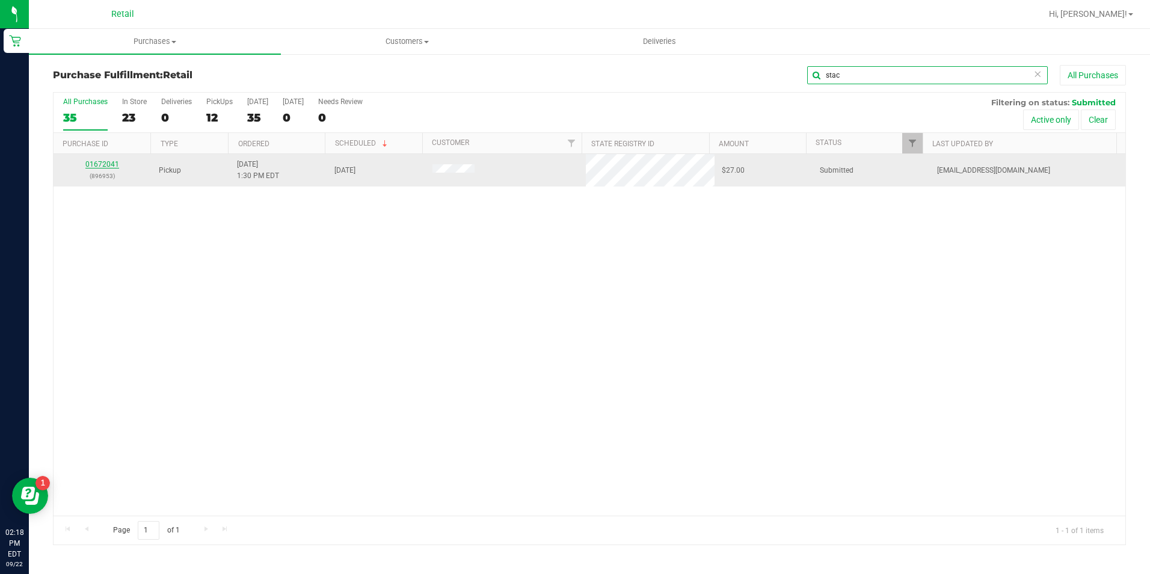
type input "stac"
click at [105, 165] on link "01672041" at bounding box center [102, 164] width 34 height 8
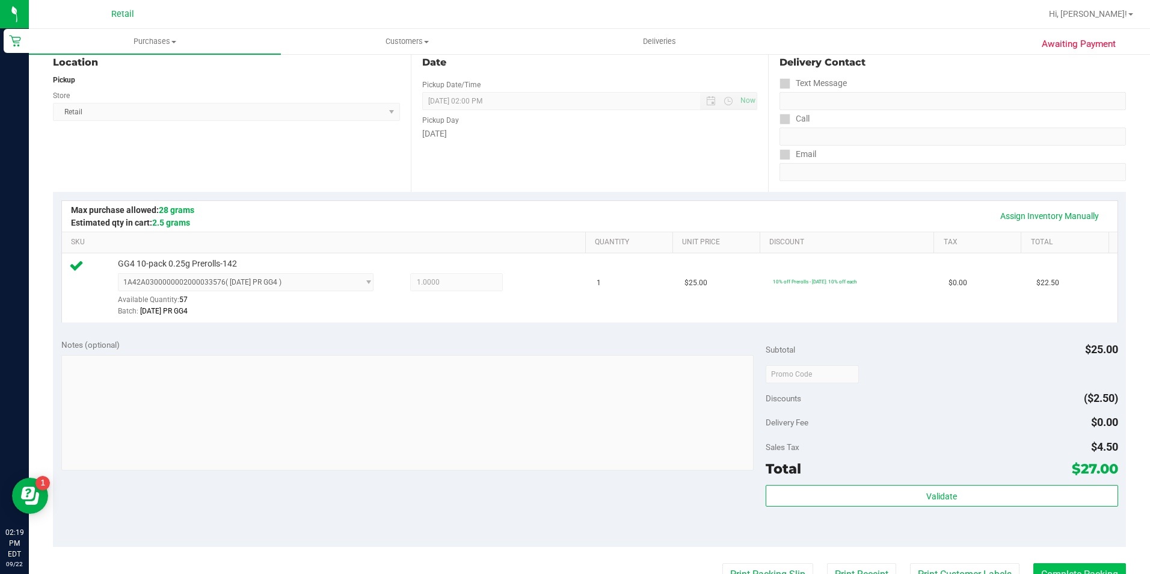
scroll to position [361, 0]
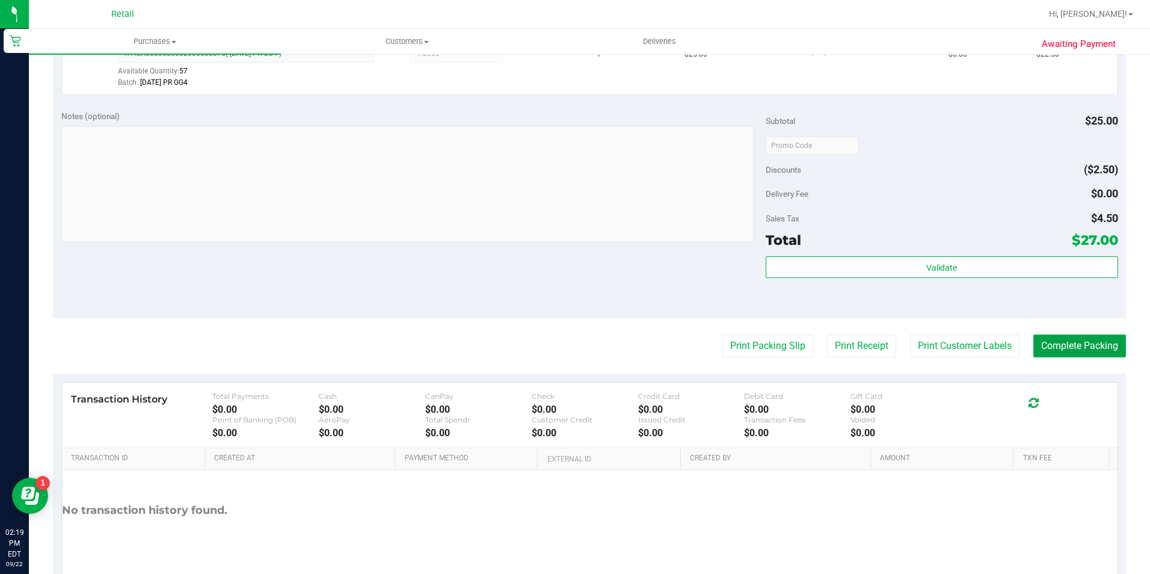
click at [1081, 338] on button "Complete Packing" at bounding box center [1079, 345] width 93 height 23
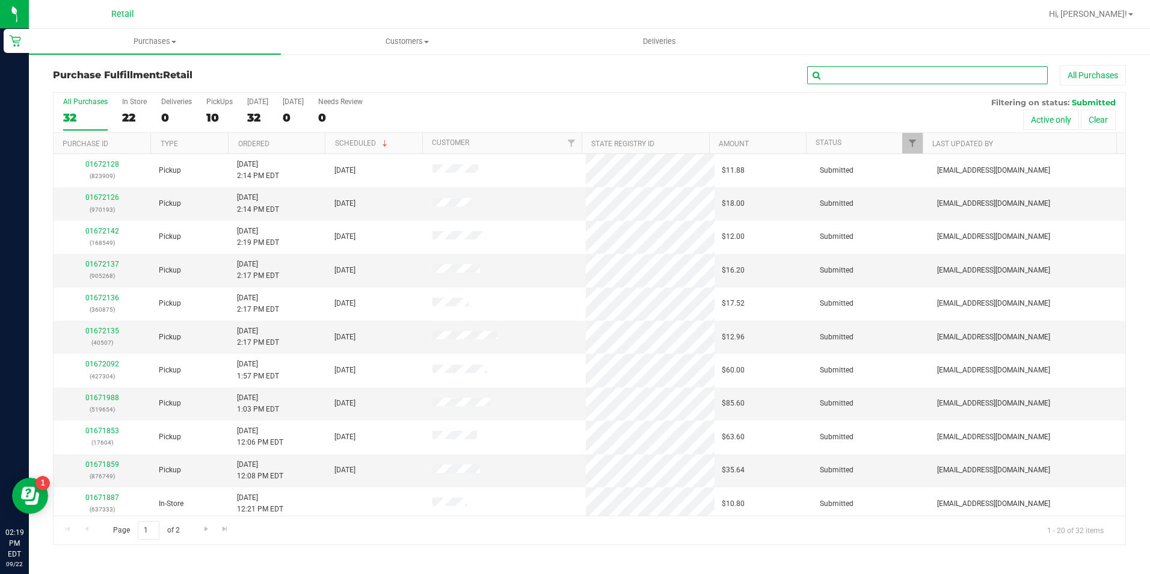
click at [861, 75] on input "text" at bounding box center [927, 75] width 241 height 18
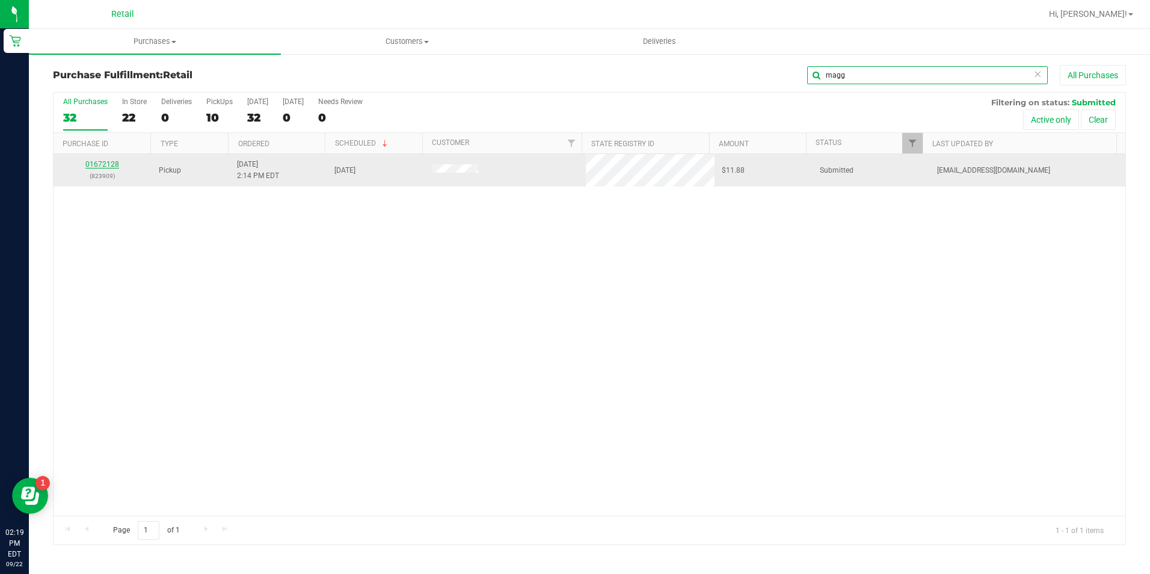
type input "magg"
click at [113, 160] on link "01672128" at bounding box center [102, 164] width 34 height 8
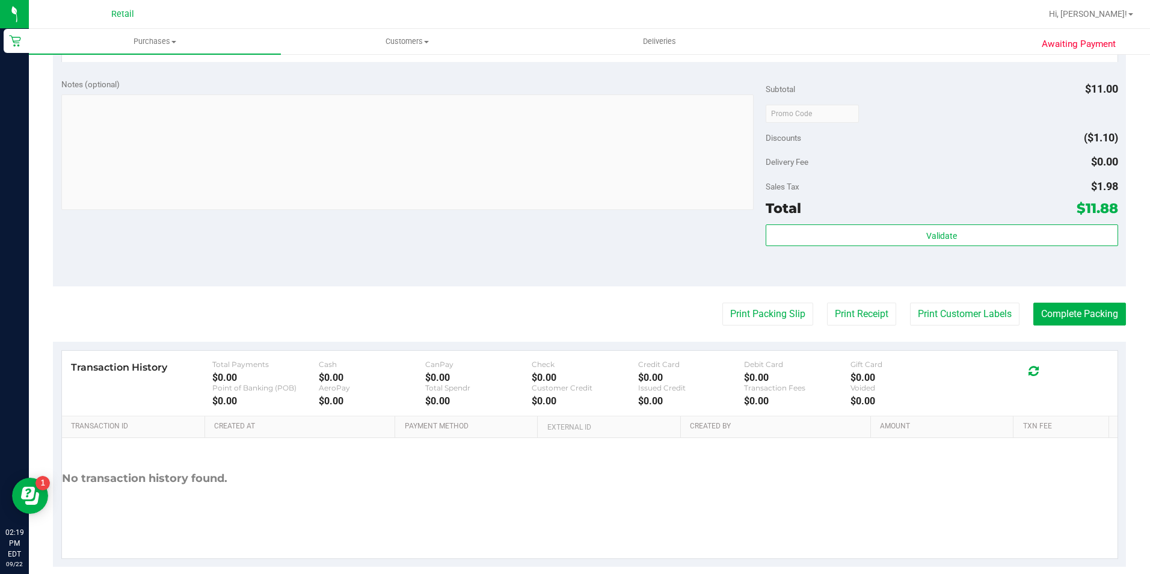
scroll to position [410, 0]
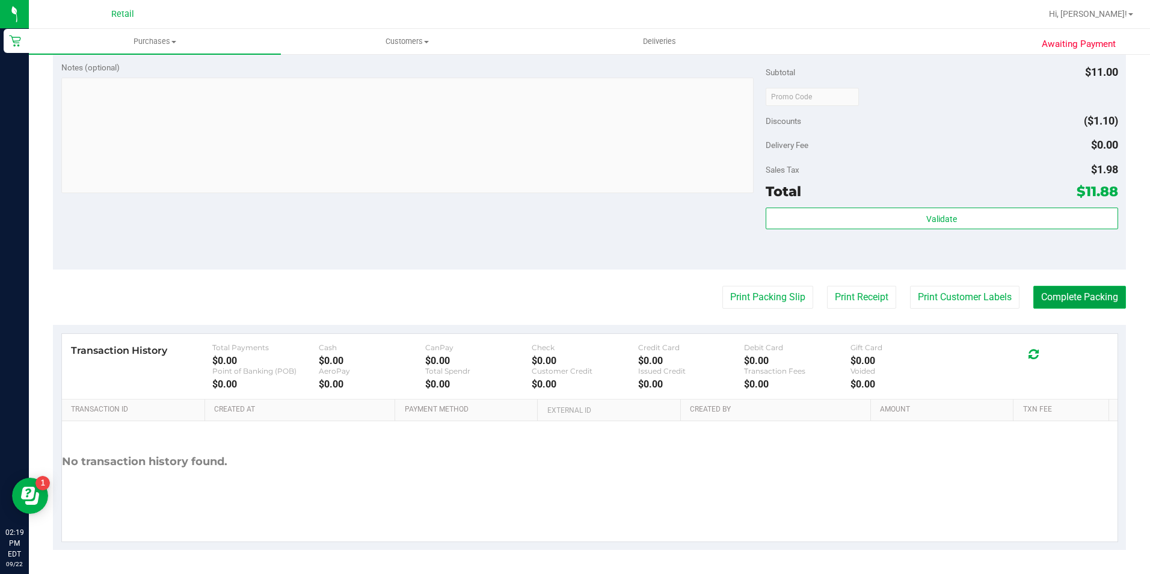
click at [1071, 297] on button "Complete Packing" at bounding box center [1079, 297] width 93 height 23
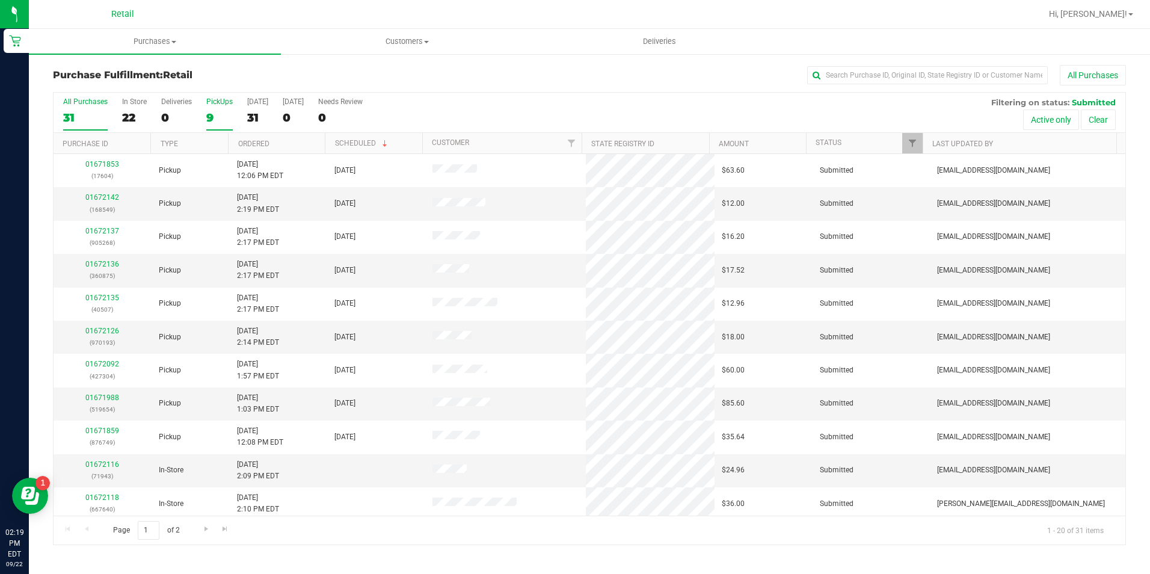
click at [209, 106] on label "PickUps 9" at bounding box center [219, 113] width 26 height 33
click at [0, 0] on input "PickUps 9" at bounding box center [0, 0] width 0 height 0
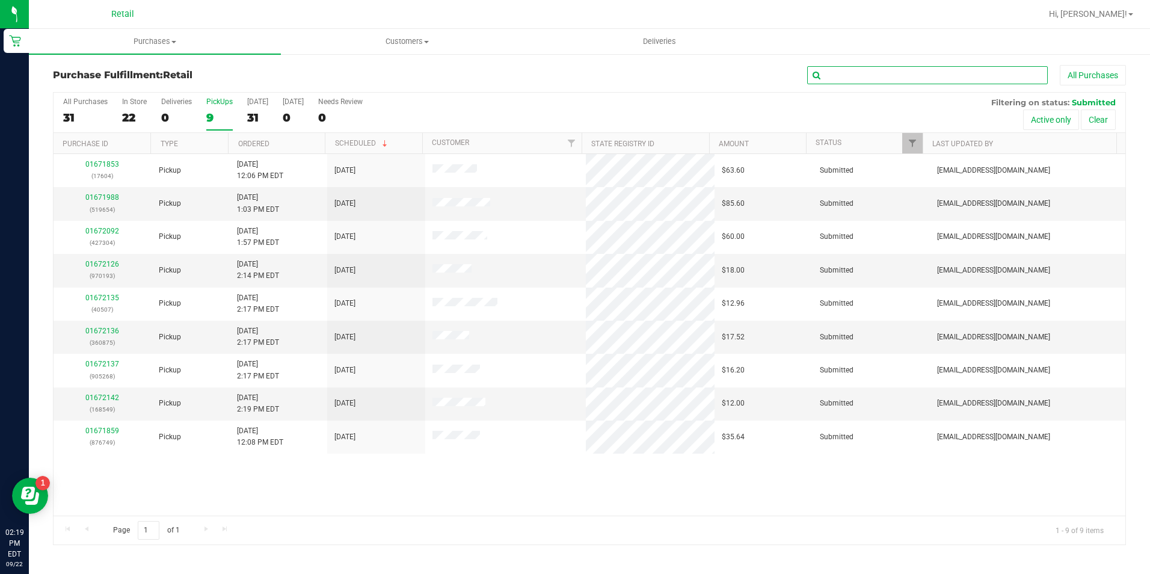
click at [866, 76] on input "text" at bounding box center [927, 75] width 241 height 18
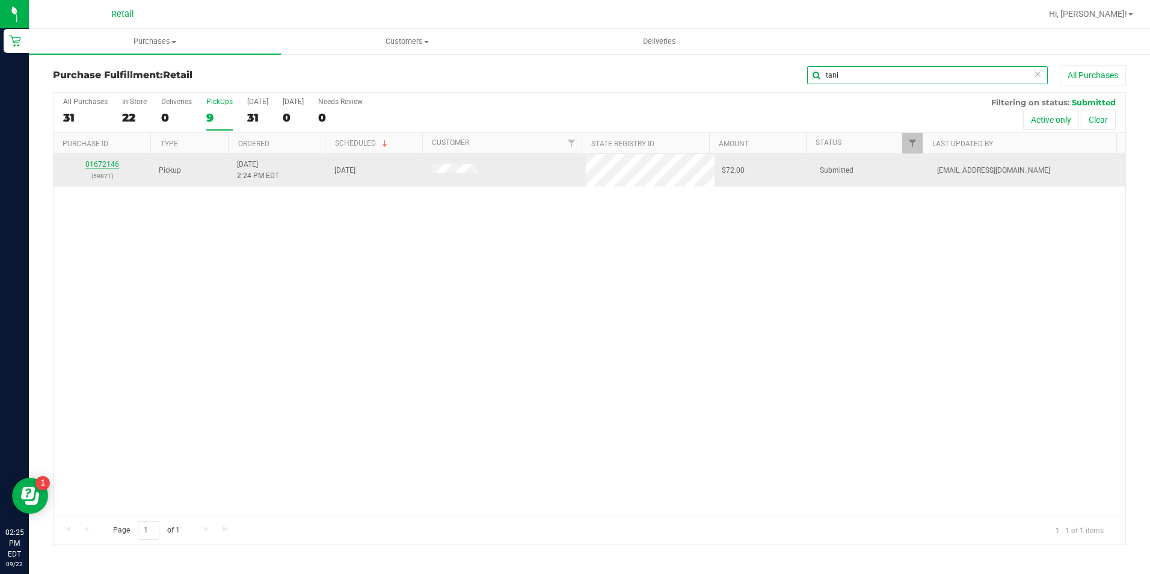
type input "tani"
click at [108, 160] on link "01672146" at bounding box center [102, 164] width 34 height 8
click at [112, 162] on link "01672146" at bounding box center [102, 164] width 34 height 8
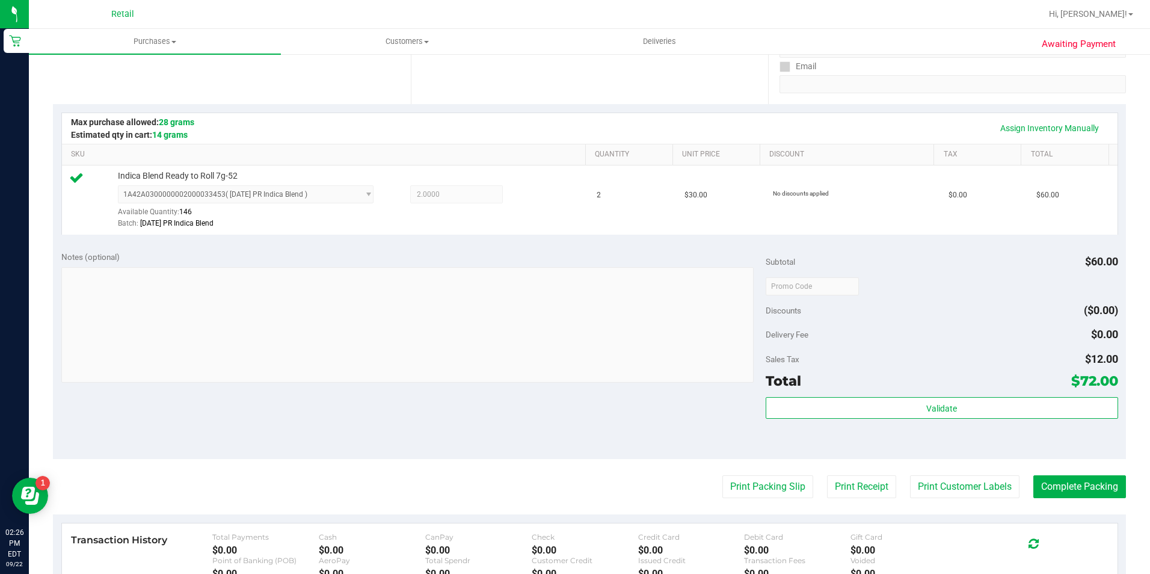
scroll to position [410, 0]
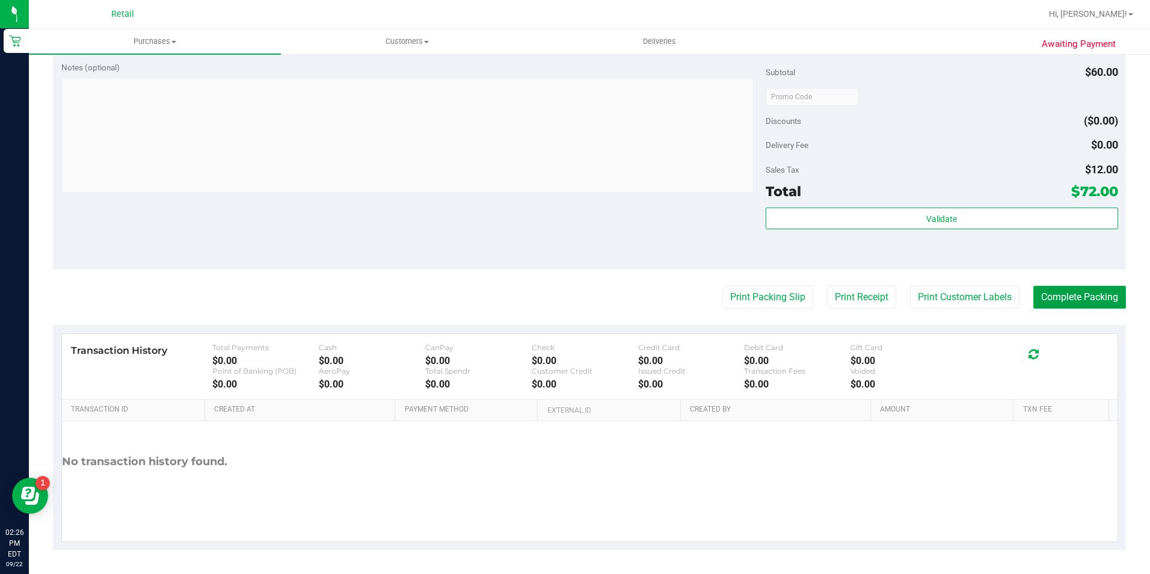
click at [1078, 298] on button "Complete Packing" at bounding box center [1079, 297] width 93 height 23
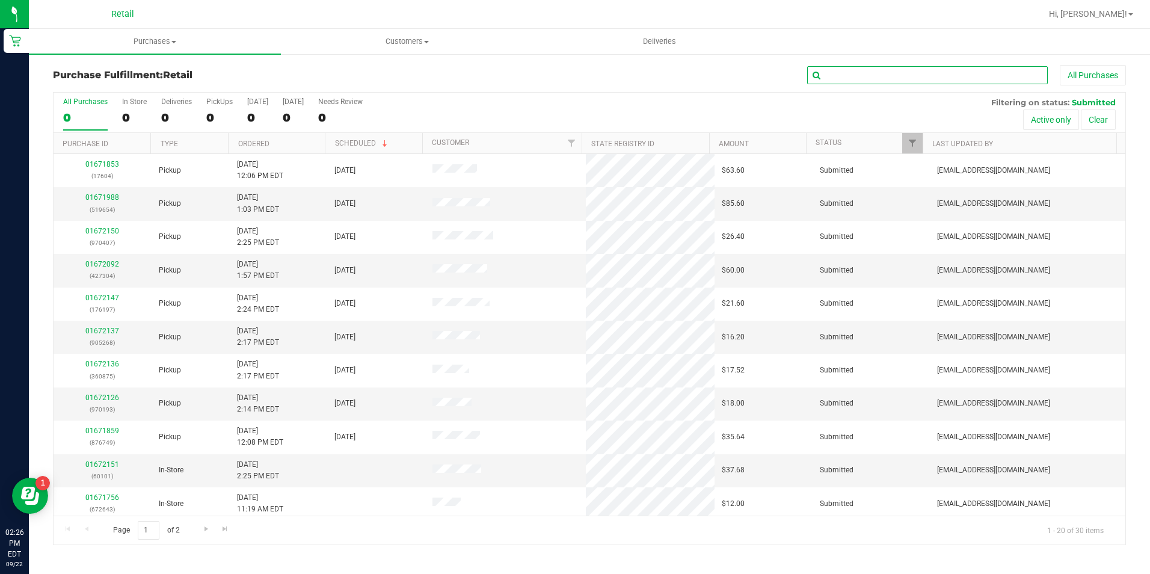
click at [903, 77] on input "text" at bounding box center [927, 75] width 241 height 18
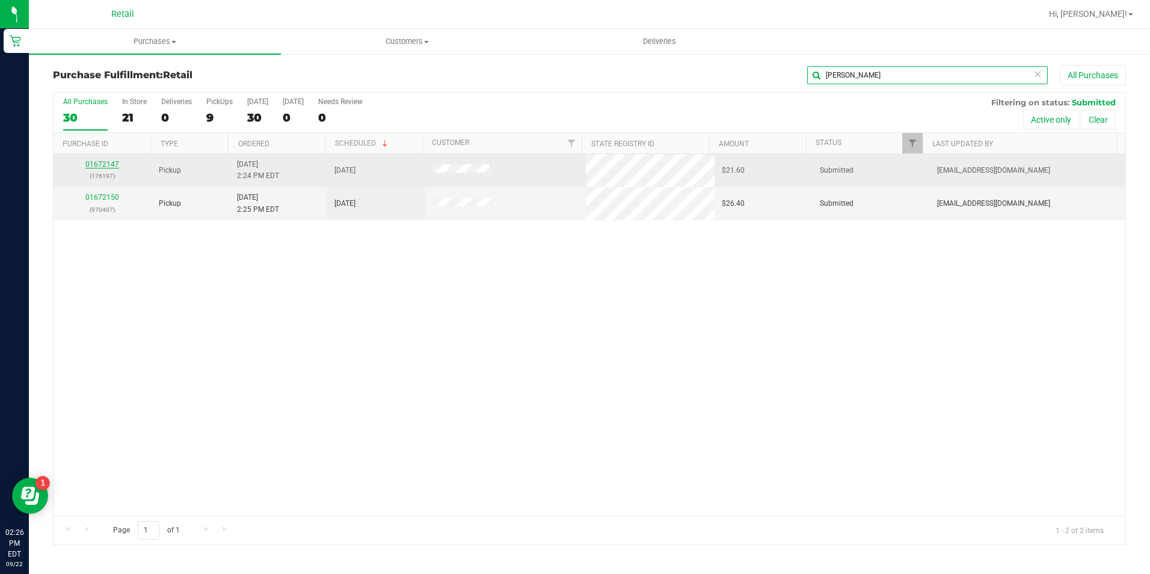
type input "alex"
click at [106, 166] on link "01672147" at bounding box center [102, 164] width 34 height 8
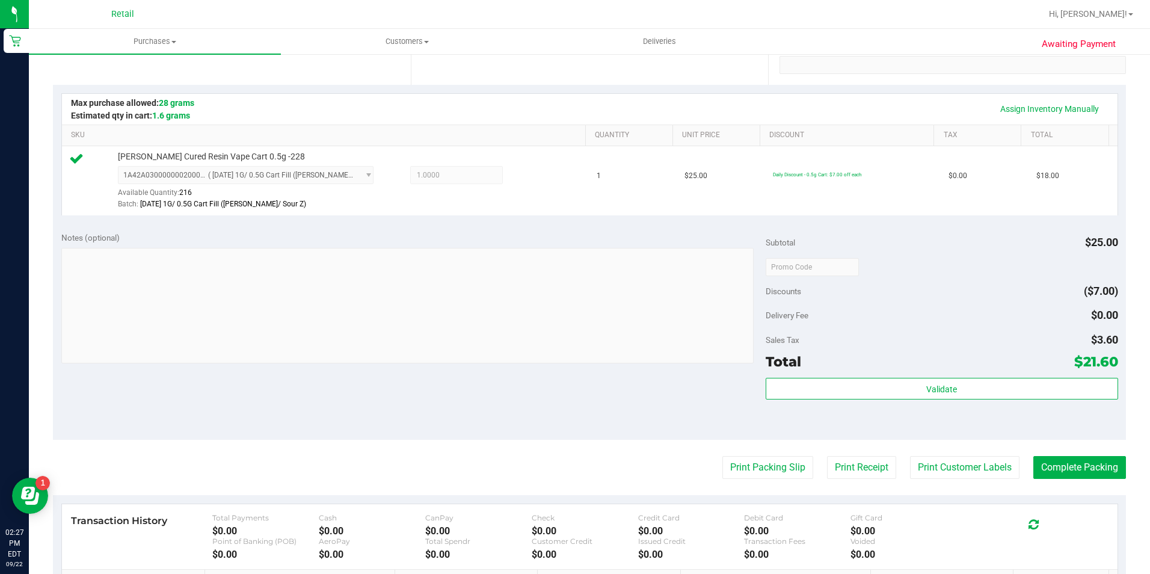
scroll to position [241, 0]
click at [1074, 473] on button "Complete Packing" at bounding box center [1079, 466] width 93 height 23
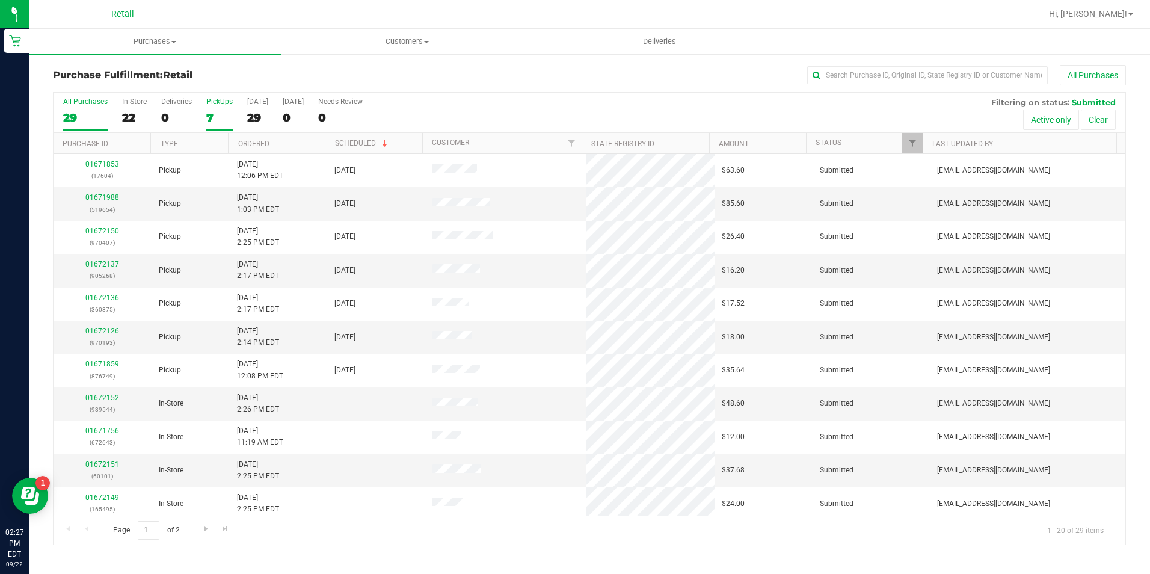
click at [220, 109] on label "PickUps 7" at bounding box center [219, 113] width 26 height 33
click at [0, 0] on input "PickUps 7" at bounding box center [0, 0] width 0 height 0
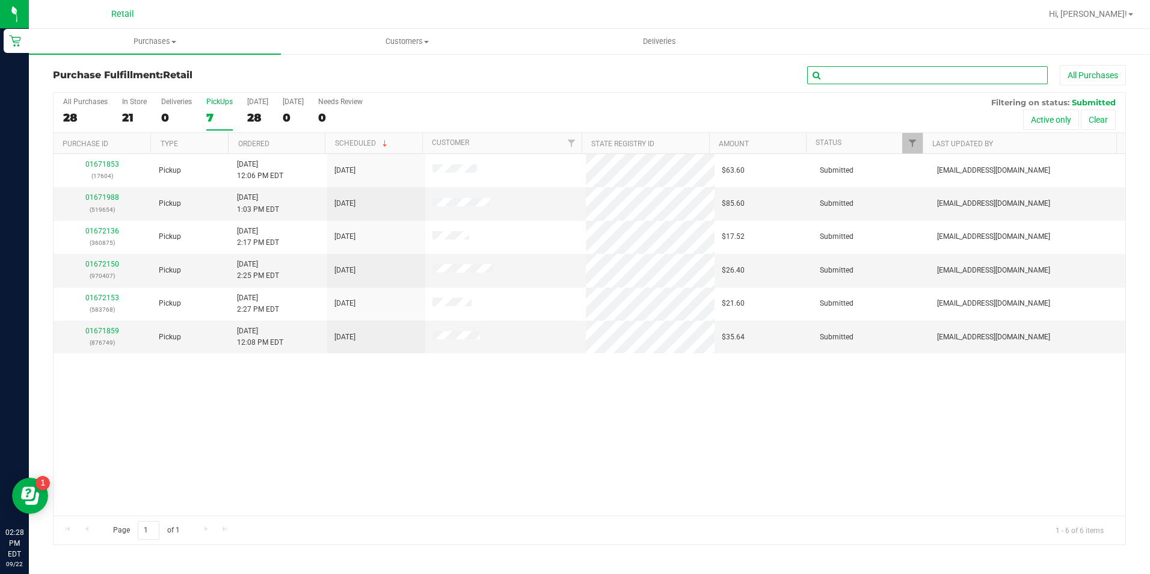
click at [892, 76] on input "text" at bounding box center [927, 75] width 241 height 18
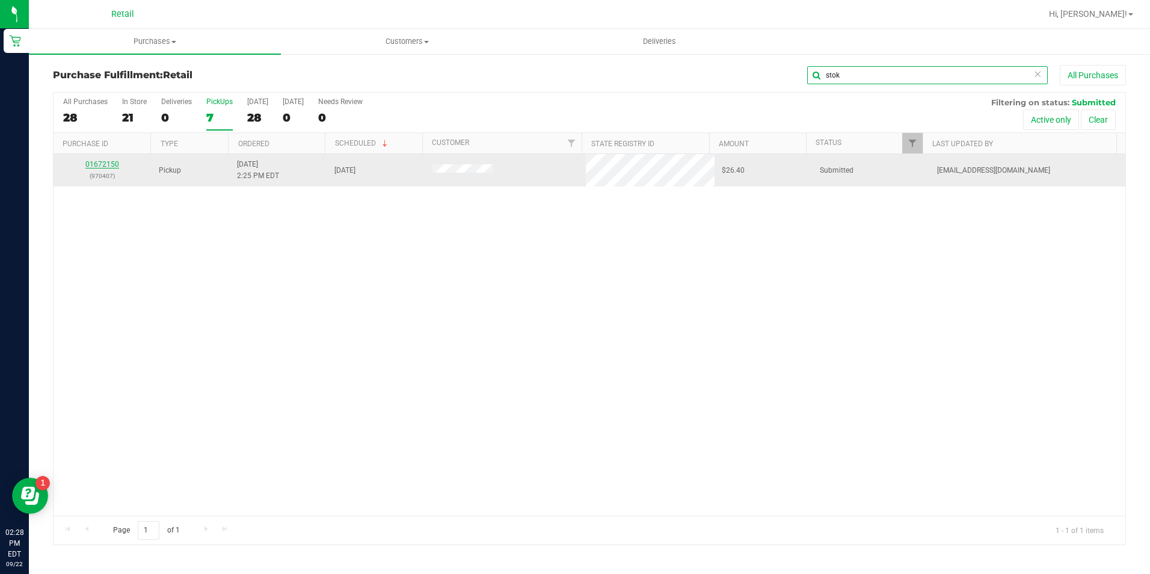
type input "stok"
click at [90, 164] on link "01672150" at bounding box center [102, 164] width 34 height 8
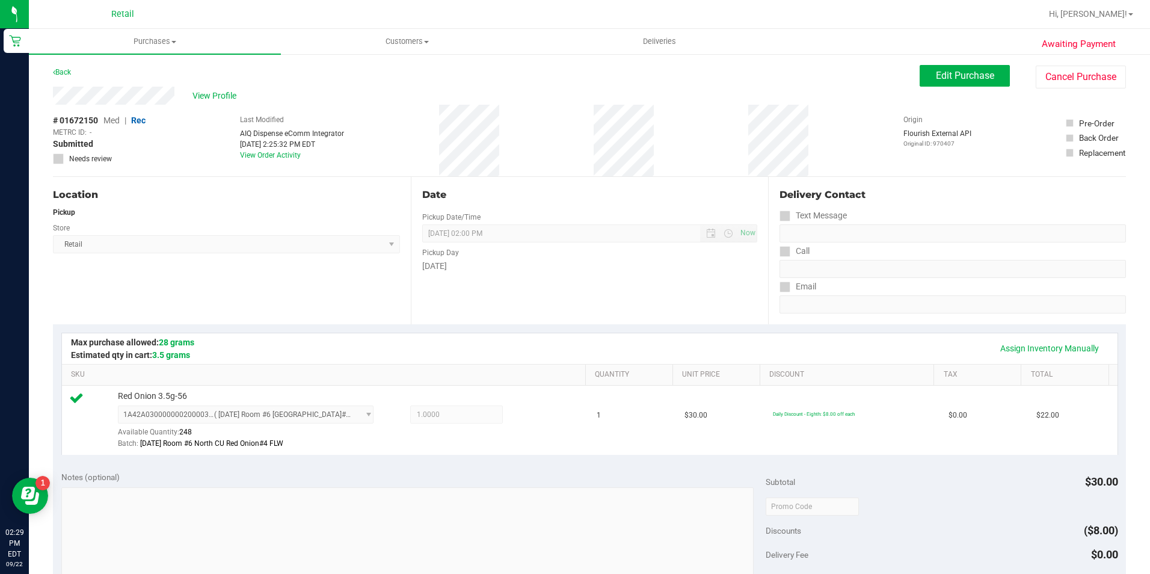
scroll to position [361, 0]
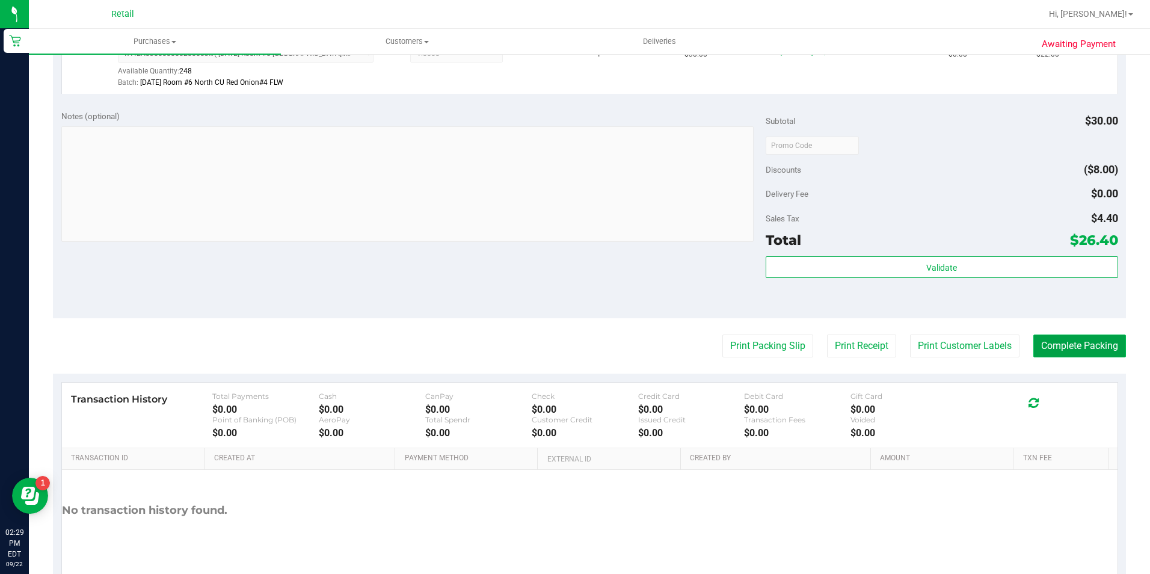
click at [1065, 341] on button "Complete Packing" at bounding box center [1079, 345] width 93 height 23
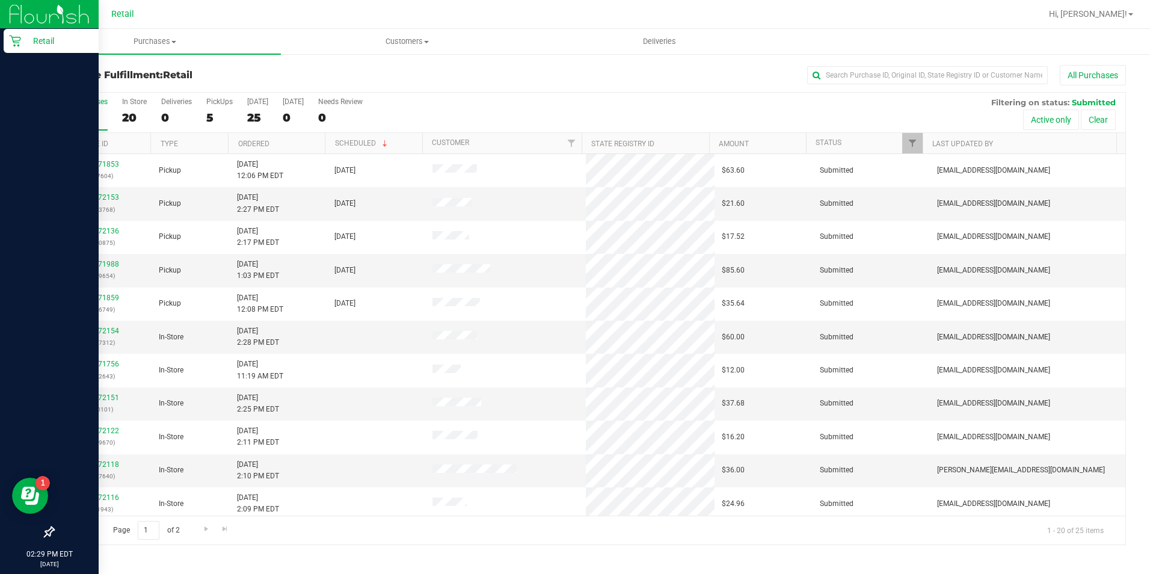
click at [22, 44] on p "Retail" at bounding box center [57, 41] width 72 height 14
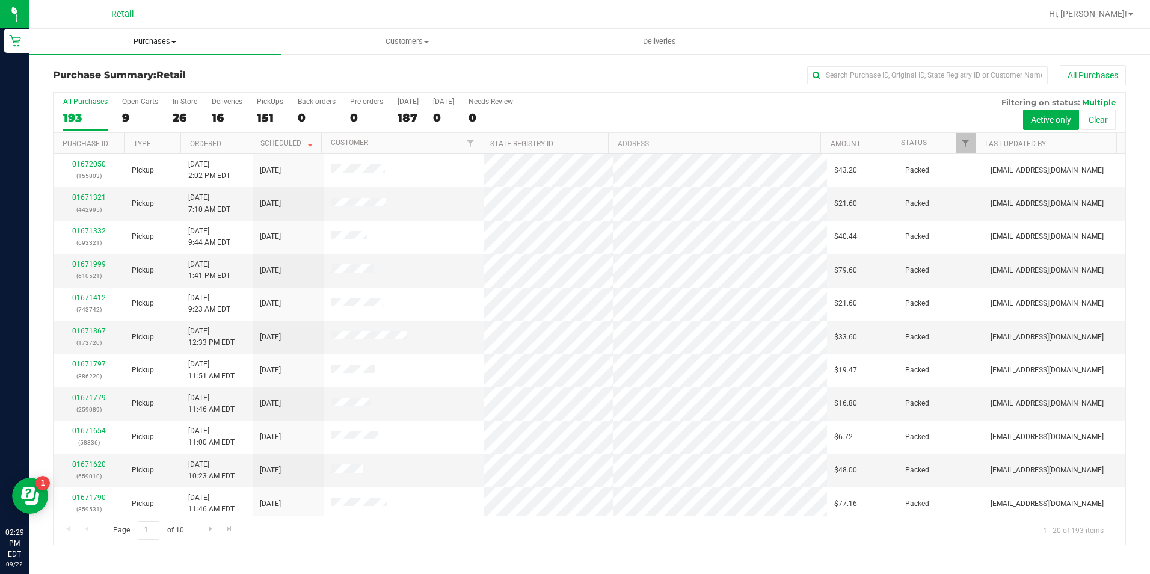
click at [171, 38] on span "Purchases" at bounding box center [155, 41] width 252 height 11
click at [86, 84] on span "Fulfillment" at bounding box center [66, 87] width 75 height 10
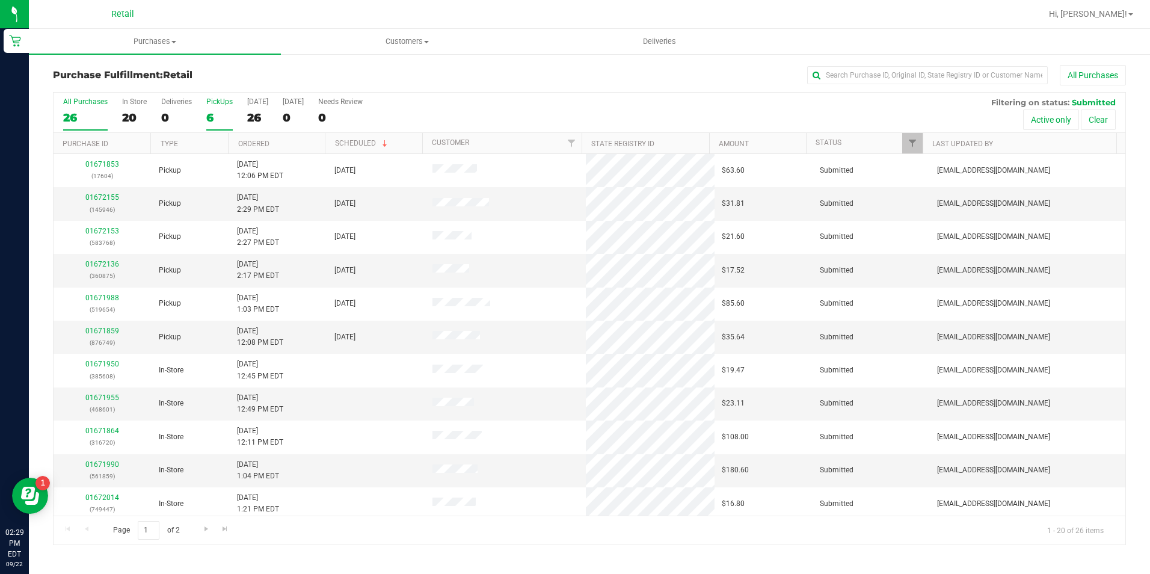
click at [219, 115] on div "6" at bounding box center [219, 118] width 26 height 14
click at [0, 0] on input "PickUps 6" at bounding box center [0, 0] width 0 height 0
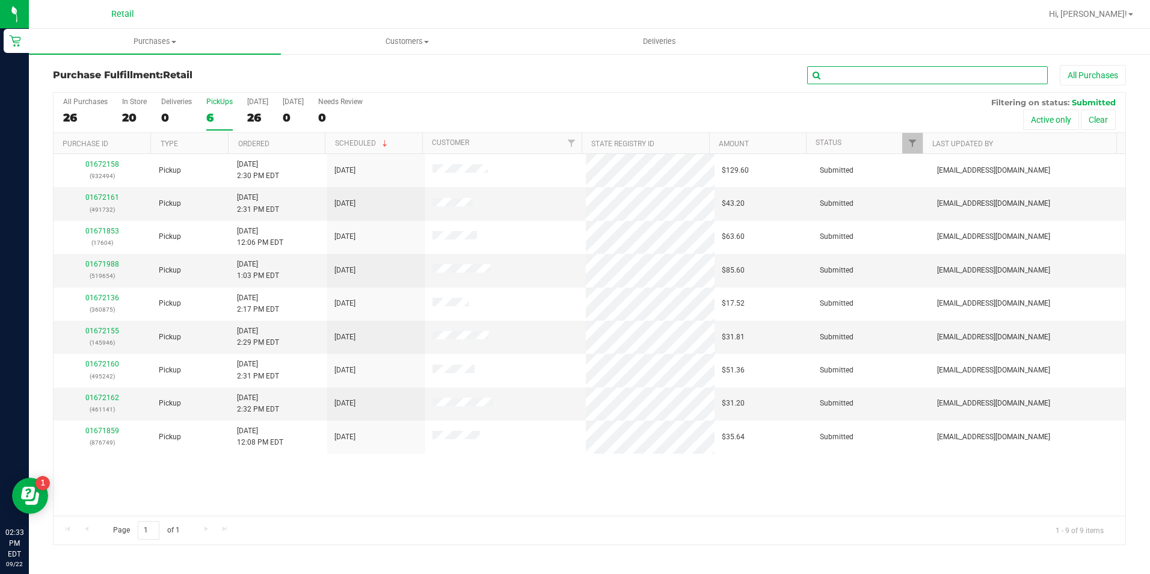
click at [908, 71] on input "text" at bounding box center [927, 75] width 241 height 18
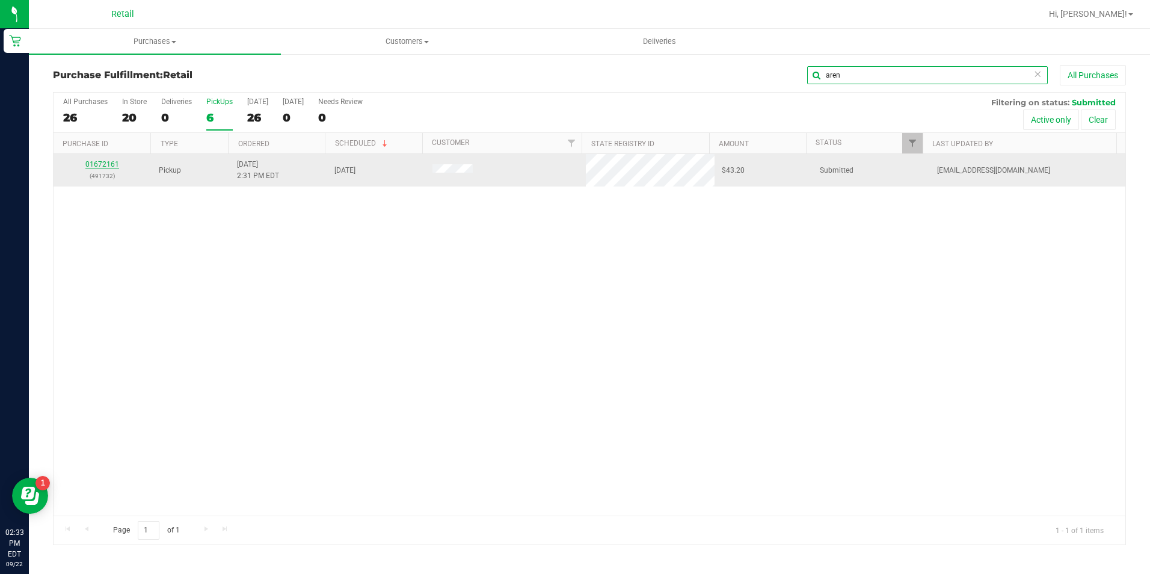
type input "aren"
click at [88, 162] on link "01672161" at bounding box center [102, 164] width 34 height 8
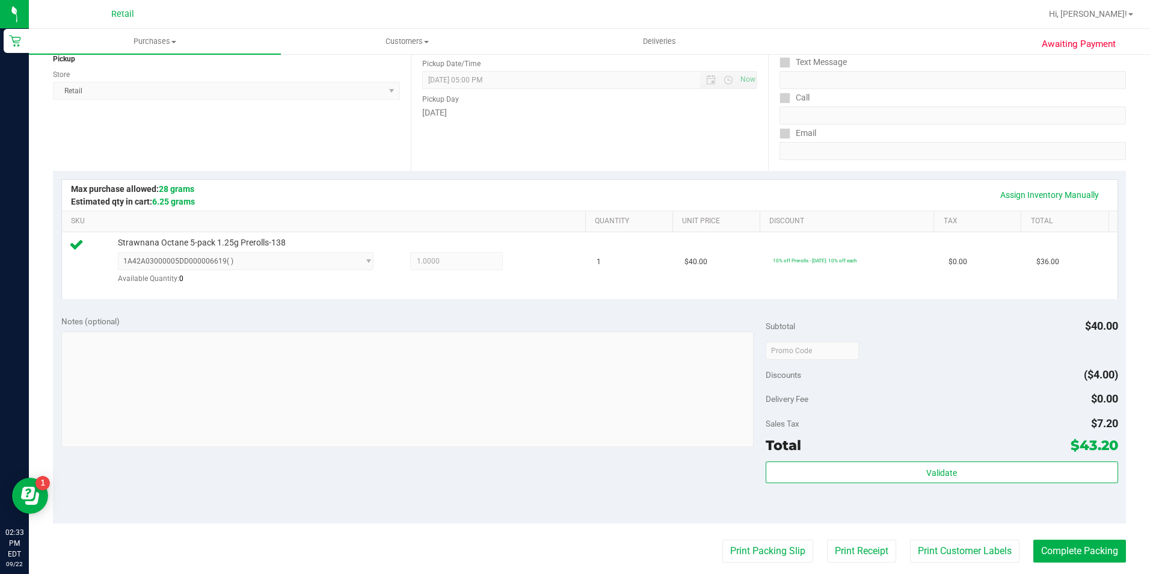
scroll to position [241, 0]
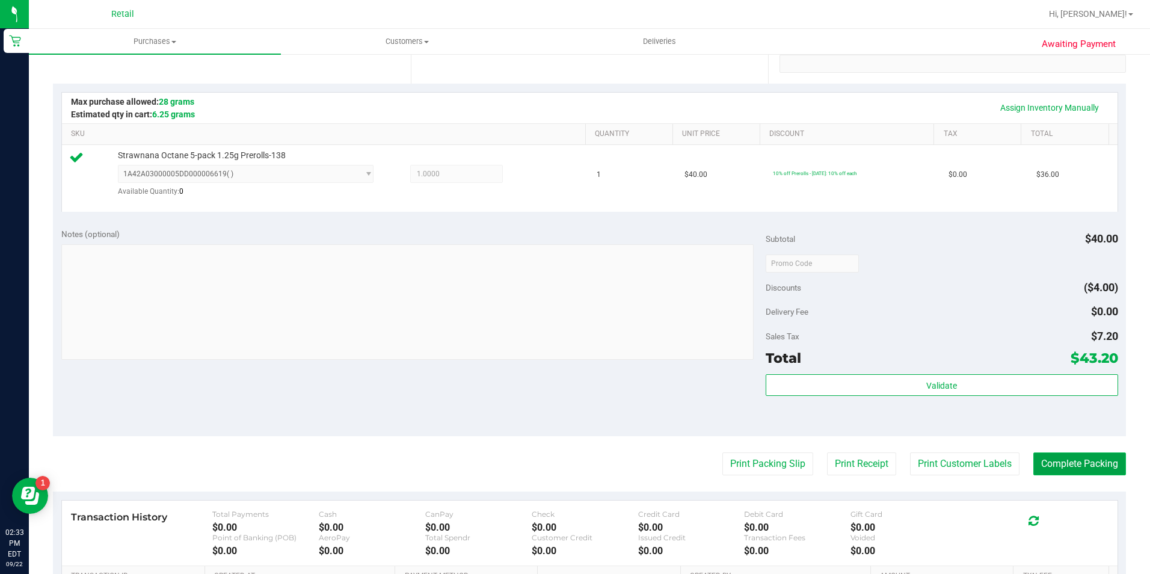
click at [1072, 459] on button "Complete Packing" at bounding box center [1079, 463] width 93 height 23
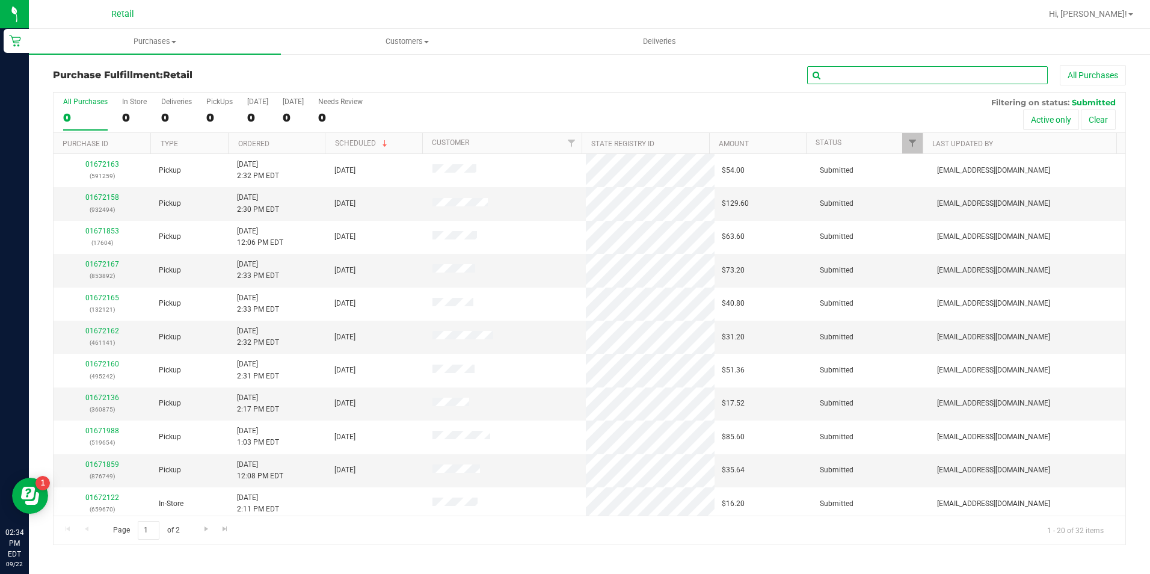
click at [866, 81] on input "text" at bounding box center [927, 75] width 241 height 18
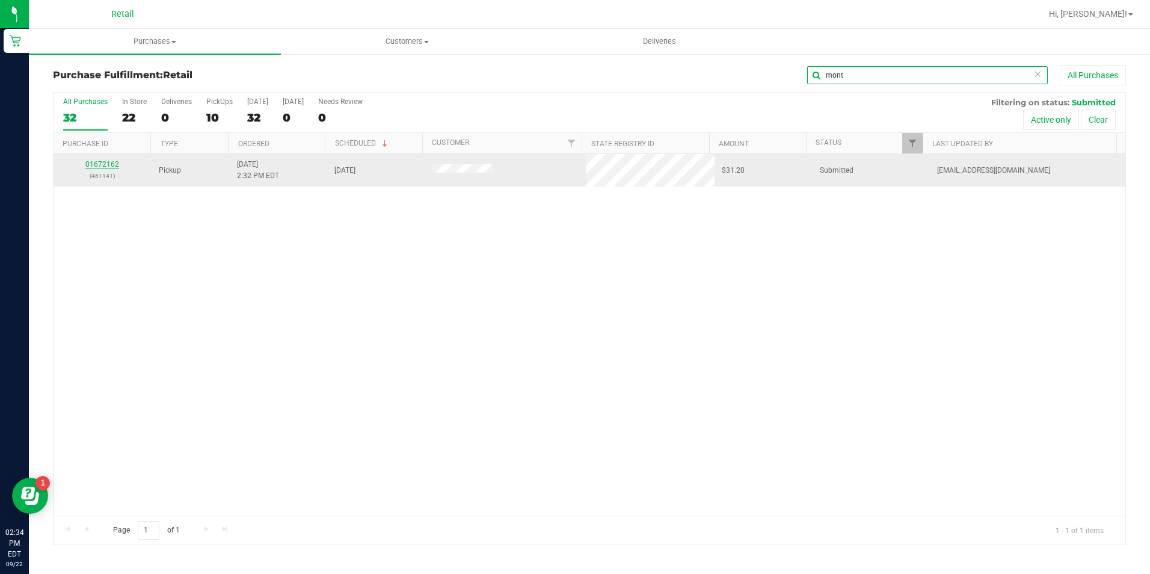
type input "mont"
click at [113, 162] on link "01672162" at bounding box center [102, 164] width 34 height 8
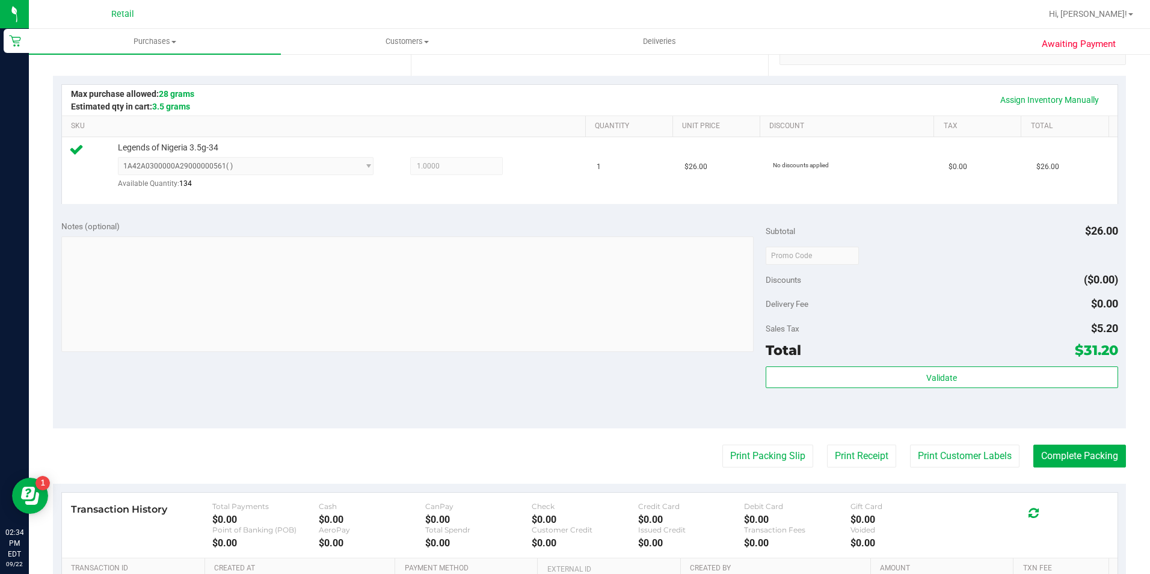
scroll to position [361, 0]
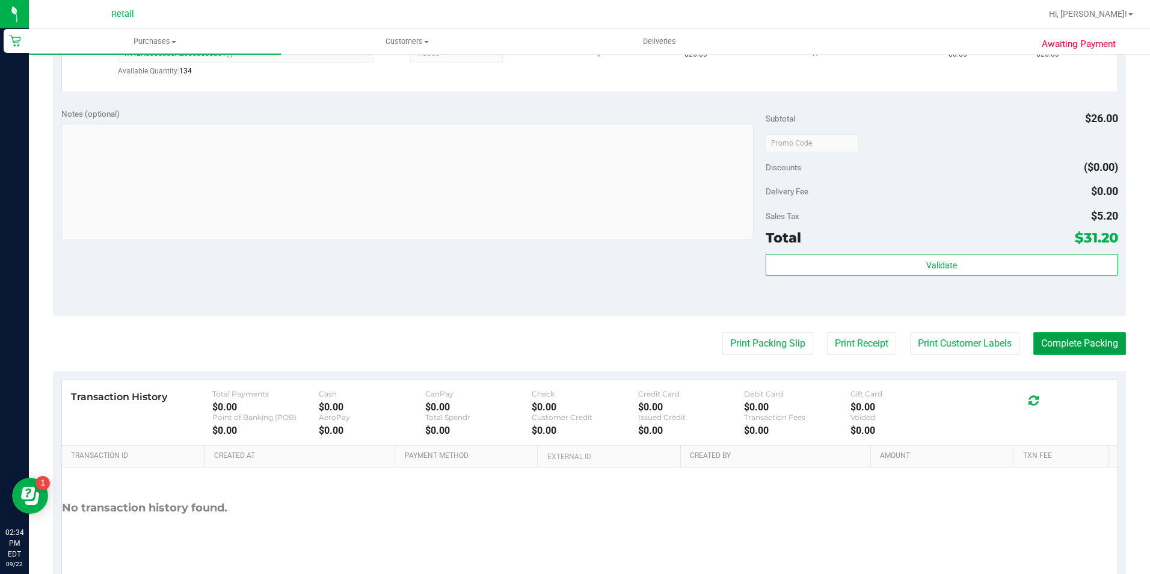
click at [1099, 344] on button "Complete Packing" at bounding box center [1079, 343] width 93 height 23
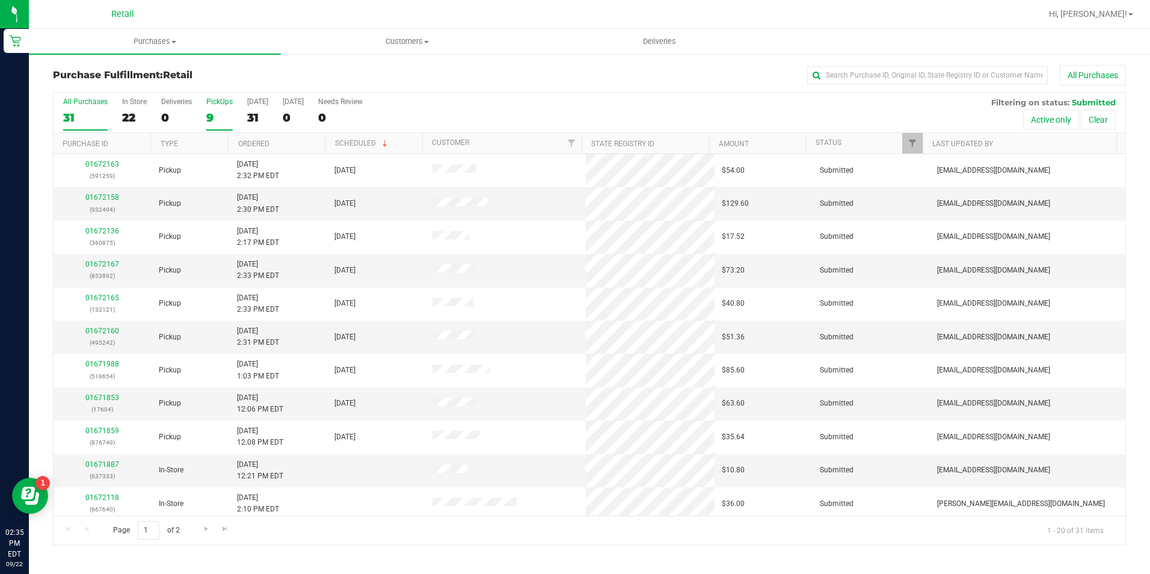
click at [221, 98] on div "PickUps" at bounding box center [219, 101] width 26 height 8
click at [0, 0] on input "PickUps 9" at bounding box center [0, 0] width 0 height 0
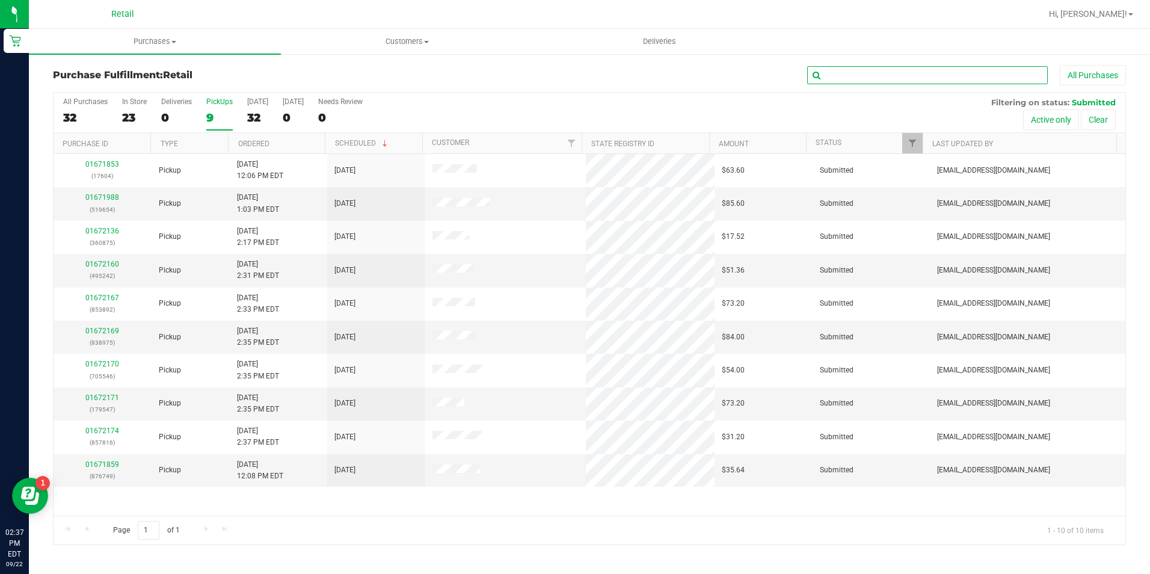
click at [846, 73] on input "text" at bounding box center [927, 75] width 241 height 18
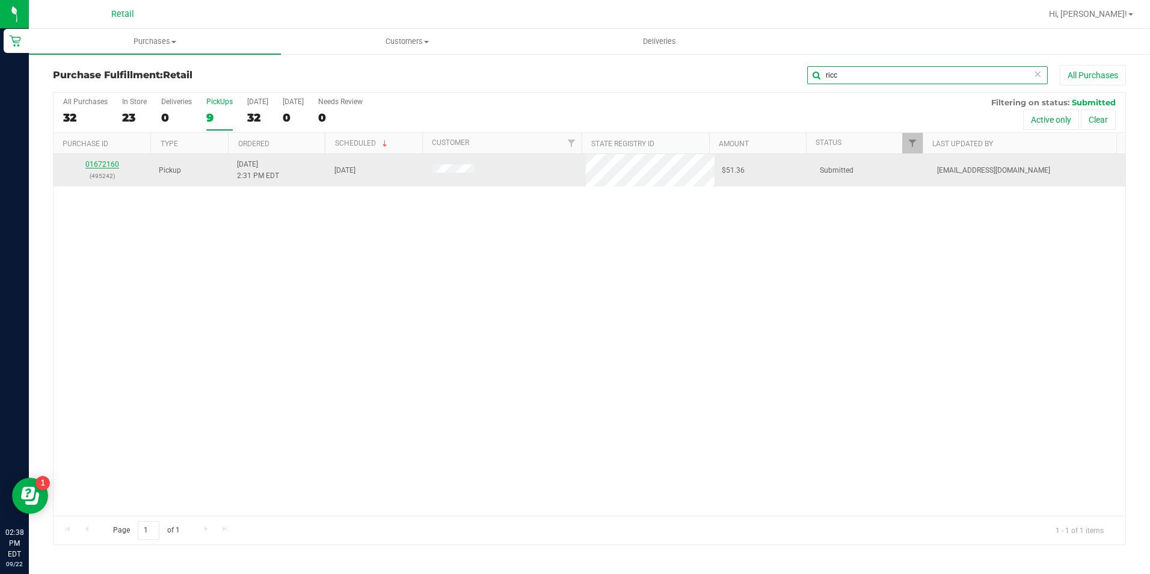
type input "ricc"
click at [109, 167] on link "01672160" at bounding box center [102, 164] width 34 height 8
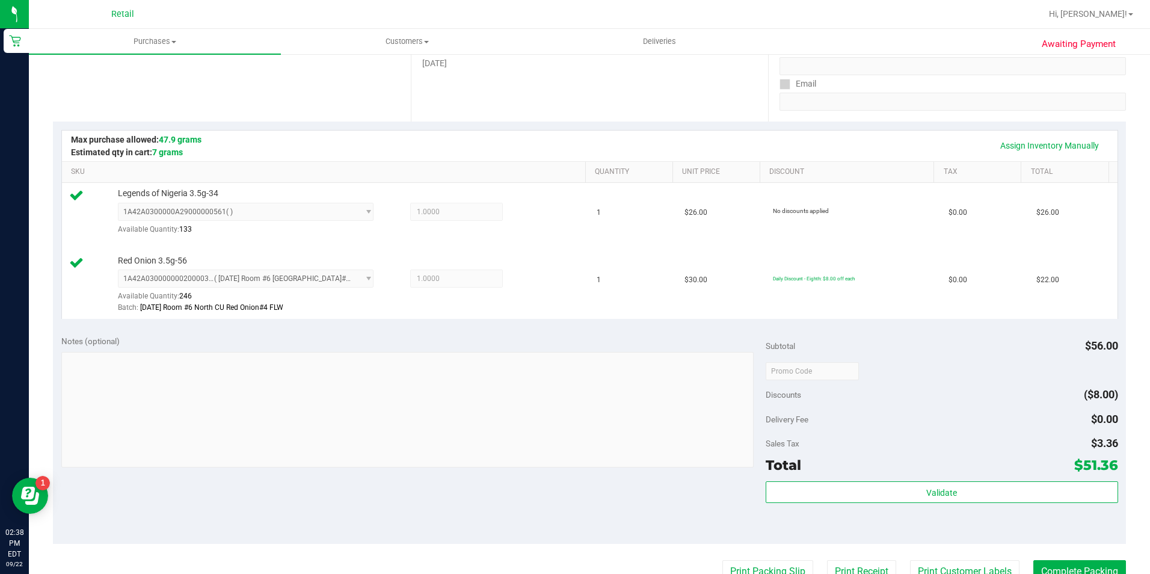
scroll to position [301, 0]
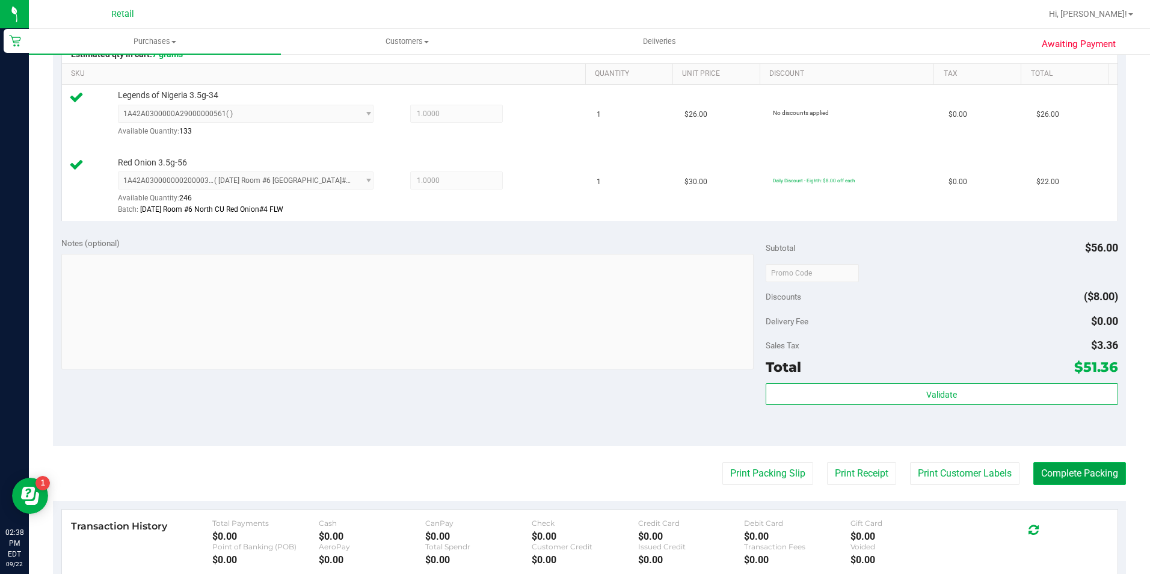
click at [1093, 468] on button "Complete Packing" at bounding box center [1079, 473] width 93 height 23
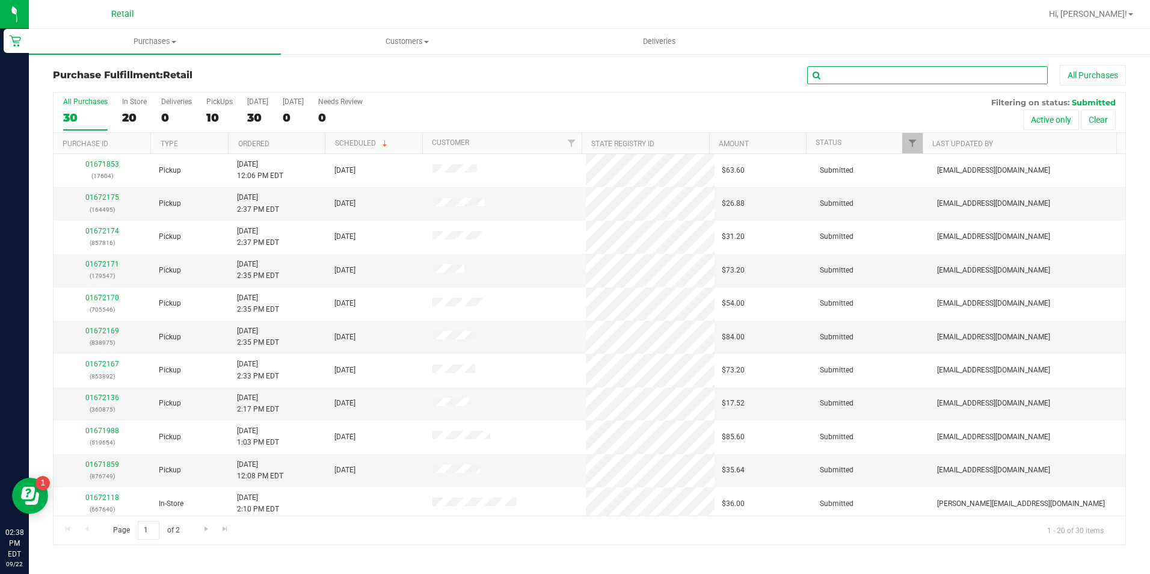
click at [871, 78] on input "text" at bounding box center [927, 75] width 241 height 18
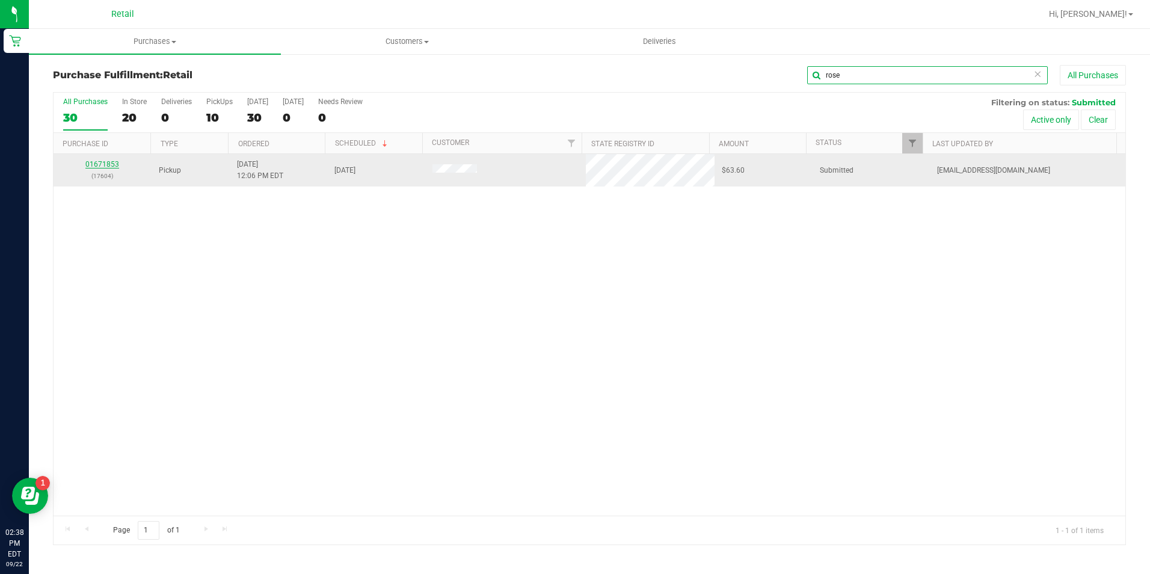
type input "rose"
click at [106, 162] on link "01671853" at bounding box center [102, 164] width 34 height 8
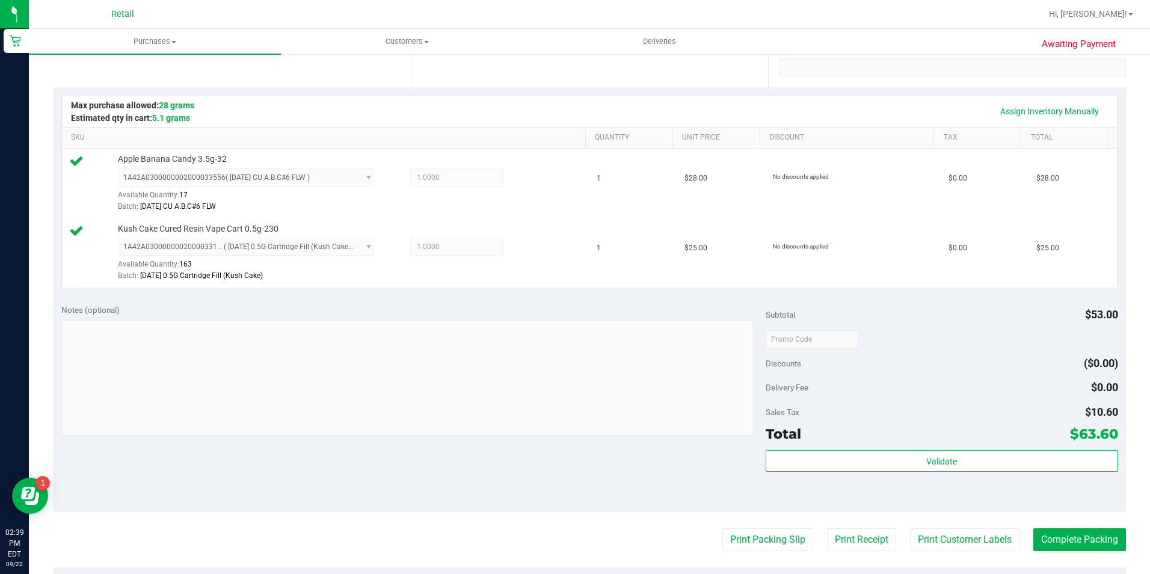
scroll to position [301, 0]
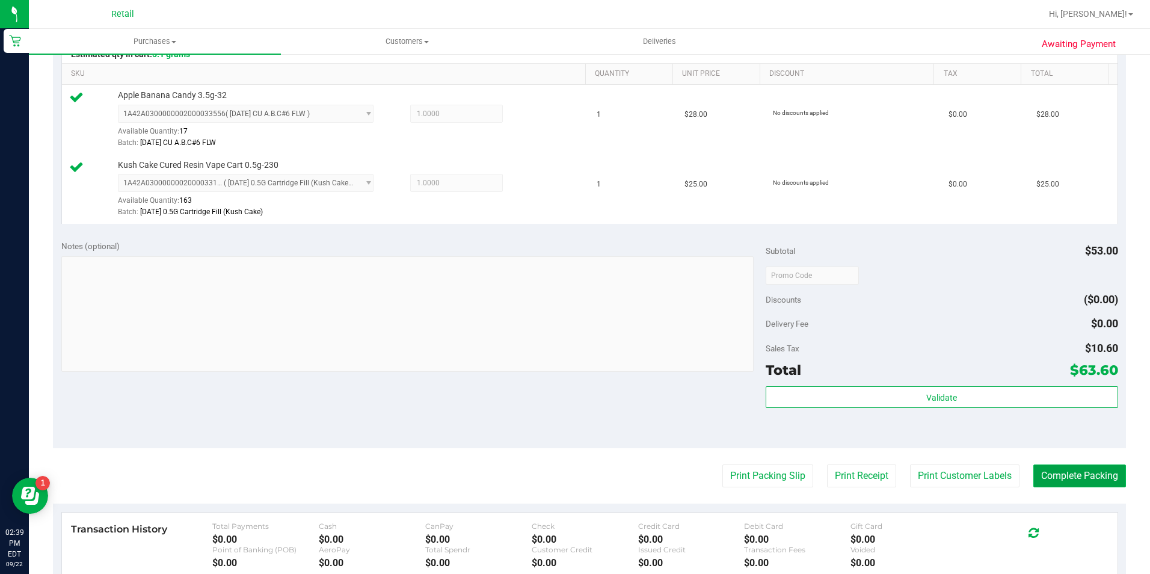
click at [1094, 476] on button "Complete Packing" at bounding box center [1079, 475] width 93 height 23
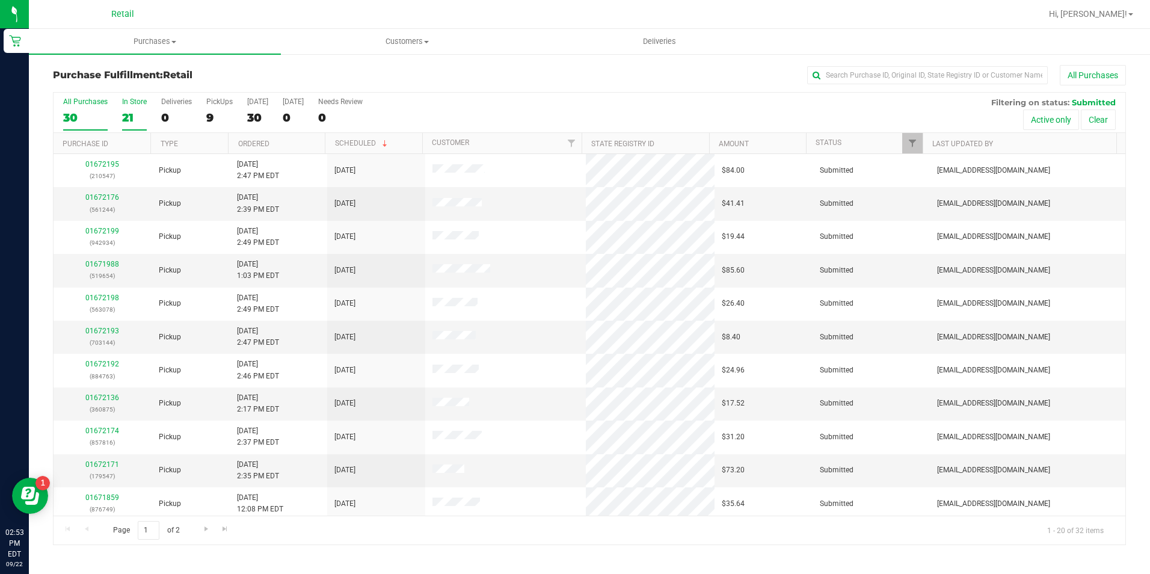
click at [130, 100] on div "In Store" at bounding box center [134, 101] width 25 height 8
click at [0, 0] on input "In Store 21" at bounding box center [0, 0] width 0 height 0
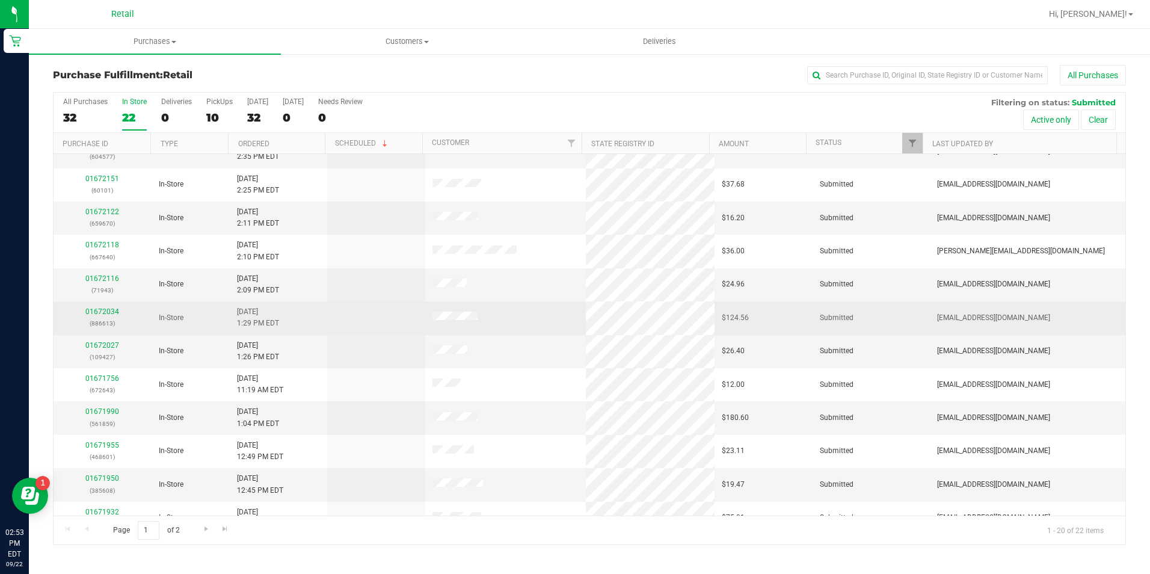
scroll to position [304, 0]
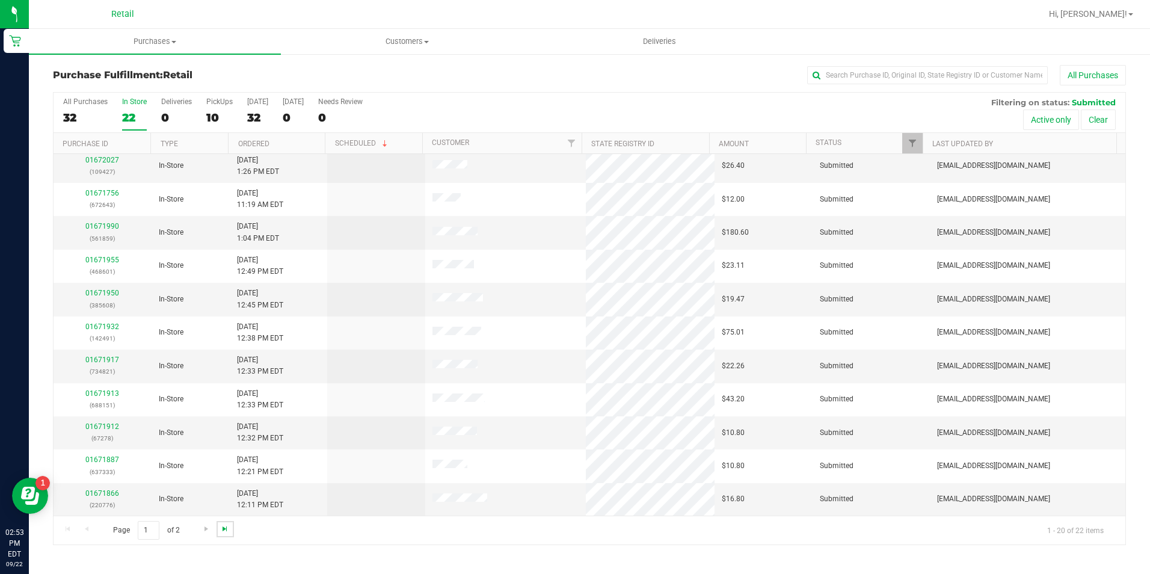
click at [224, 527] on span "Go to the last page" at bounding box center [225, 529] width 10 height 10
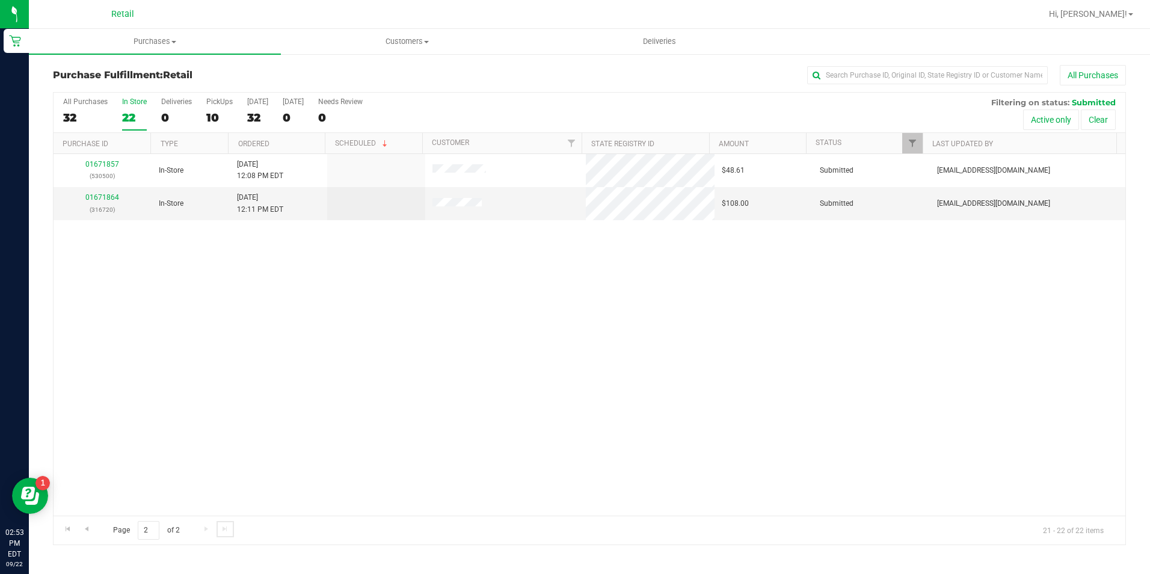
scroll to position [0, 0]
click at [93, 197] on link "01671864" at bounding box center [102, 197] width 34 height 8
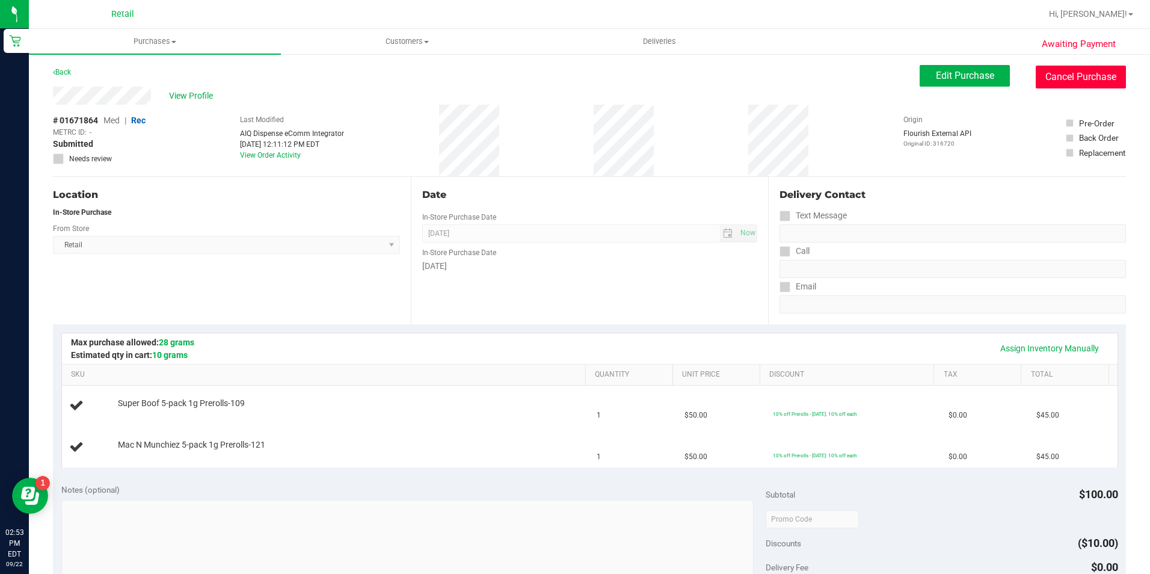
click at [1081, 82] on button "Cancel Purchase" at bounding box center [1081, 77] width 90 height 23
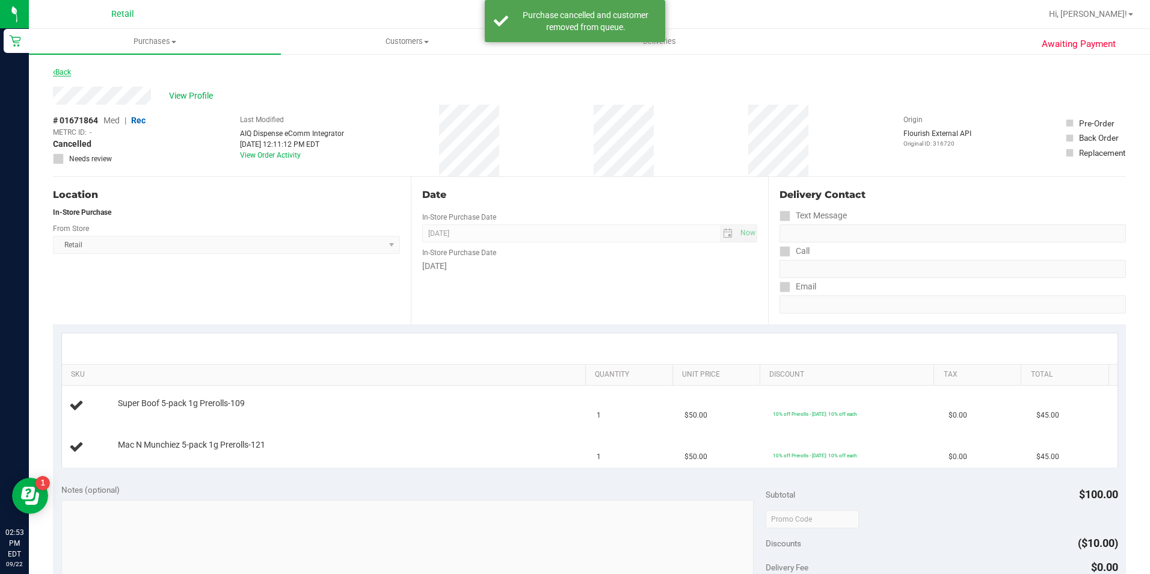
click at [69, 70] on link "Back" at bounding box center [62, 72] width 18 height 8
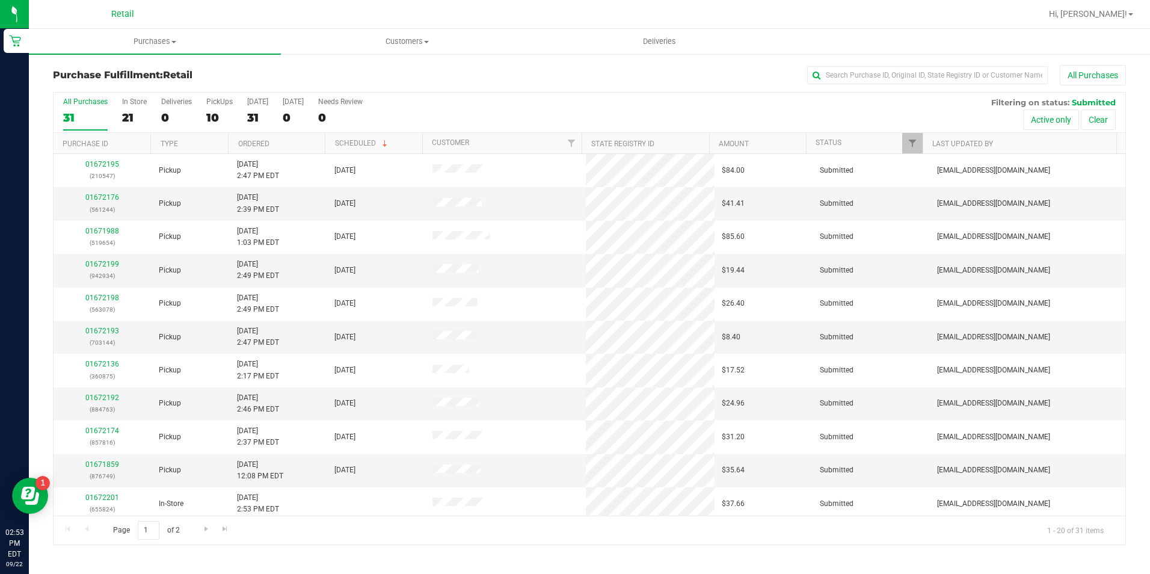
click at [118, 105] on div "All Purchases 31 In Store 21 Deliveries 0 PickUps 10 Today 31 Tomorrow 0 Needs …" at bounding box center [590, 113] width 1072 height 40
click at [137, 111] on div "21" at bounding box center [134, 118] width 25 height 14
click at [0, 0] on input "In Store 21" at bounding box center [0, 0] width 0 height 0
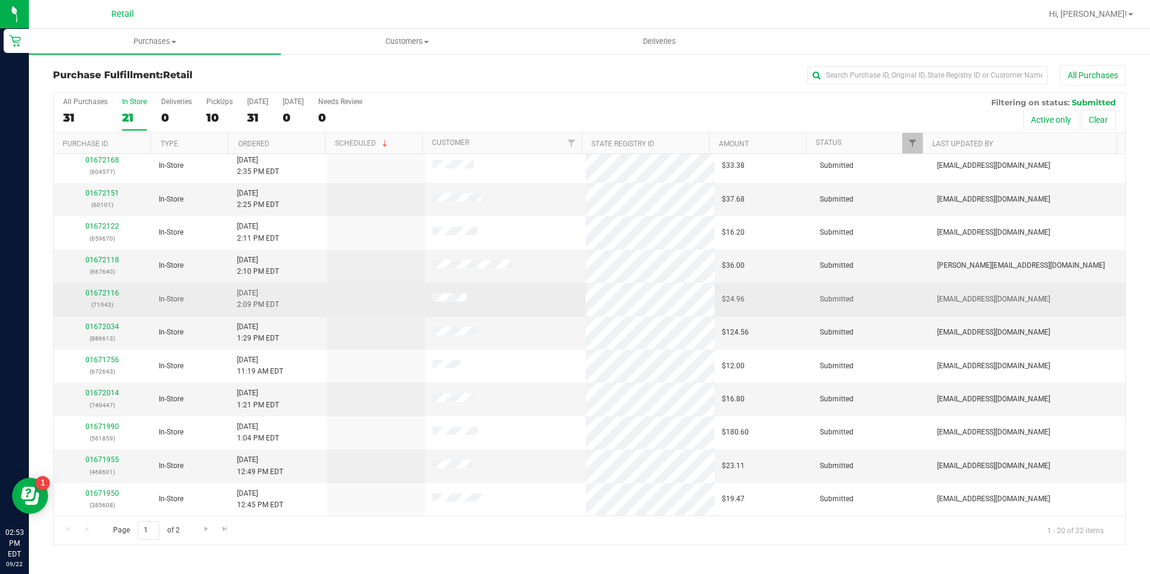
scroll to position [304, 0]
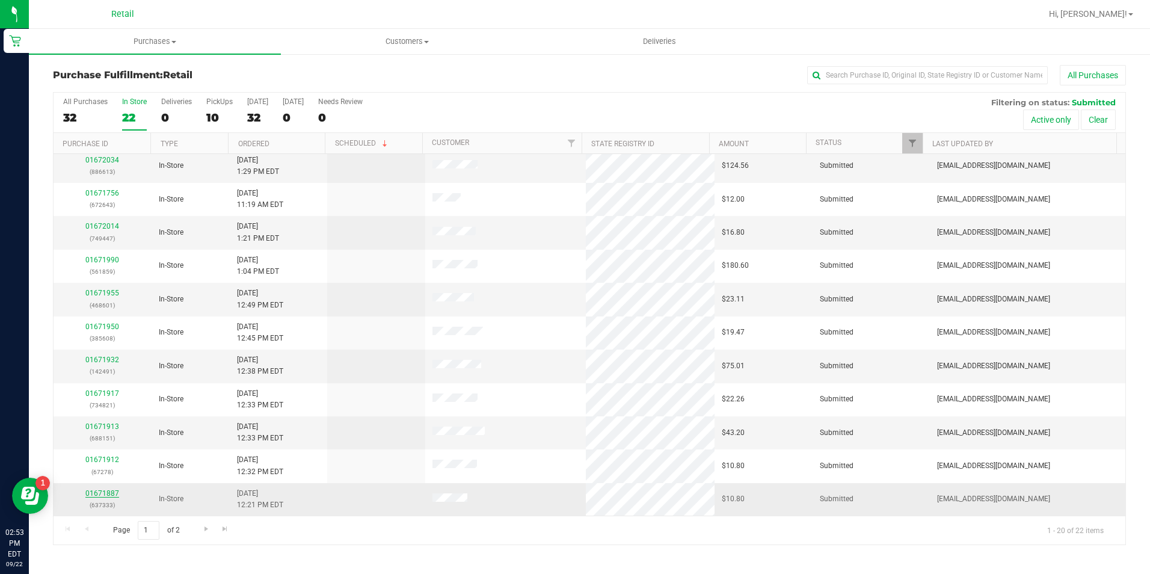
click at [104, 494] on link "01671887" at bounding box center [102, 493] width 34 height 8
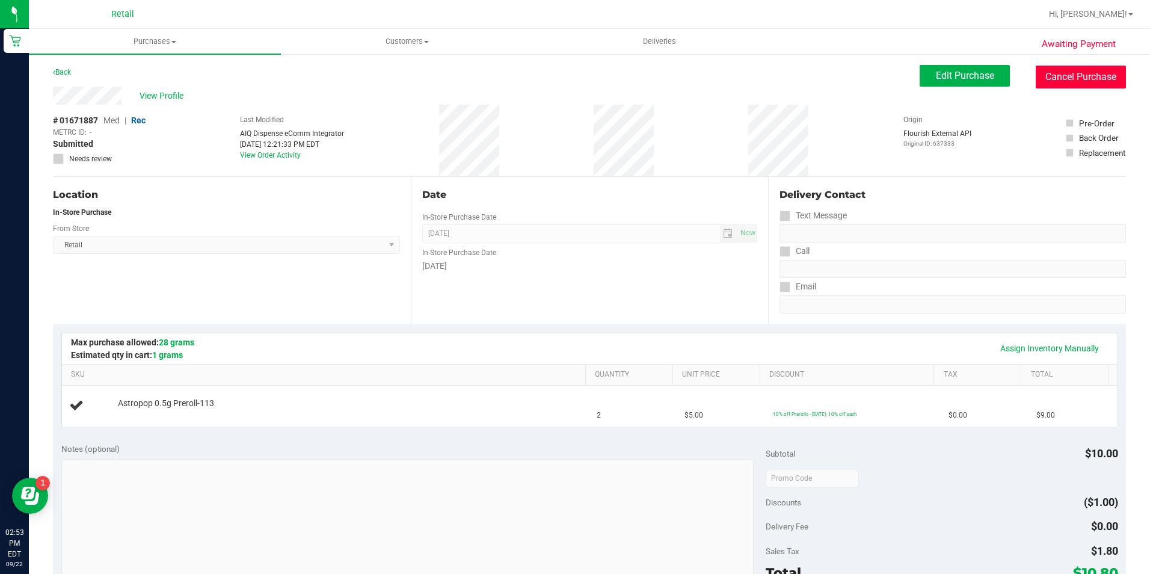
click at [1076, 69] on button "Cancel Purchase" at bounding box center [1081, 77] width 90 height 23
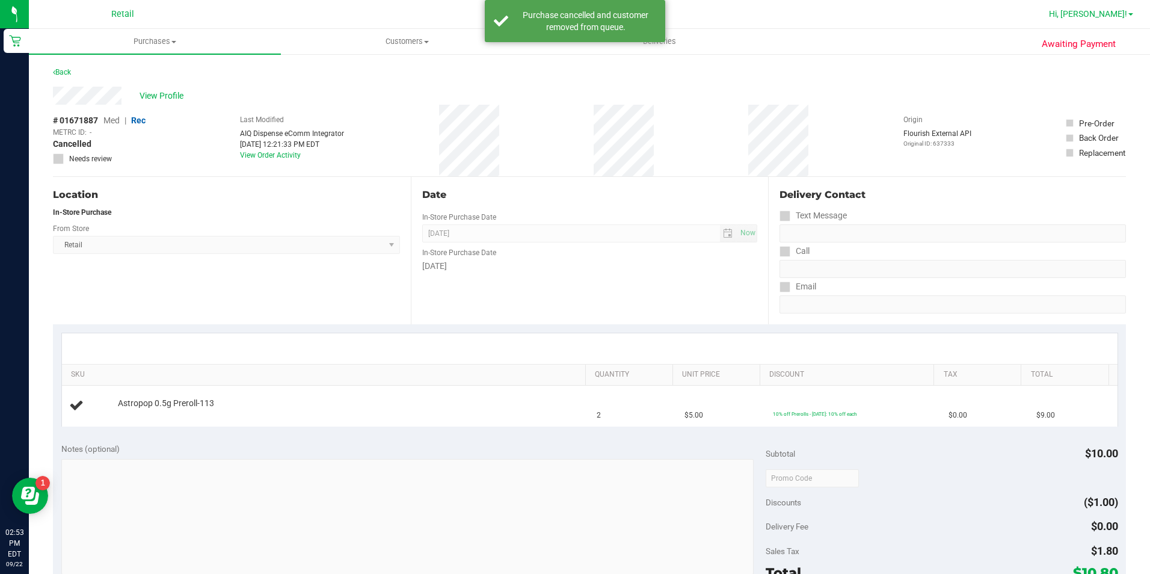
click at [1120, 14] on span "Hi, [PERSON_NAME]!" at bounding box center [1088, 14] width 78 height 10
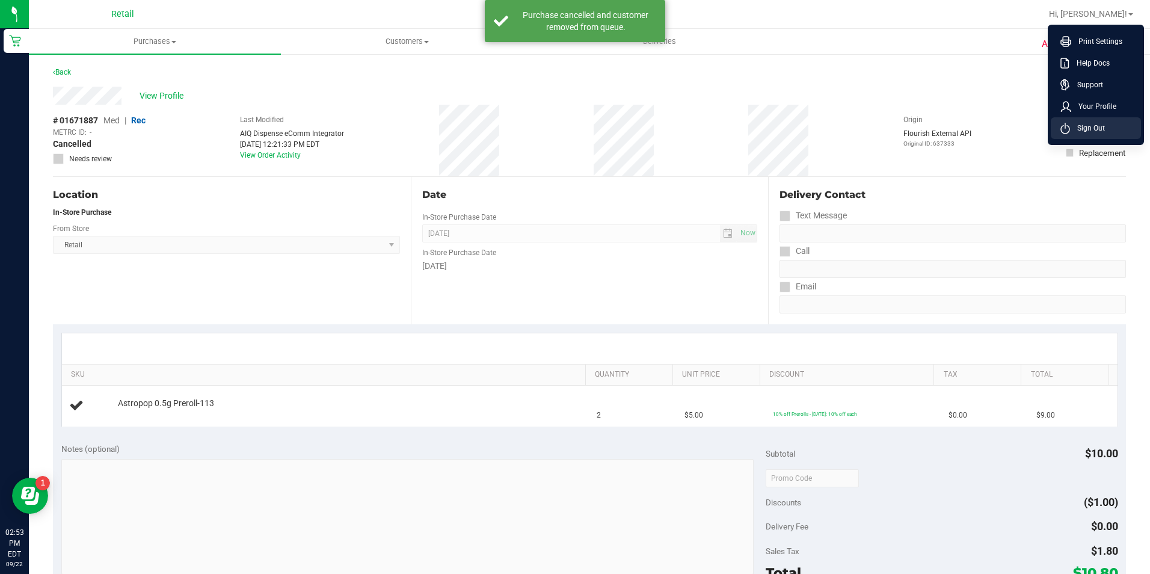
click at [1111, 131] on li "Sign Out" at bounding box center [1096, 128] width 90 height 22
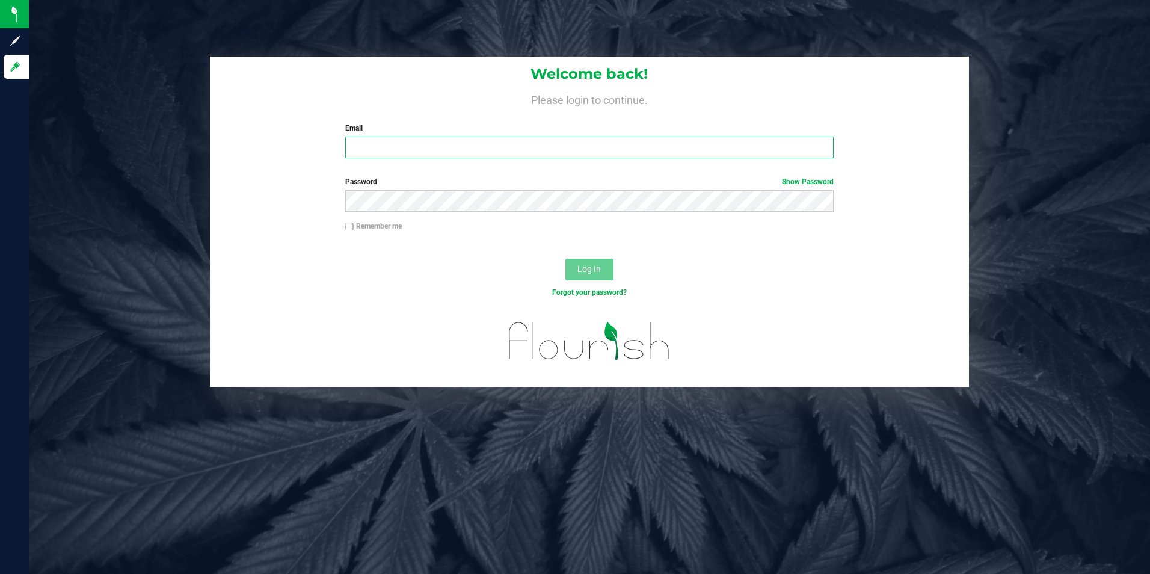
type input "[EMAIL_ADDRESS][DOMAIN_NAME]"
drag, startPoint x: 406, startPoint y: 153, endPoint x: 414, endPoint y: 146, distance: 10.2
click at [406, 153] on input "[EMAIL_ADDRESS][DOMAIN_NAME]" at bounding box center [589, 148] width 488 height 22
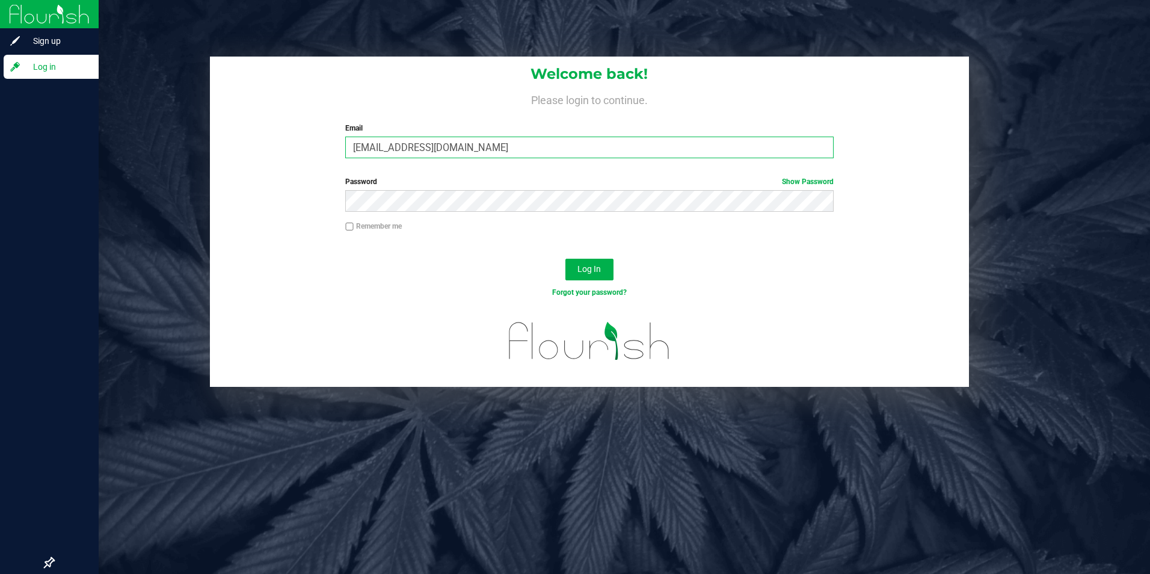
drag, startPoint x: 566, startPoint y: 146, endPoint x: 0, endPoint y: 96, distance: 568.2
click at [0, 96] on html "Sign up Log in Welcome back! Please login to continue. Email chodgkinson@slater…" at bounding box center [575, 287] width 1150 height 574
type input "fzr.faze1@gmail.com"
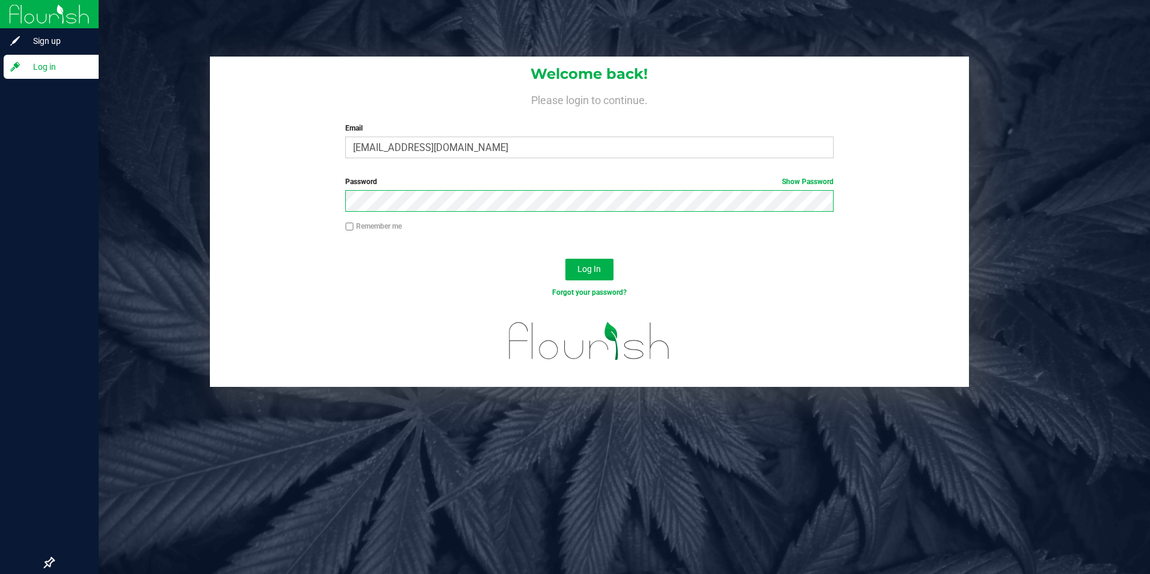
click at [565, 259] on button "Log In" at bounding box center [589, 270] width 48 height 22
